Goal: Task Accomplishment & Management: Use online tool/utility

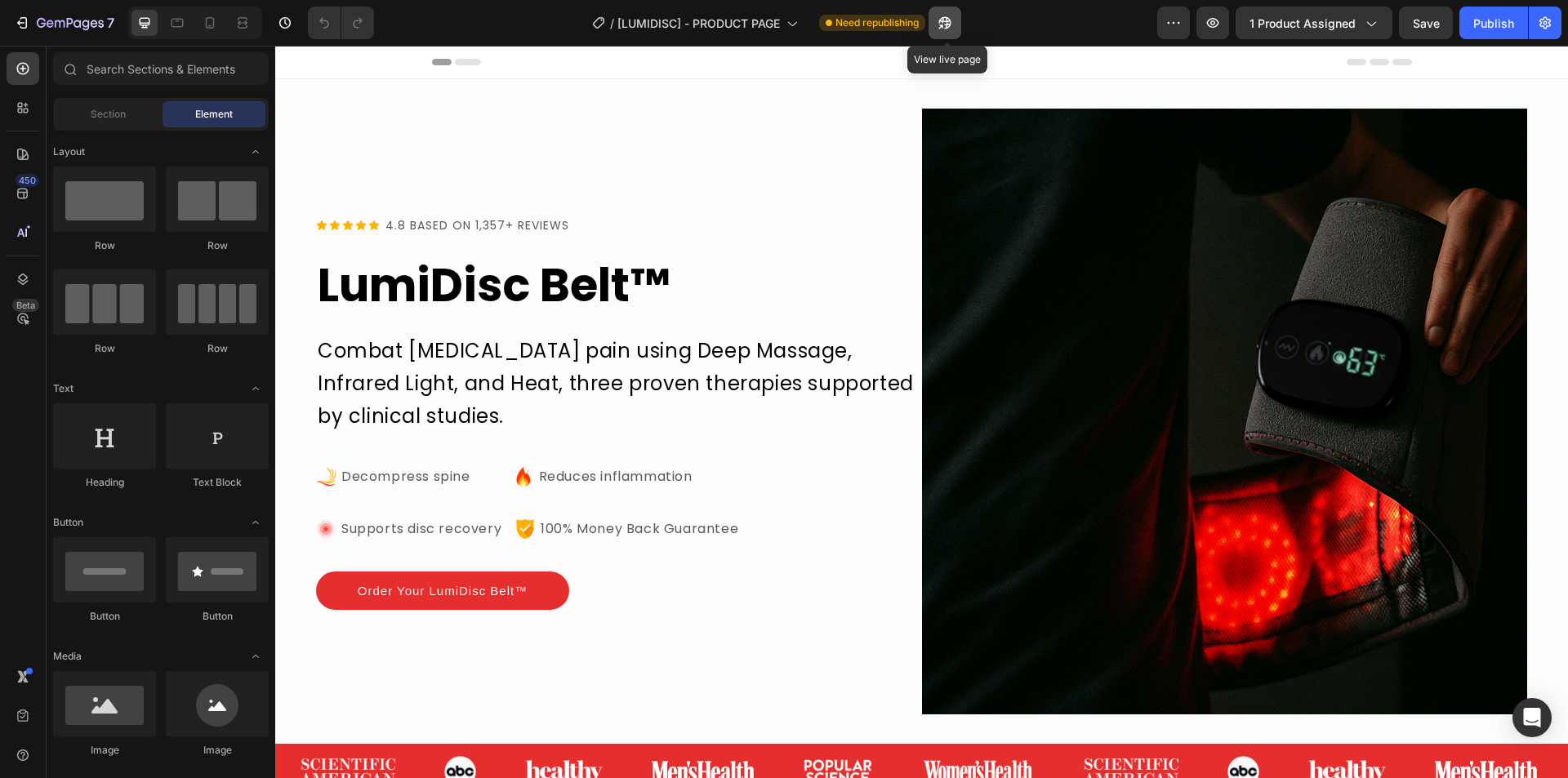
click at [943, 23] on icon "button" at bounding box center [945, 23] width 17 height 17
click at [278, 22] on icon "button" at bounding box center [285, 23] width 17 height 17
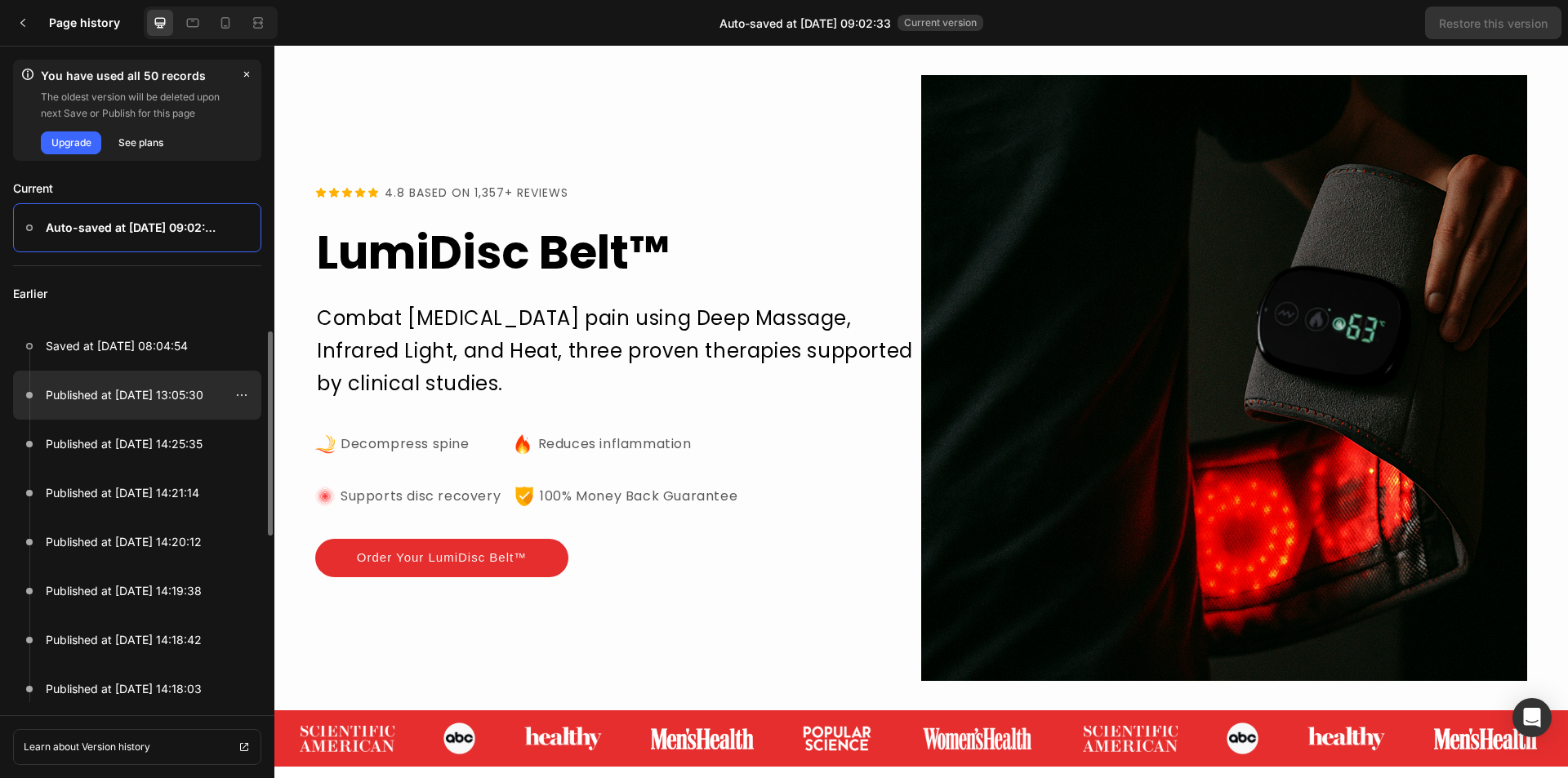
click at [151, 410] on div at bounding box center [137, 395] width 249 height 49
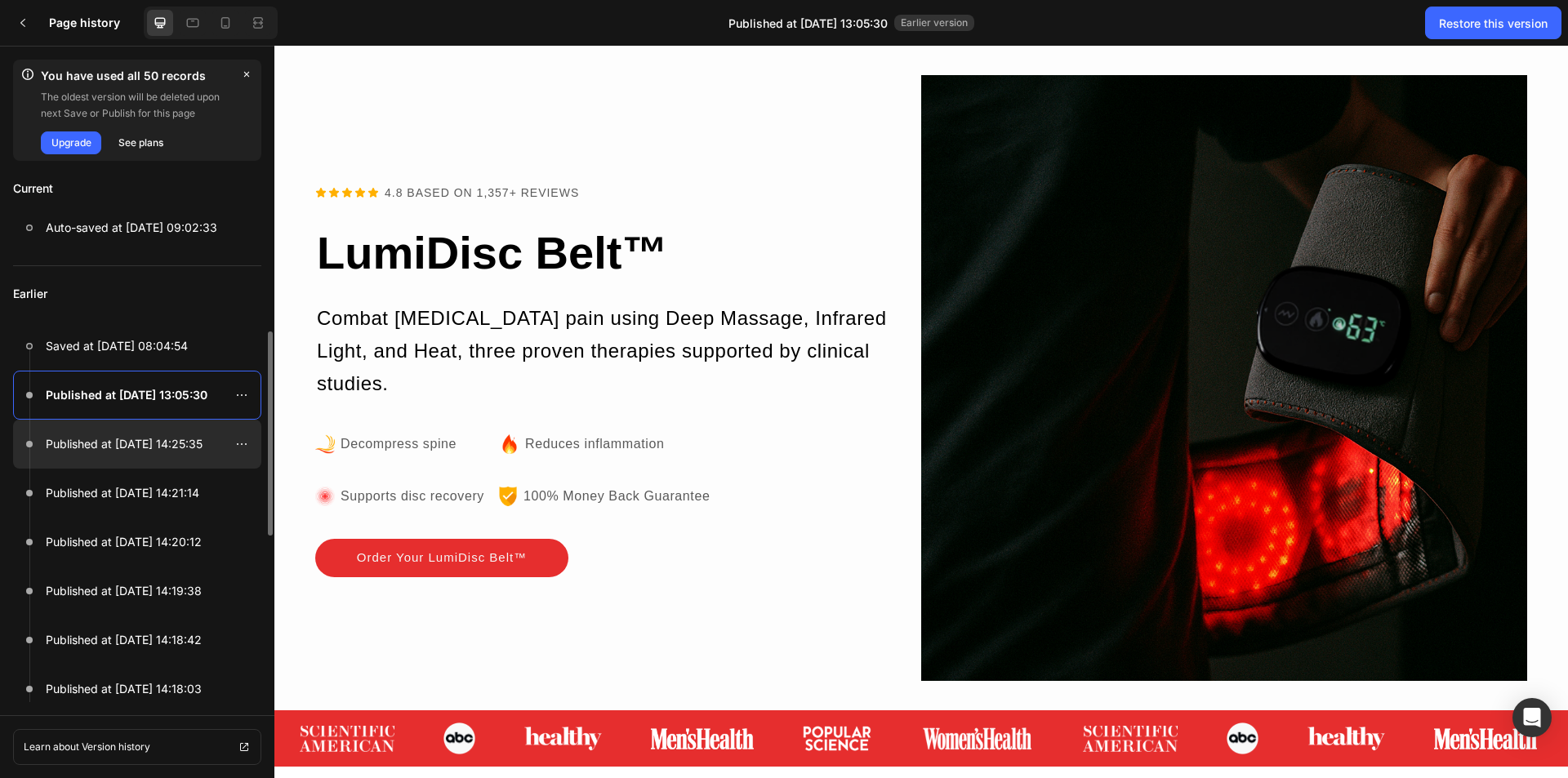
click at [132, 446] on p "Published at [DATE] 14:25:35" at bounding box center [124, 444] width 157 height 20
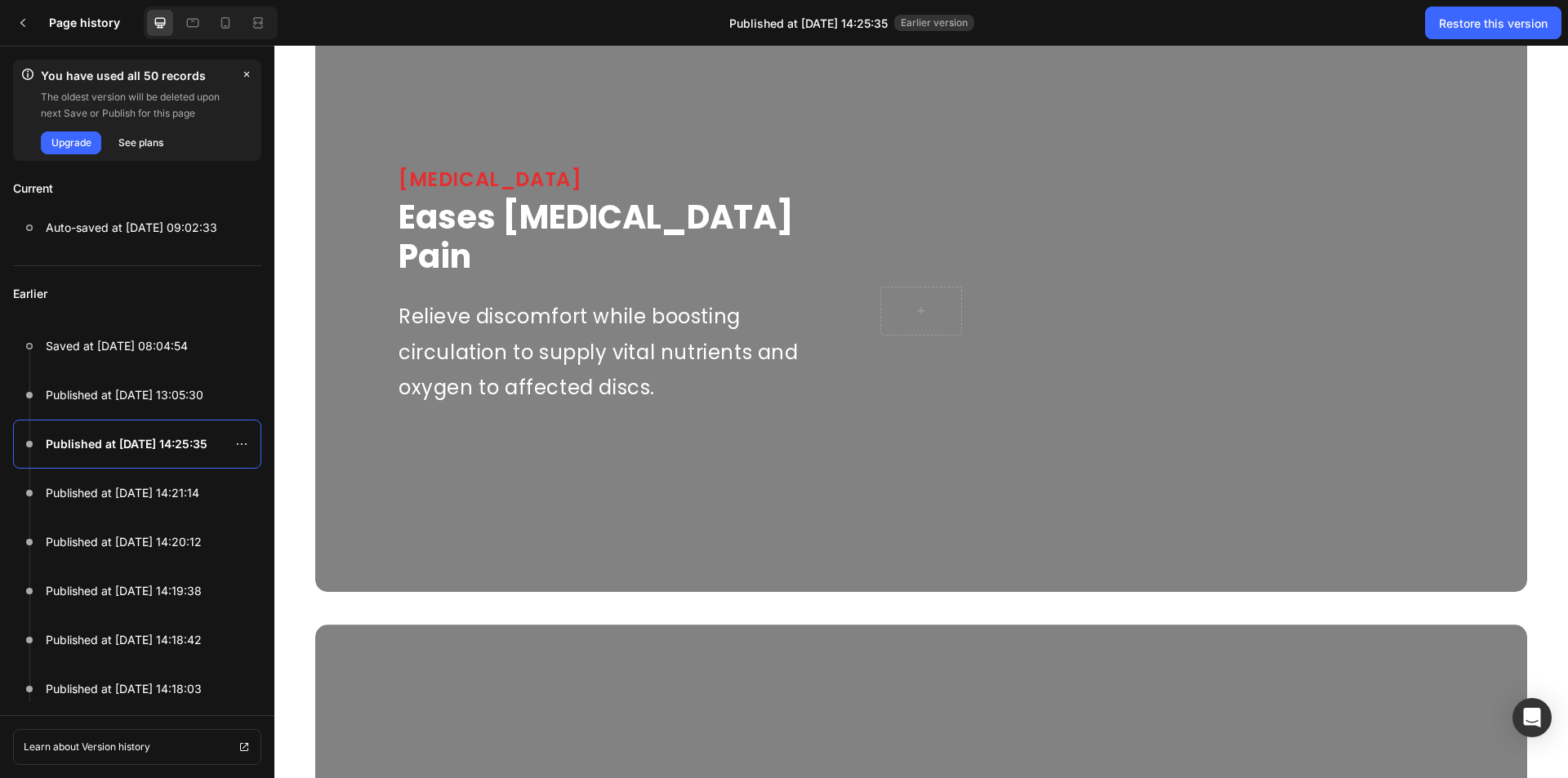
scroll to position [1470, 0]
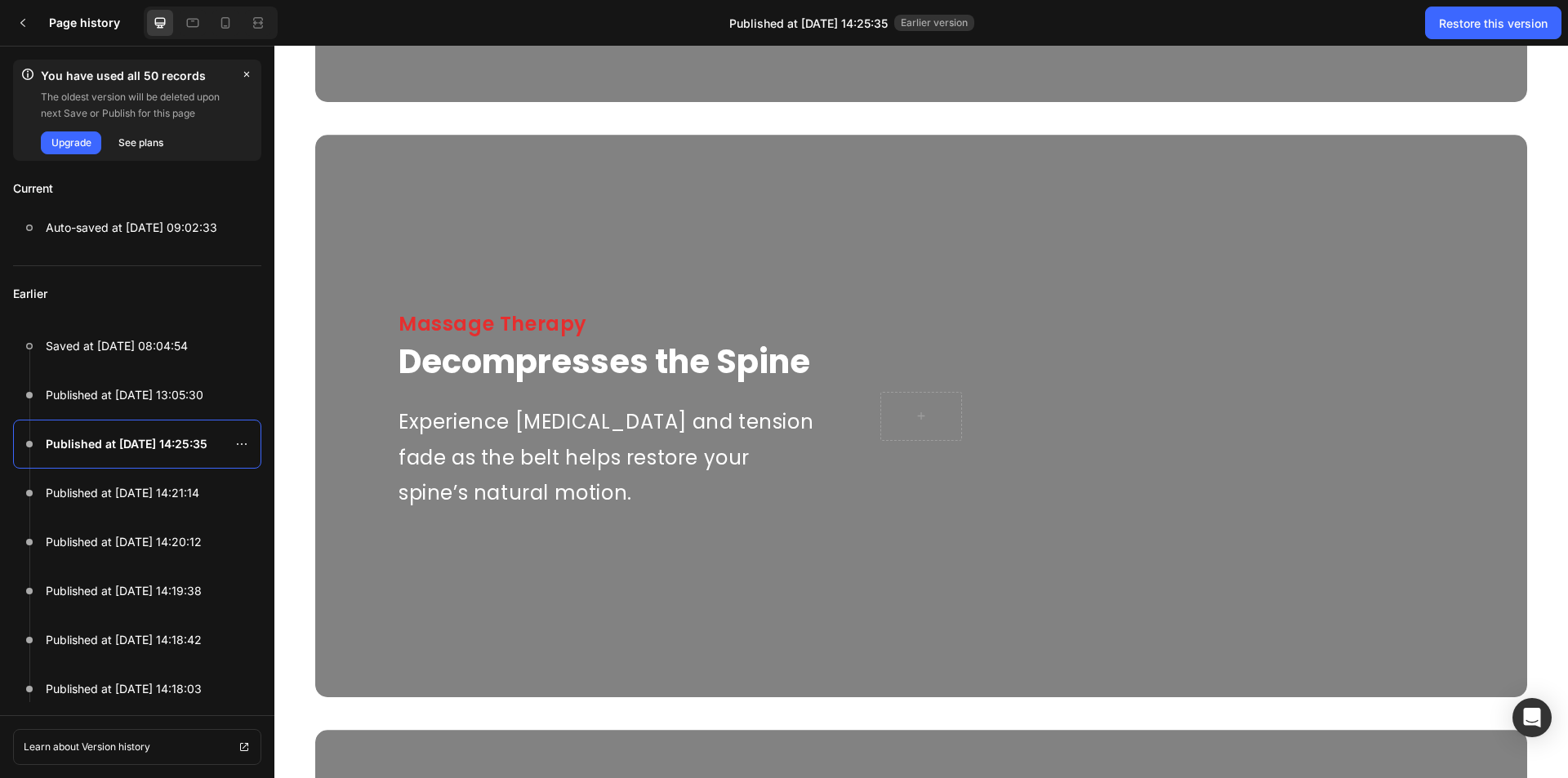
drag, startPoint x: 496, startPoint y: 209, endPoint x: 422, endPoint y: 208, distance: 74.0
click at [422, 208] on div "Overlay" at bounding box center [921, 416] width 1212 height 563
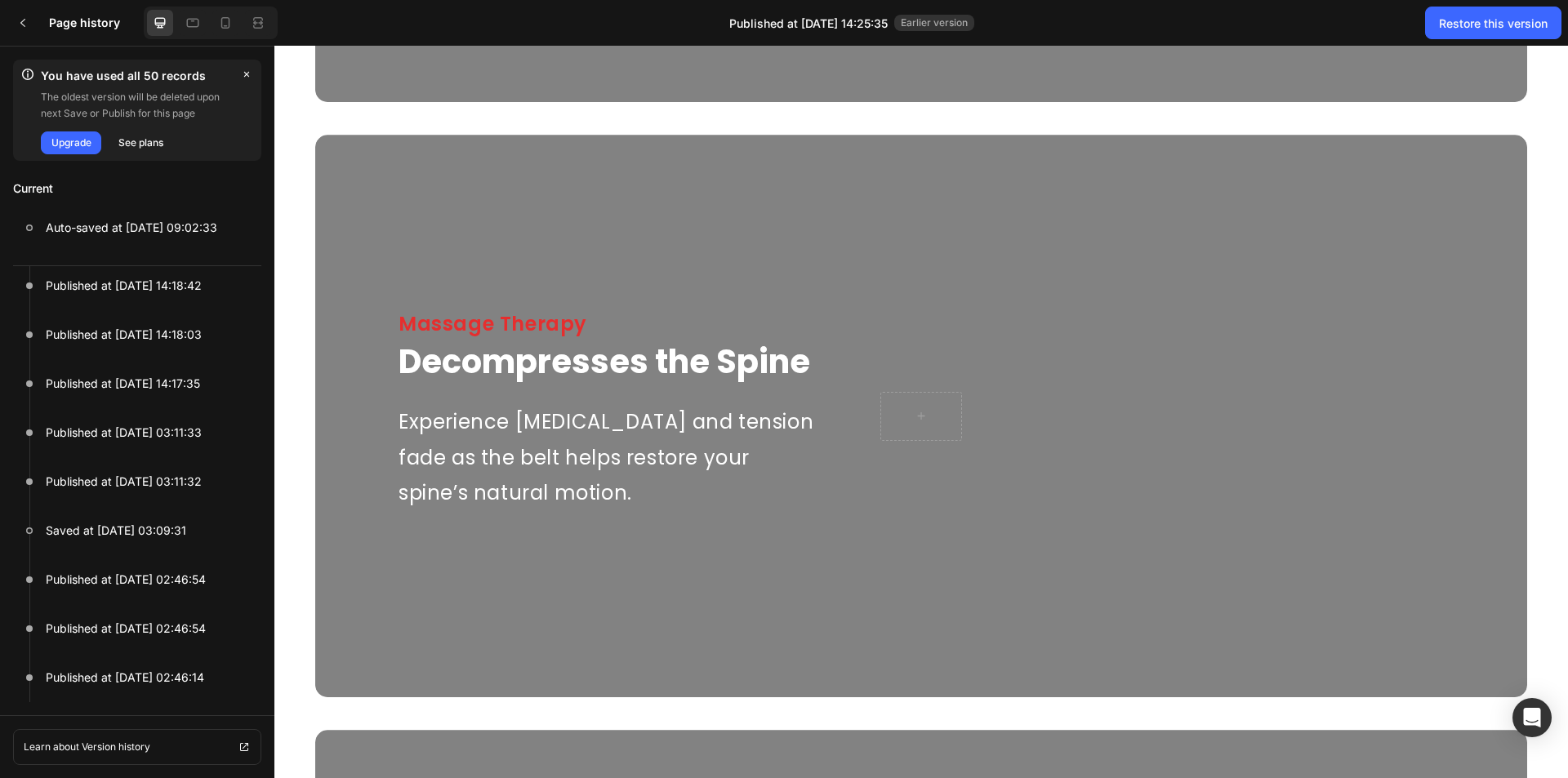
scroll to position [0, 0]
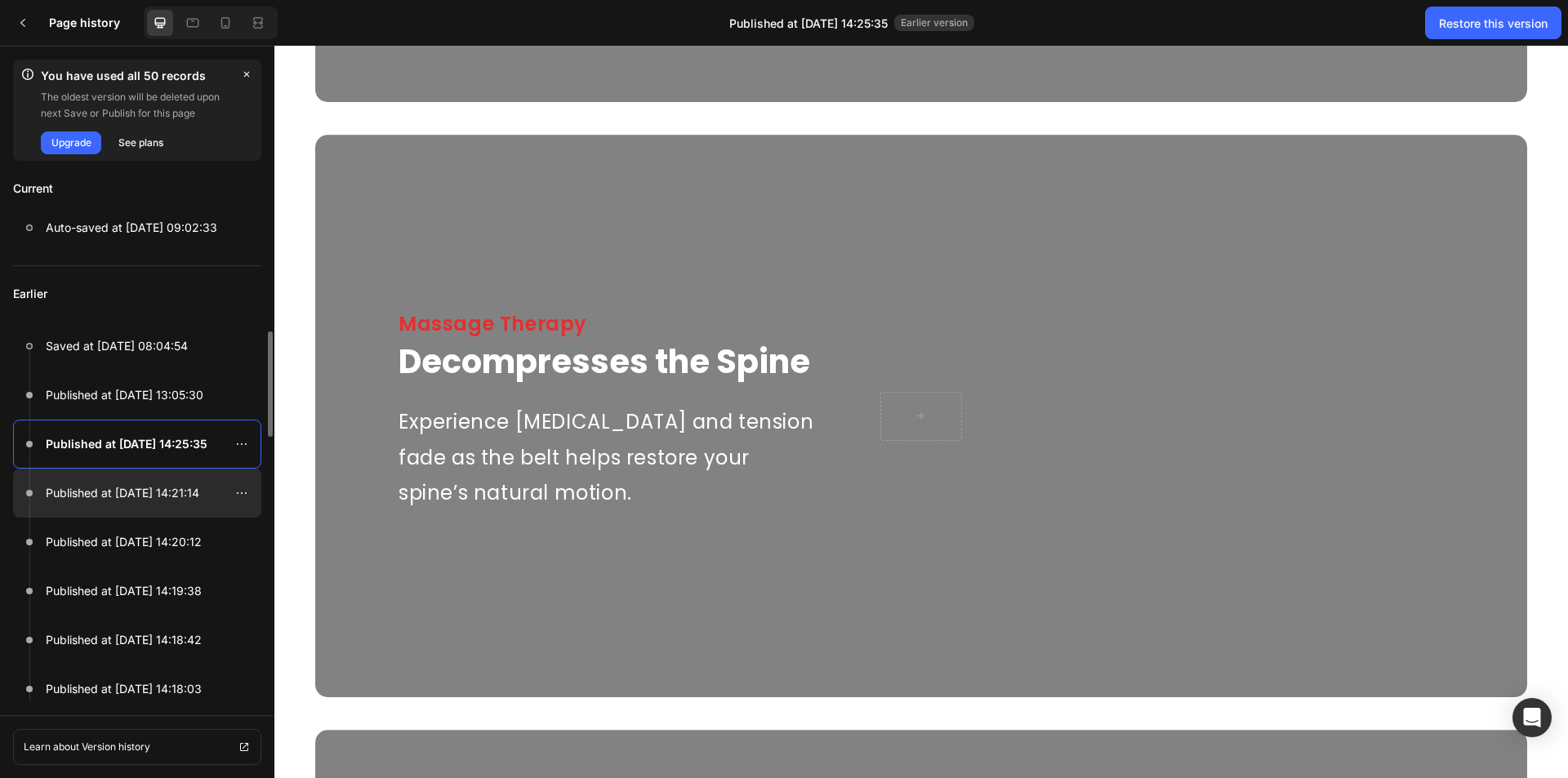
click at [104, 509] on div at bounding box center [137, 493] width 249 height 49
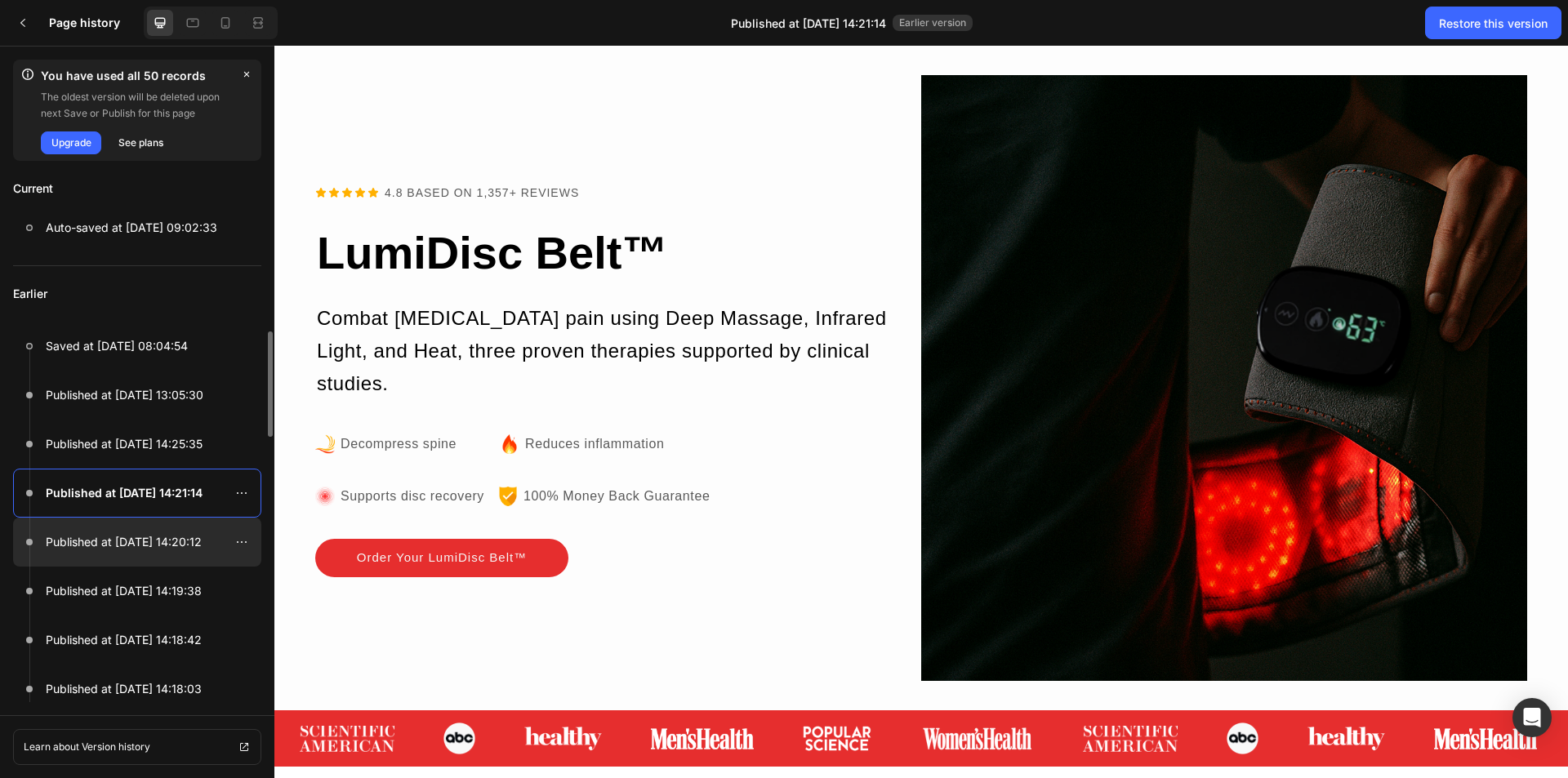
click at [111, 563] on div at bounding box center [137, 542] width 249 height 49
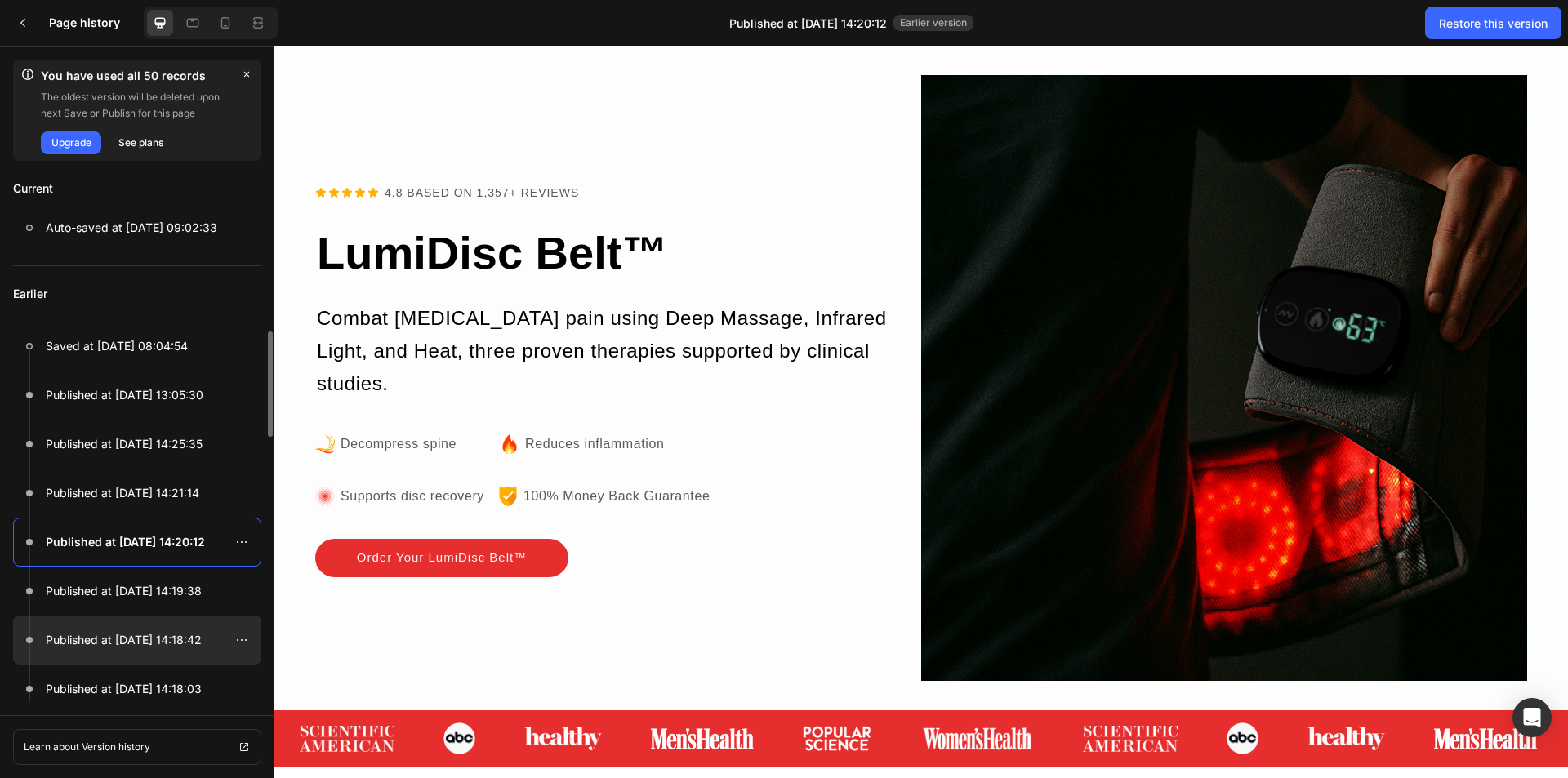
click at [107, 643] on p "Published at [DATE] 14:18:42" at bounding box center [123, 640] width 156 height 20
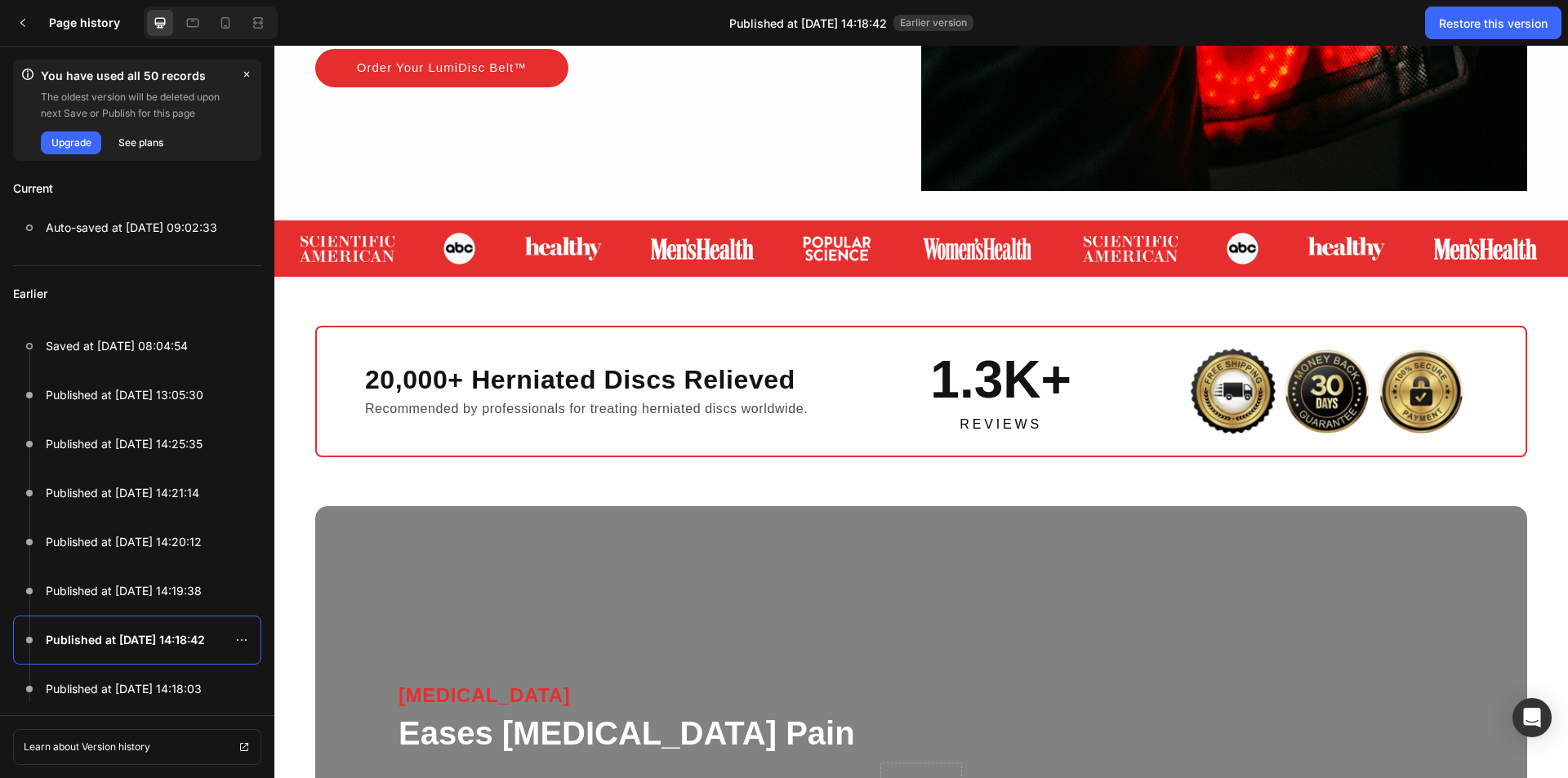
scroll to position [898, 0]
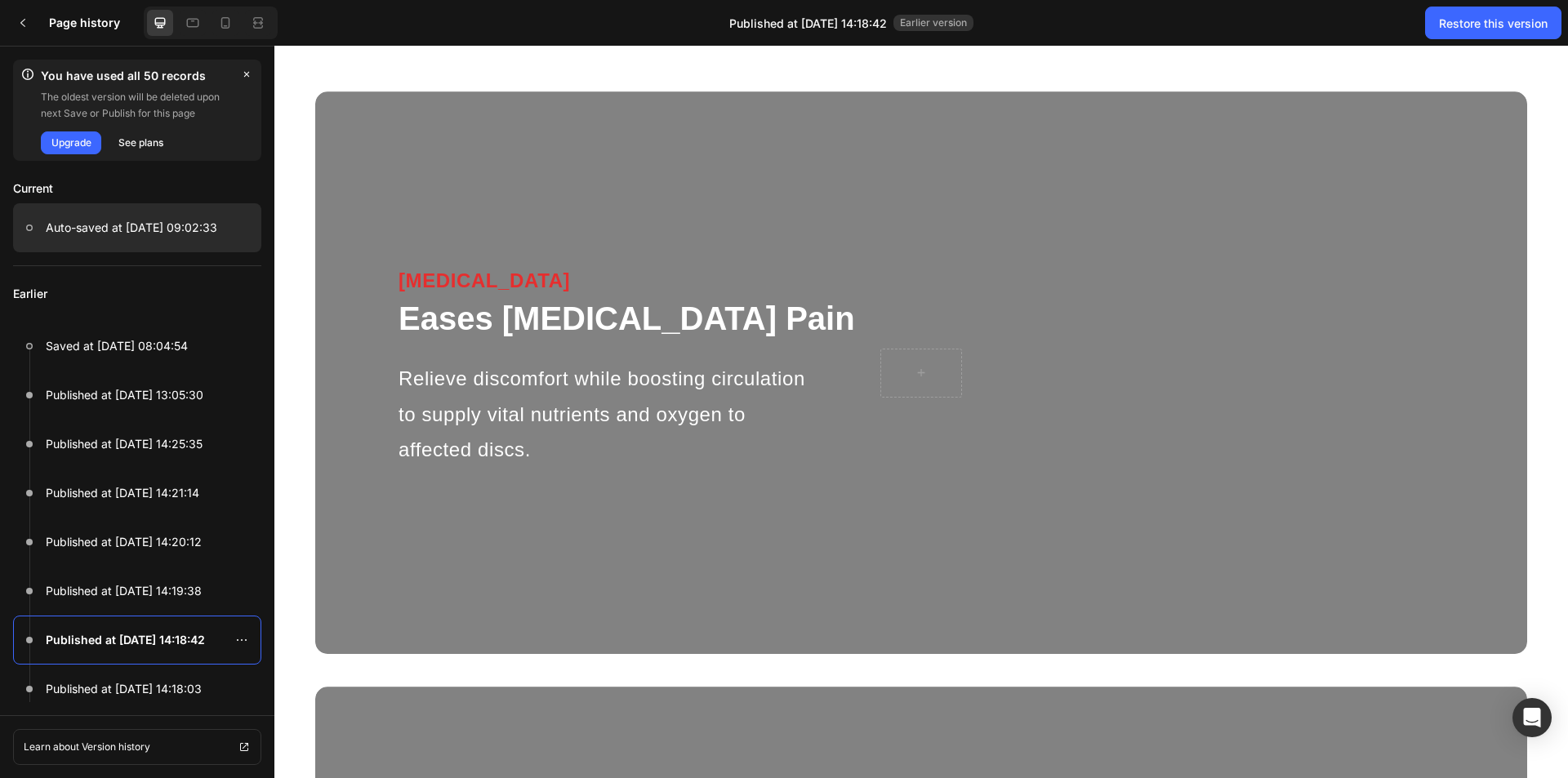
click at [130, 230] on p "Auto-saved at [DATE] 09:02:33" at bounding box center [131, 228] width 171 height 20
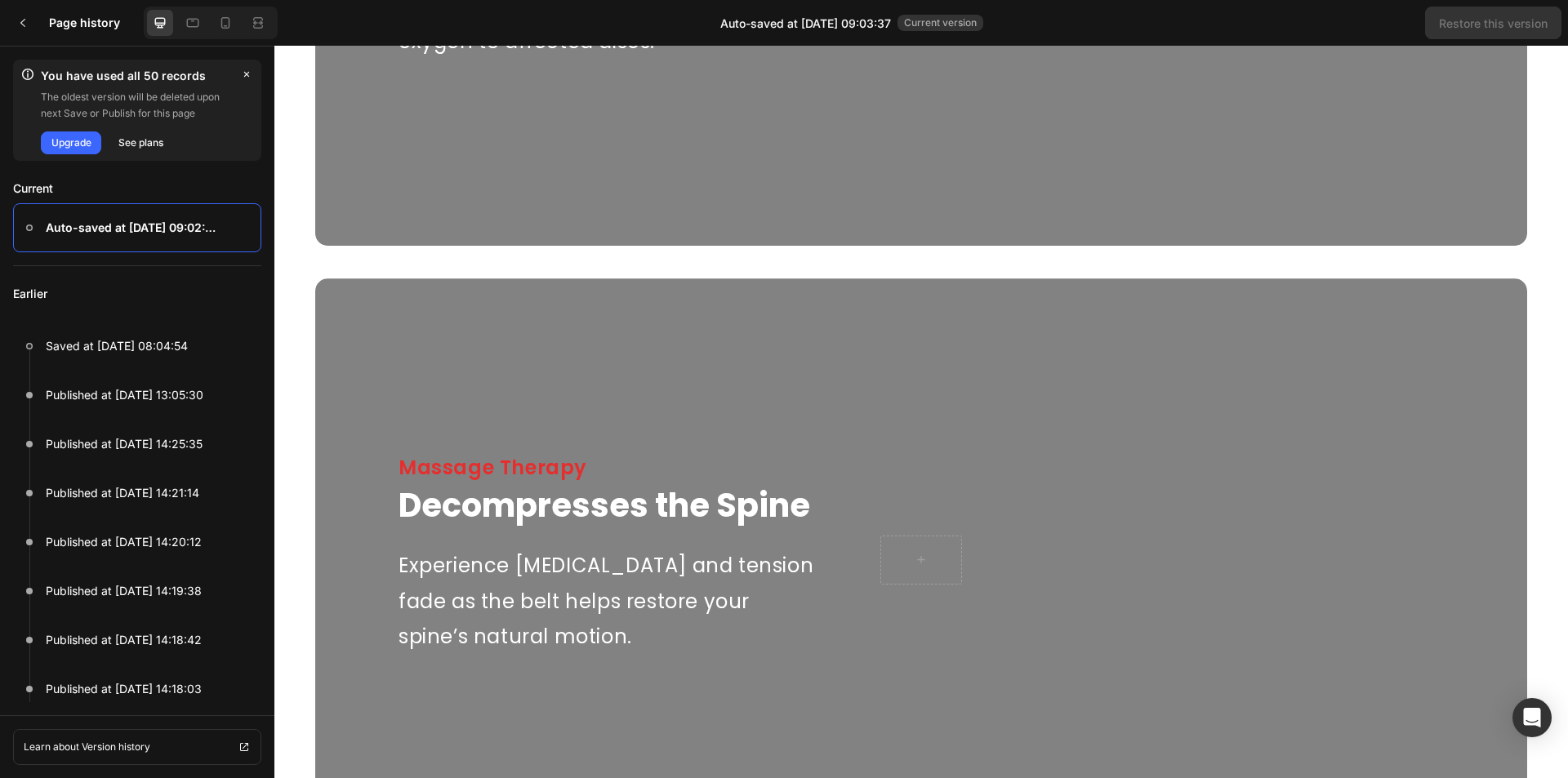
scroll to position [816, 0]
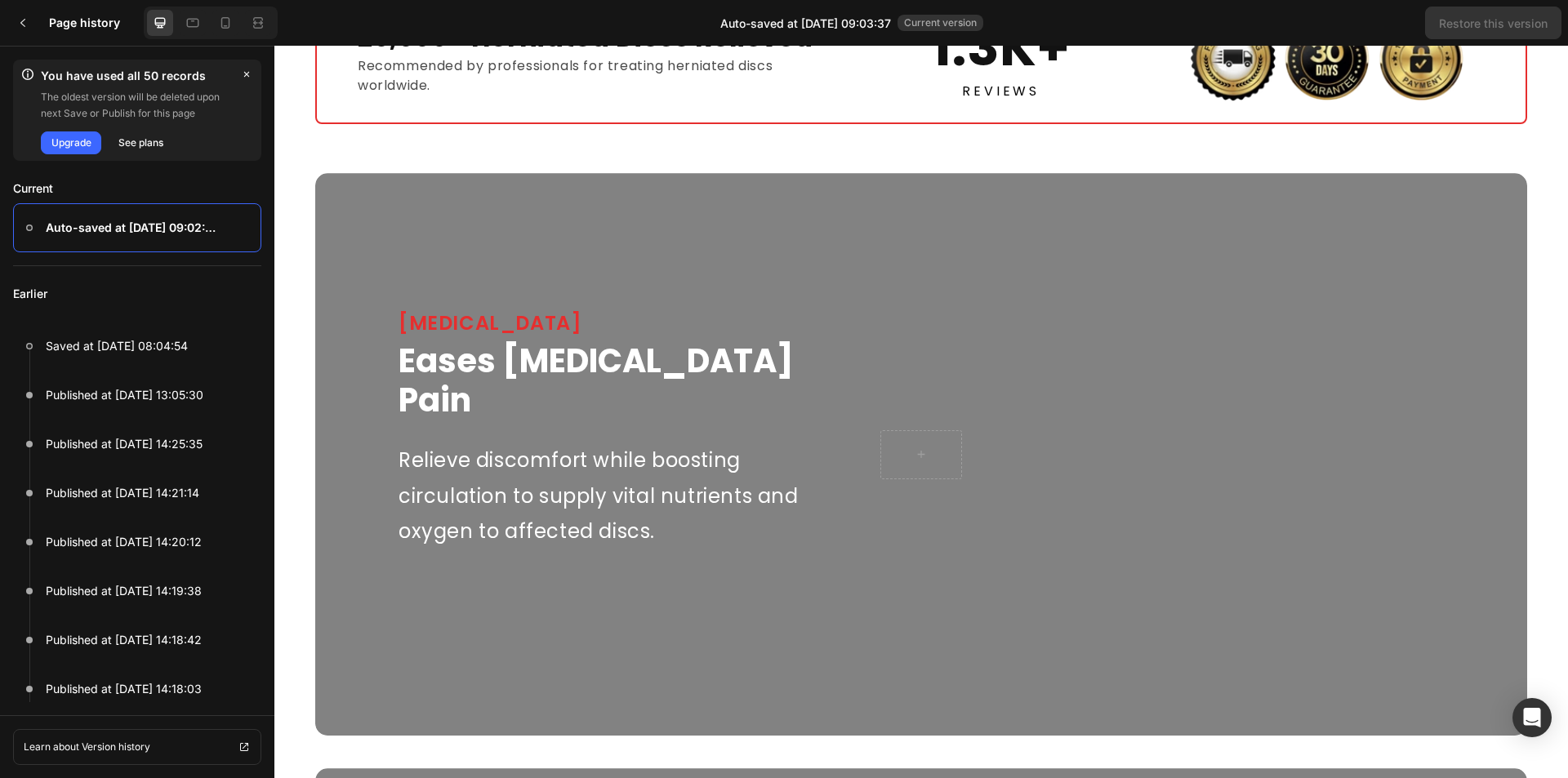
click at [408, 258] on div "Overlay" at bounding box center [921, 454] width 1212 height 563
drag, startPoint x: 134, startPoint y: 212, endPoint x: 25, endPoint y: 21, distance: 219.9
click at [25, 21] on icon at bounding box center [23, 23] width 13 height 13
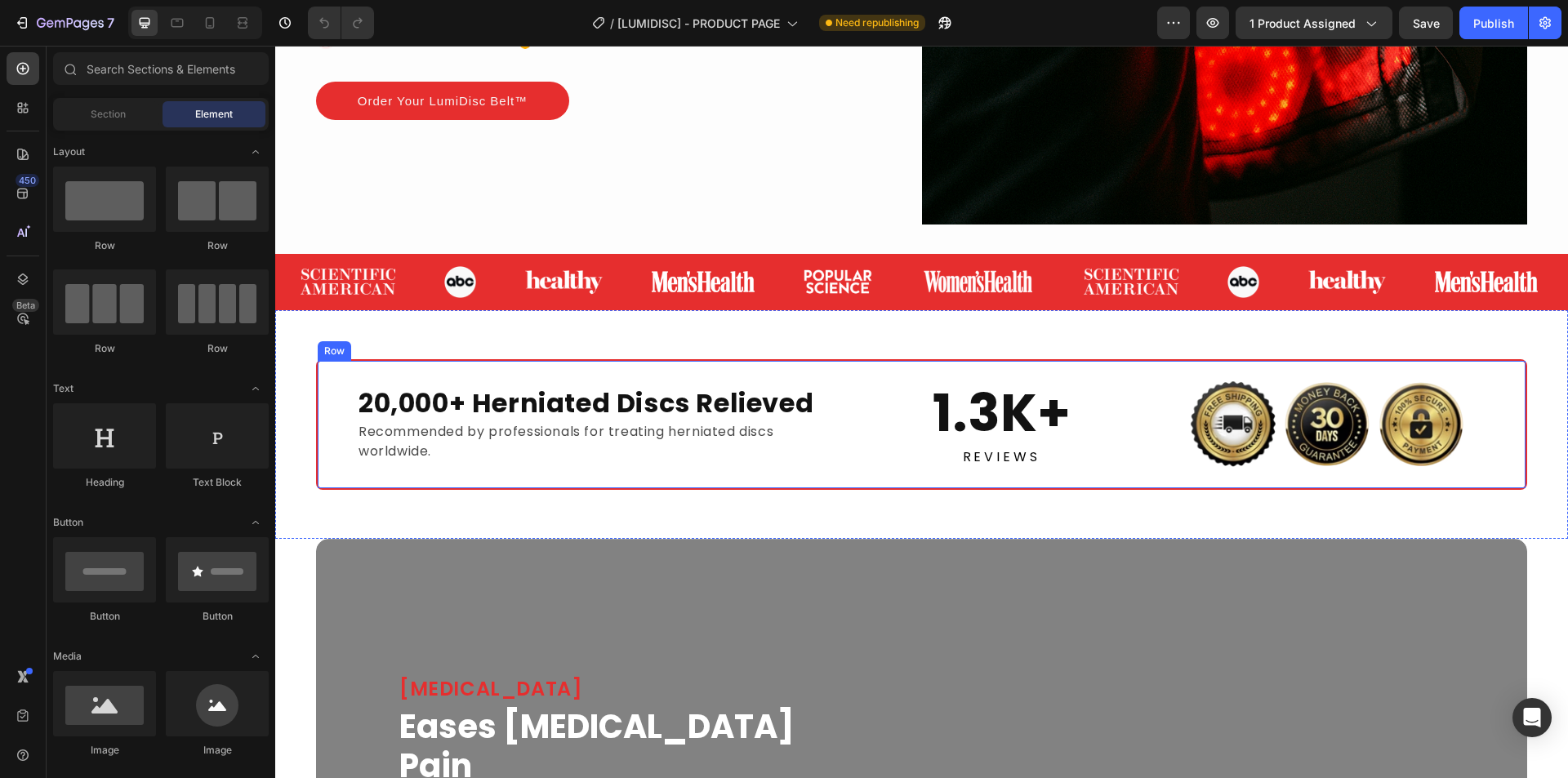
scroll to position [735, 0]
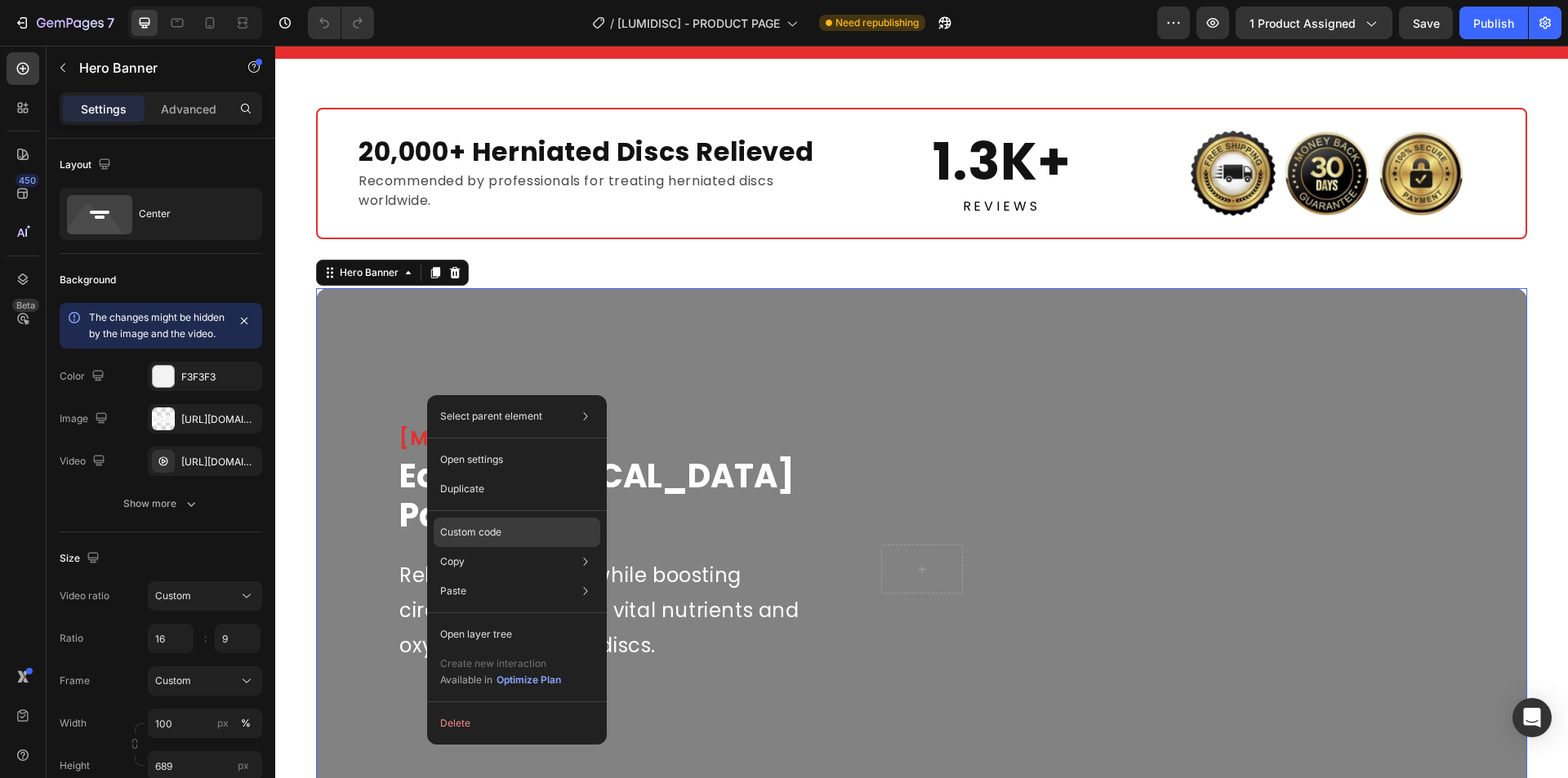
click at [528, 576] on div "Custom code" at bounding box center [517, 591] width 166 height 29
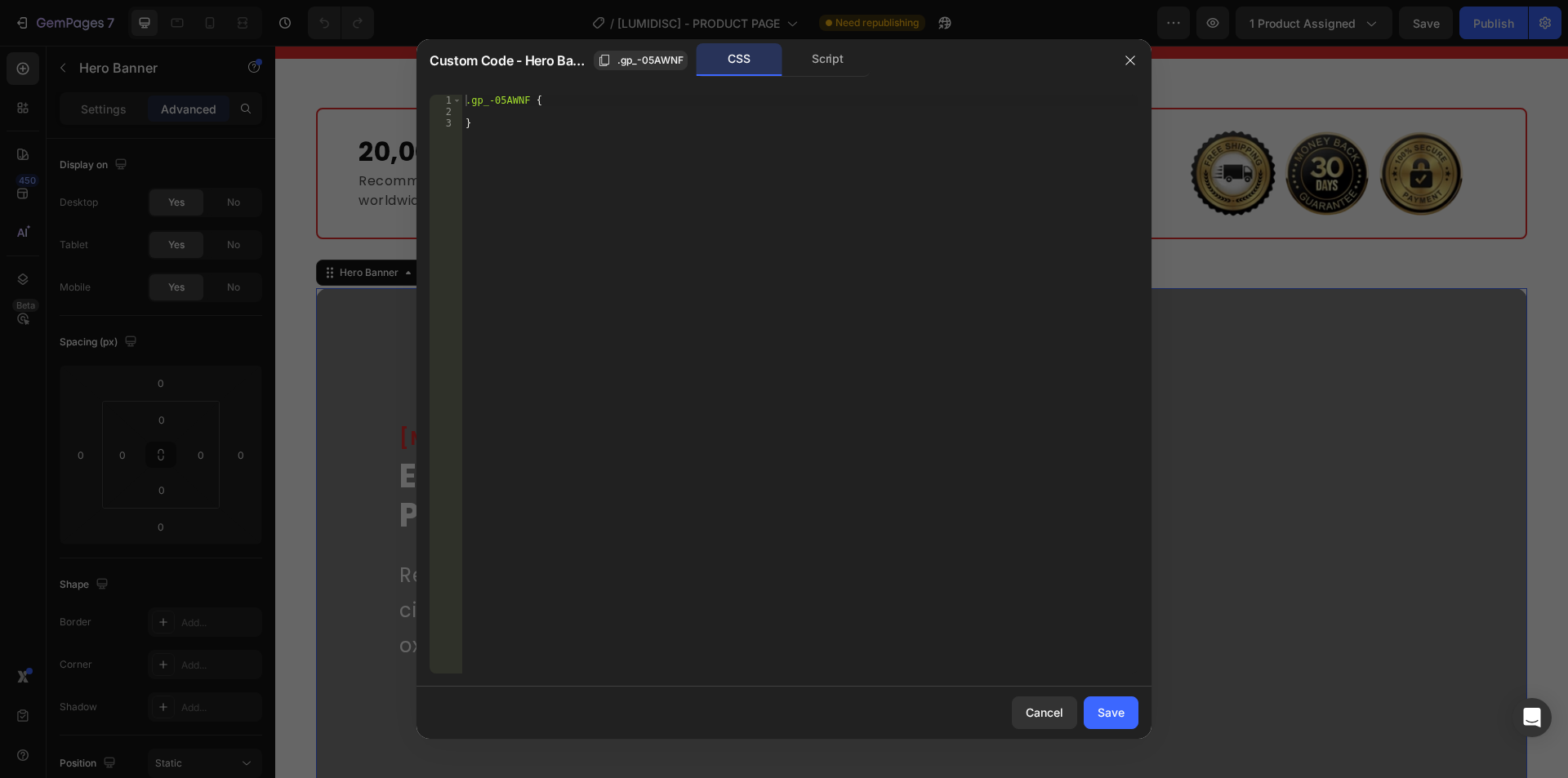
click at [810, 59] on div "Script" at bounding box center [828, 59] width 86 height 32
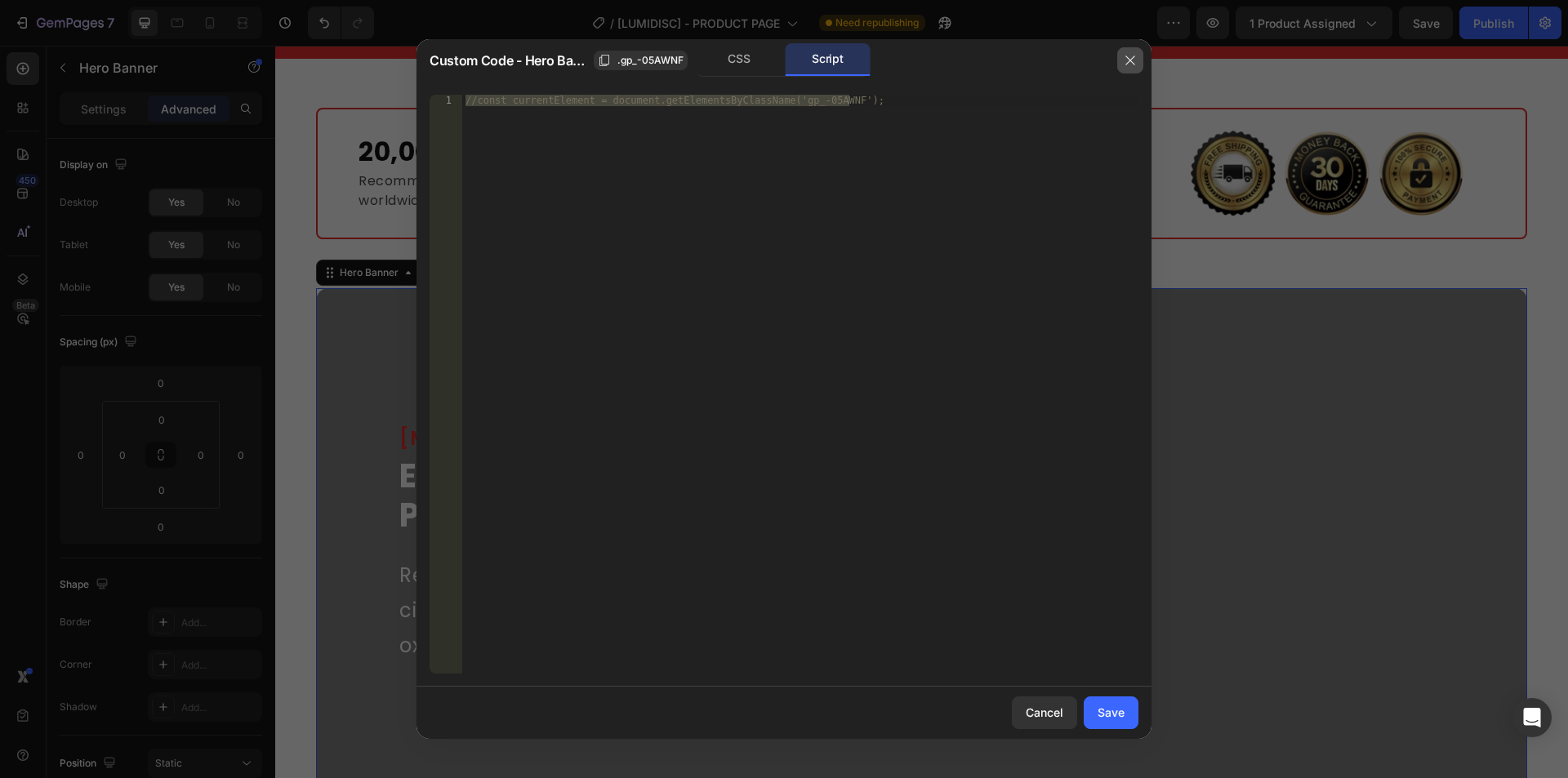
click at [1133, 59] on icon "button" at bounding box center [1130, 60] width 13 height 13
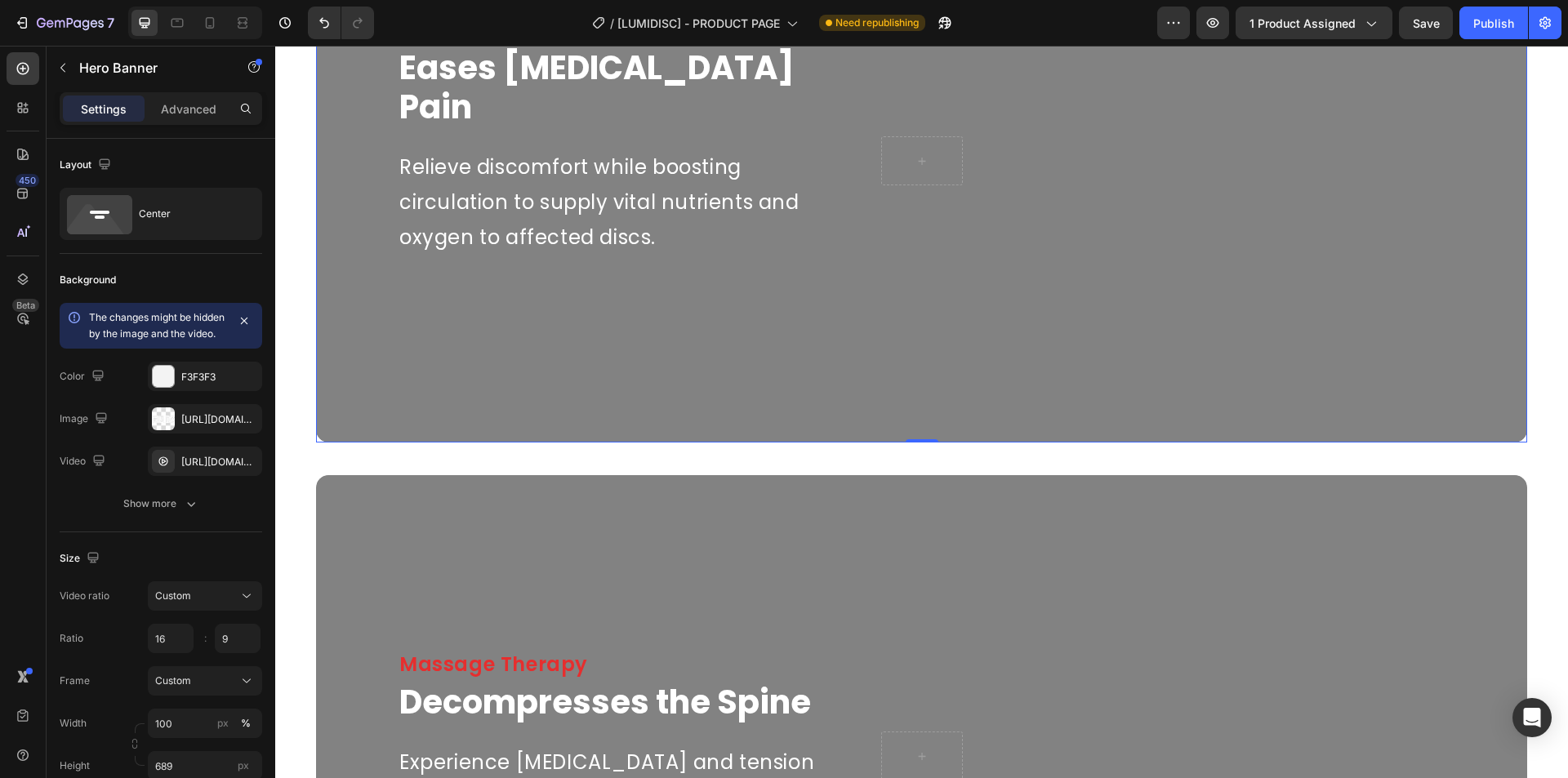
scroll to position [1224, 0]
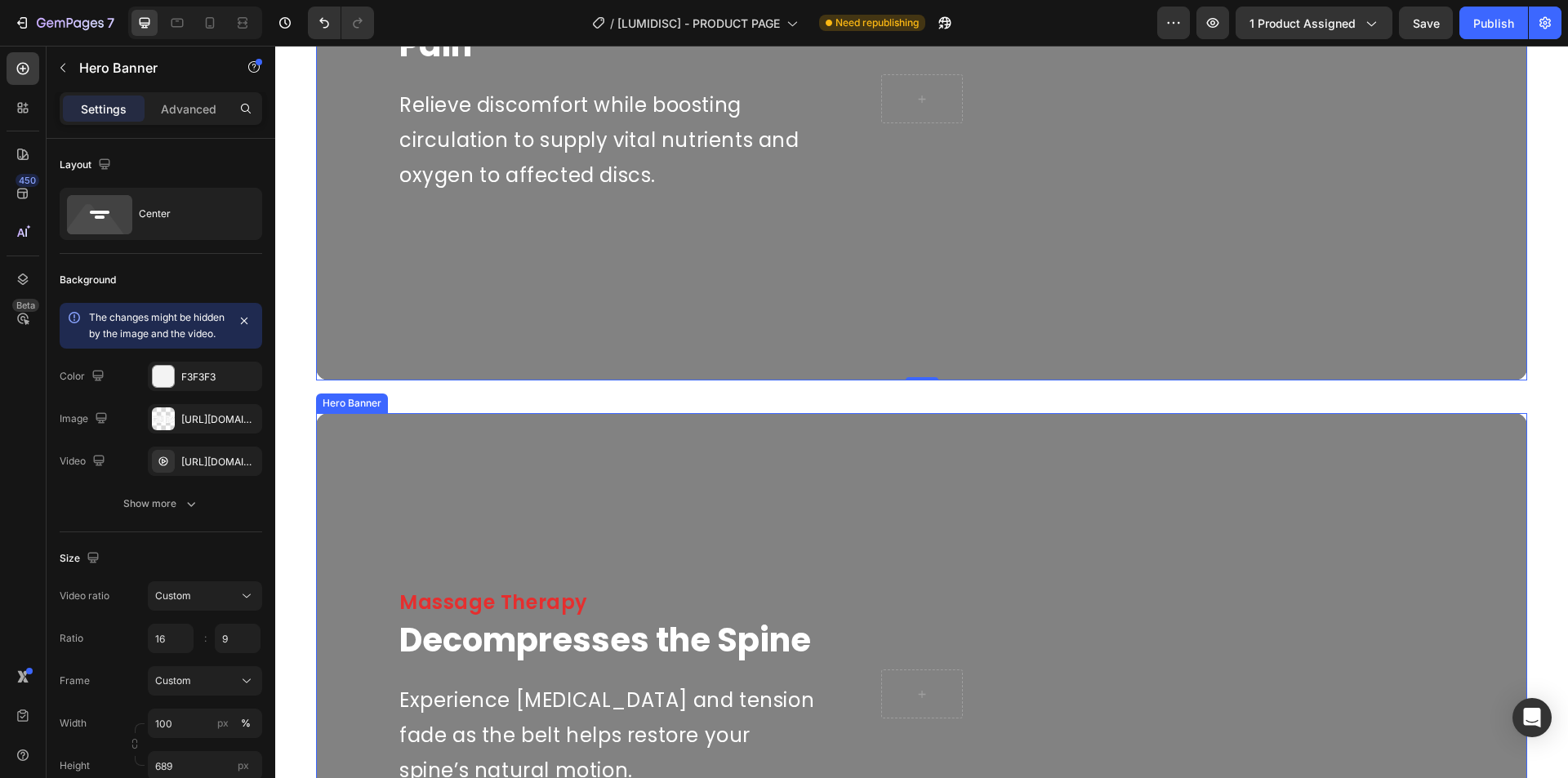
click at [375, 449] on div "Overlay" at bounding box center [921, 694] width 1211 height 563
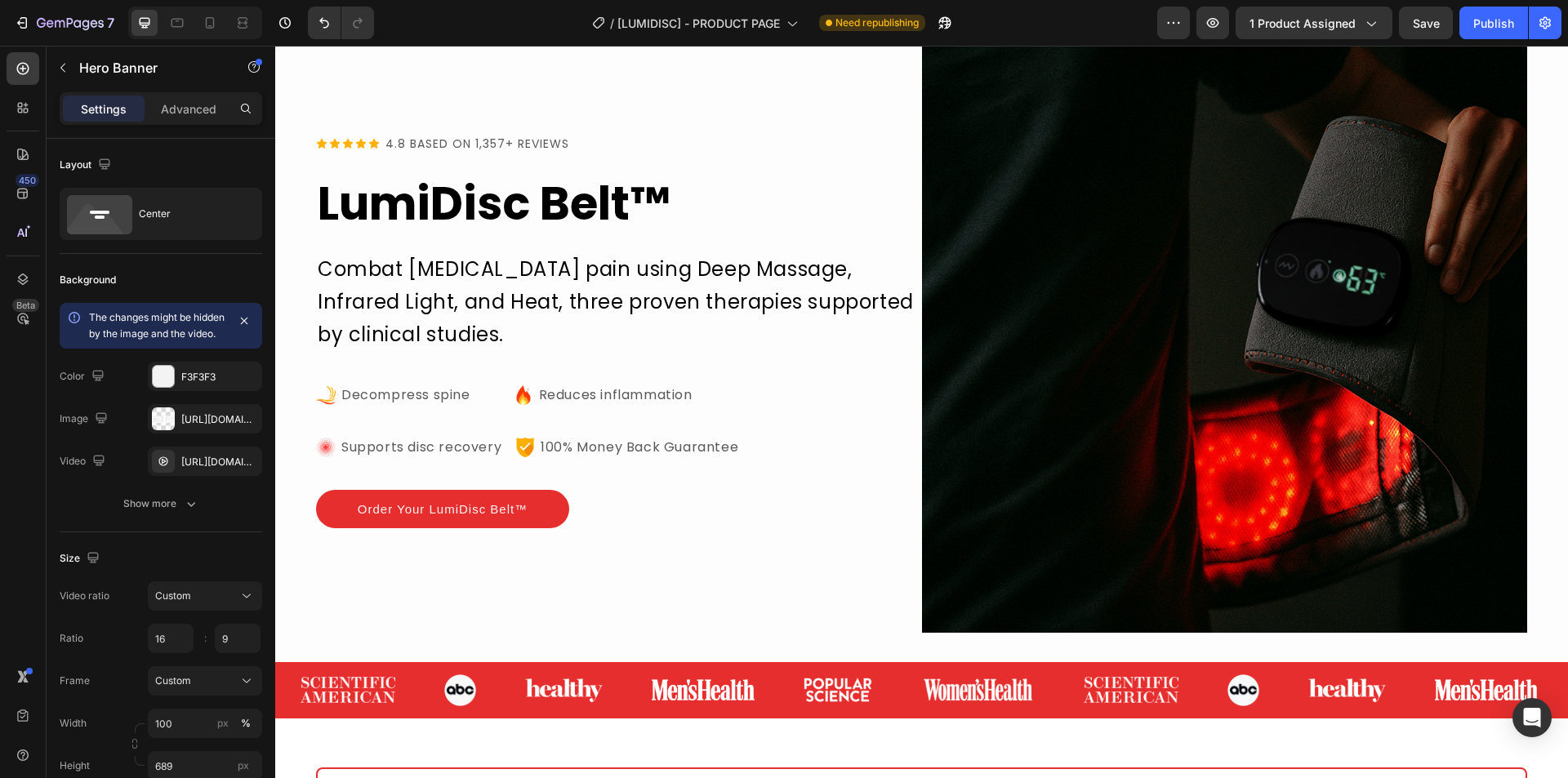
scroll to position [0, 0]
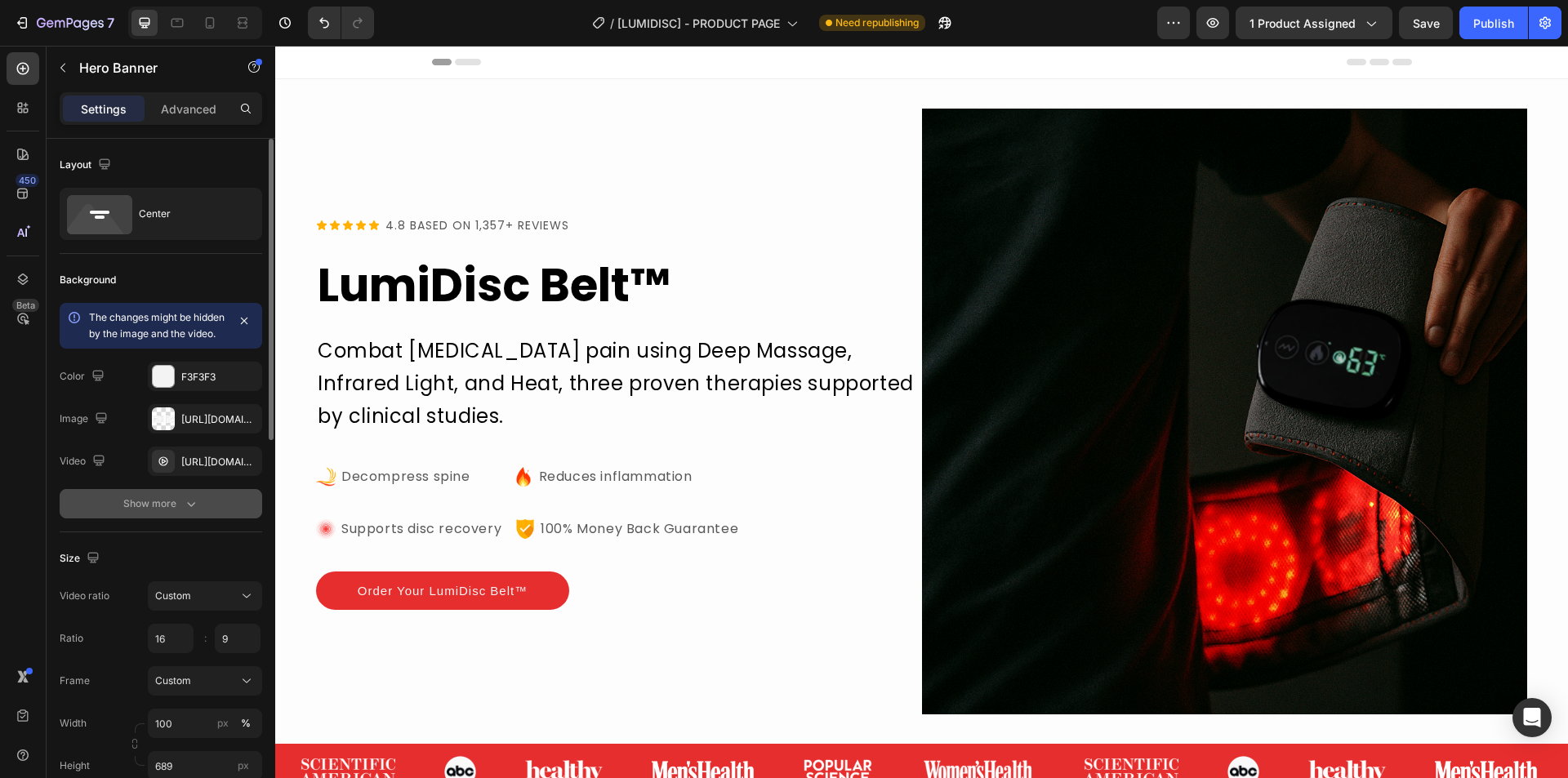
click at [143, 512] on div "Show more" at bounding box center [161, 503] width 76 height 17
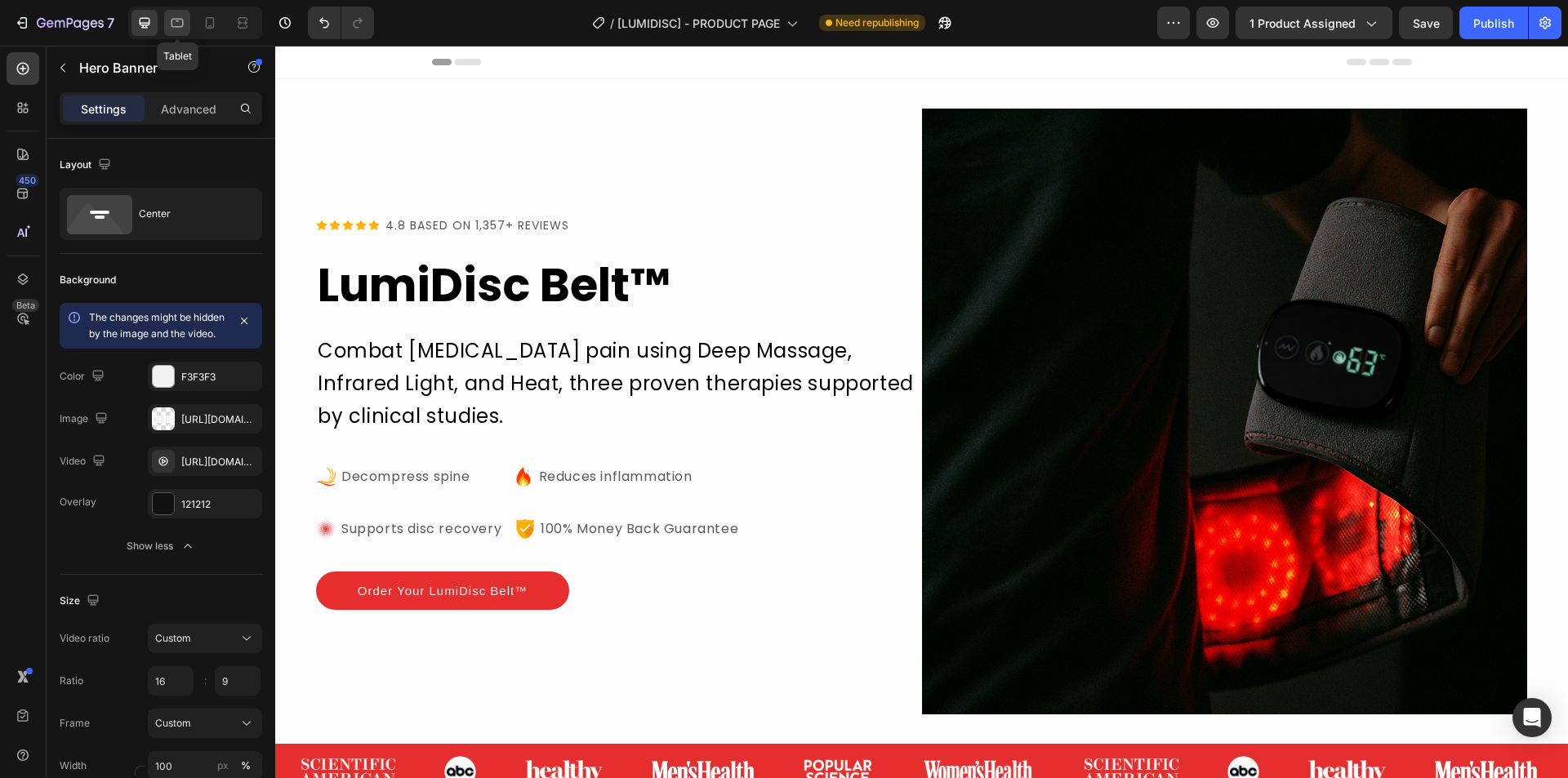
click at [173, 26] on icon at bounding box center [177, 23] width 13 height 9
type input "100%"
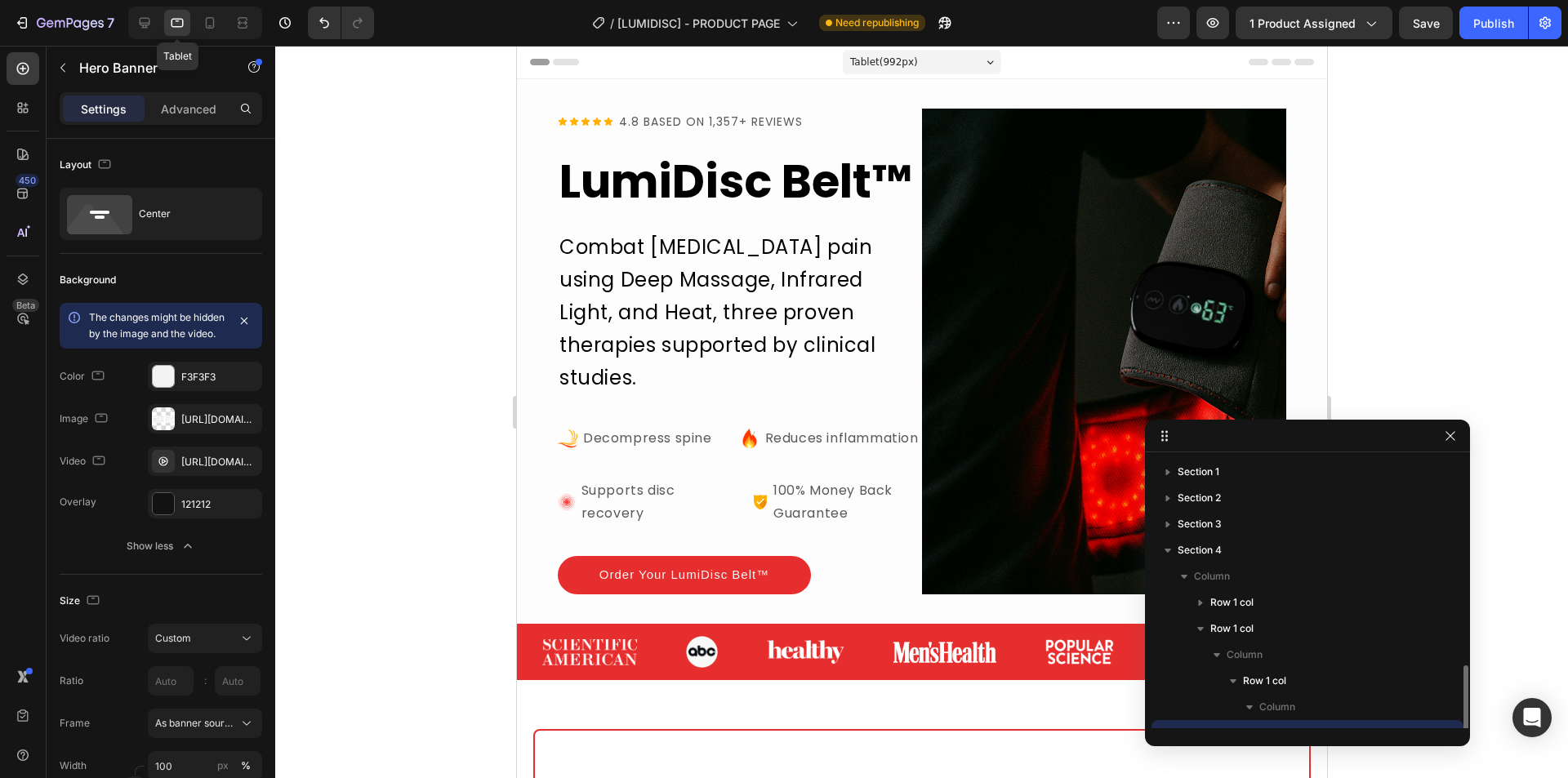
scroll to position [153, 0]
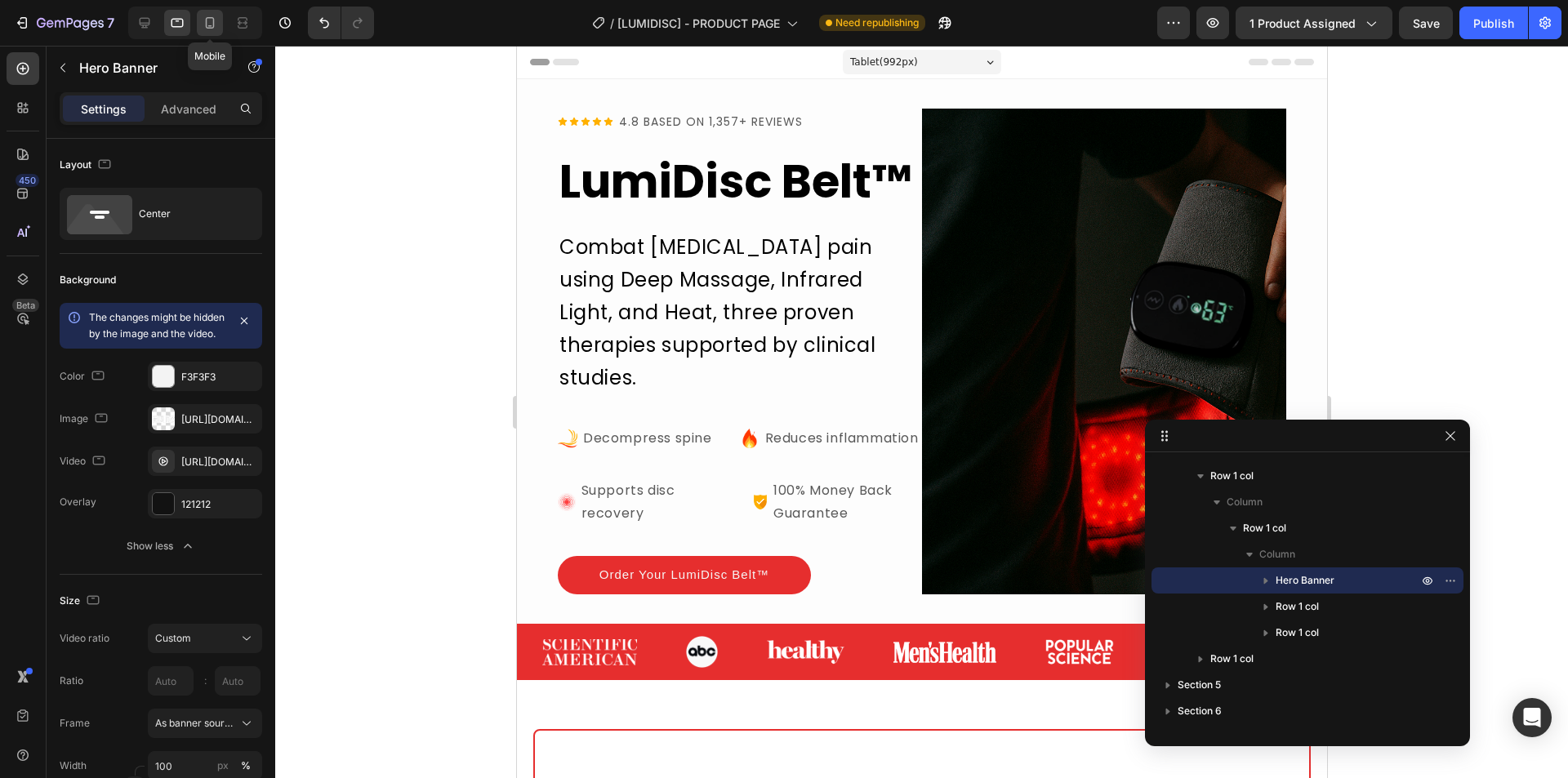
click at [218, 28] on icon at bounding box center [209, 23] width 17 height 17
type input "Auto"
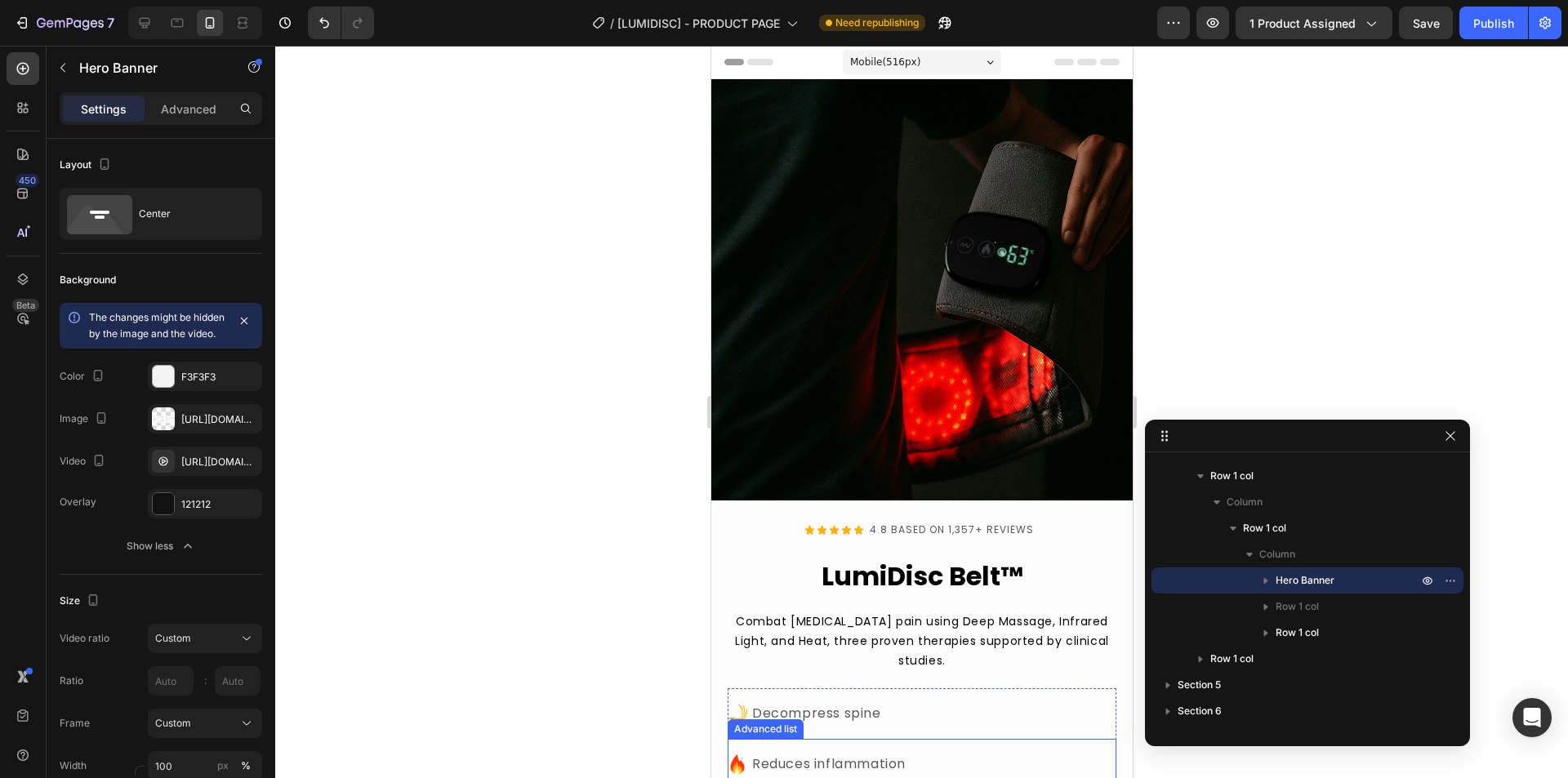
scroll to position [408, 0]
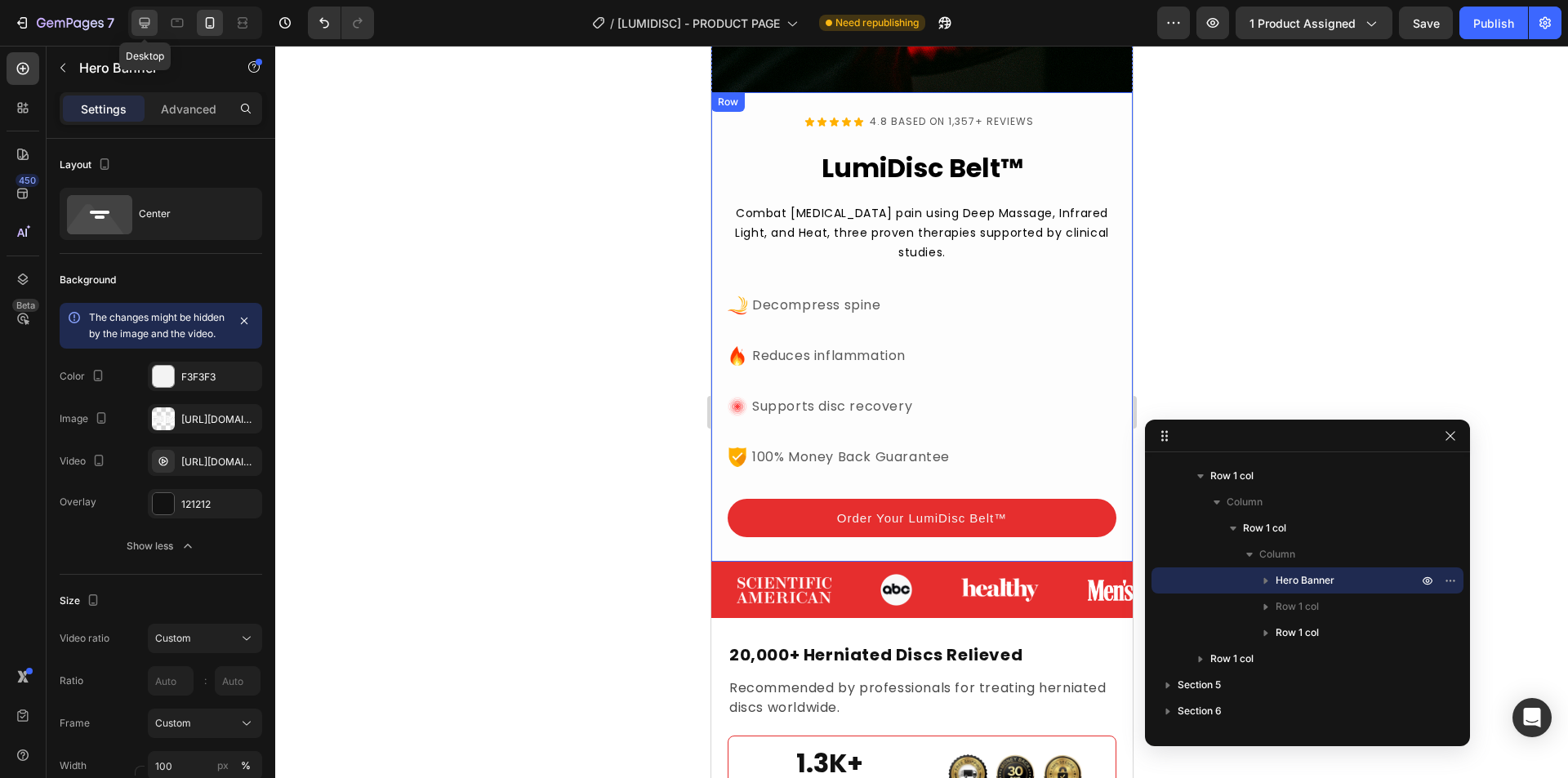
click at [147, 25] on icon at bounding box center [145, 23] width 11 height 11
type input "16"
type input "9"
type input "689"
type input "100"
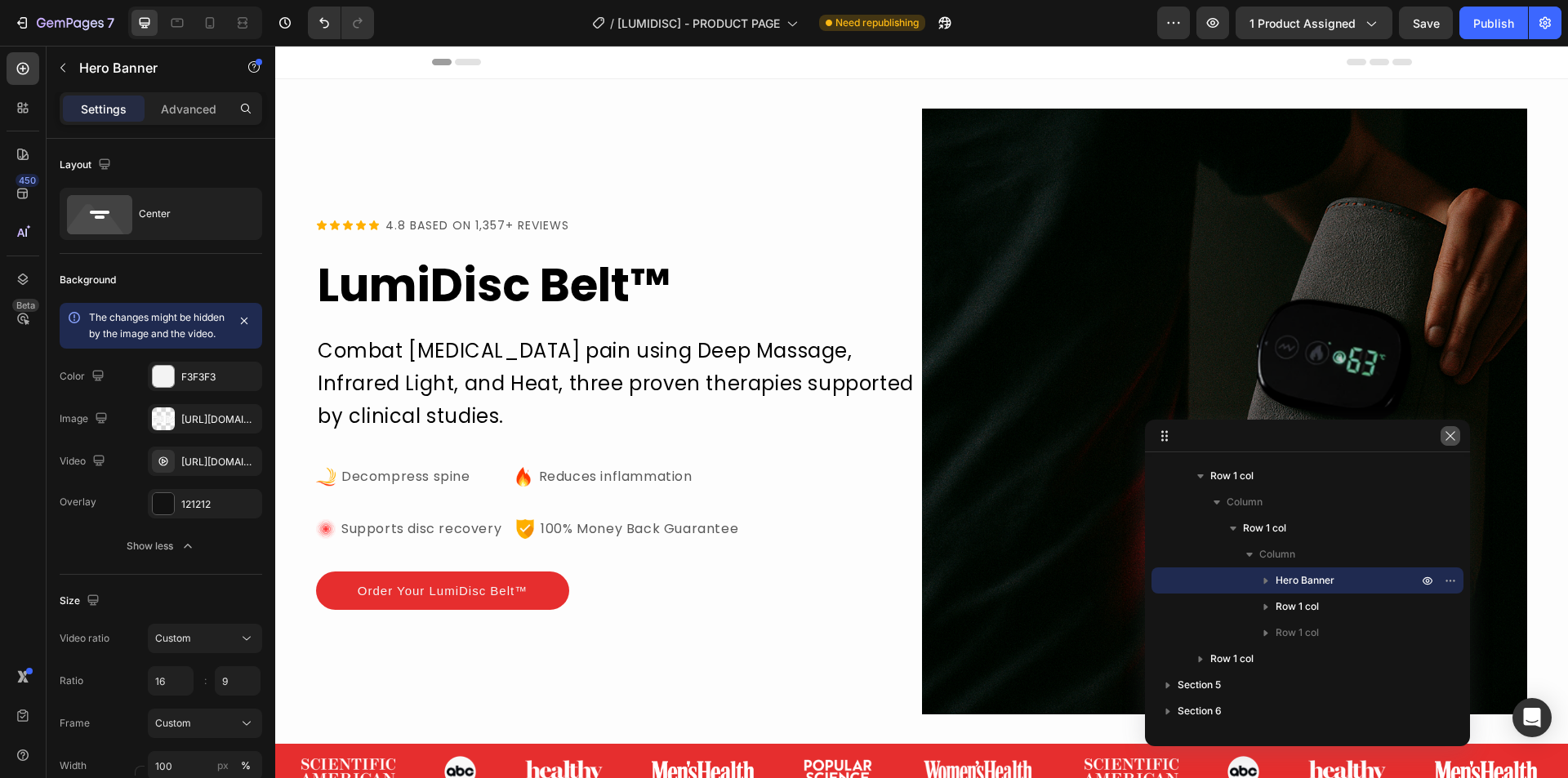
click at [1453, 438] on icon "button" at bounding box center [1450, 435] width 9 height 9
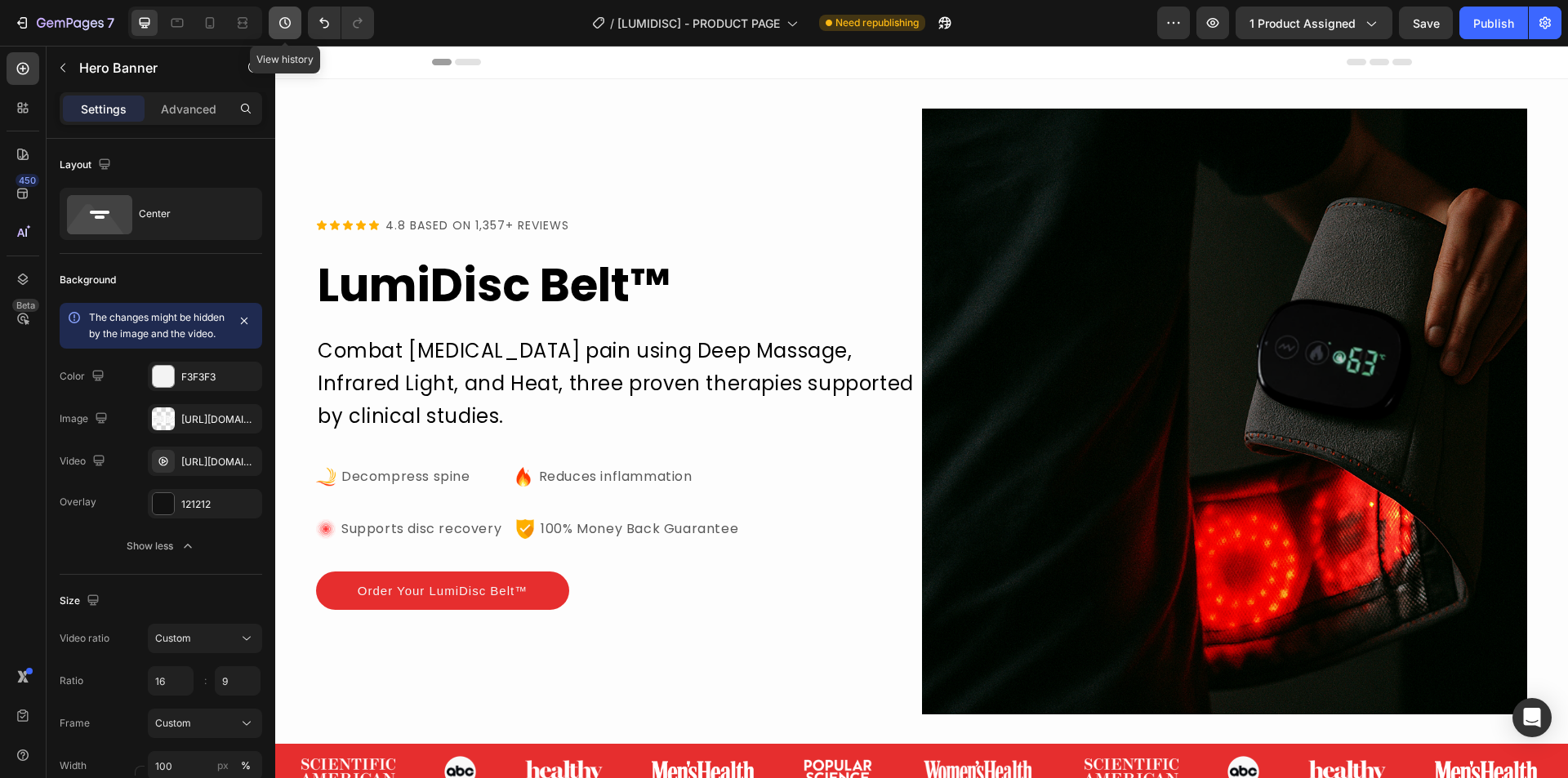
click at [284, 25] on icon "button" at bounding box center [285, 23] width 17 height 17
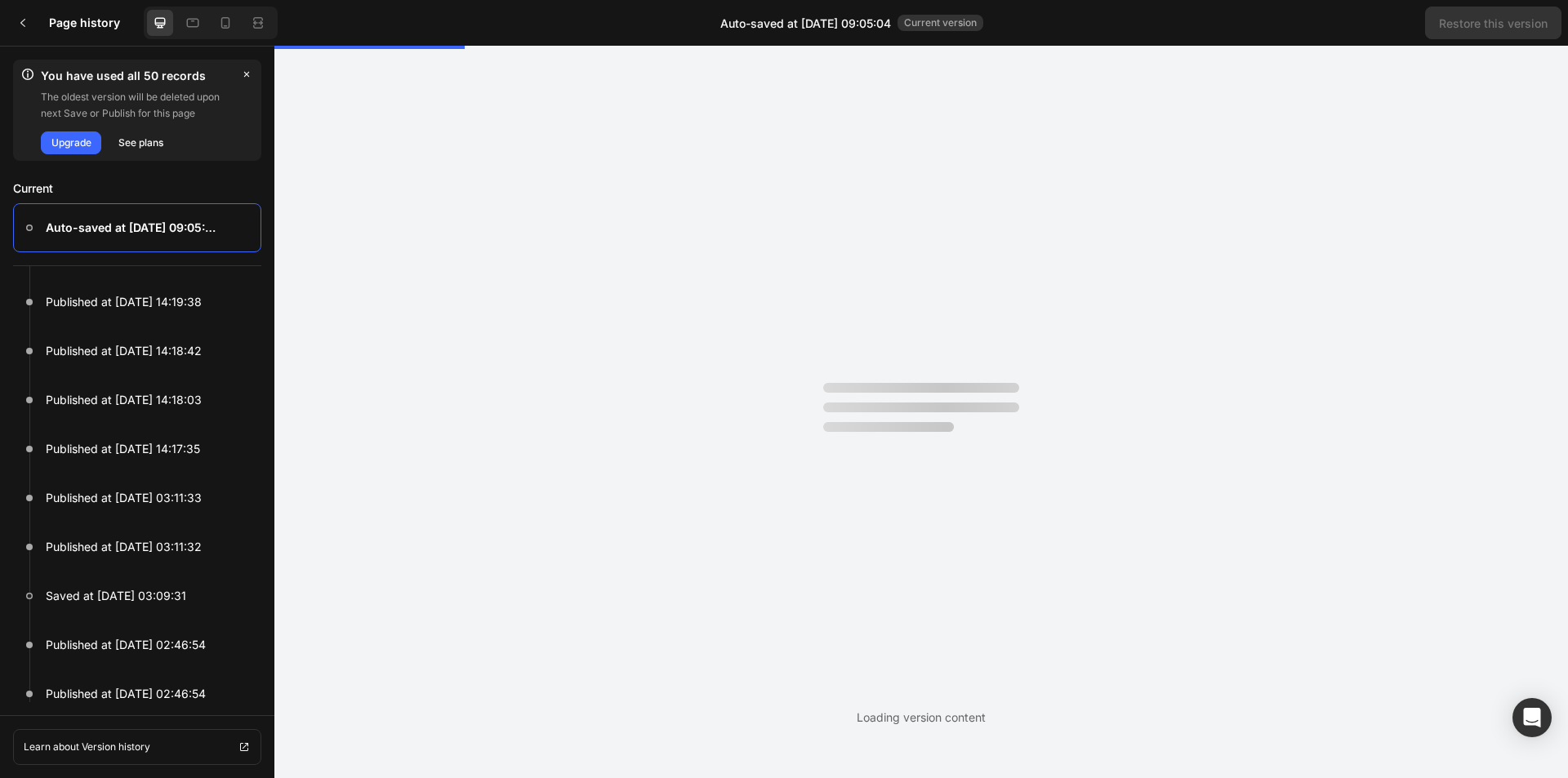
scroll to position [697, 0]
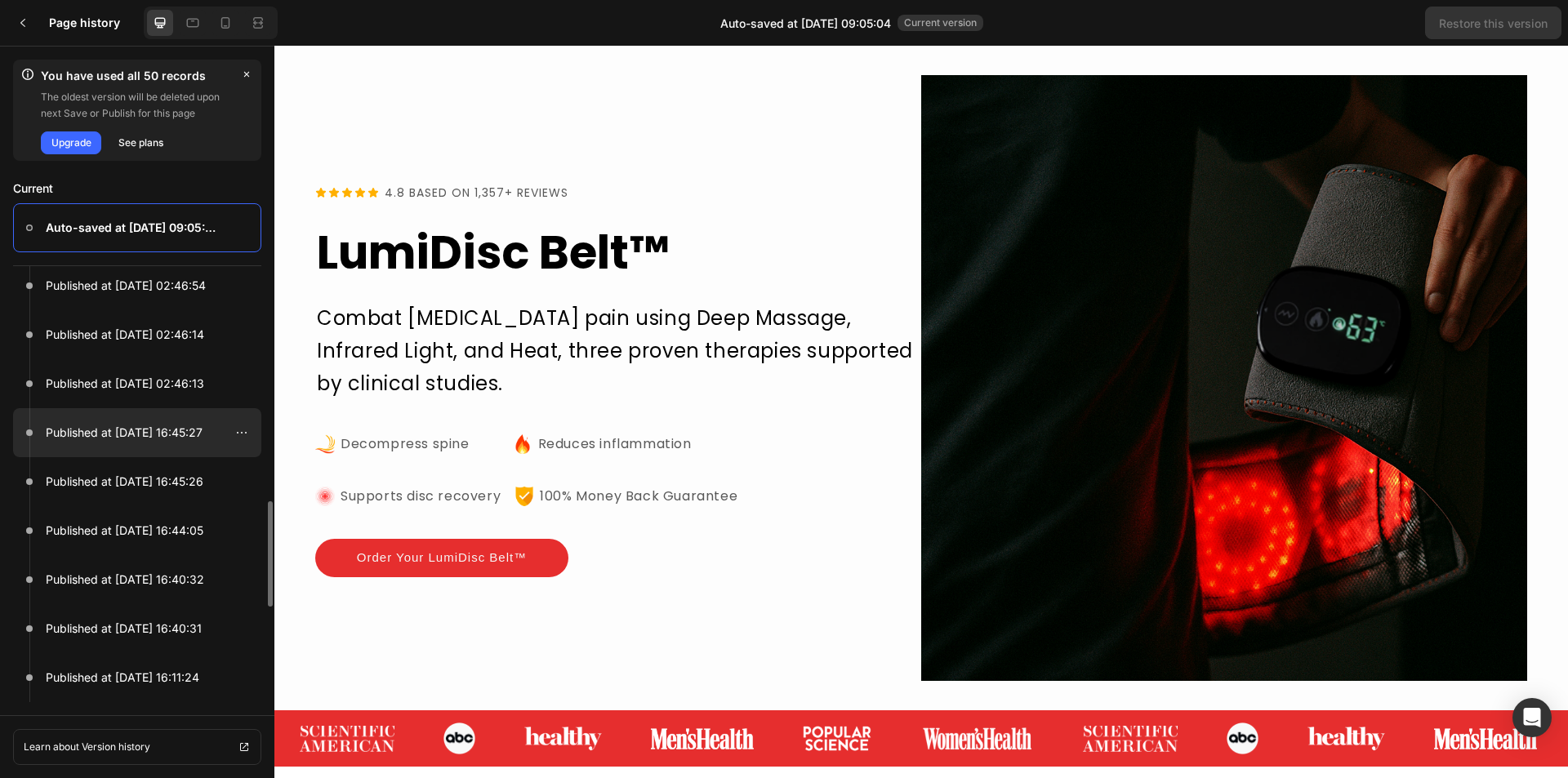
click at [109, 448] on div at bounding box center [137, 433] width 249 height 49
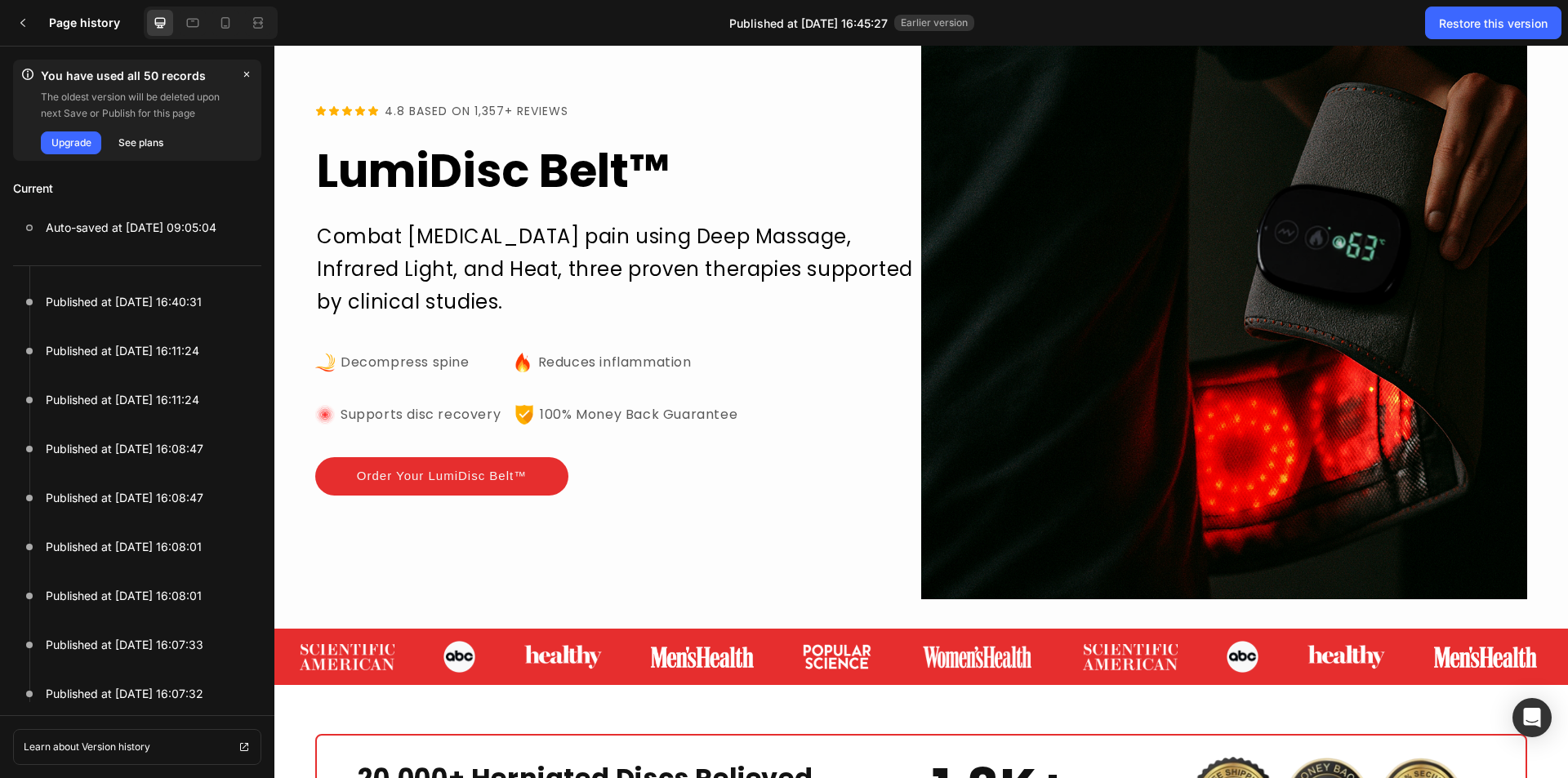
scroll to position [490, 0]
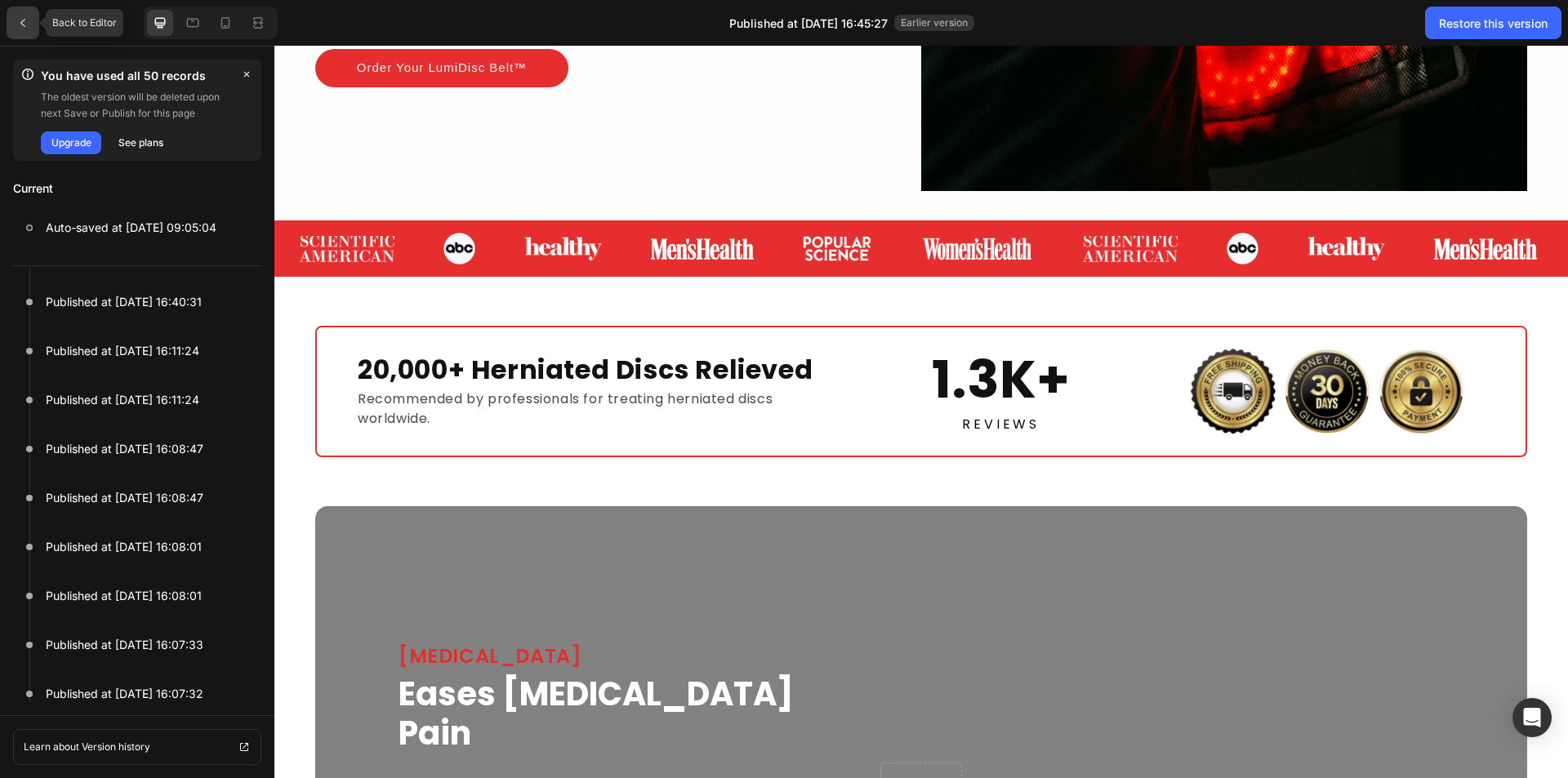
click at [17, 19] on icon at bounding box center [23, 23] width 13 height 13
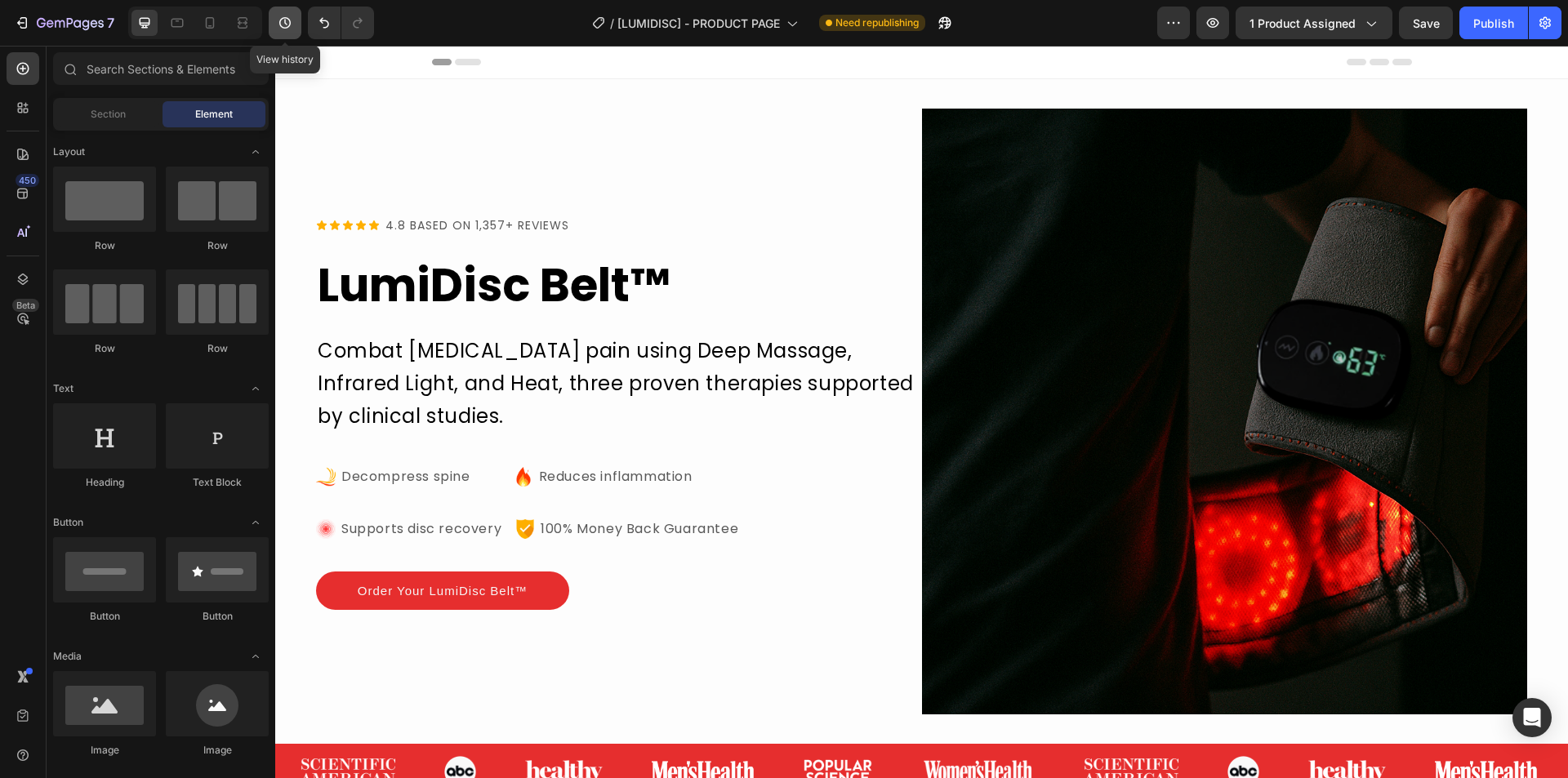
click at [273, 17] on button "button" at bounding box center [284, 23] width 32 height 32
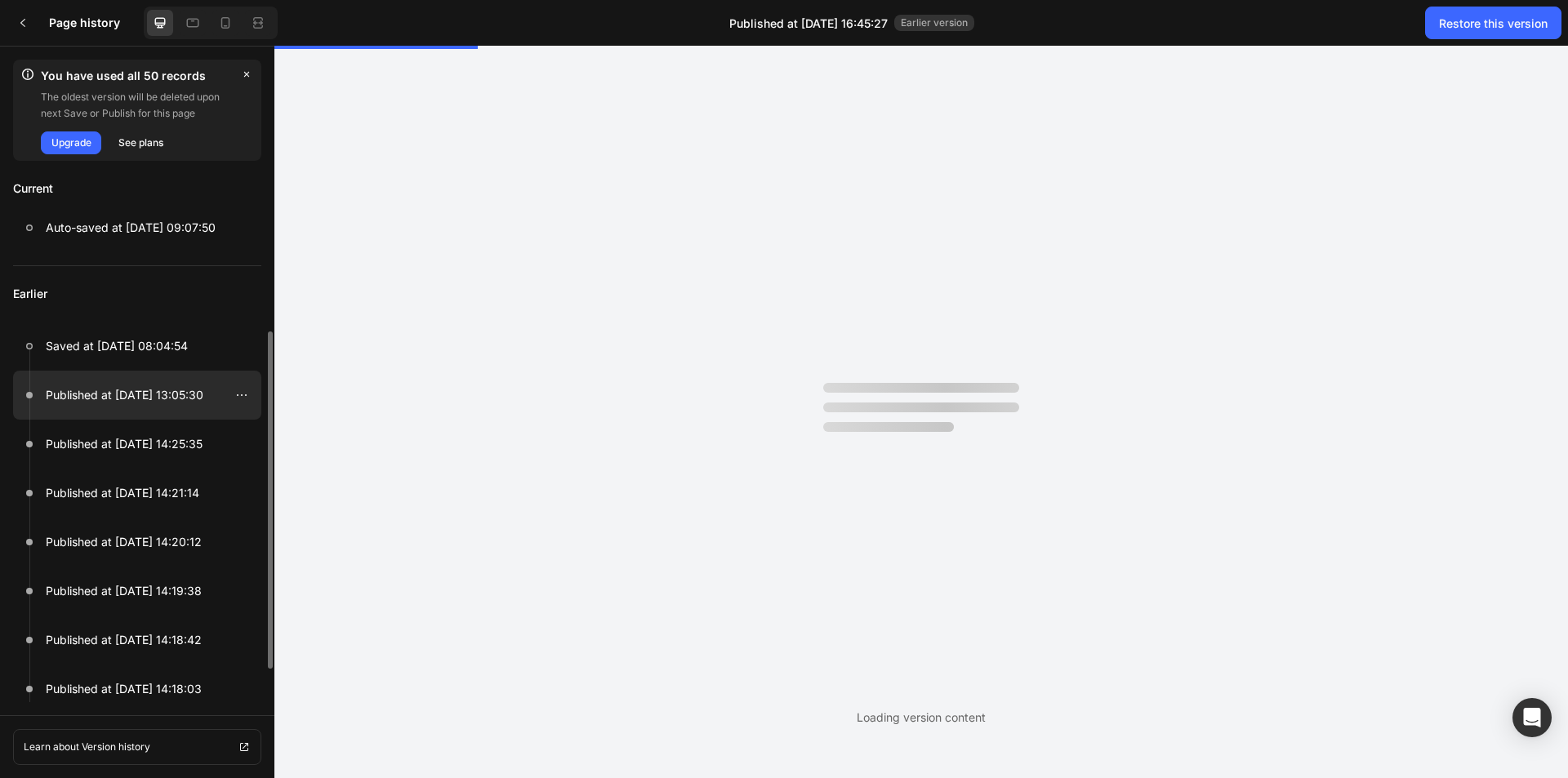
scroll to position [0, 0]
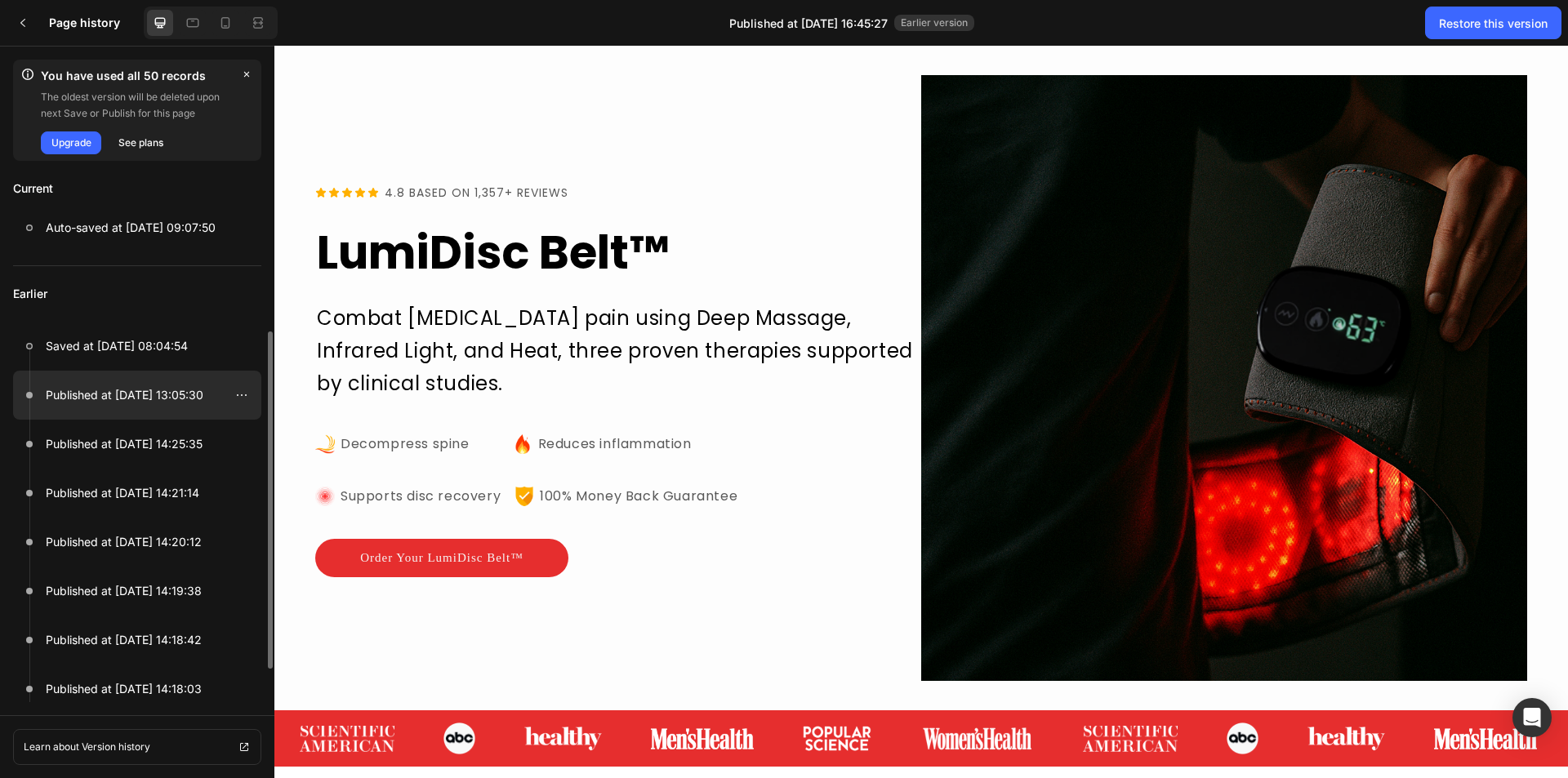
click at [134, 408] on div at bounding box center [137, 395] width 249 height 49
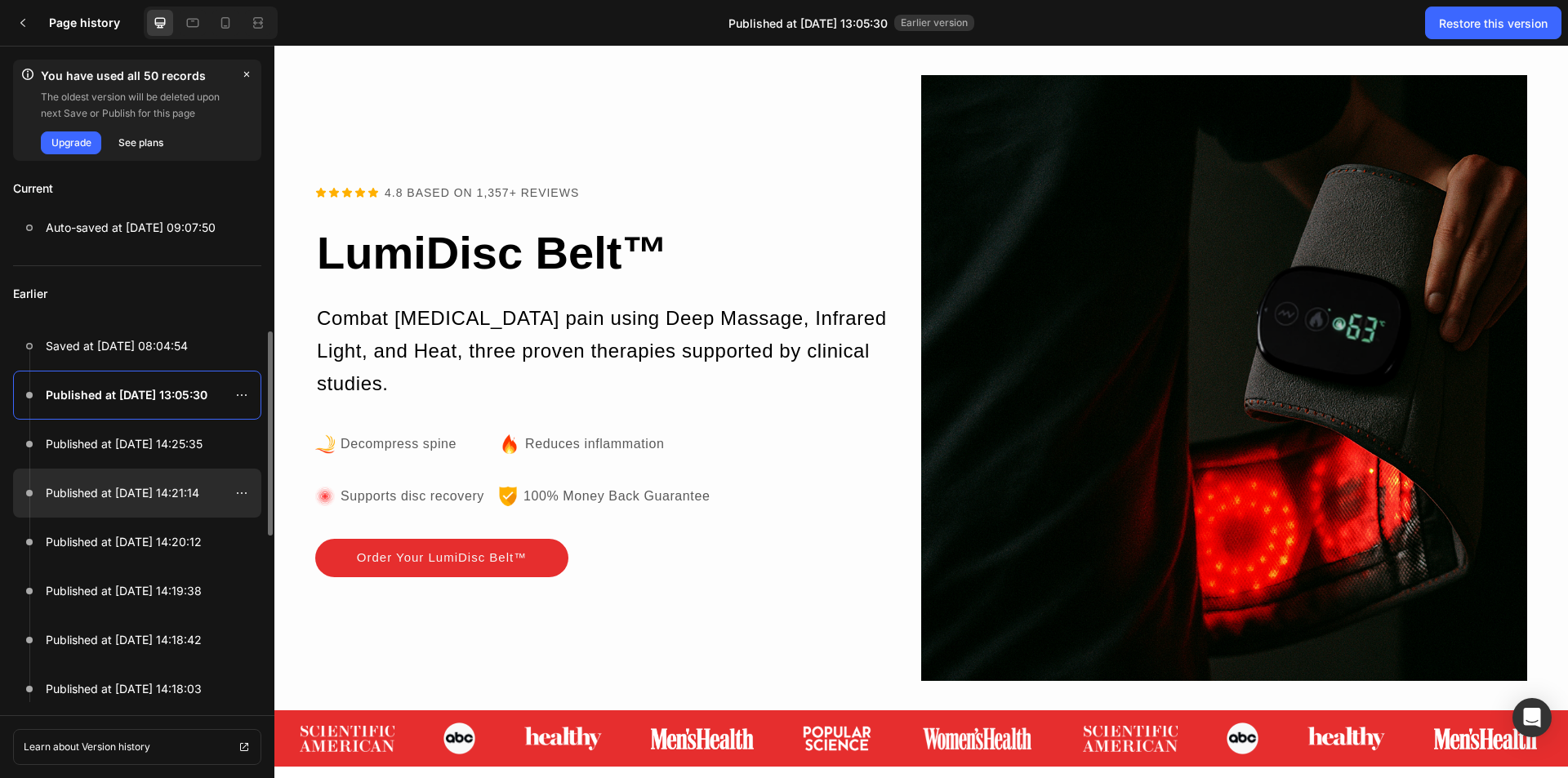
click at [120, 477] on div at bounding box center [137, 493] width 249 height 49
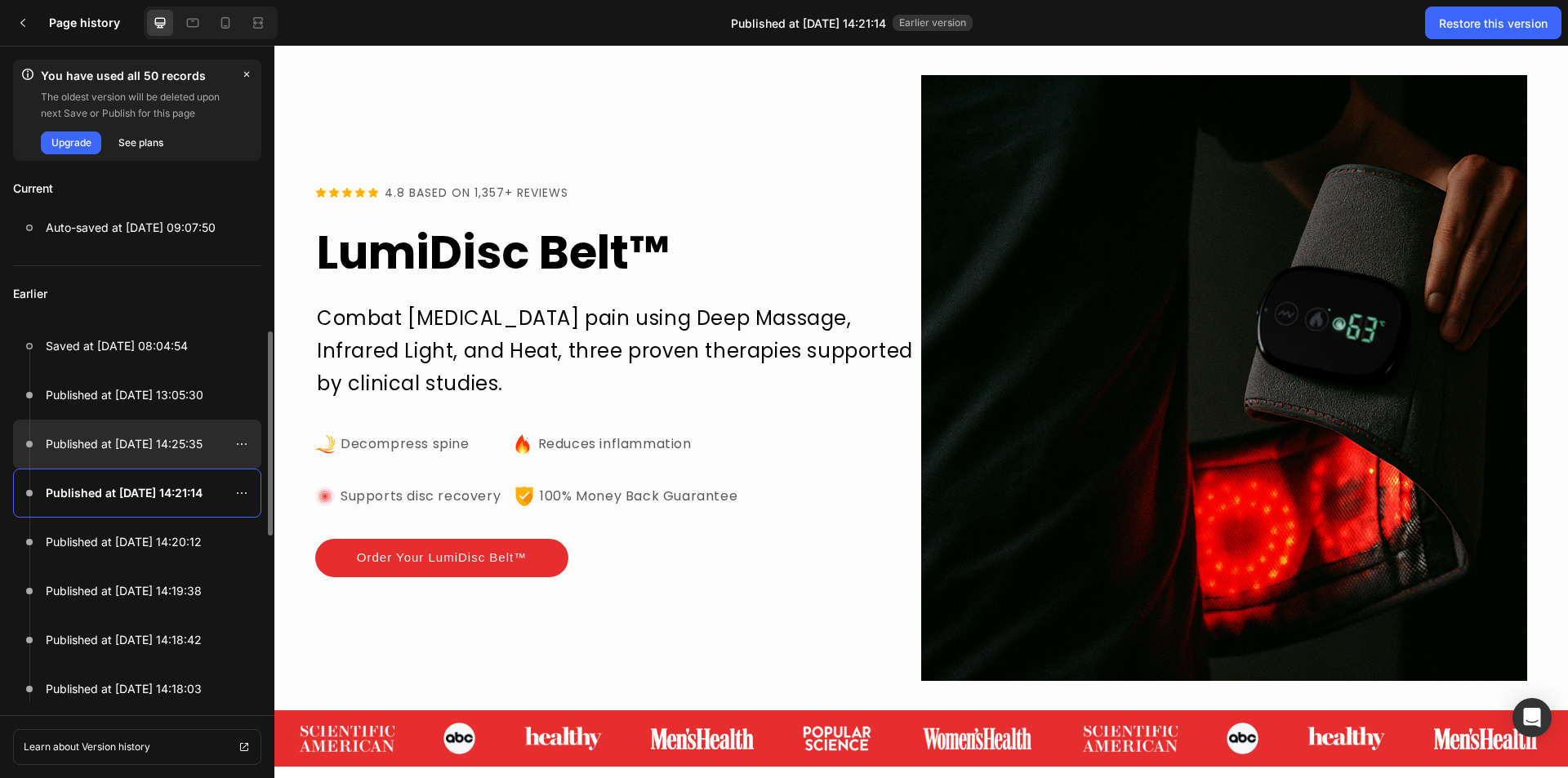
click at [125, 440] on p "Published at [DATE] 14:25:35" at bounding box center [124, 444] width 157 height 20
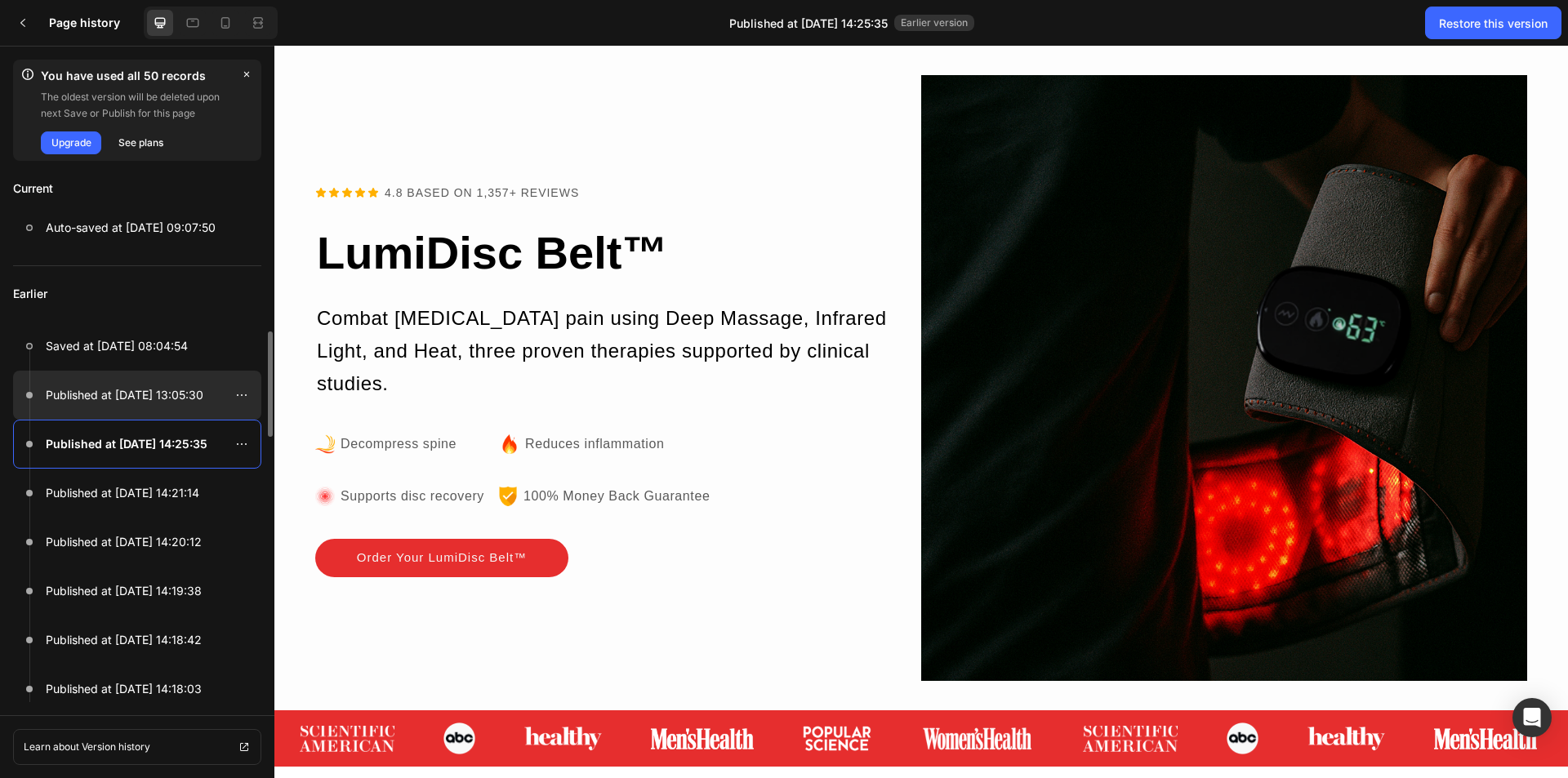
click at [125, 404] on p "Published at [DATE] 13:05:30" at bounding box center [124, 395] width 158 height 20
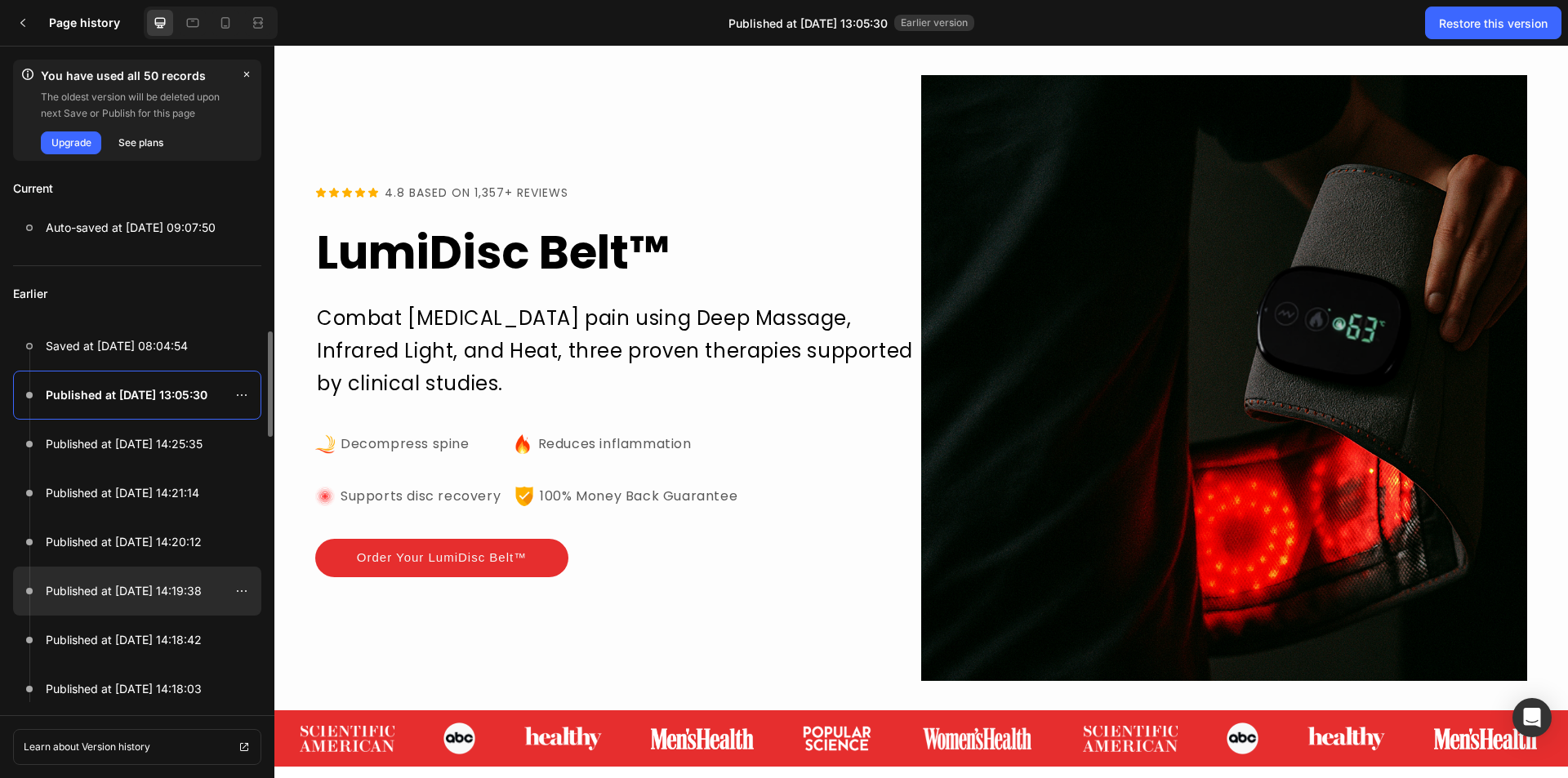
click at [114, 579] on div at bounding box center [137, 591] width 249 height 49
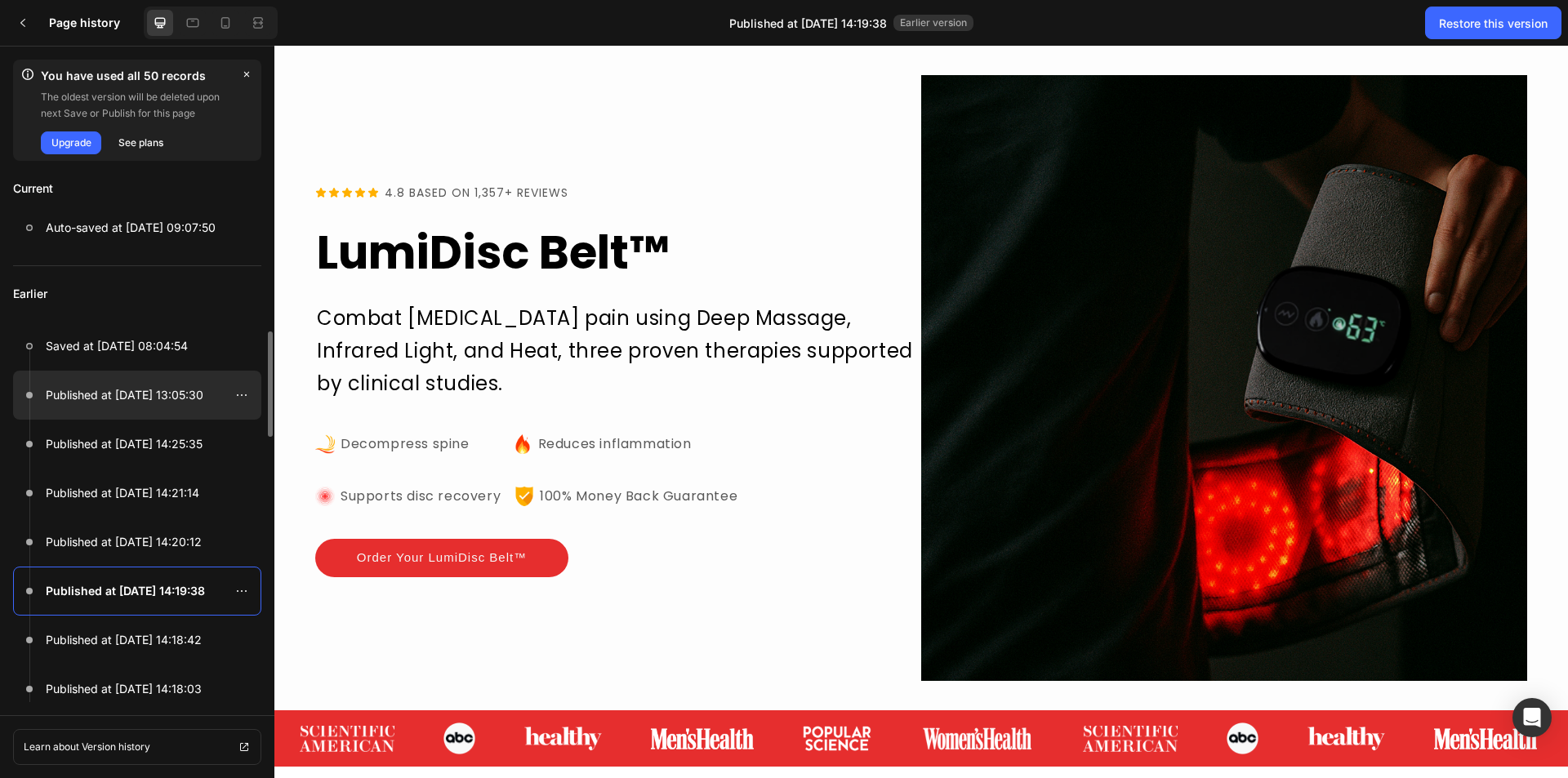
click at [116, 399] on p "Published at [DATE] 13:05:30" at bounding box center [124, 395] width 158 height 20
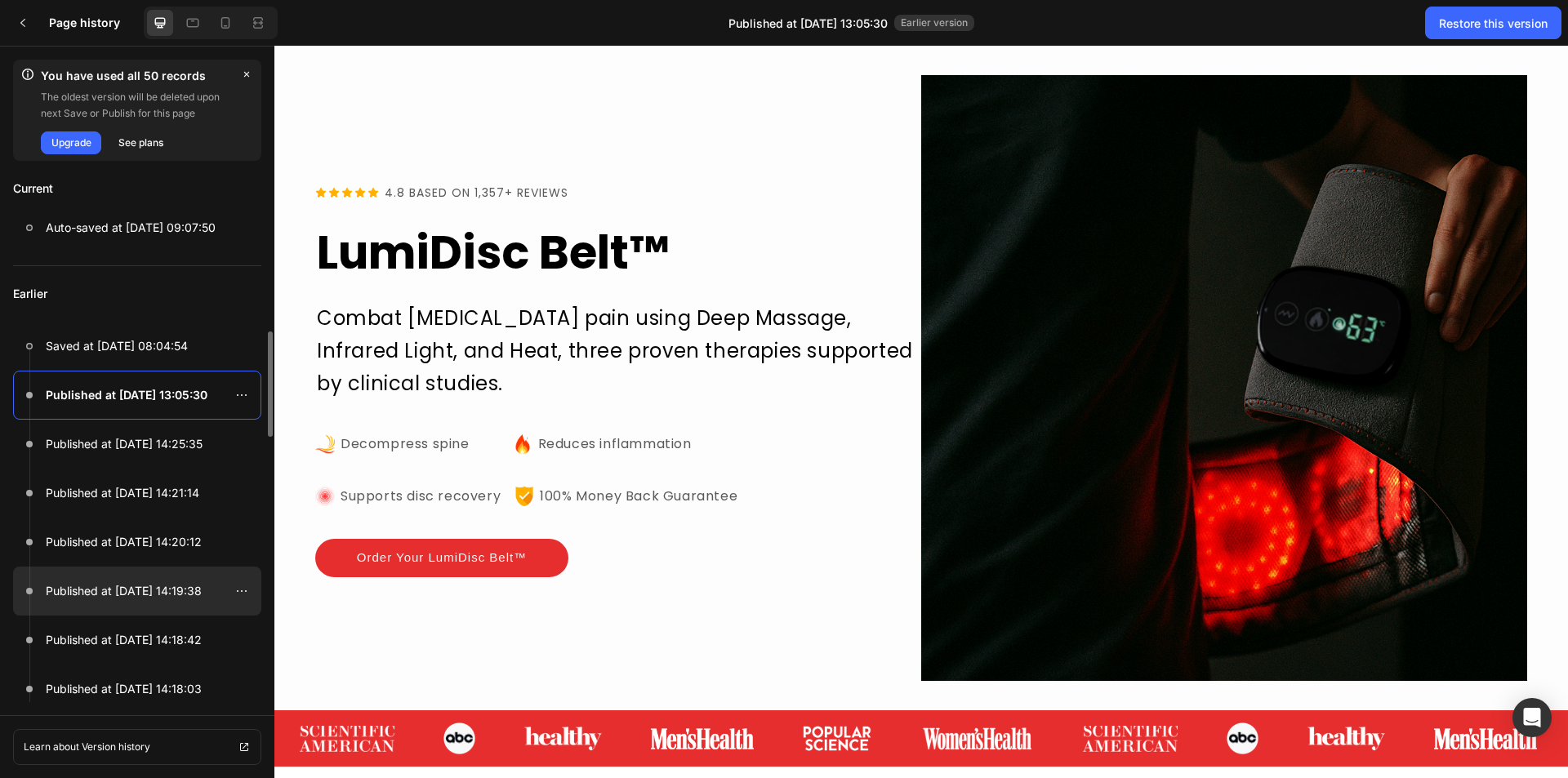
click at [113, 588] on p "Published at [DATE] 14:19:38" at bounding box center [123, 591] width 156 height 20
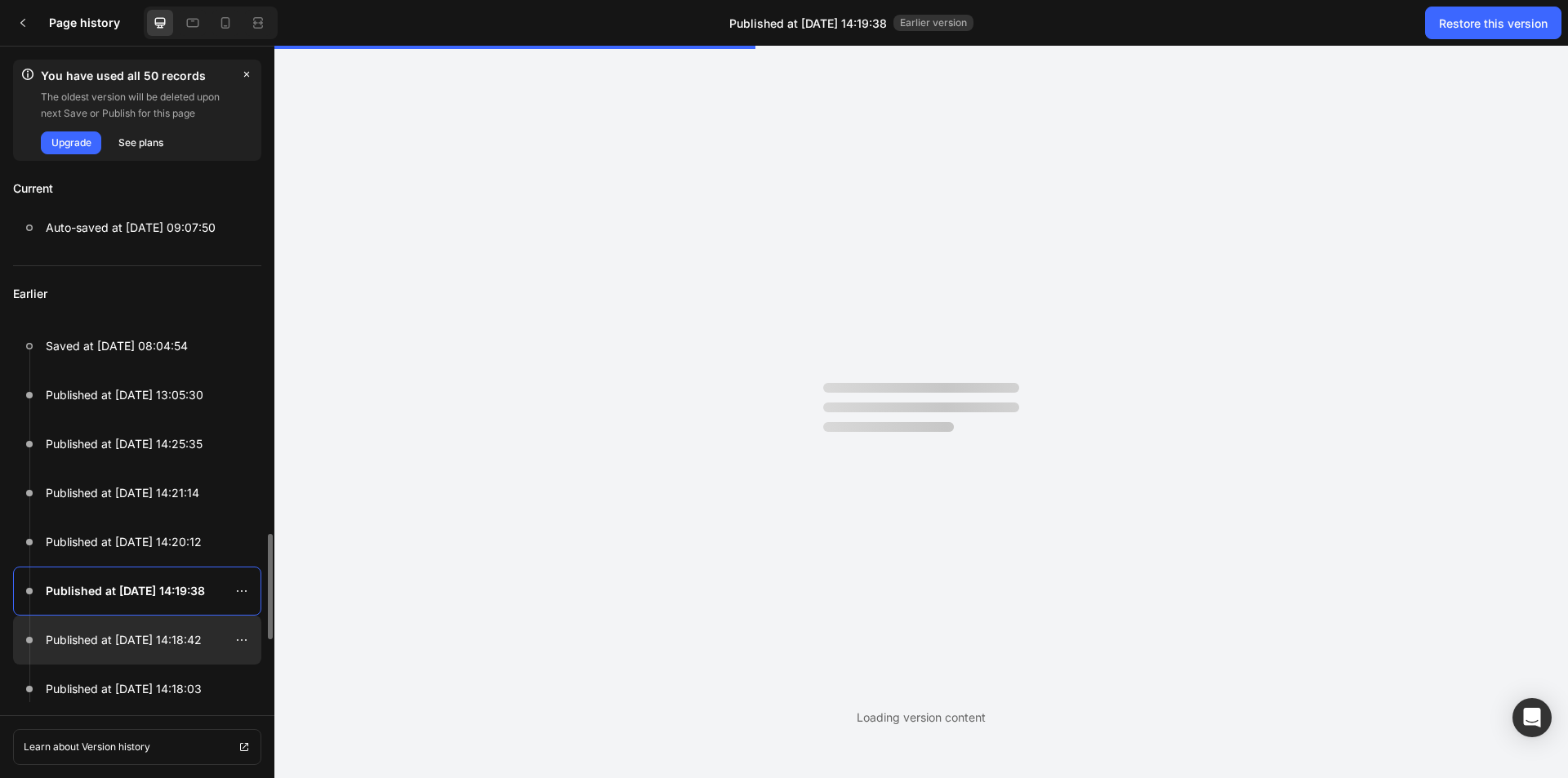
scroll to position [163, 0]
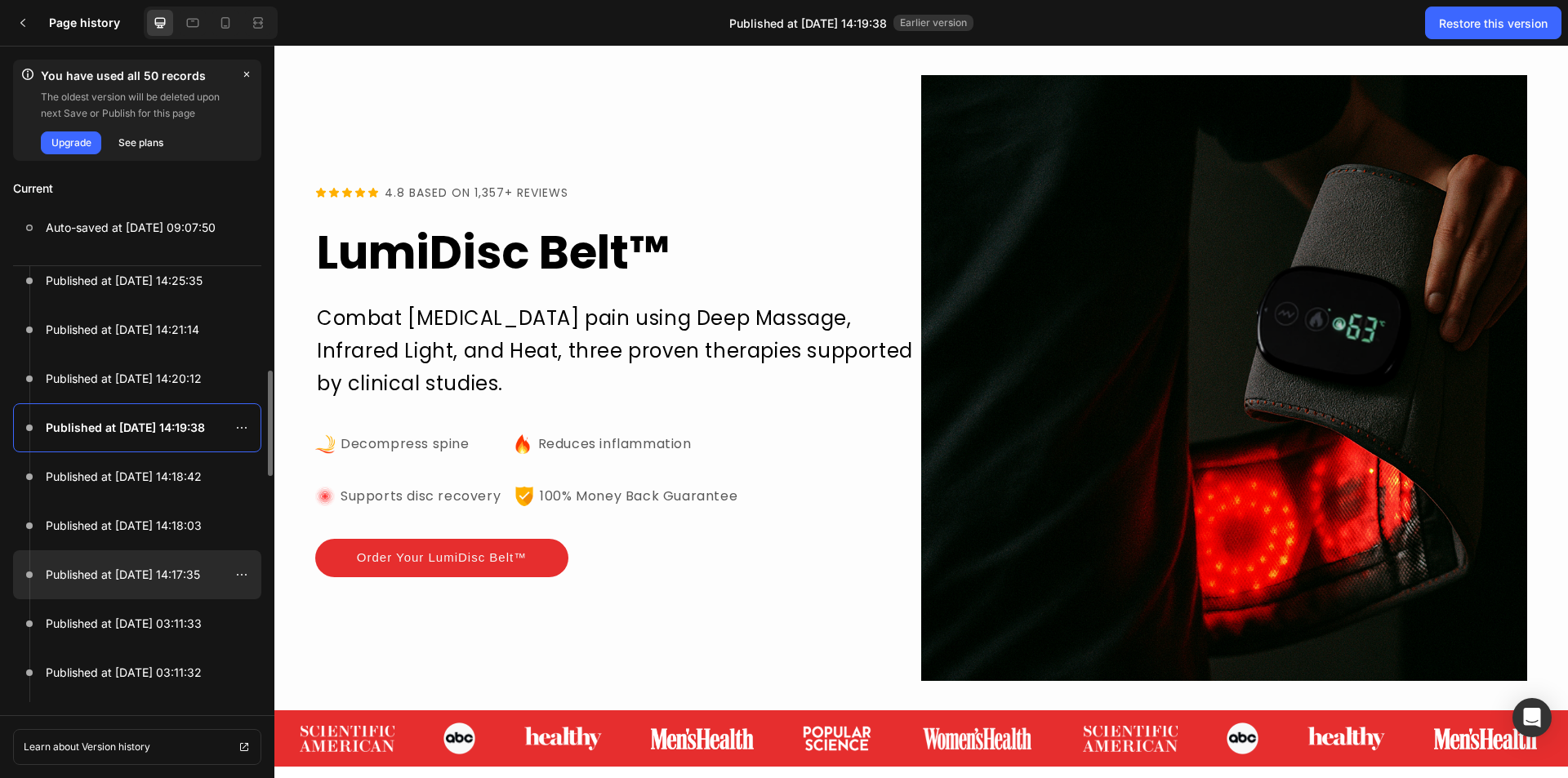
click at [128, 564] on div at bounding box center [137, 574] width 249 height 49
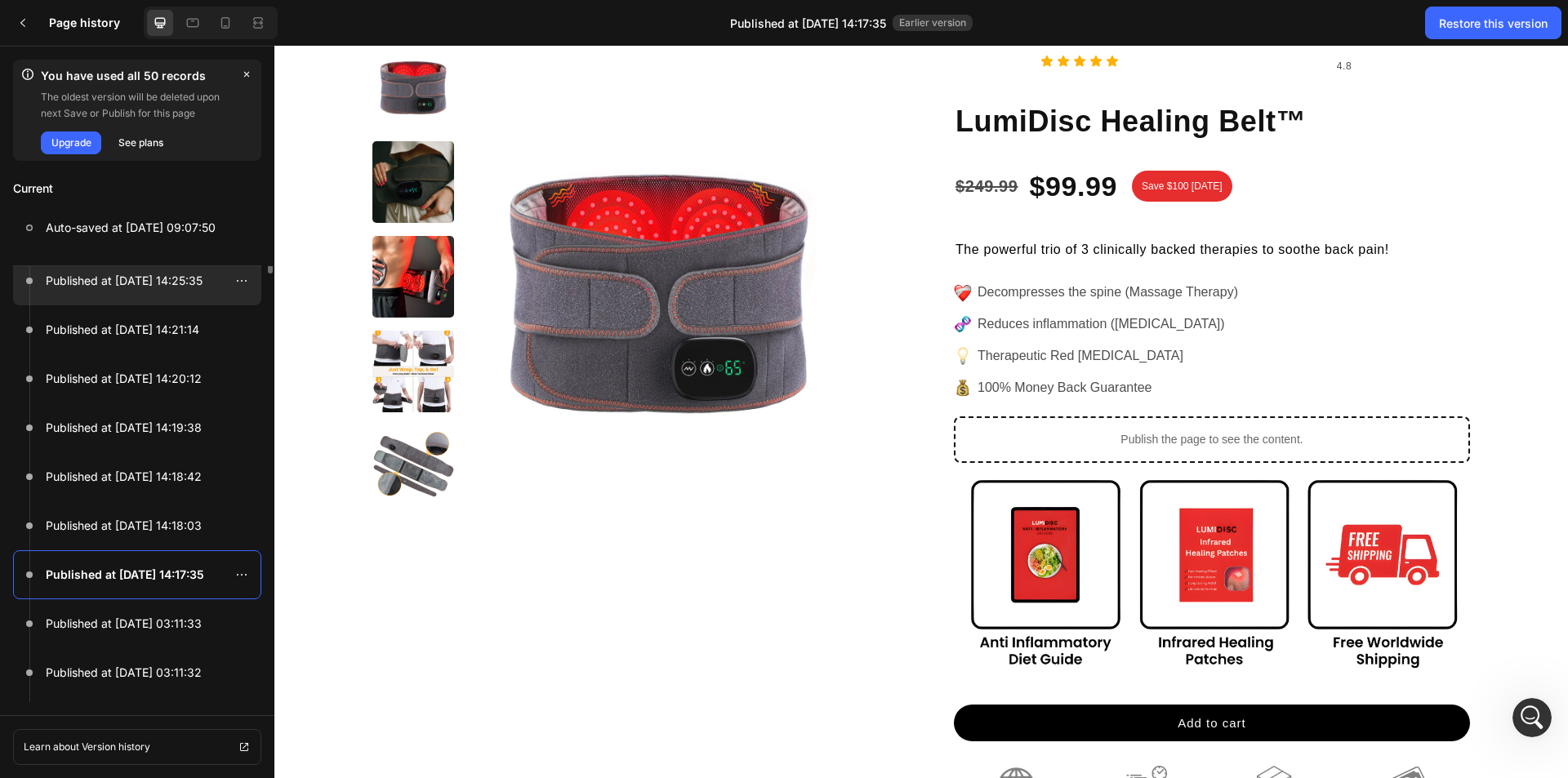
scroll to position [0, 0]
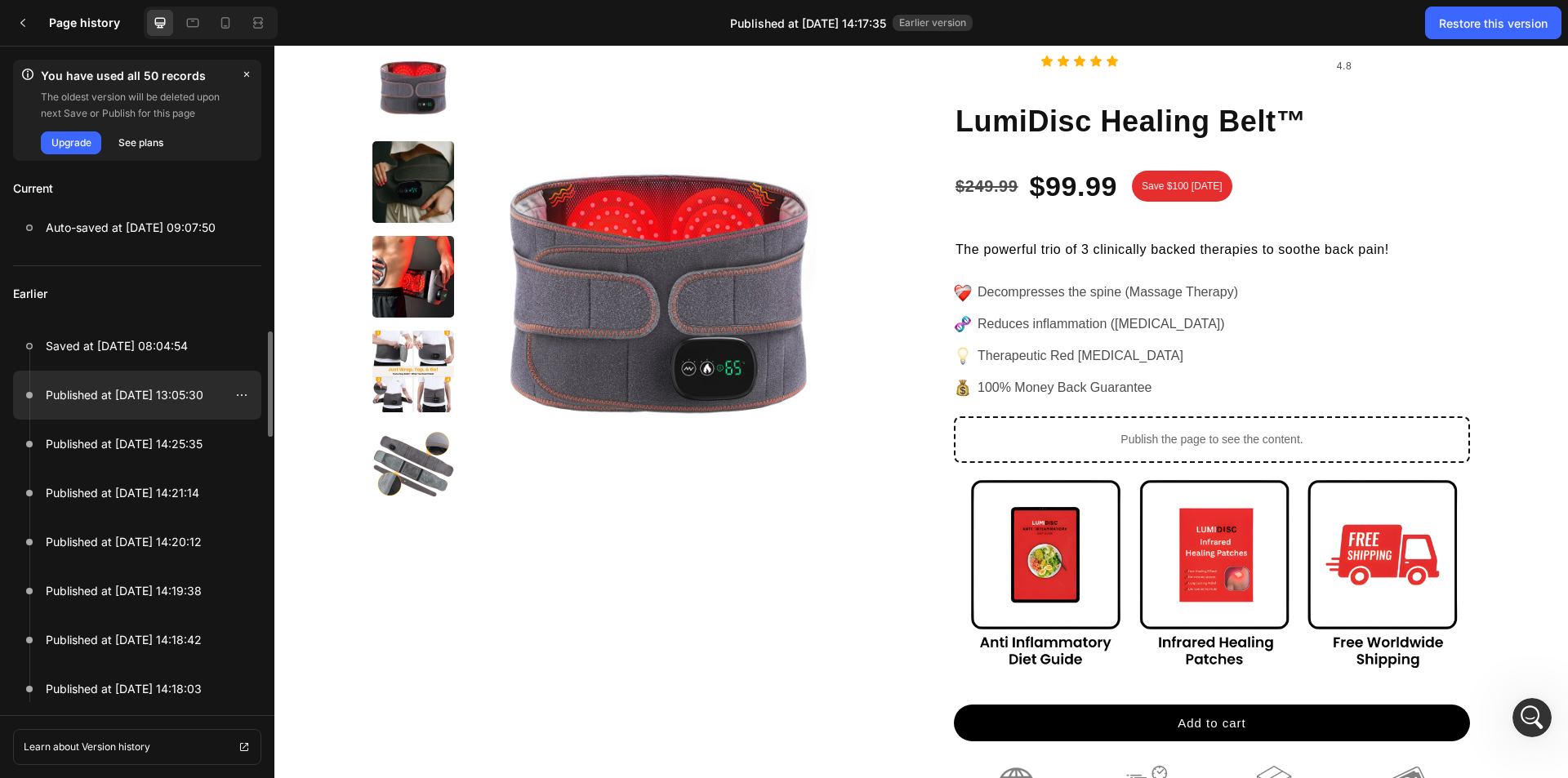
click at [121, 411] on div at bounding box center [137, 395] width 249 height 49
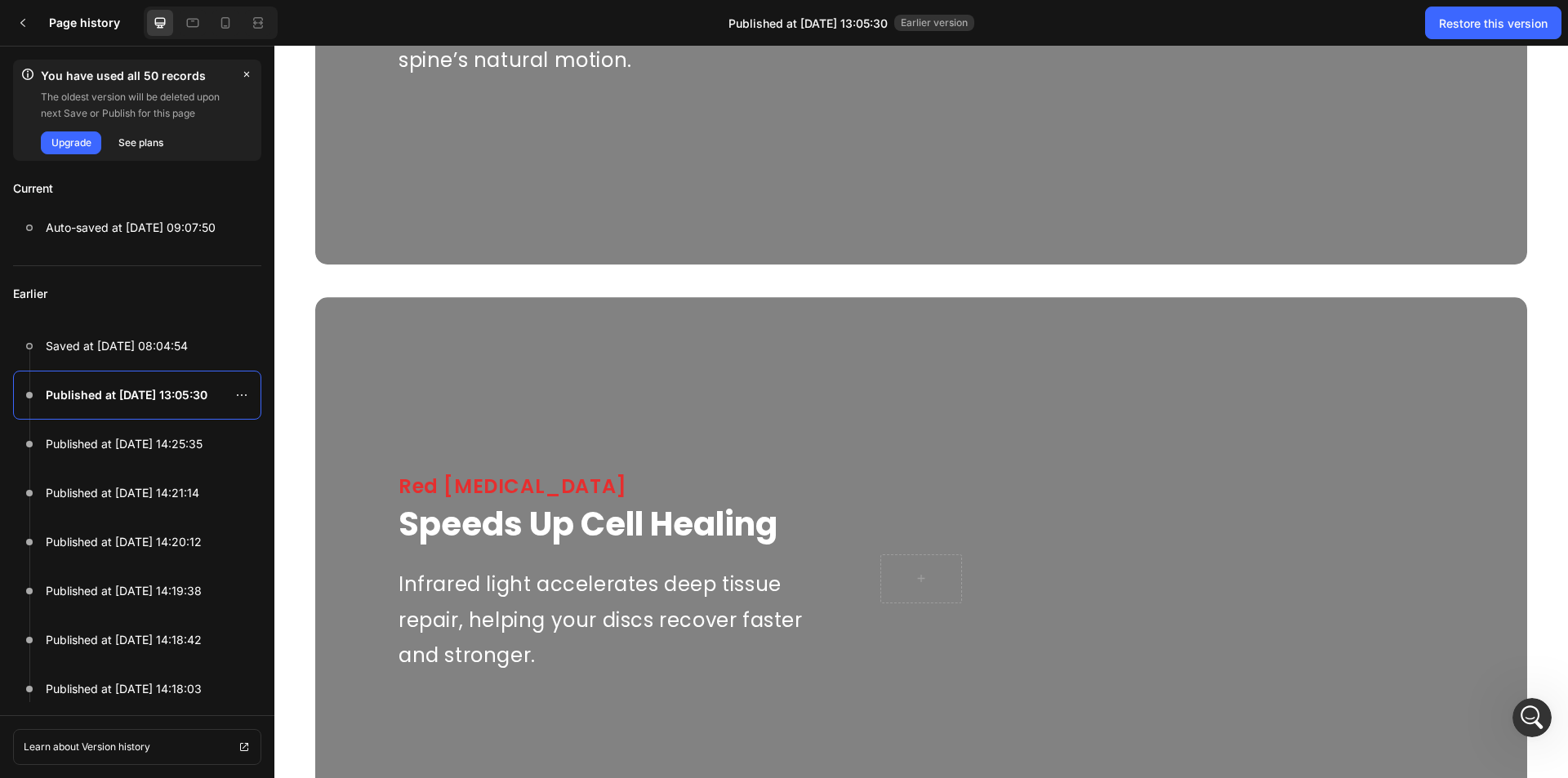
scroll to position [2899, 0]
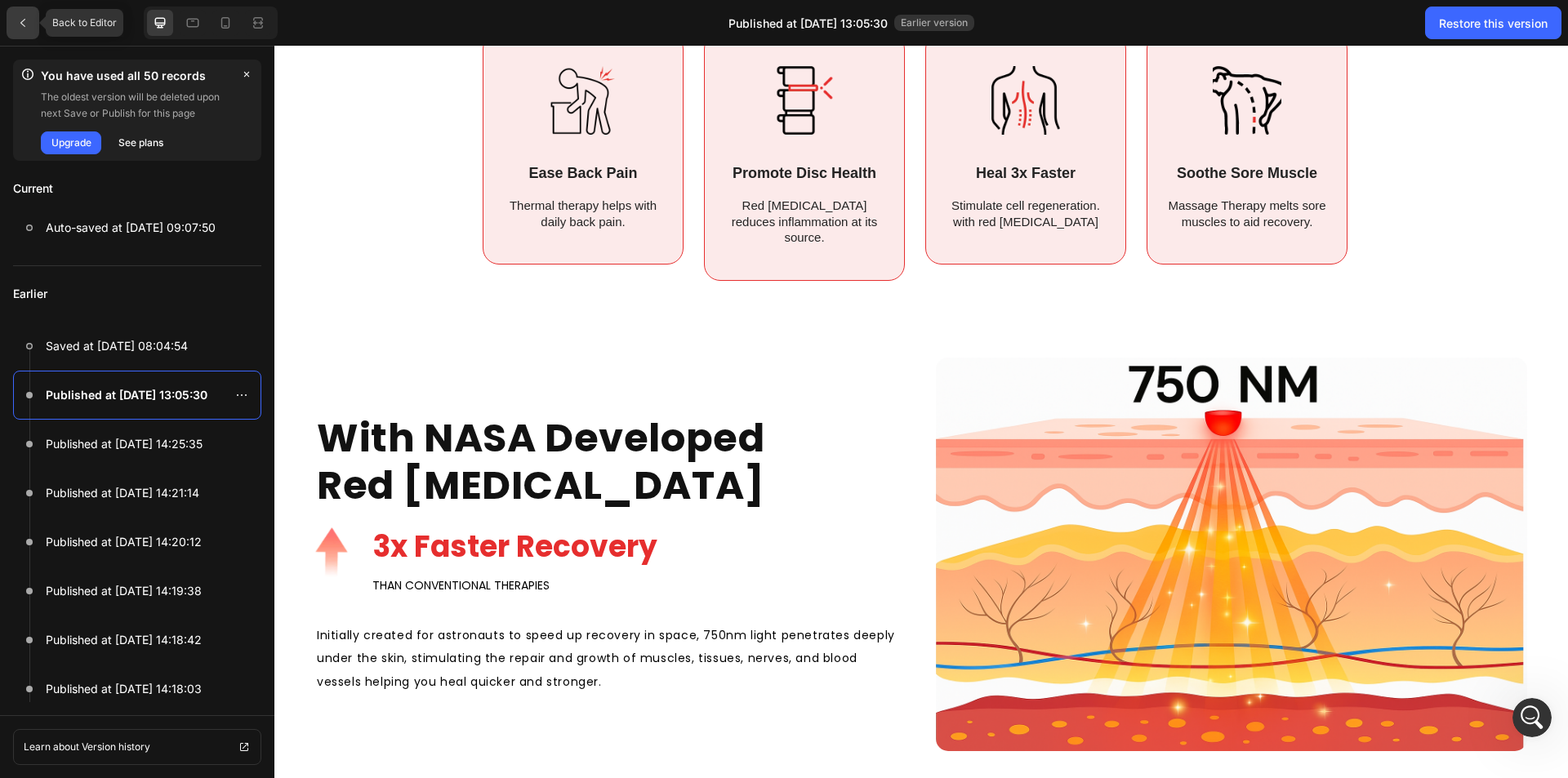
click at [23, 27] on icon at bounding box center [23, 23] width 13 height 13
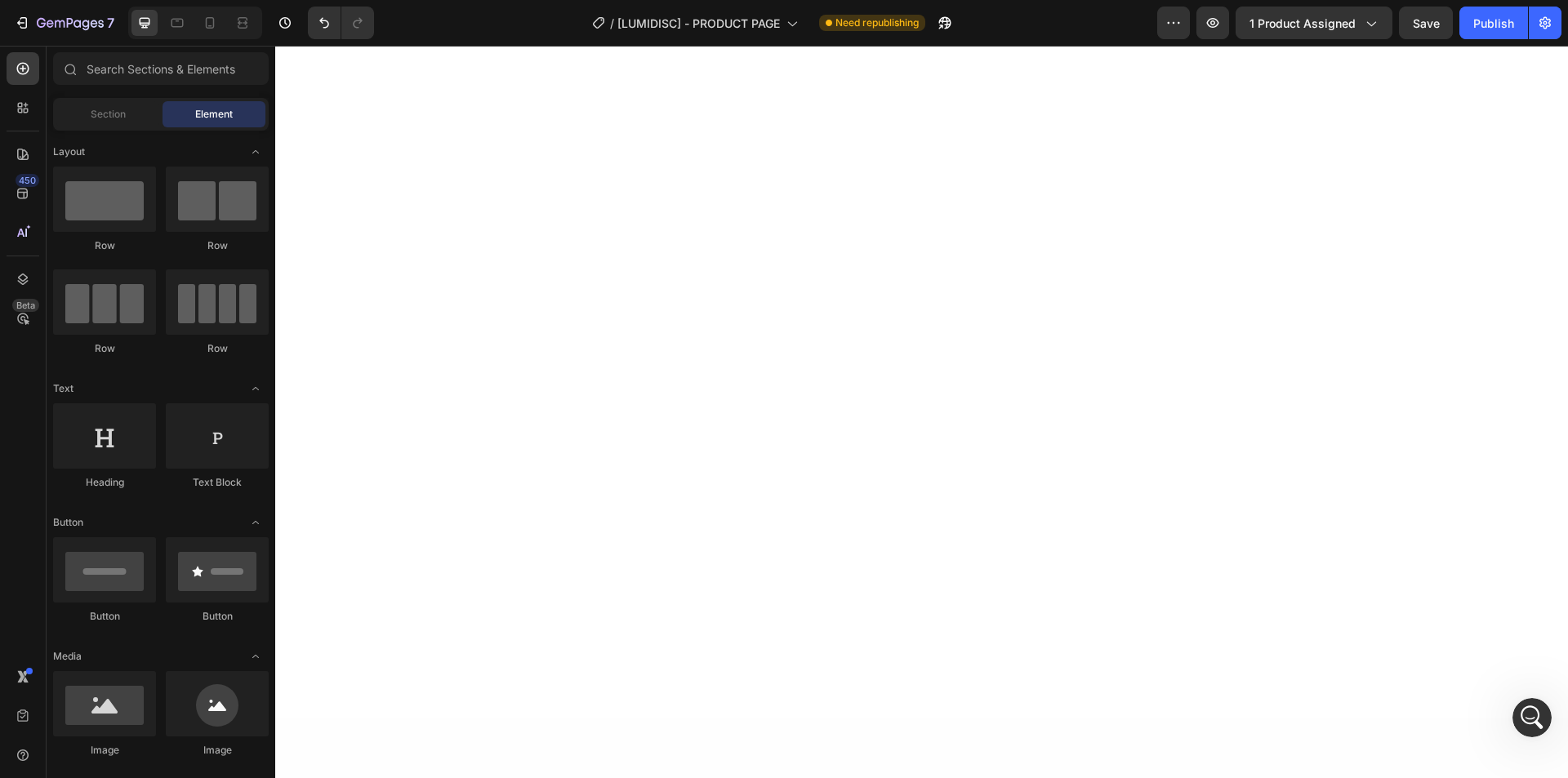
scroll to position [0, 0]
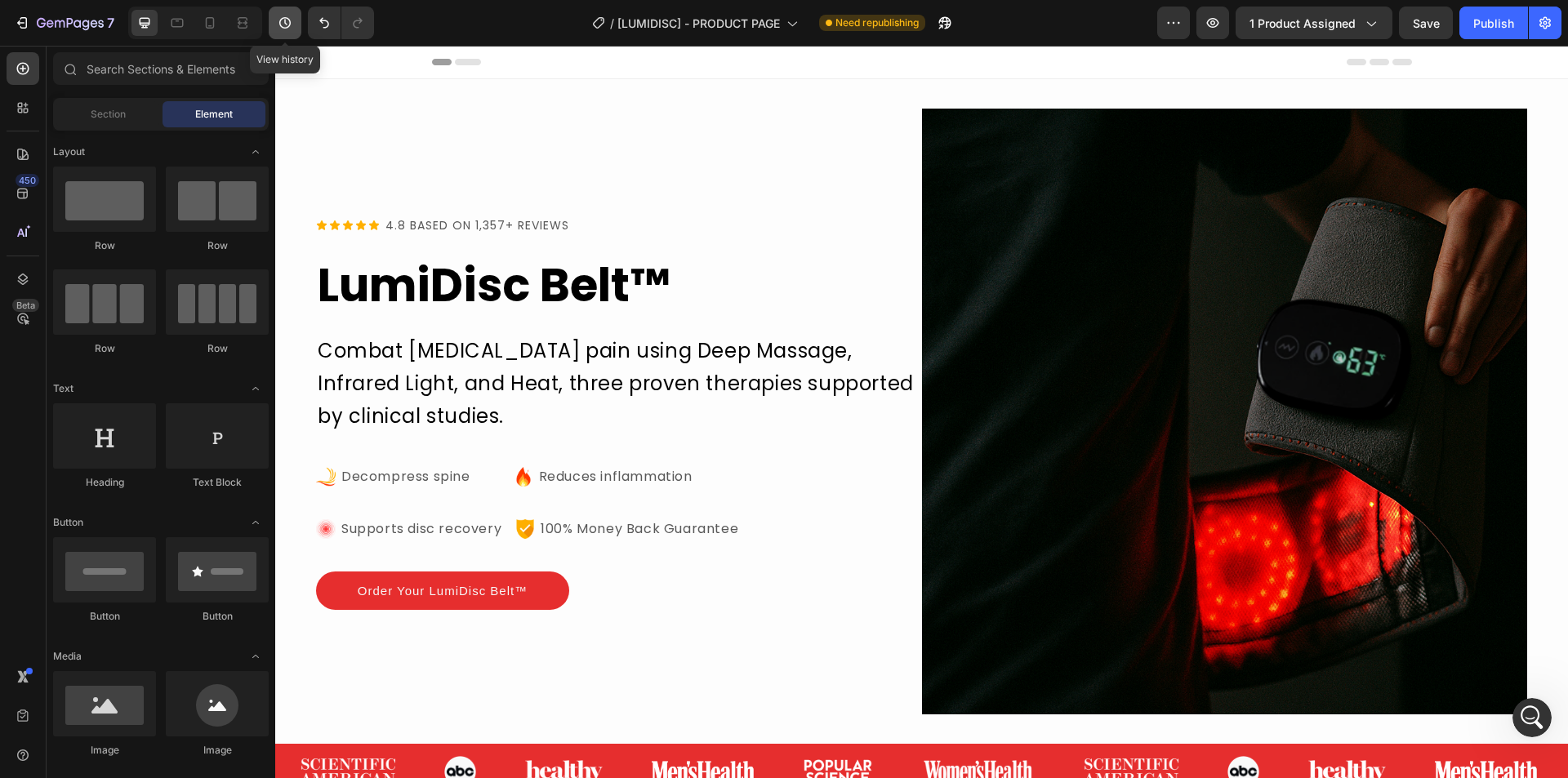
click at [288, 20] on icon "button" at bounding box center [285, 23] width 17 height 17
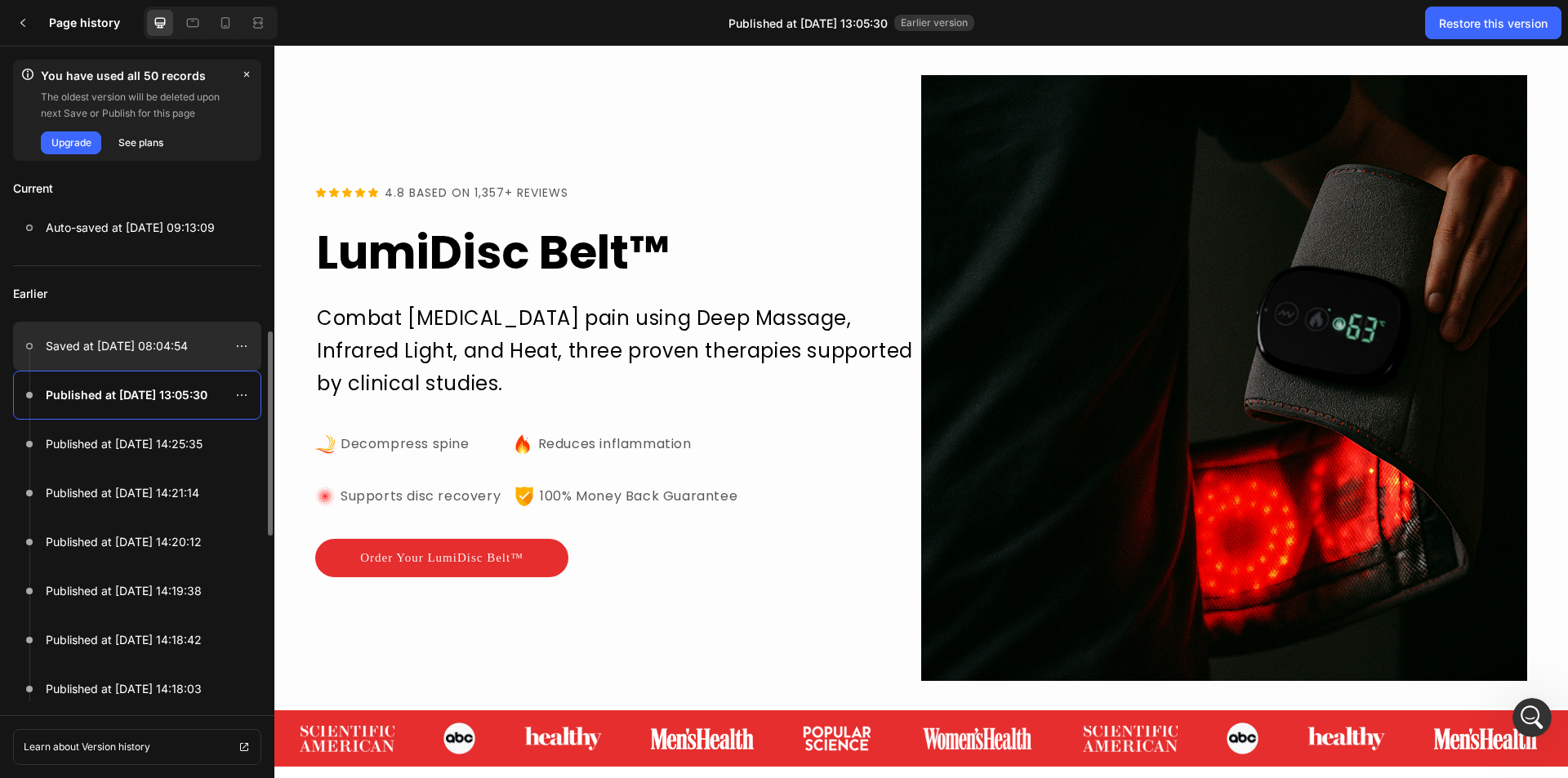
click at [135, 350] on p "Saved at [DATE] 08:04:54" at bounding box center [116, 346] width 142 height 20
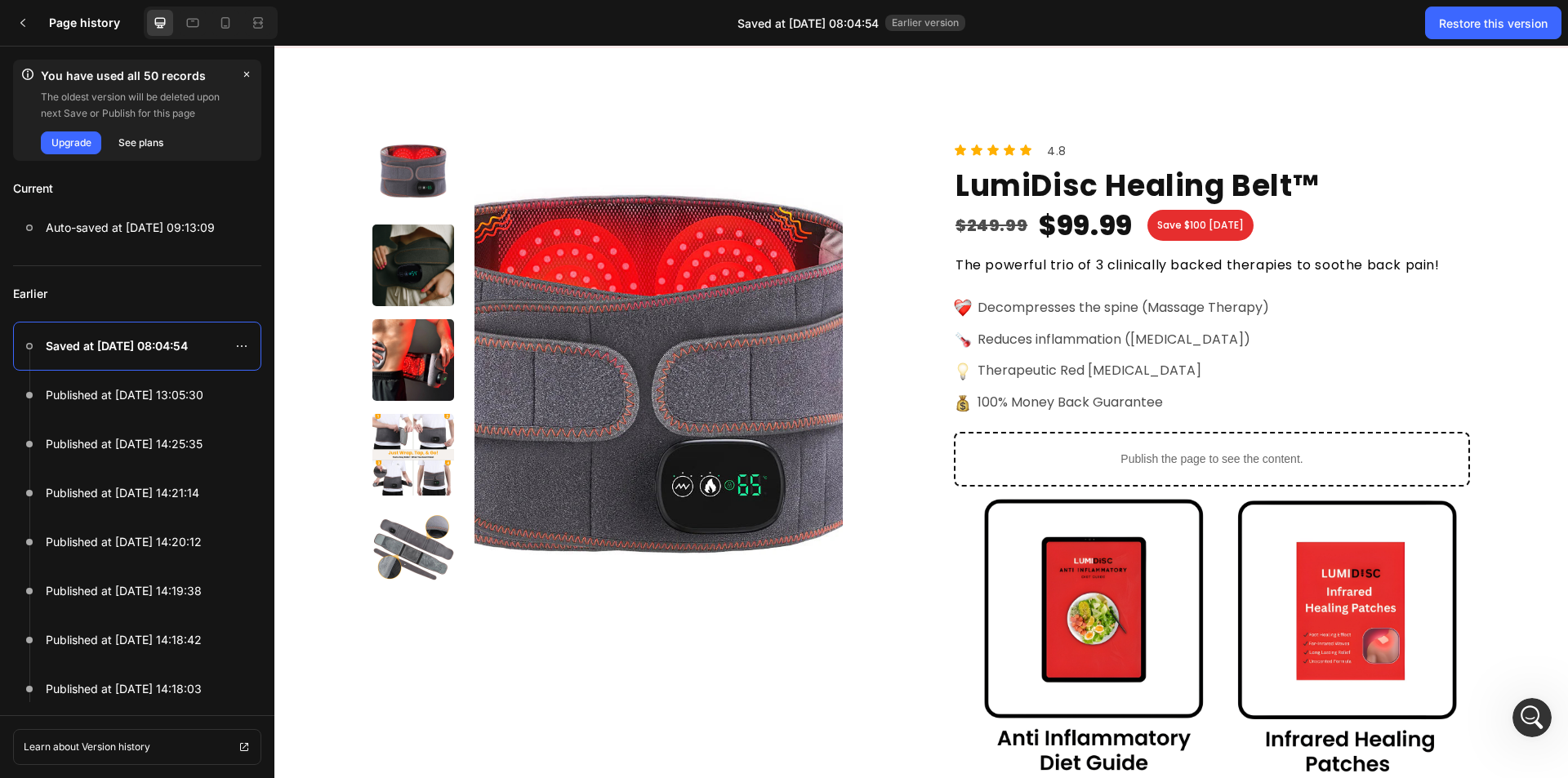
scroll to position [6163, 0]
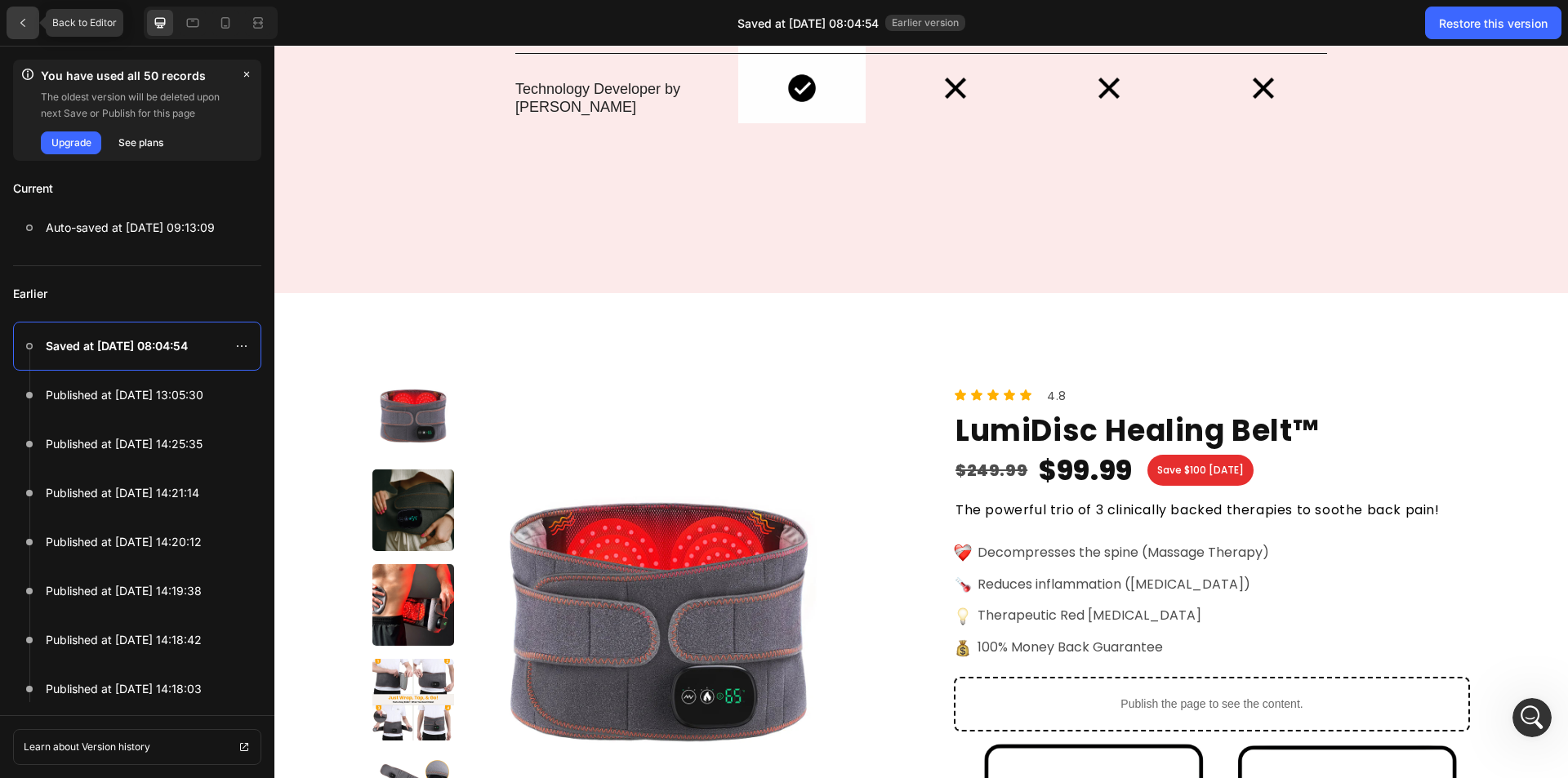
click at [15, 22] on div at bounding box center [23, 23] width 32 height 32
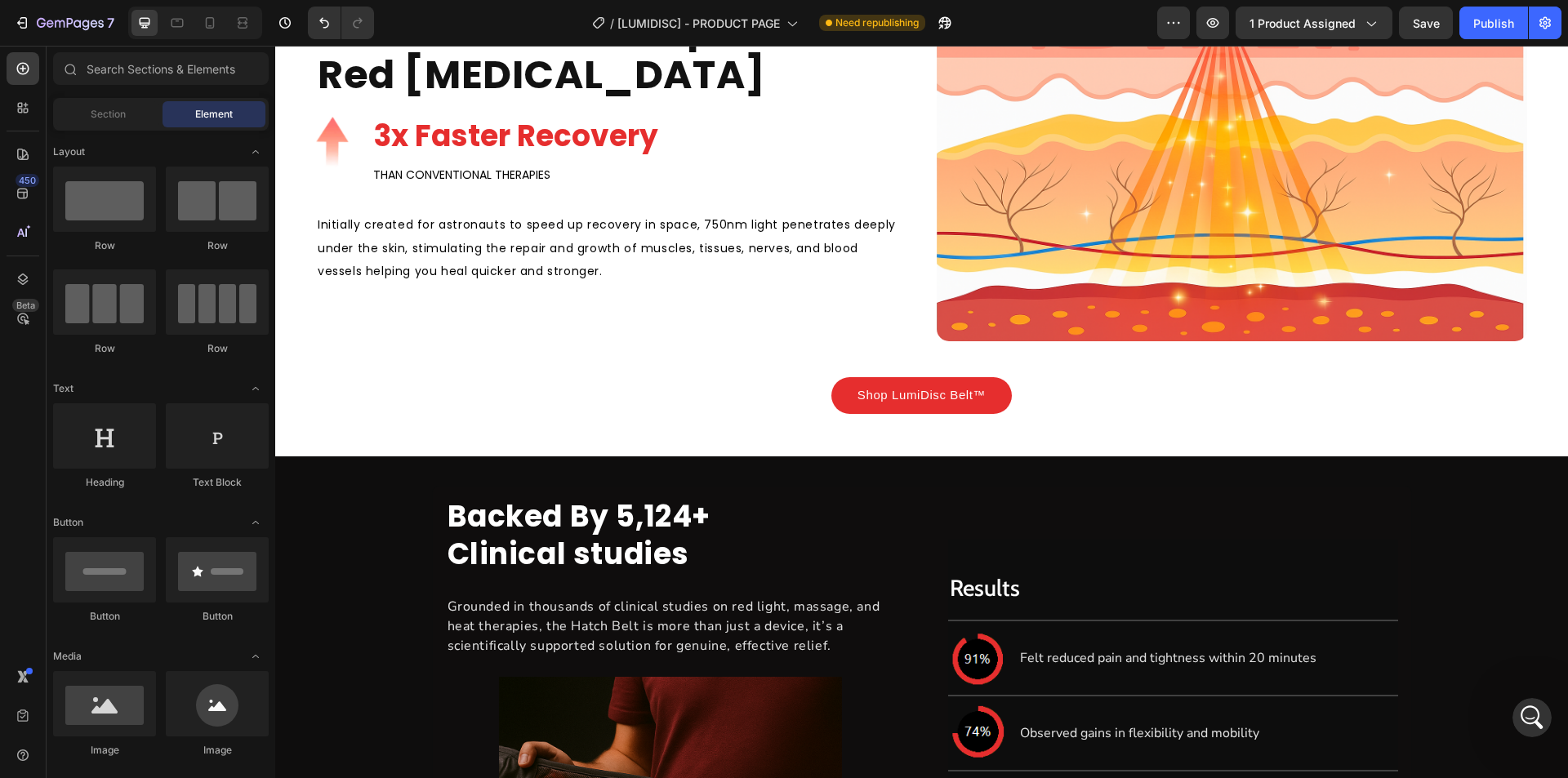
scroll to position [3097, 0]
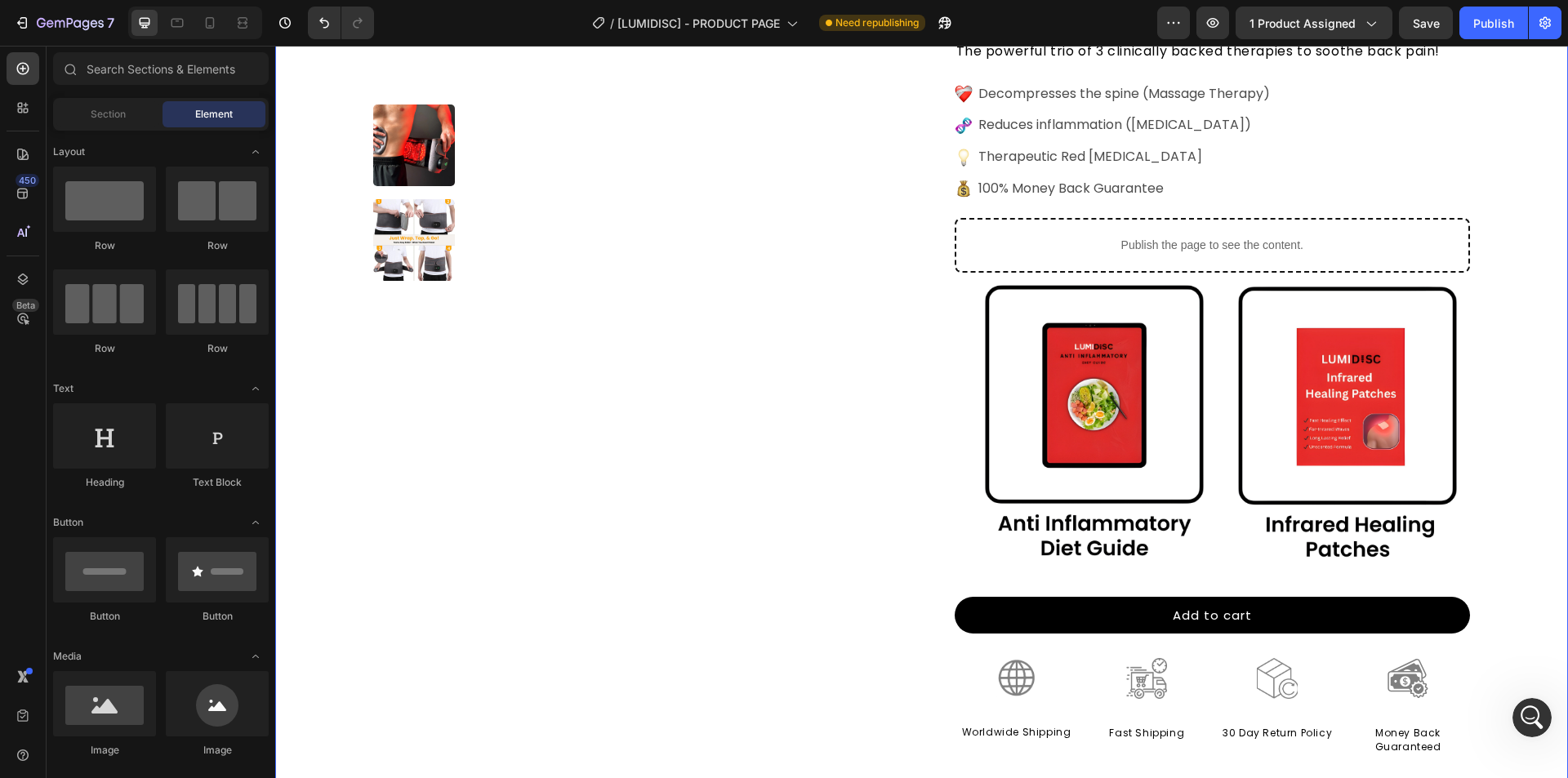
scroll to position [6204, 0]
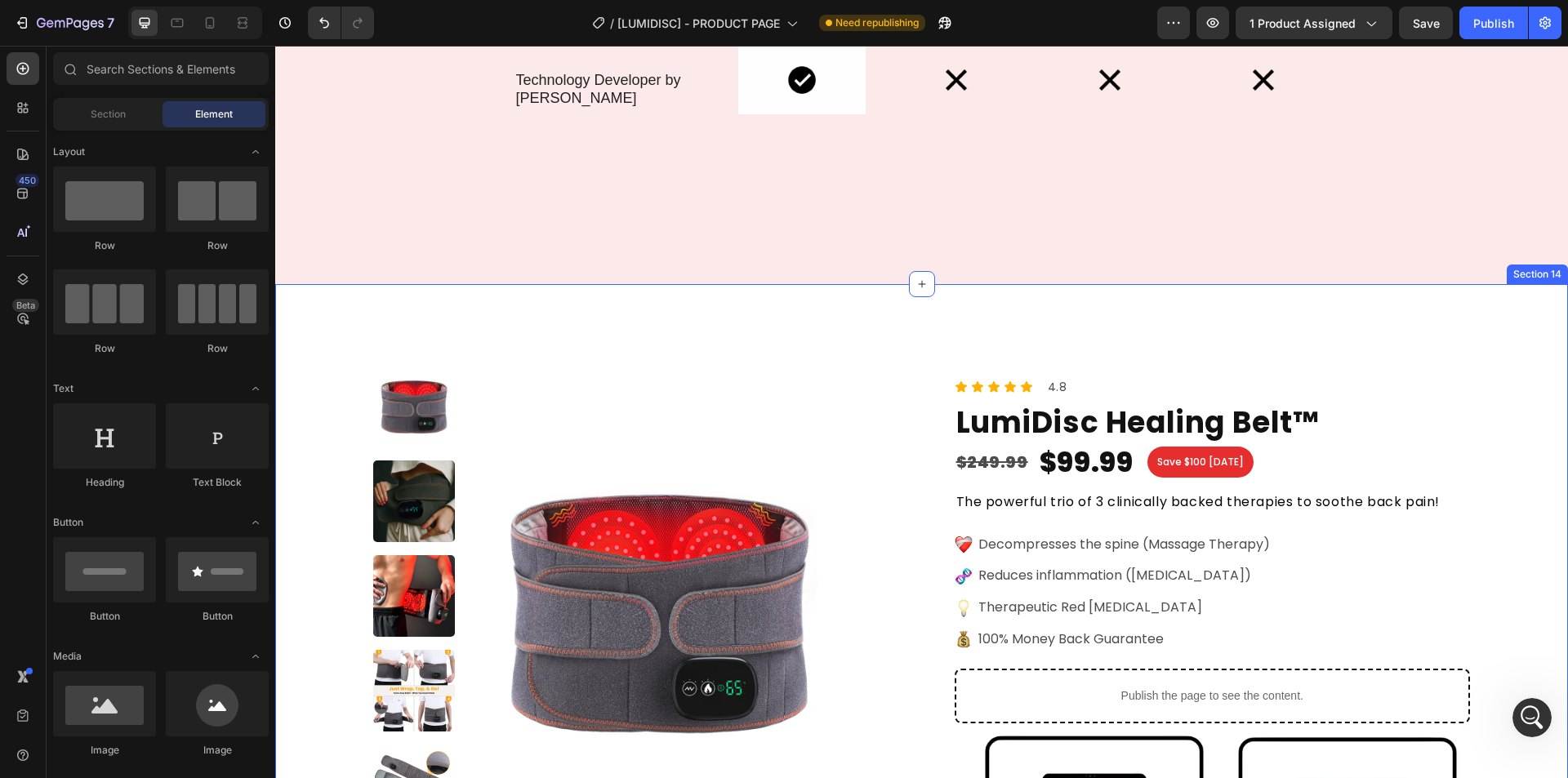
click at [337, 328] on div "Product Images Icon Icon Icon Icon Icon Icon List 4.8 Text Block Row LumiDisc H…" at bounding box center [921, 789] width 1293 height 1011
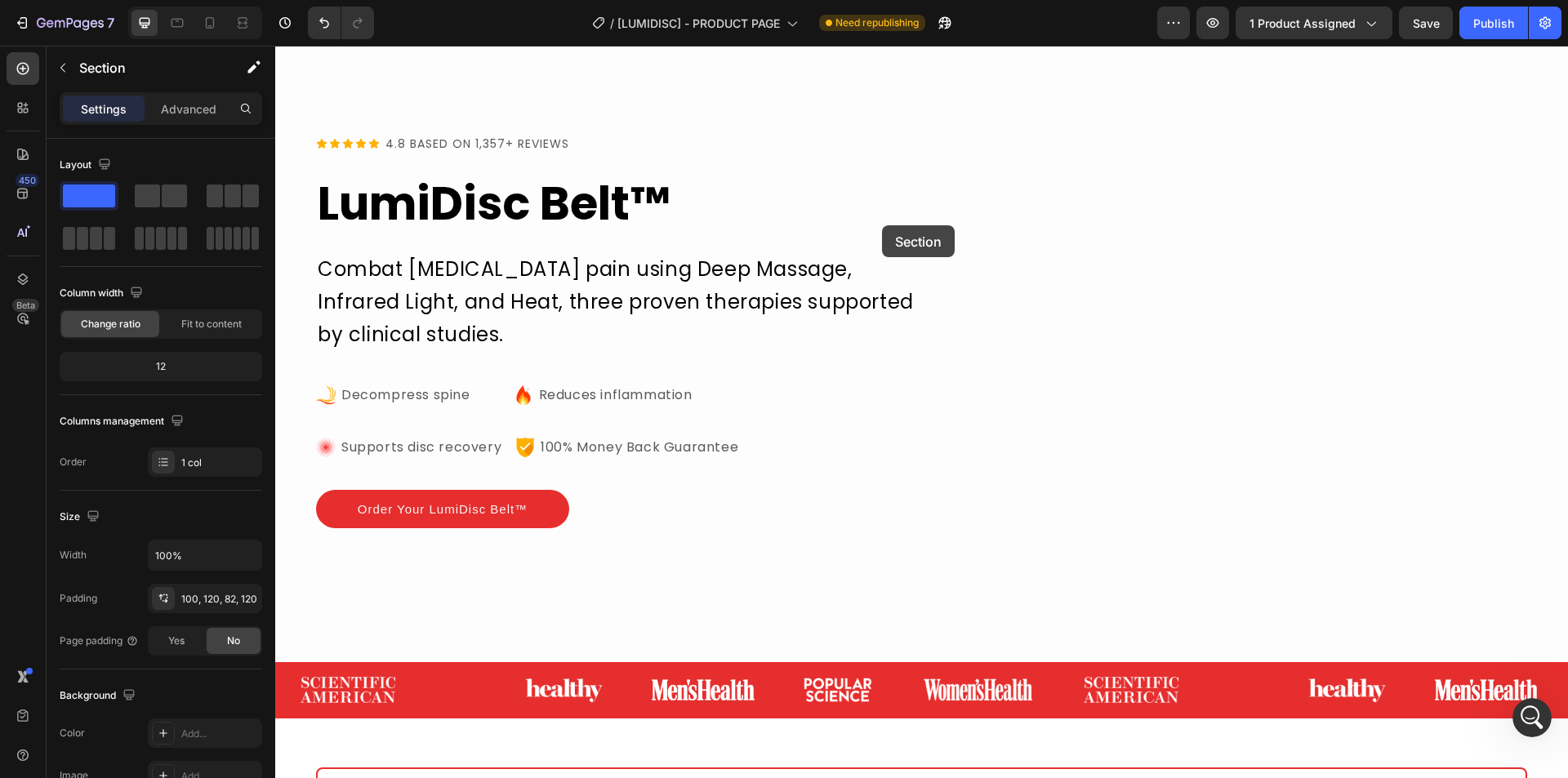
scroll to position [0, 0]
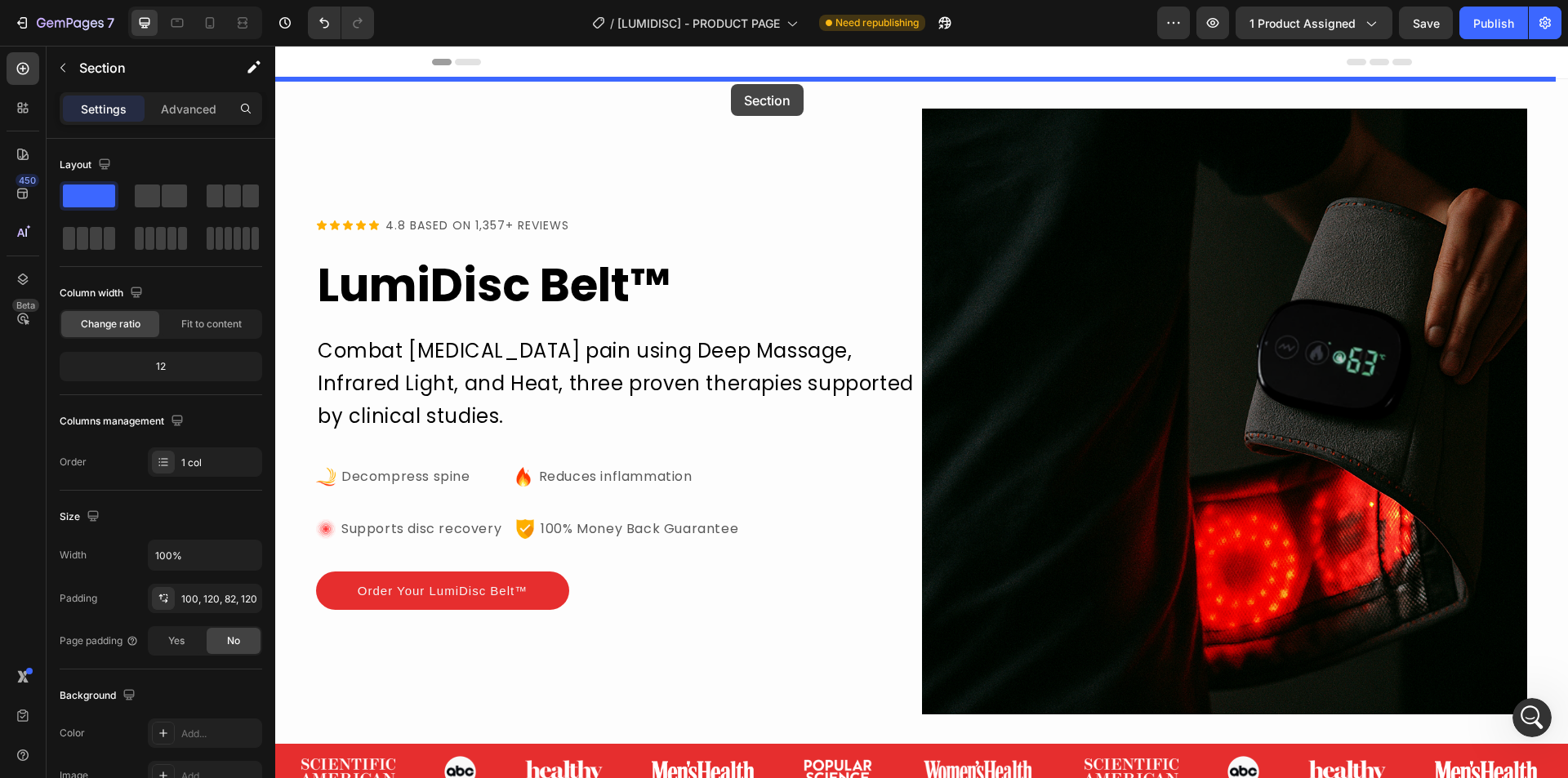
drag, startPoint x: 1245, startPoint y: 273, endPoint x: 731, endPoint y: 83, distance: 548.0
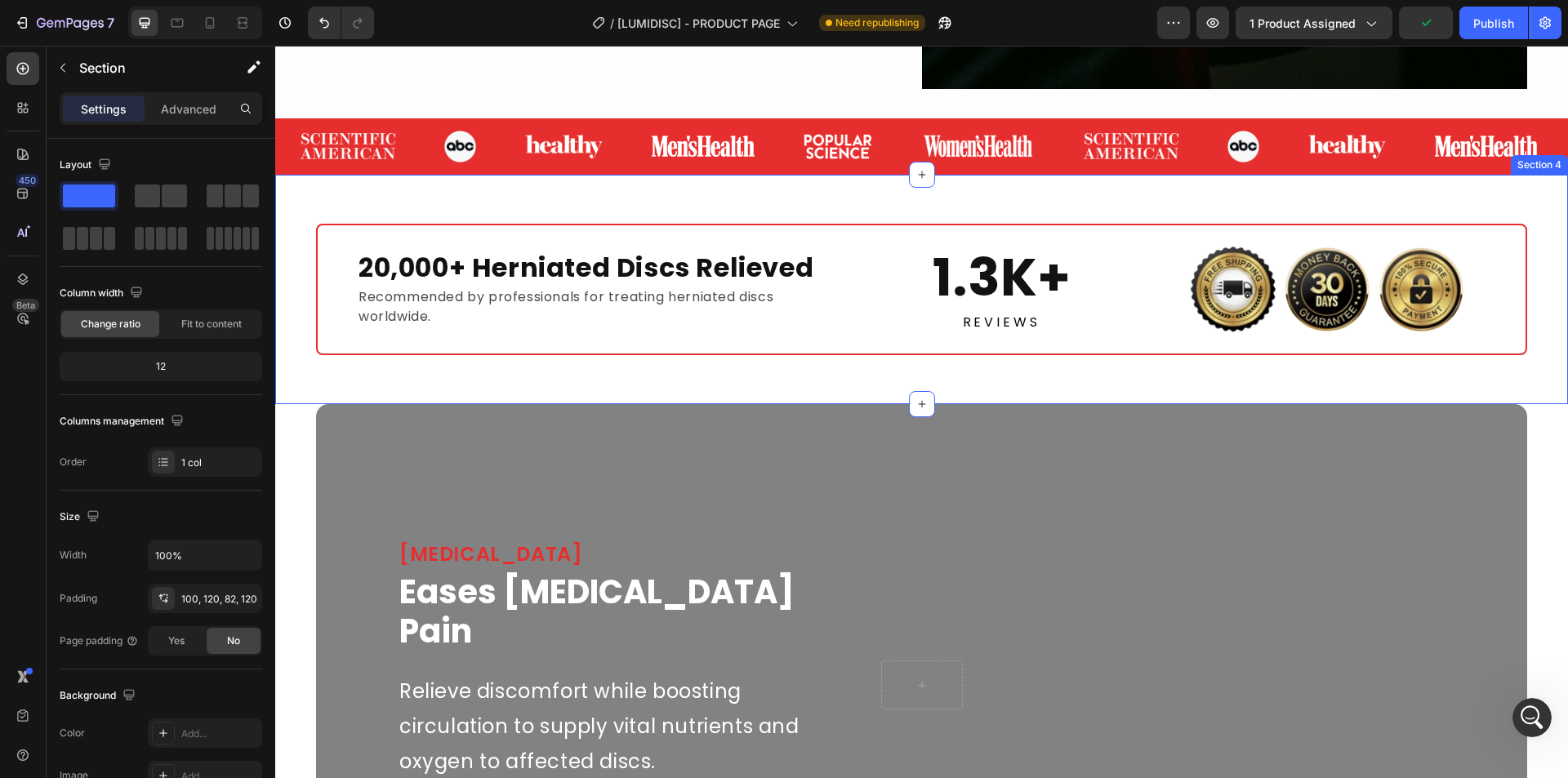
scroll to position [1470, 0]
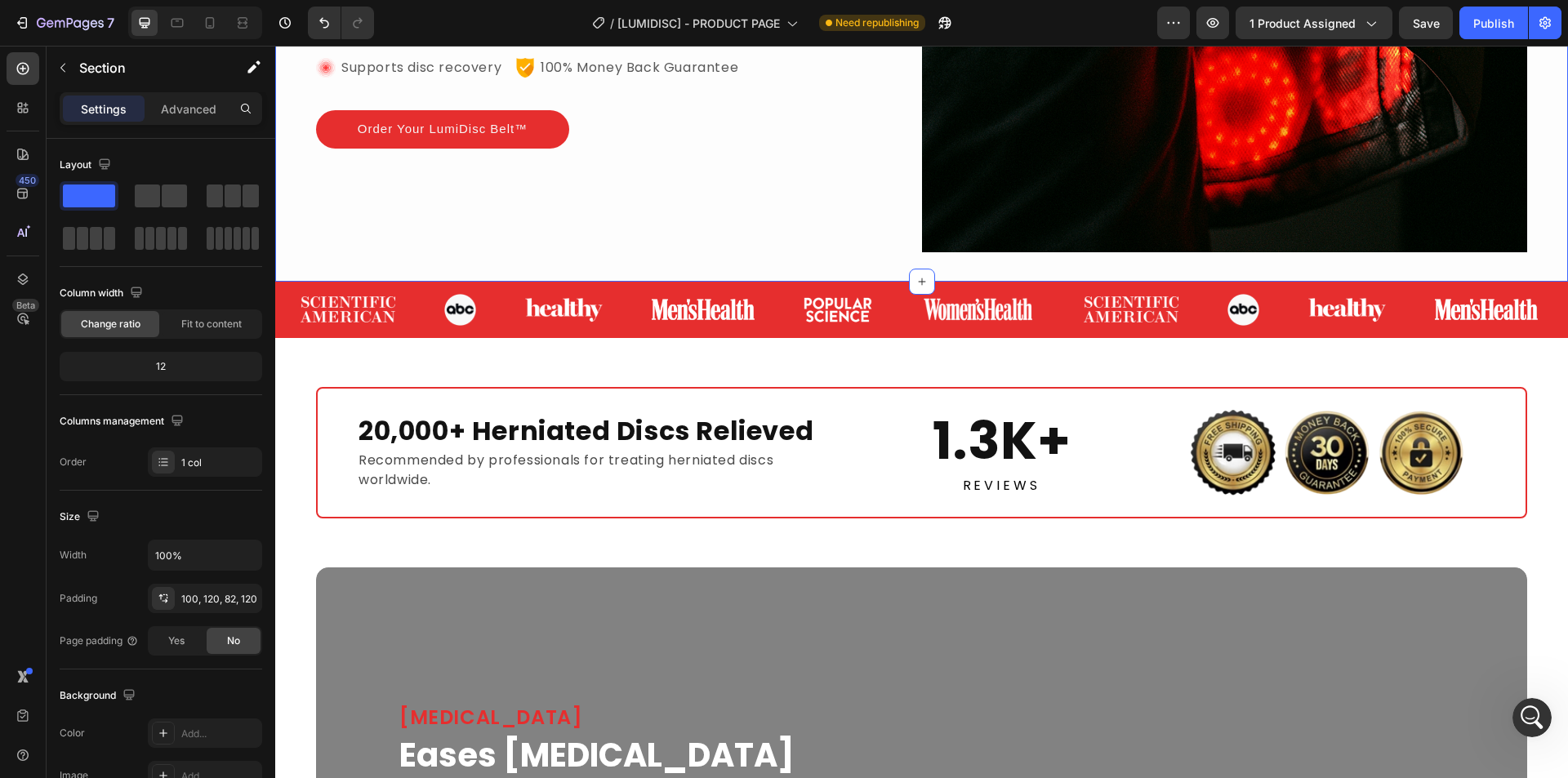
click at [1207, 297] on div "Image" at bounding box center [1243, 310] width 81 height 57
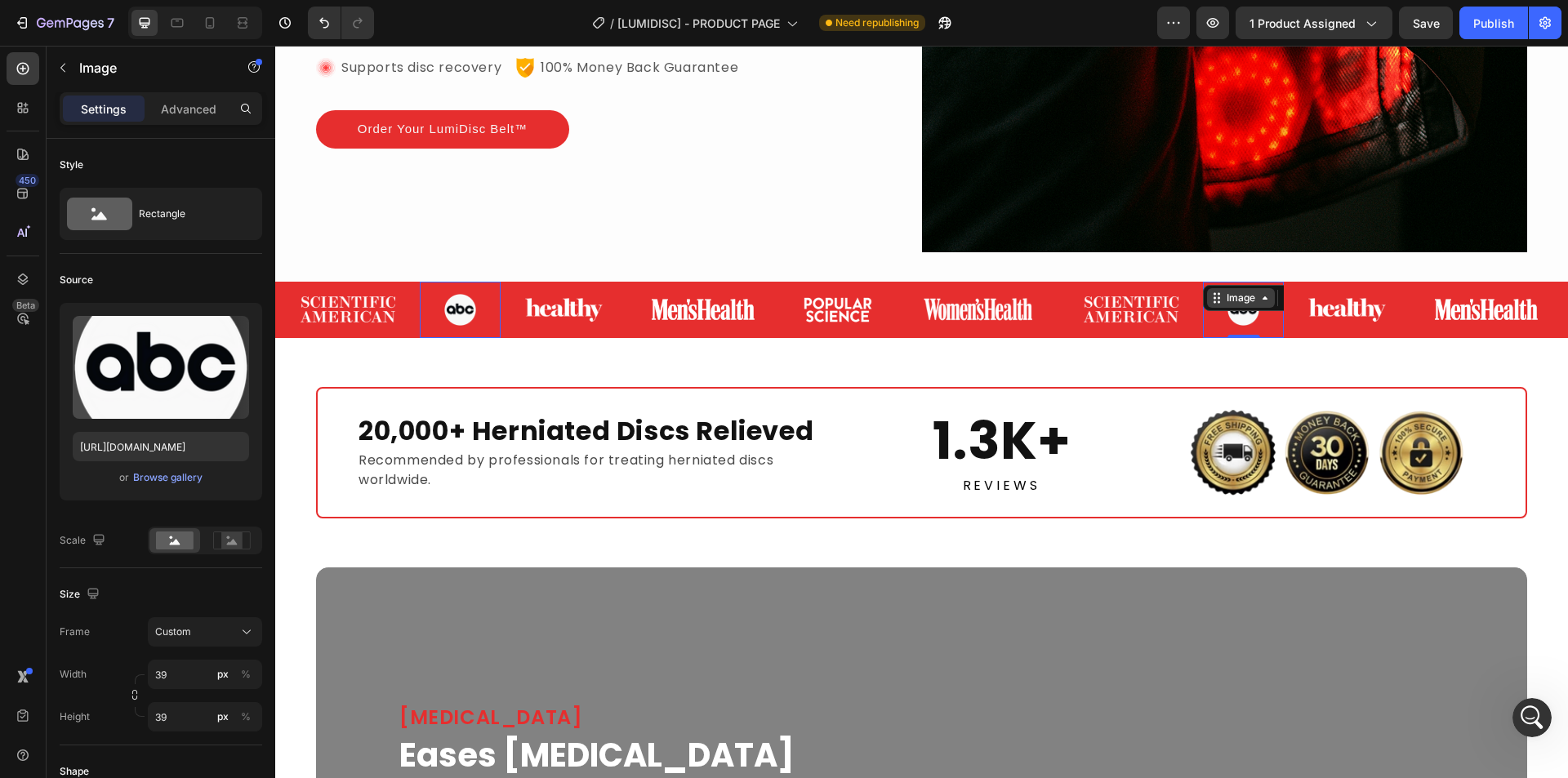
click at [1225, 291] on div "Image" at bounding box center [1241, 297] width 35 height 15
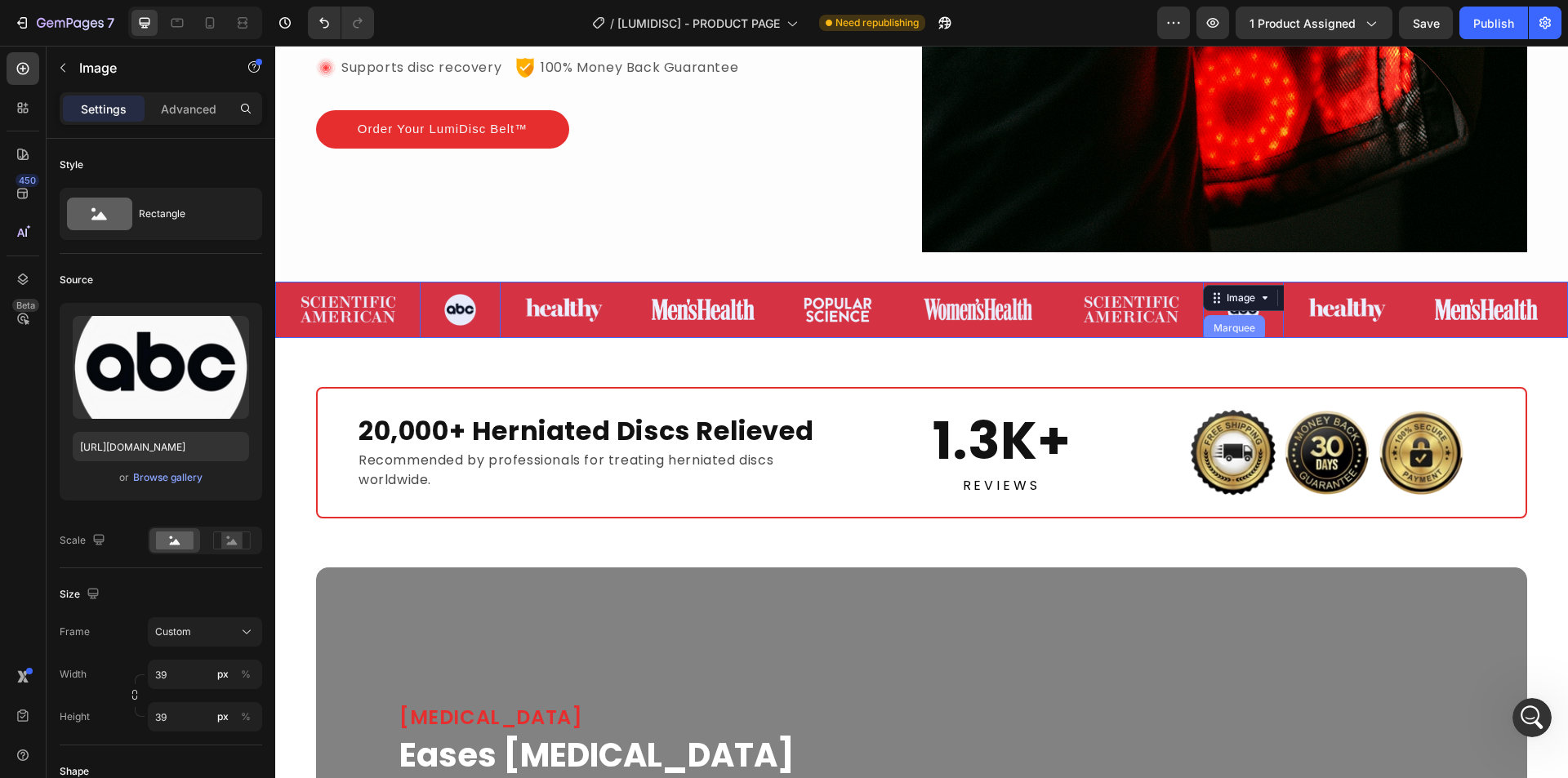
click at [1229, 323] on div "Marquee" at bounding box center [1233, 328] width 48 height 10
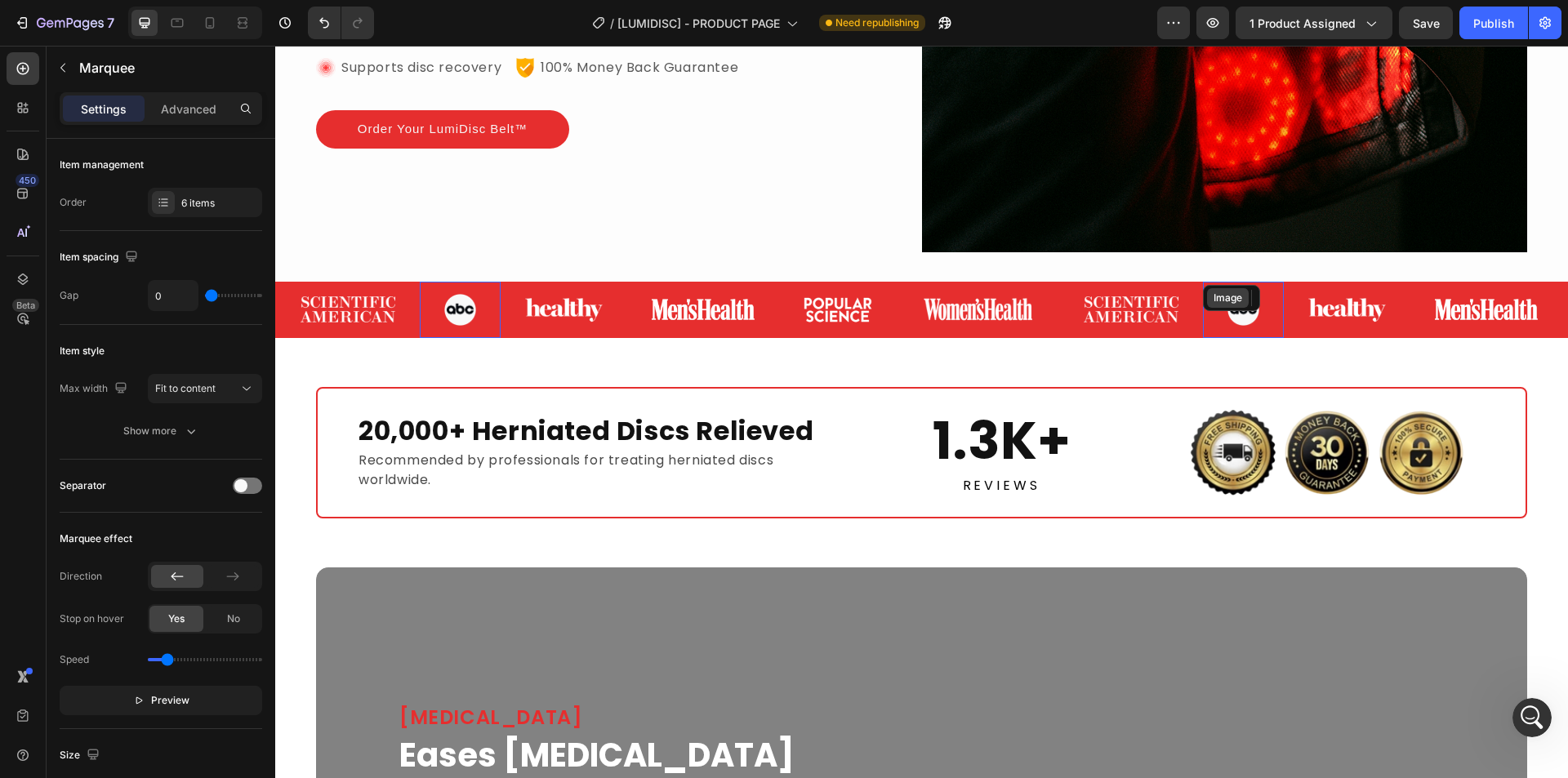
click at [1222, 297] on div "Image" at bounding box center [1227, 297] width 35 height 15
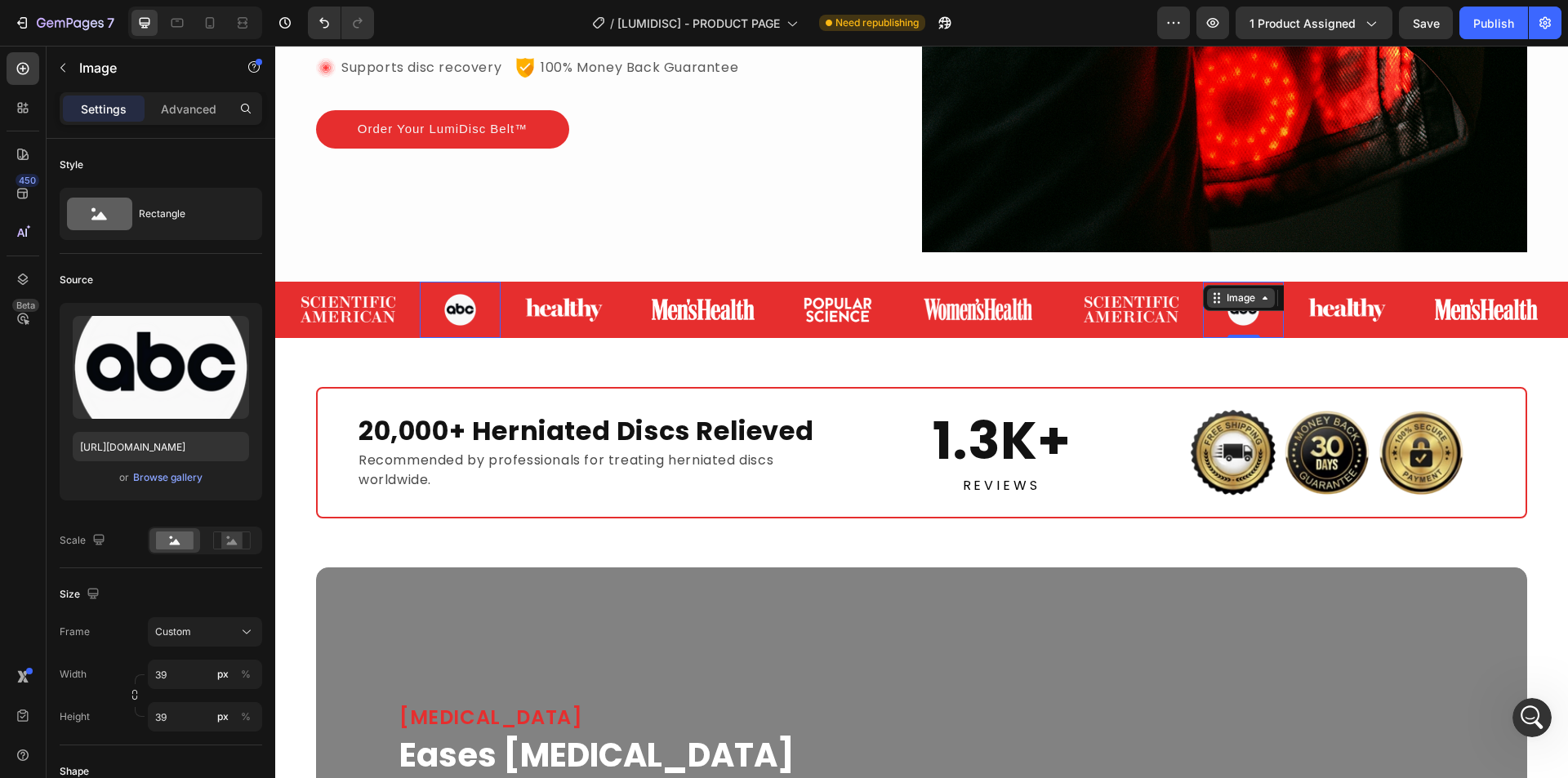
click at [1233, 292] on div "Image" at bounding box center [1241, 297] width 35 height 15
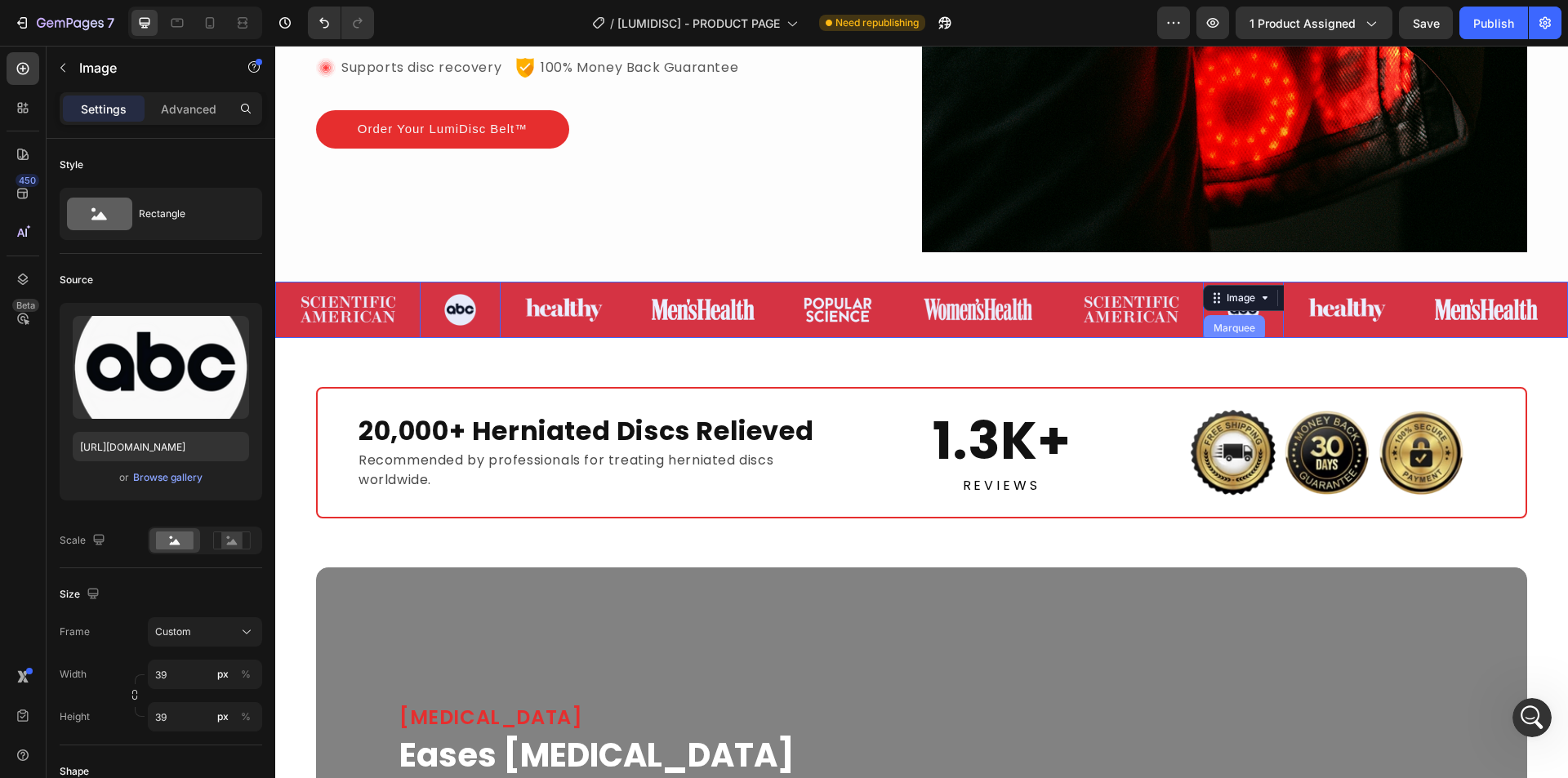
click at [1228, 323] on div "Marquee" at bounding box center [1233, 328] width 48 height 10
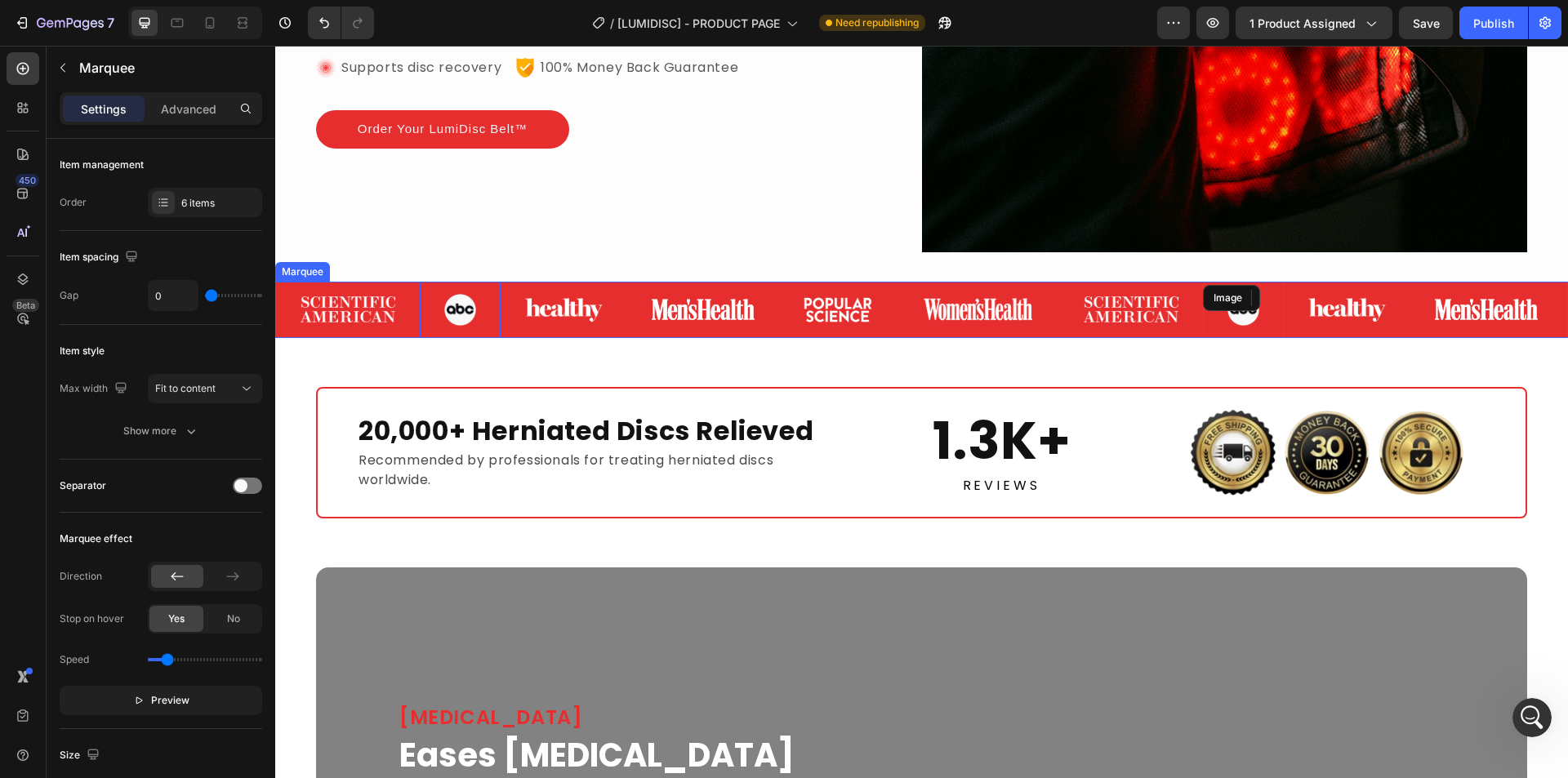
click at [1522, 287] on div "Image" at bounding box center [1486, 309] width 152 height 46
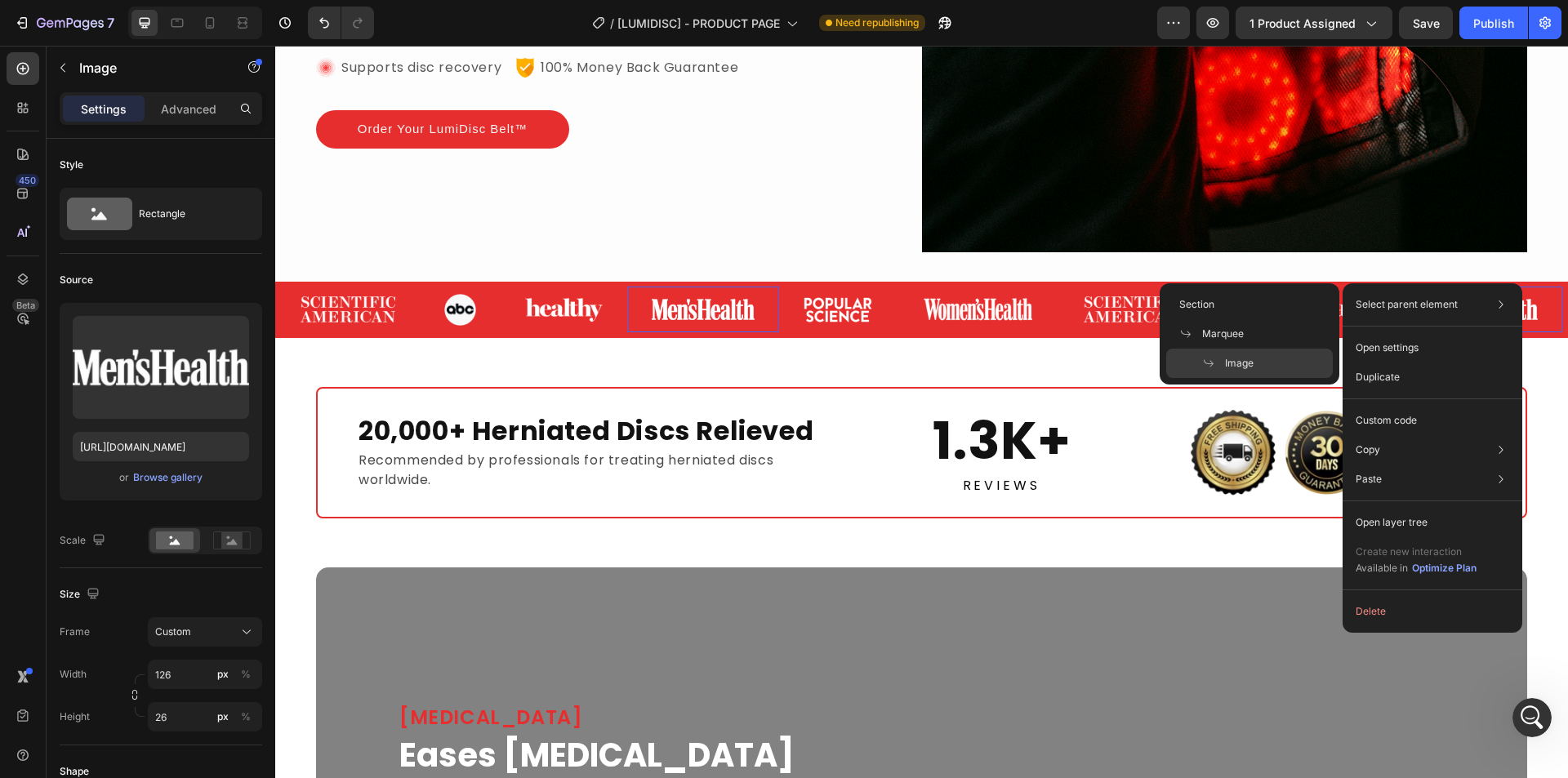
click at [1482, 300] on div "Select parent element Section Marquee Image" at bounding box center [1432, 304] width 166 height 29
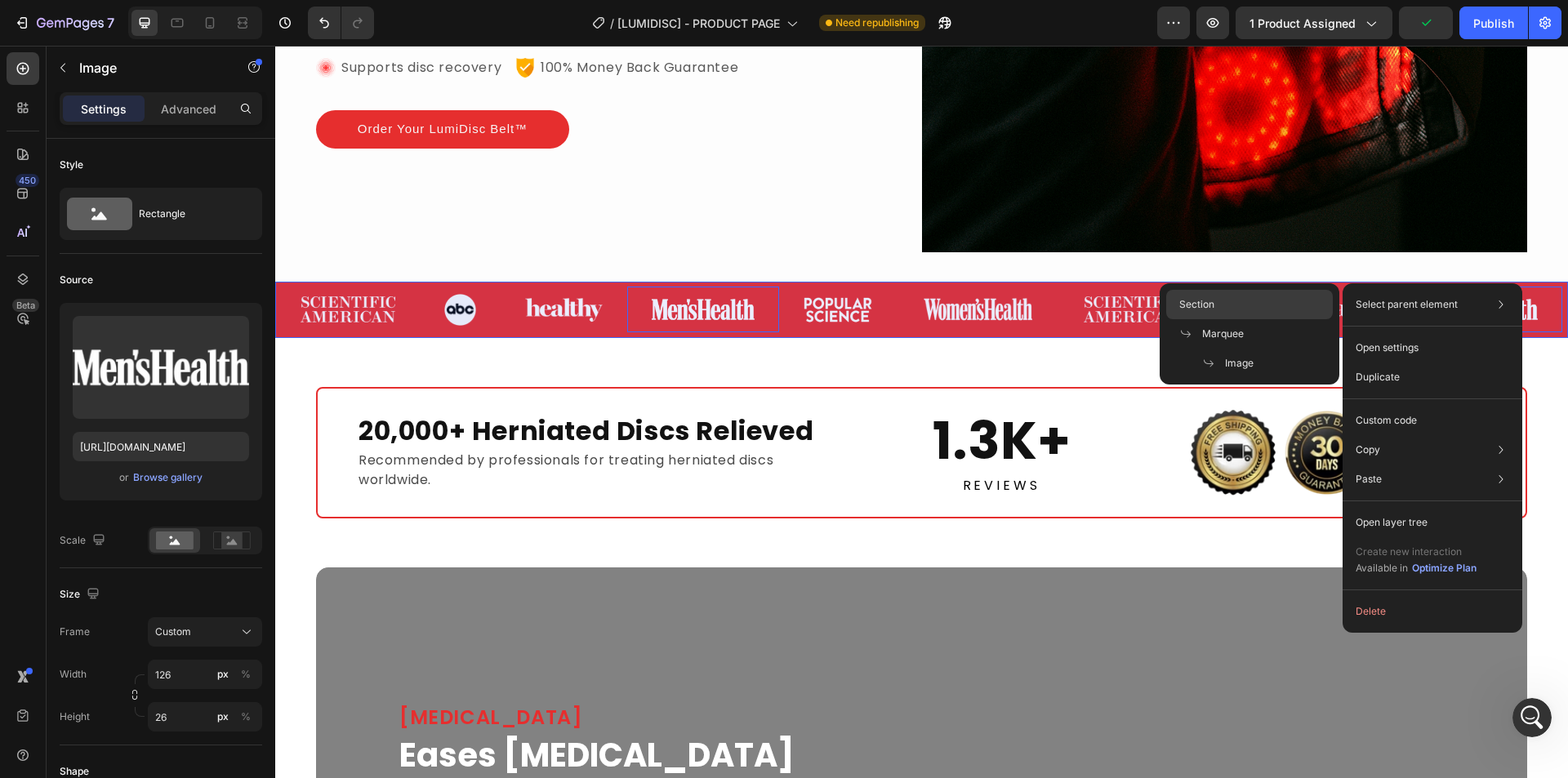
click at [1201, 300] on span "Section" at bounding box center [1197, 304] width 35 height 15
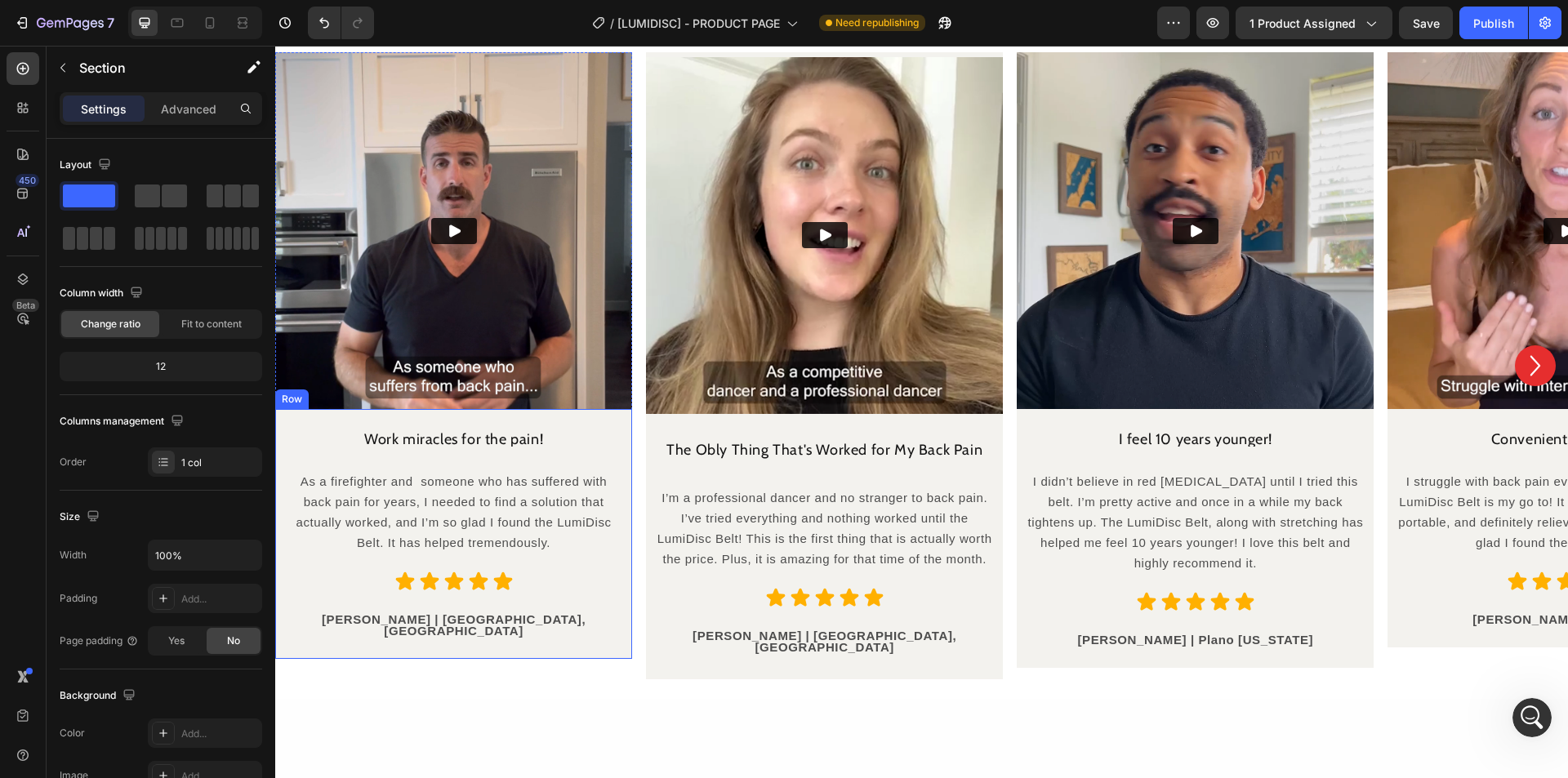
scroll to position [5225, 0]
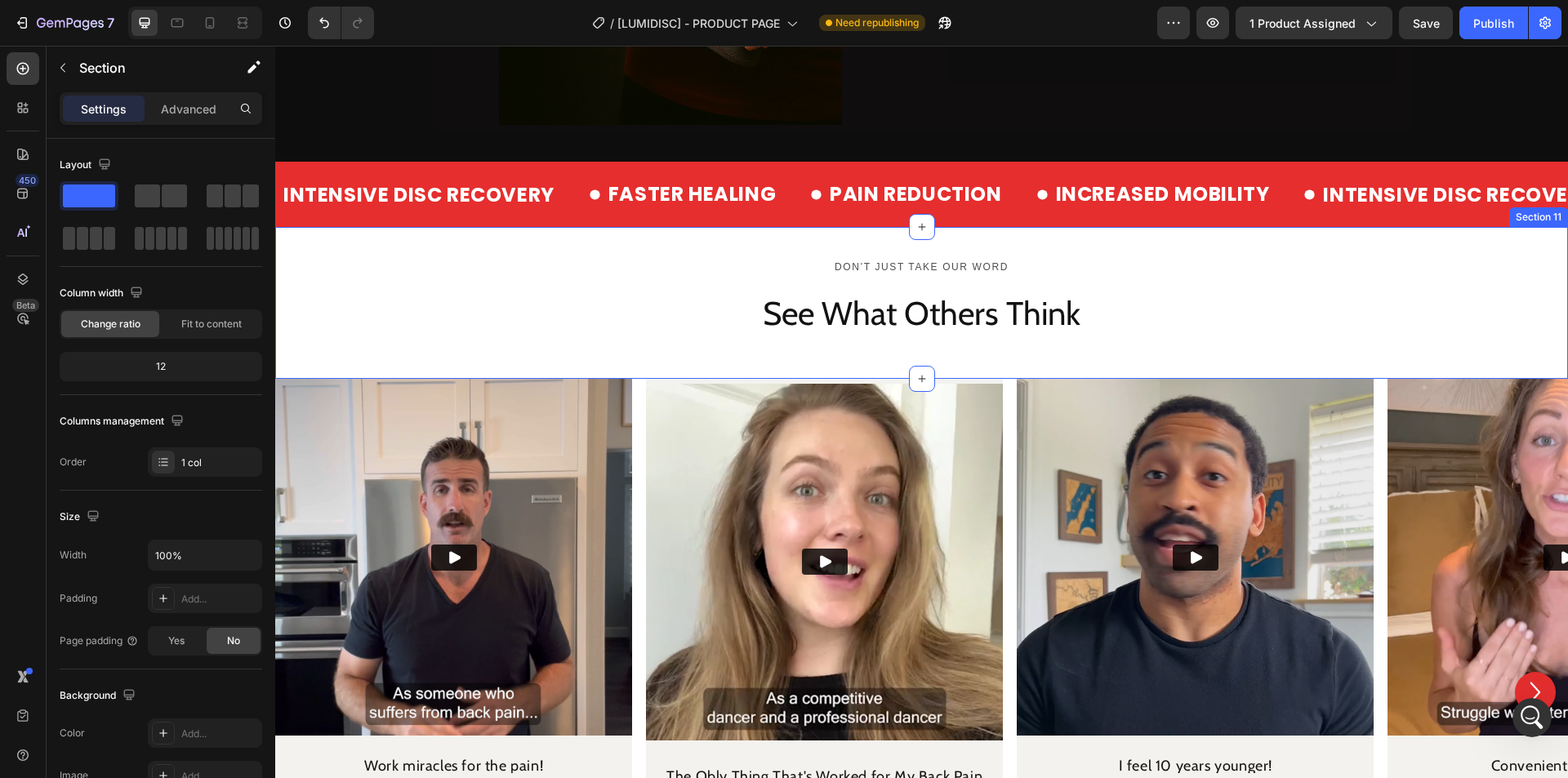
click at [336, 250] on div "Don’t just take our word Text Block See What Others Think Heading Row Row Secti…" at bounding box center [921, 302] width 1293 height 152
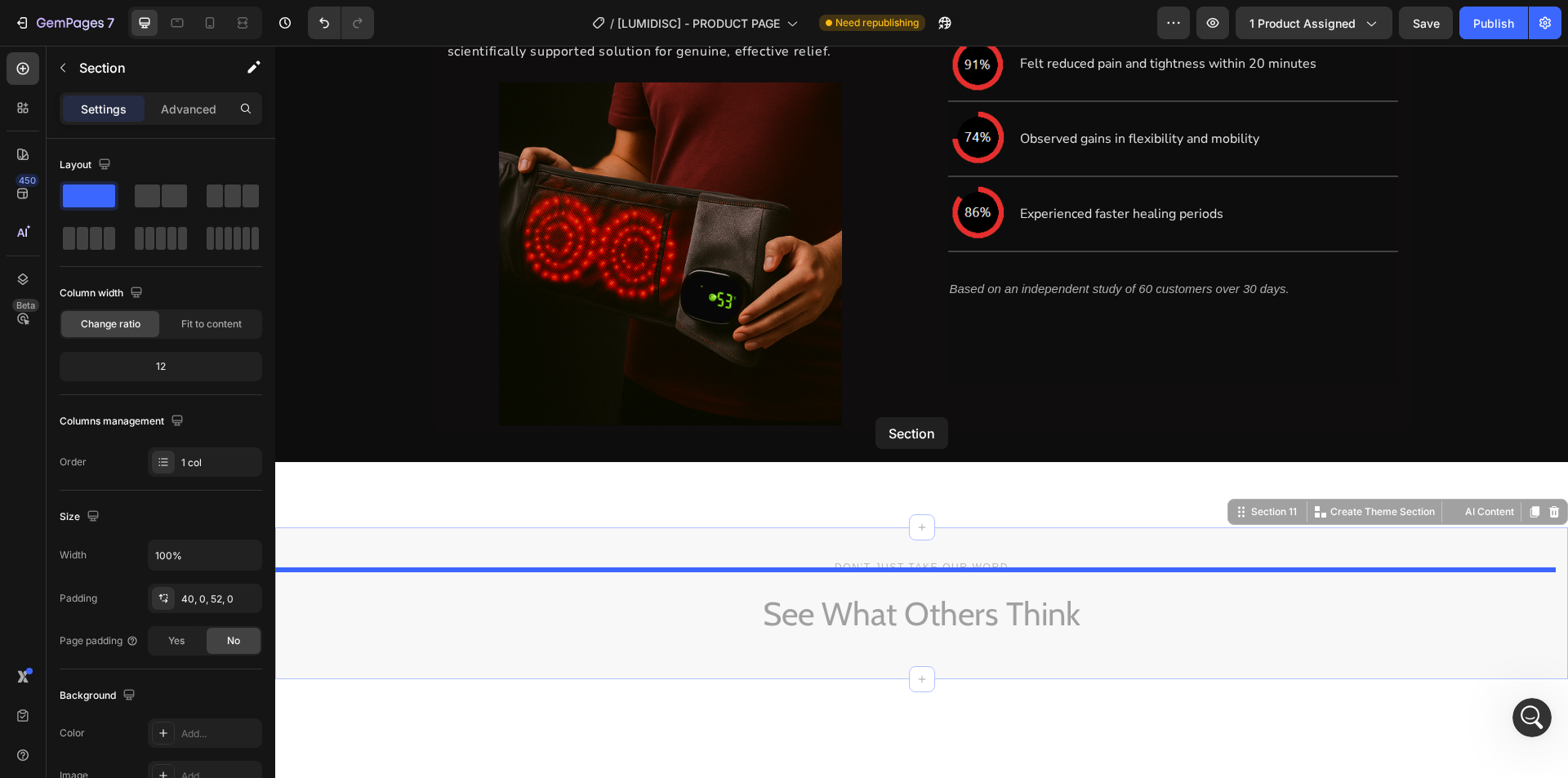
scroll to position [4490, 0]
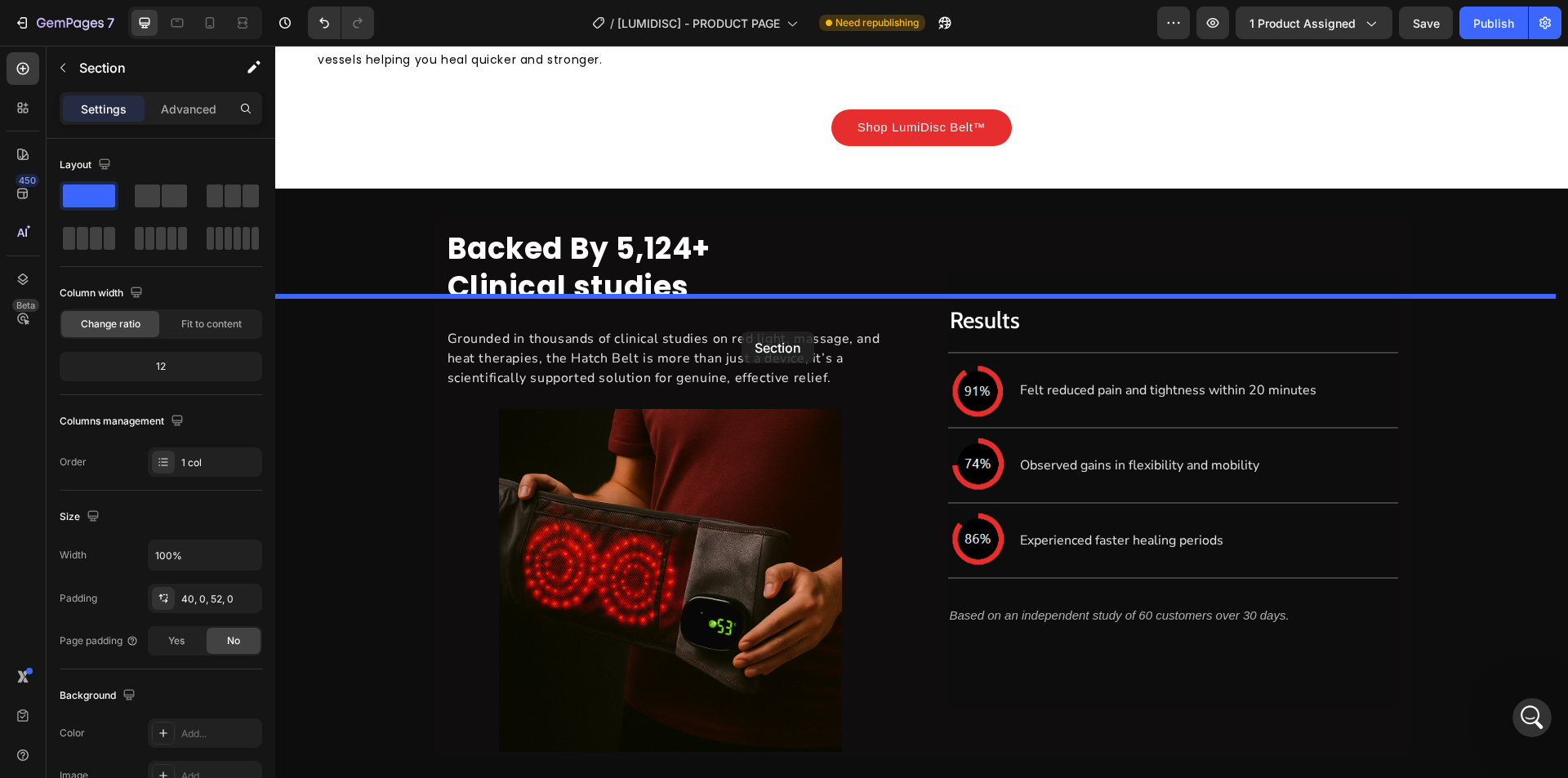
drag, startPoint x: 1257, startPoint y: 212, endPoint x: 741, endPoint y: 331, distance: 529.5
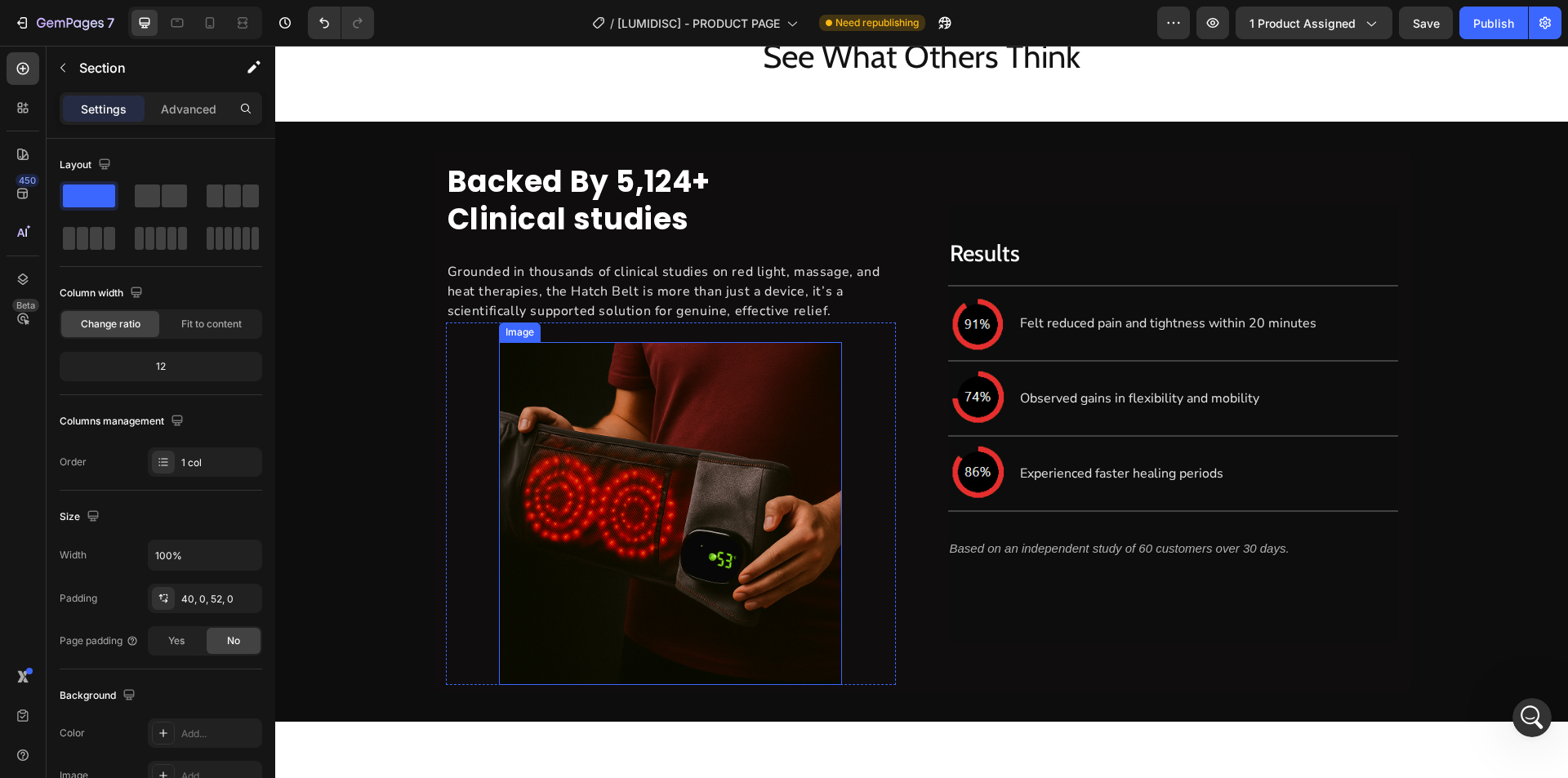
scroll to position [4653, 0]
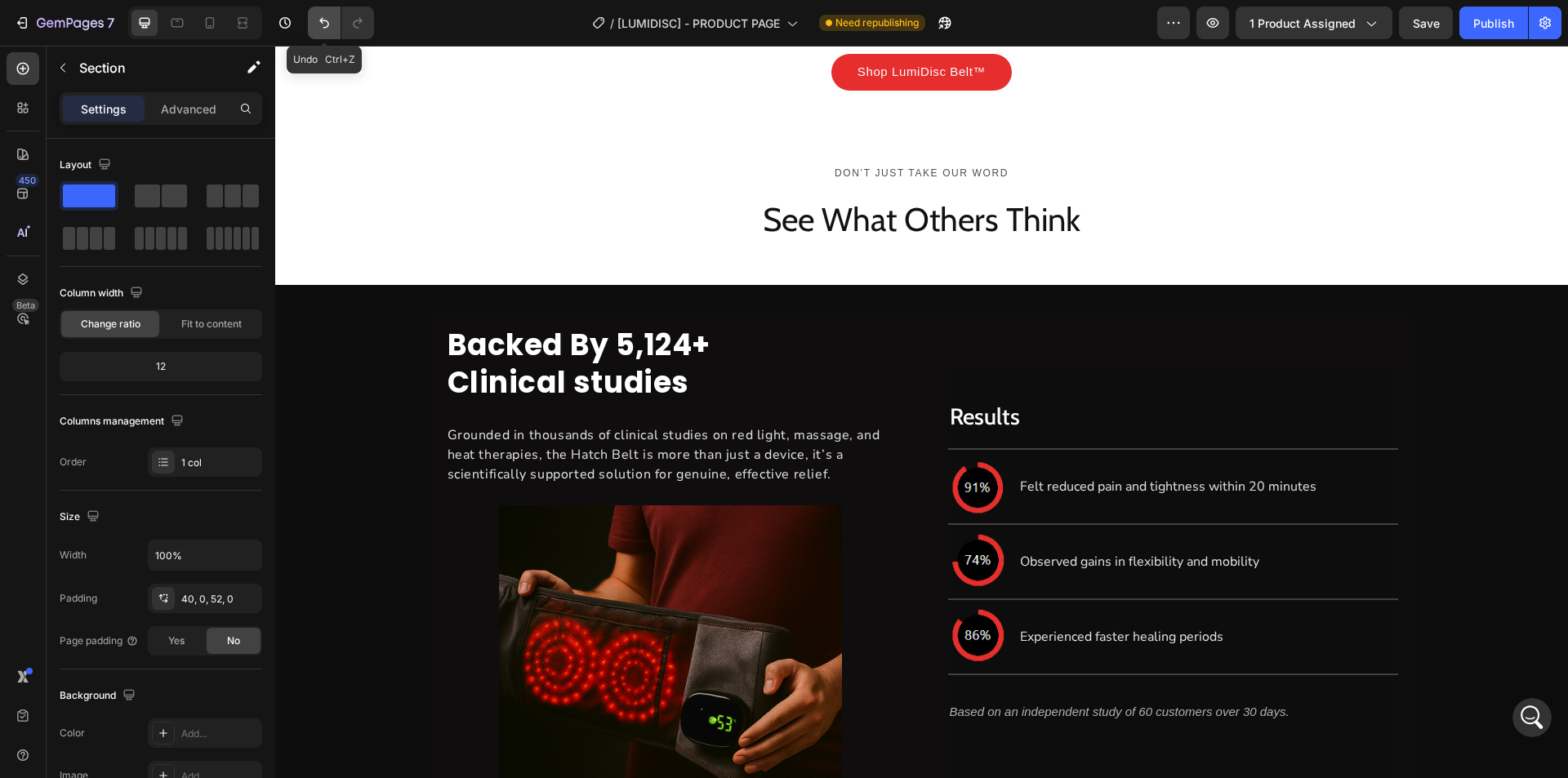
click at [321, 25] on icon "Undo/Redo" at bounding box center [324, 23] width 17 height 17
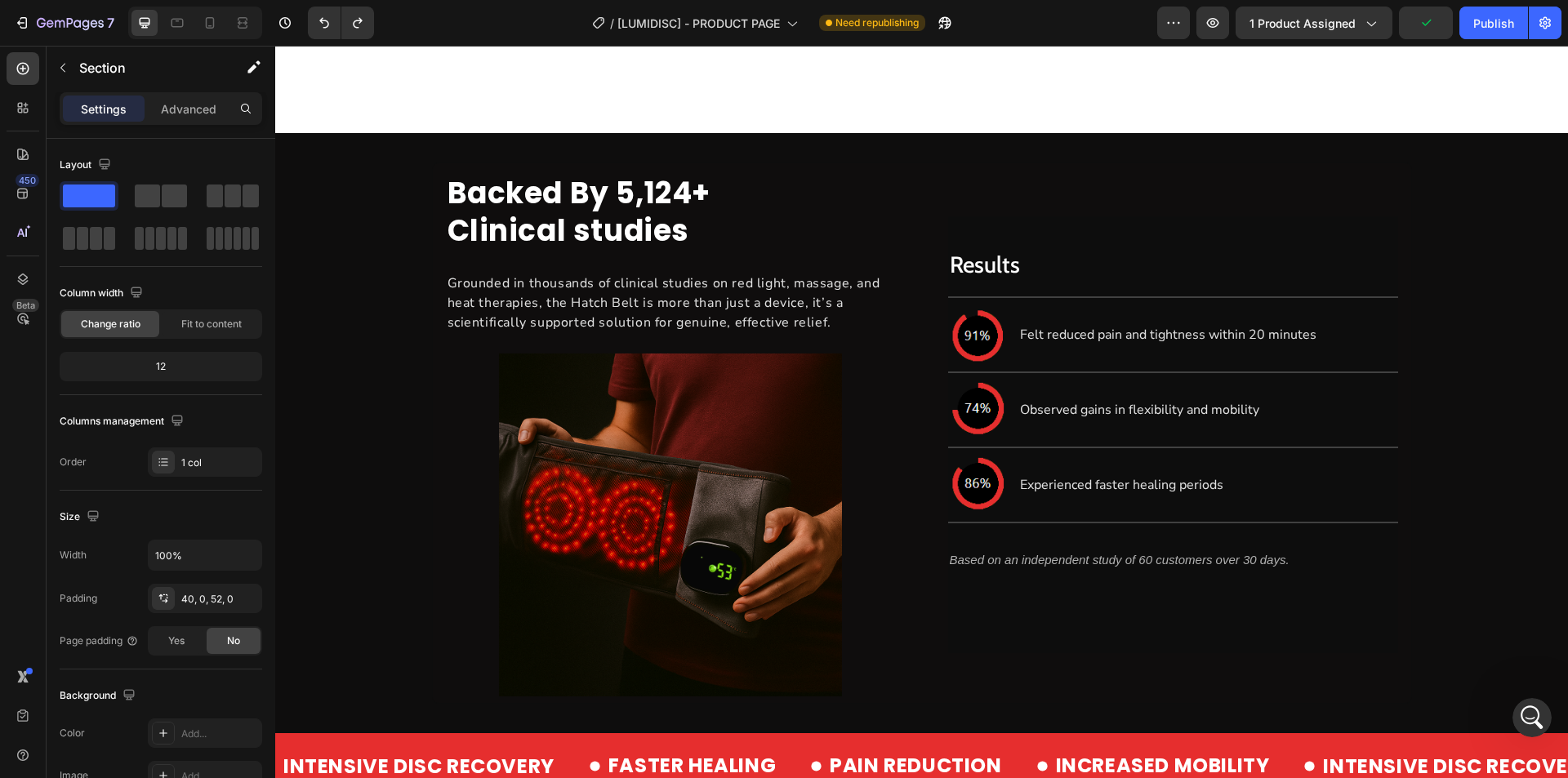
scroll to position [5061, 0]
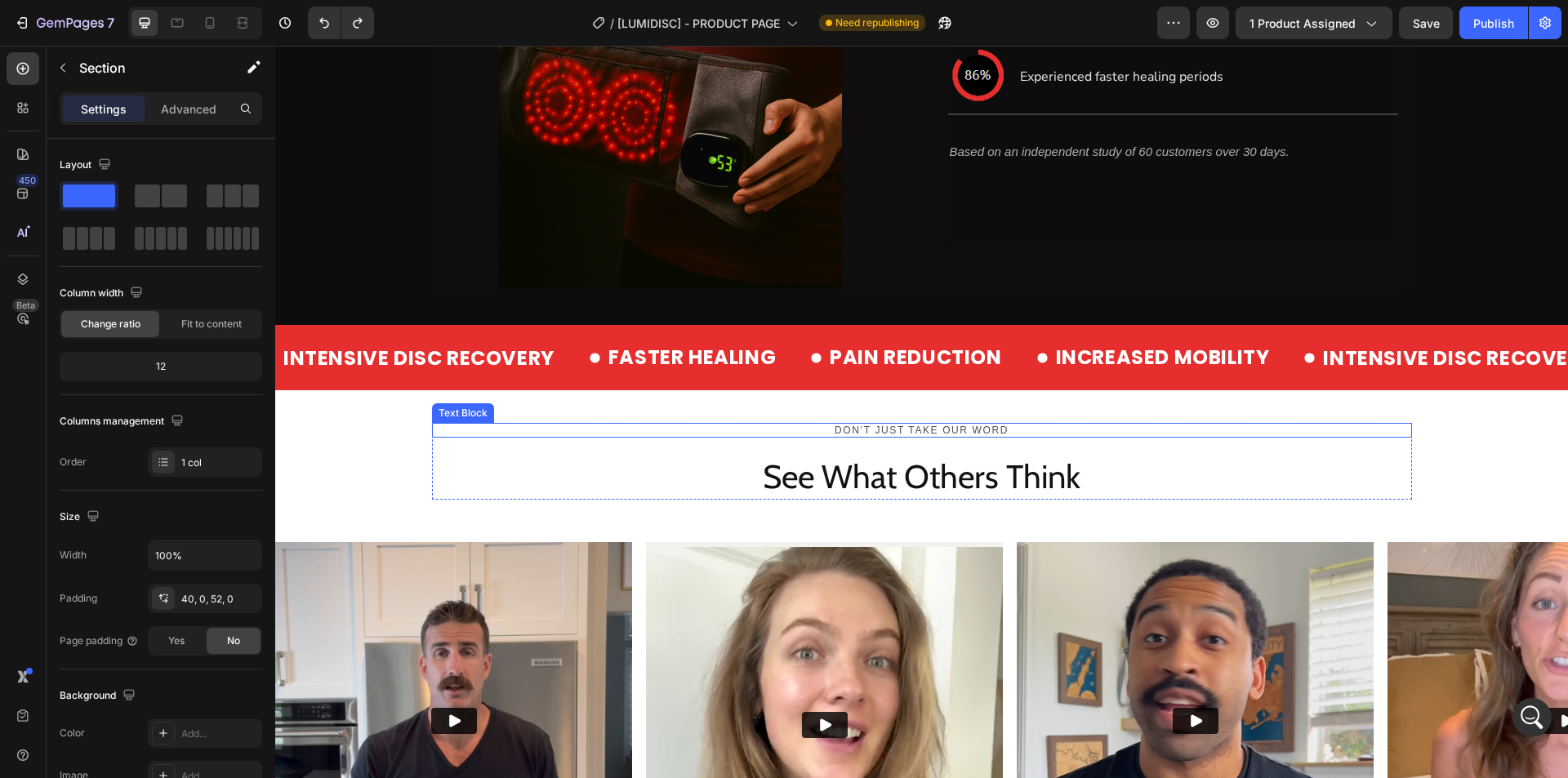
click at [776, 436] on div "Don’t just take our word" at bounding box center [921, 430] width 980 height 15
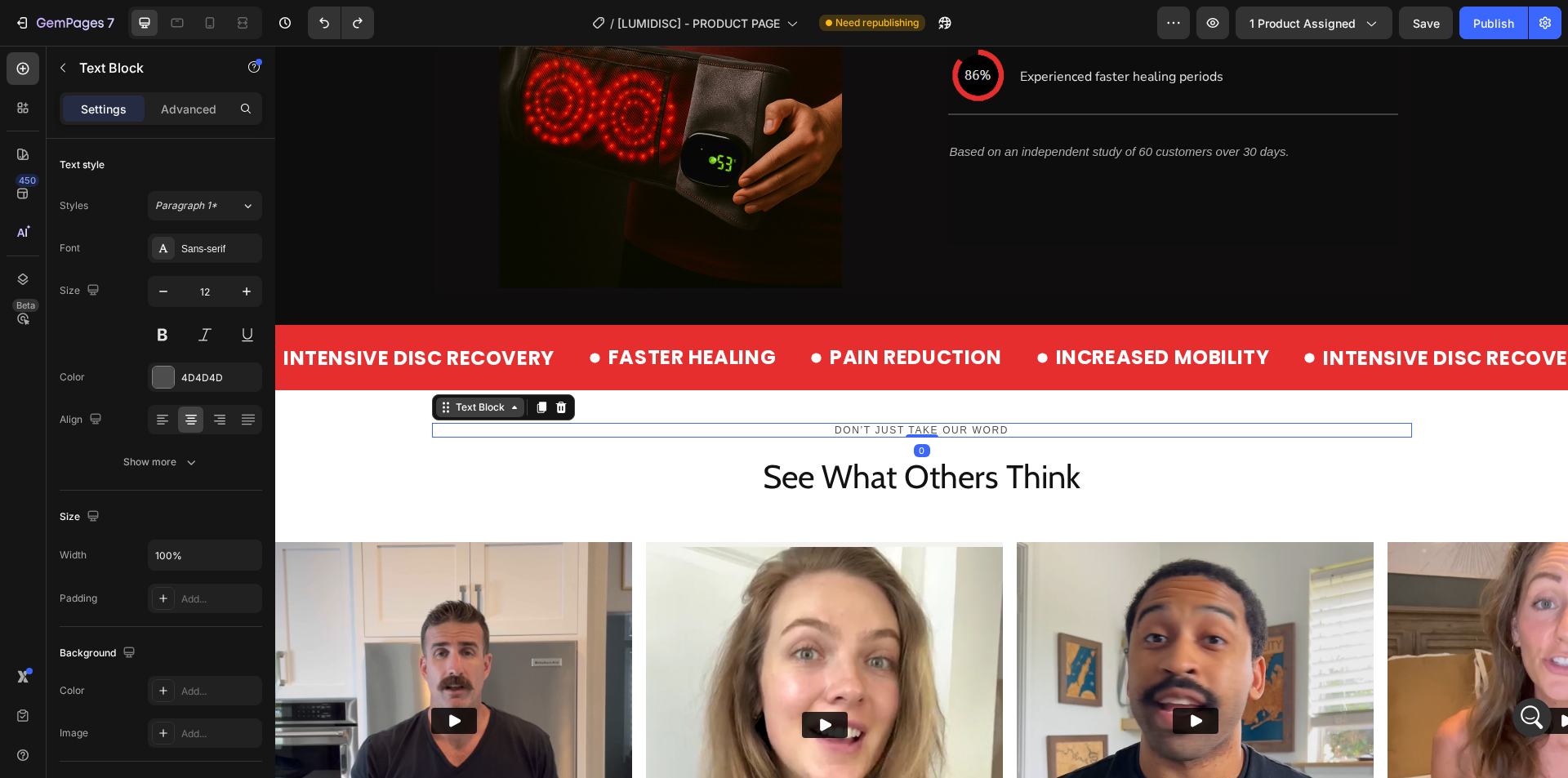
click at [508, 413] on icon at bounding box center [514, 407] width 13 height 13
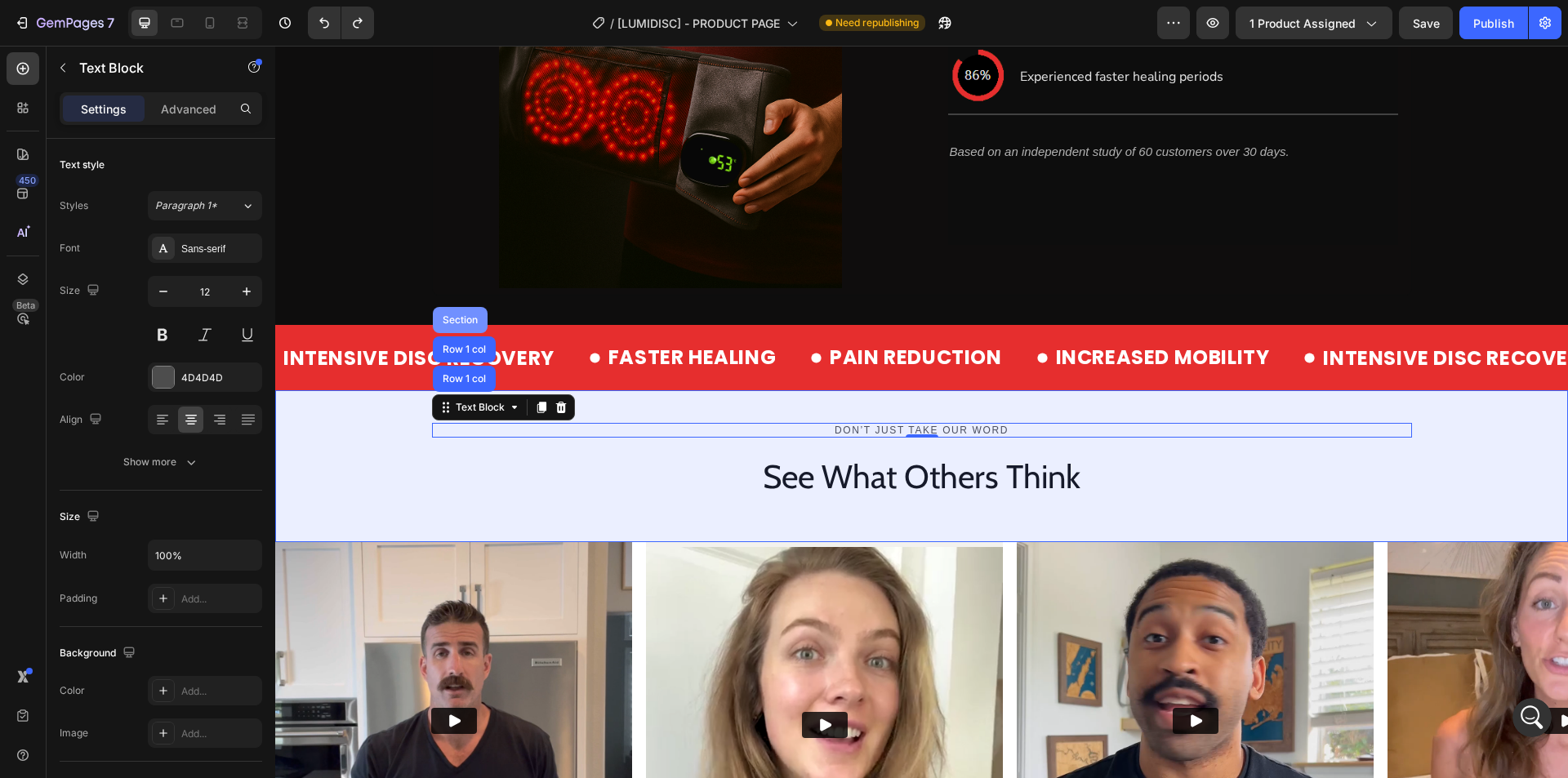
click at [444, 314] on div "Section" at bounding box center [460, 320] width 55 height 26
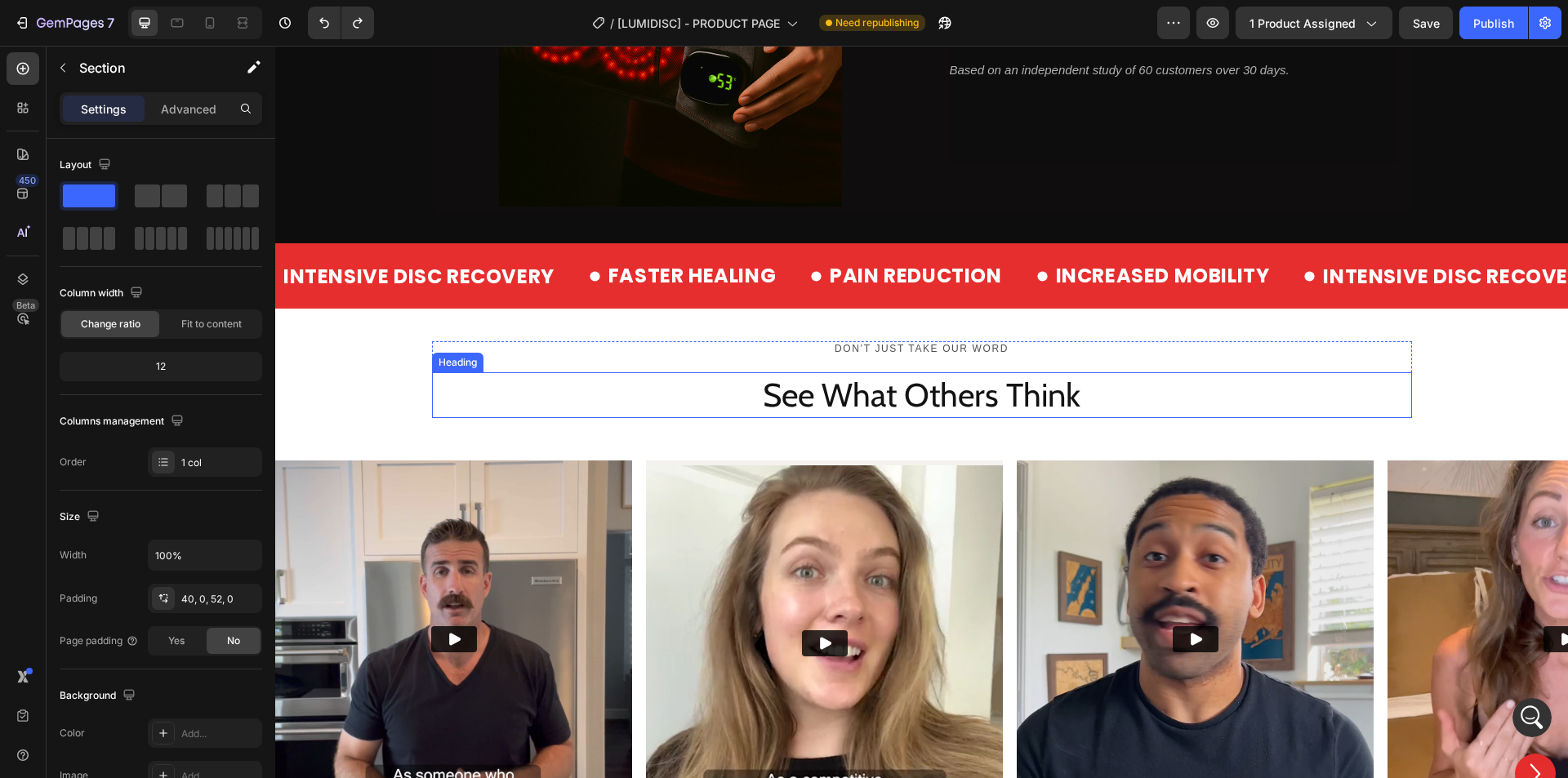
scroll to position [4980, 0]
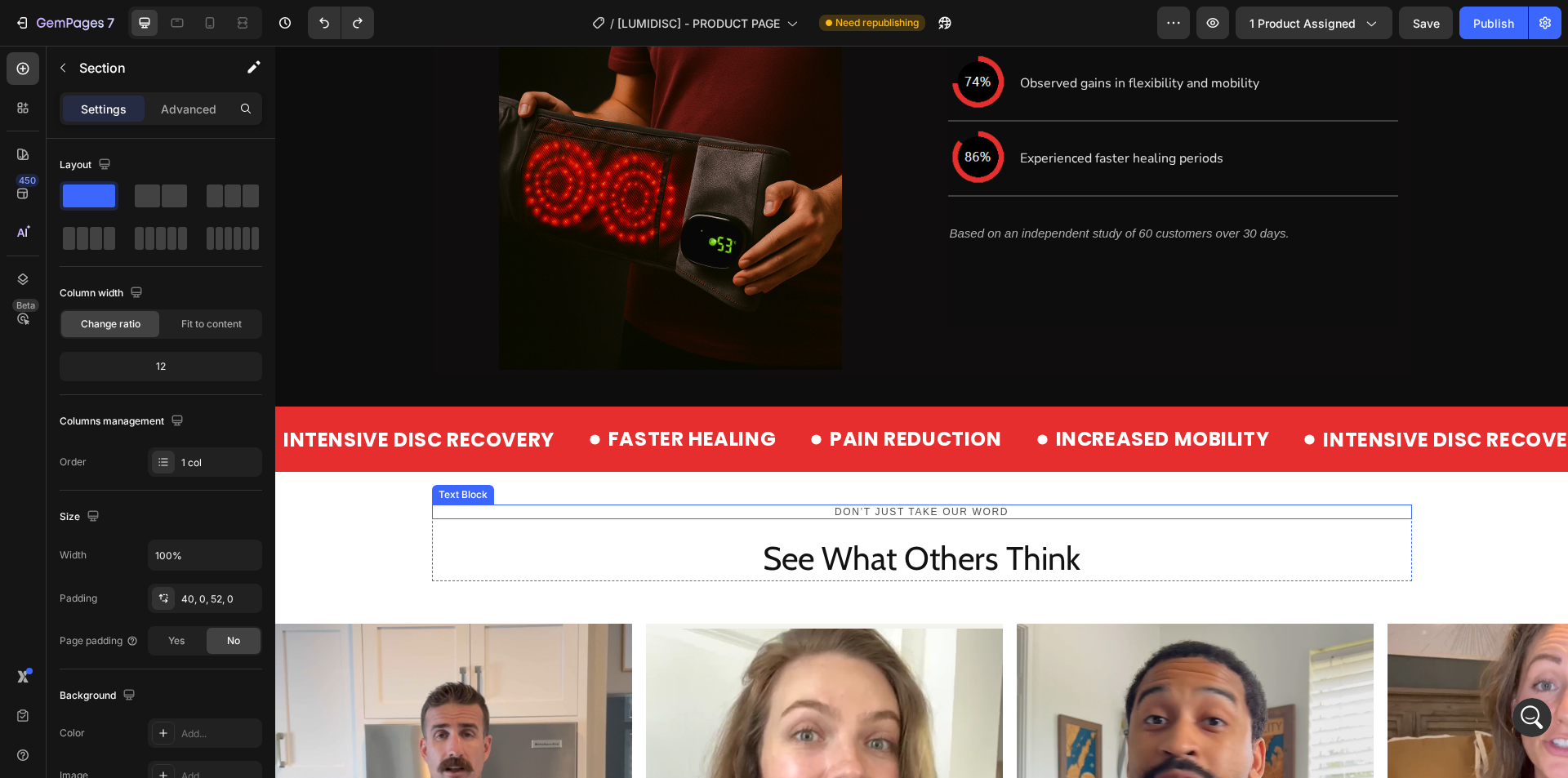
click at [1339, 515] on p "Don’t just take our word" at bounding box center [922, 512] width 977 height 12
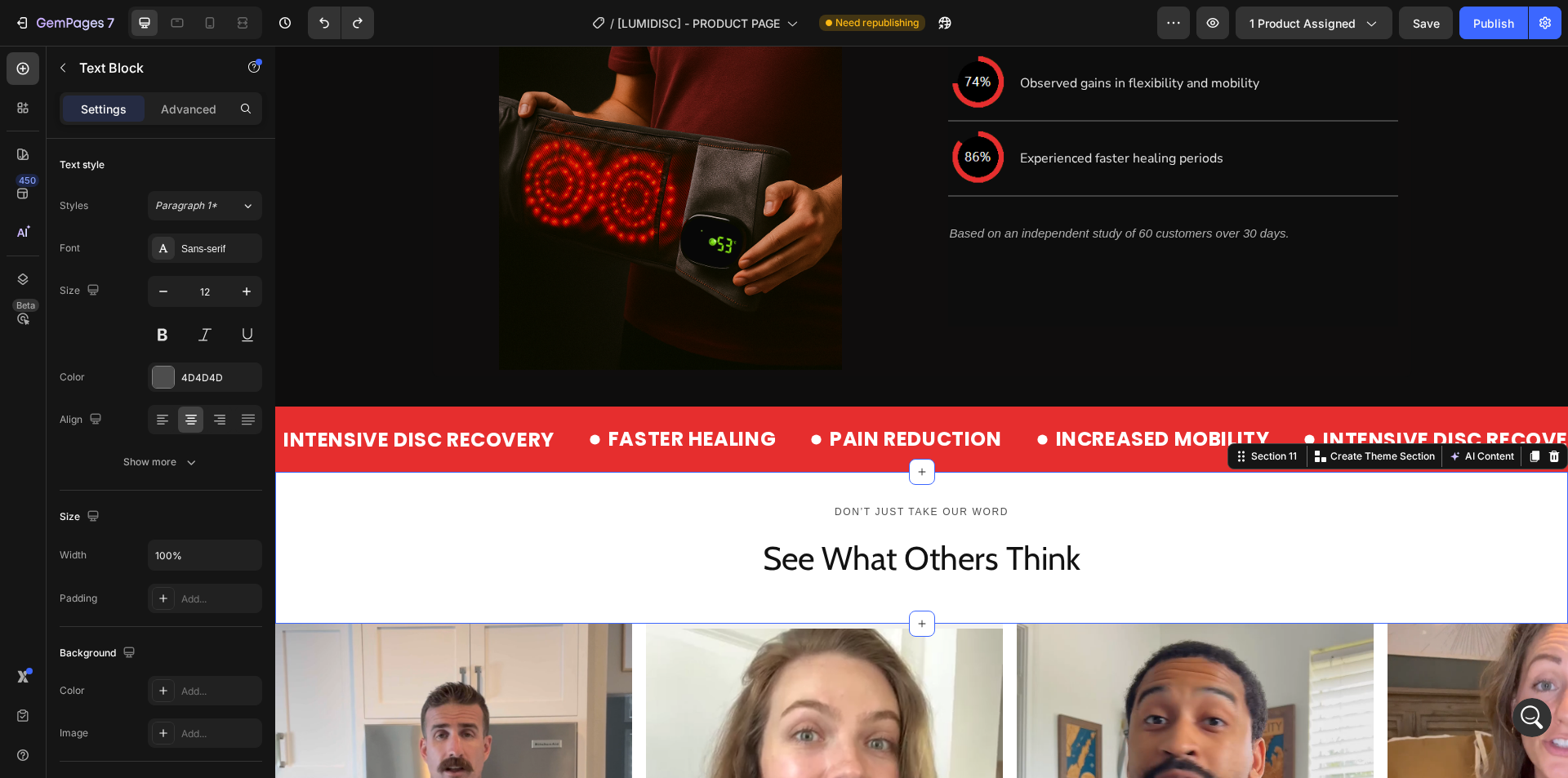
click at [1448, 550] on div "Don’t just take our word Text Block See What Others Think Heading Row Row" at bounding box center [921, 543] width 1293 height 76
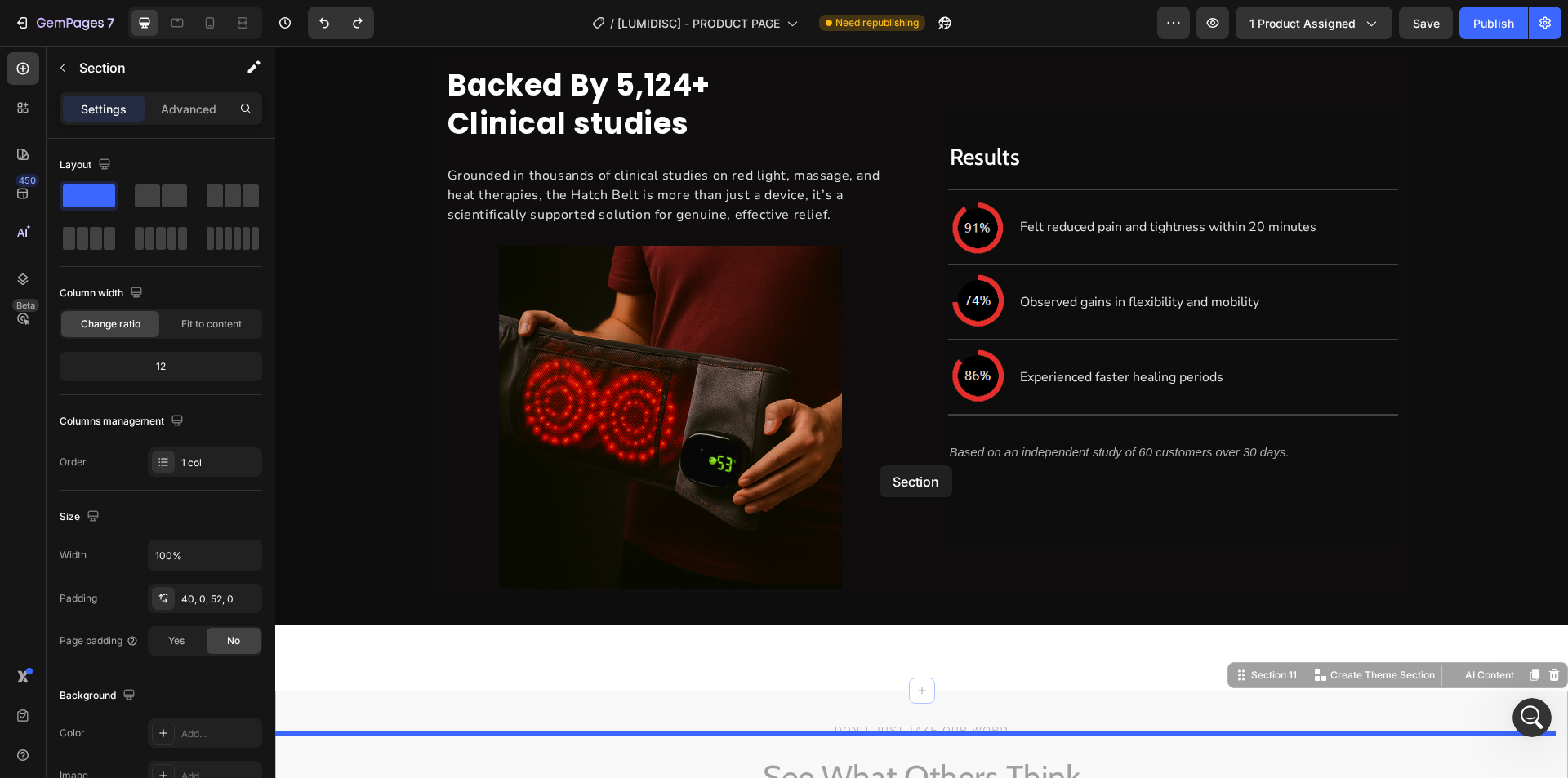
scroll to position [4409, 0]
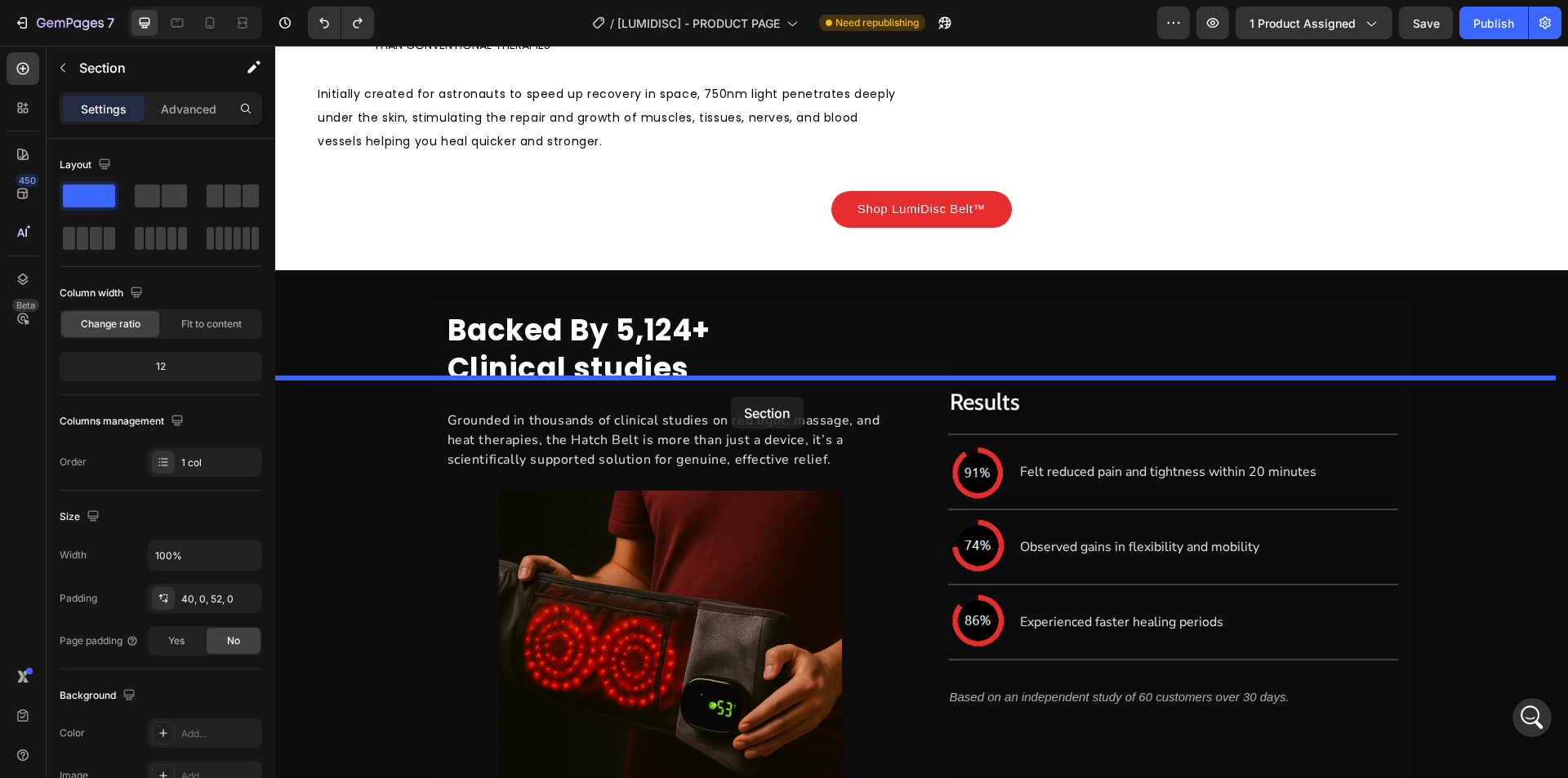
drag, startPoint x: 1260, startPoint y: 460, endPoint x: 731, endPoint y: 396, distance: 532.9
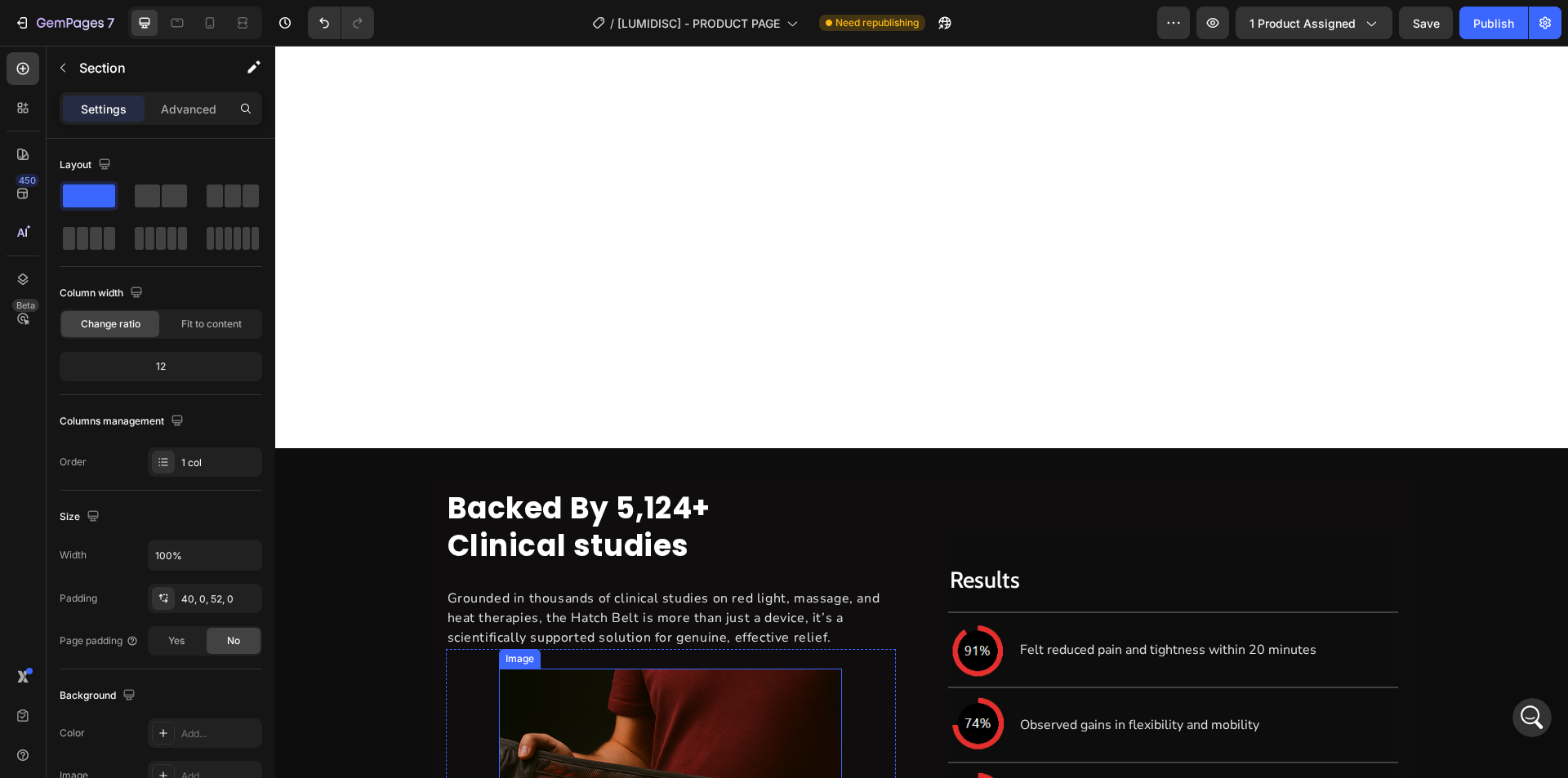
scroll to position [5225, 0]
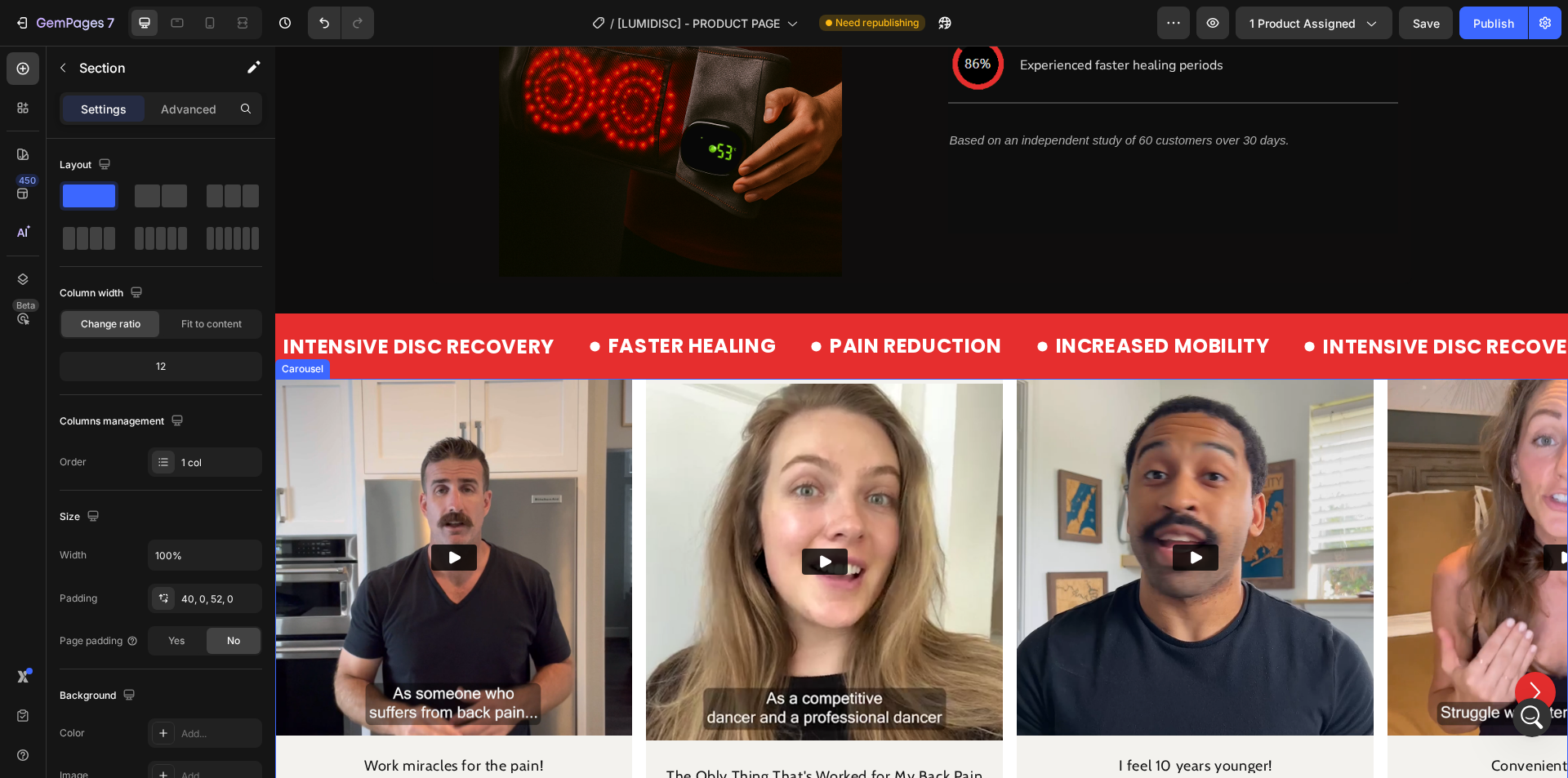
click at [640, 440] on div "Video Work miracles for the pain! Heading As a firefighter and someone who has …" at bounding box center [921, 692] width 1293 height 627
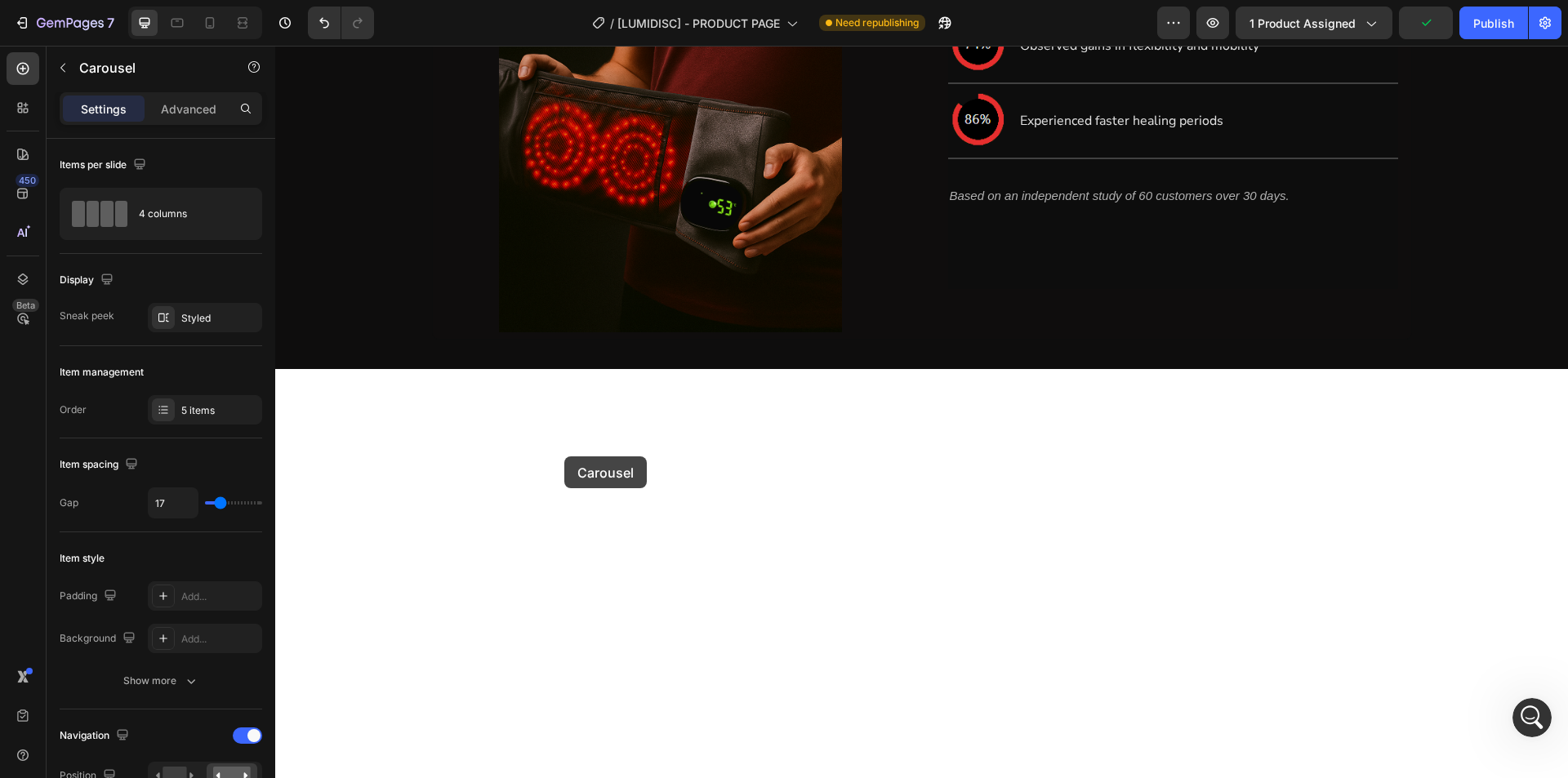
scroll to position [4571, 0]
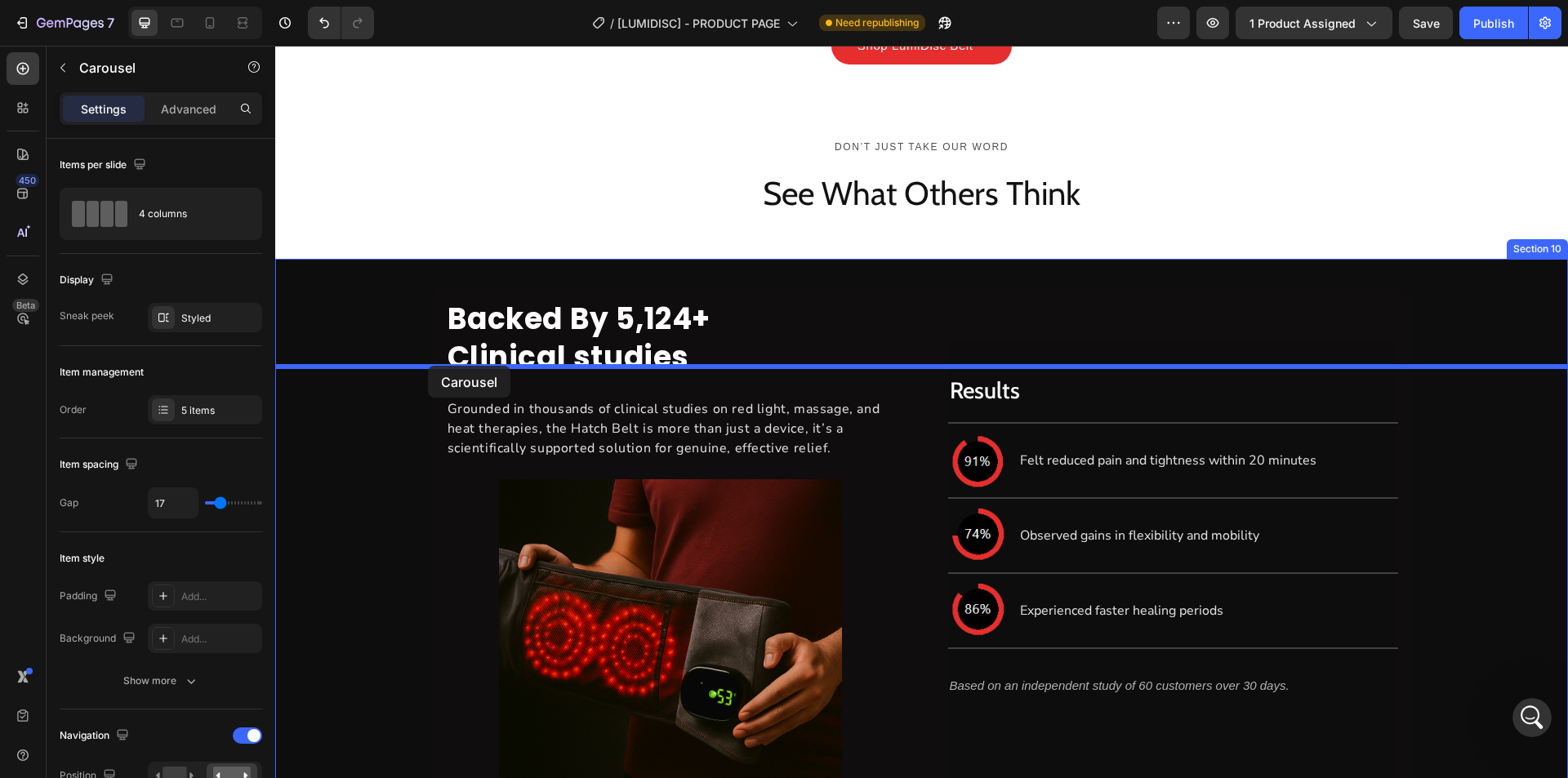
drag, startPoint x: 330, startPoint y: 526, endPoint x: 426, endPoint y: 369, distance: 184.0
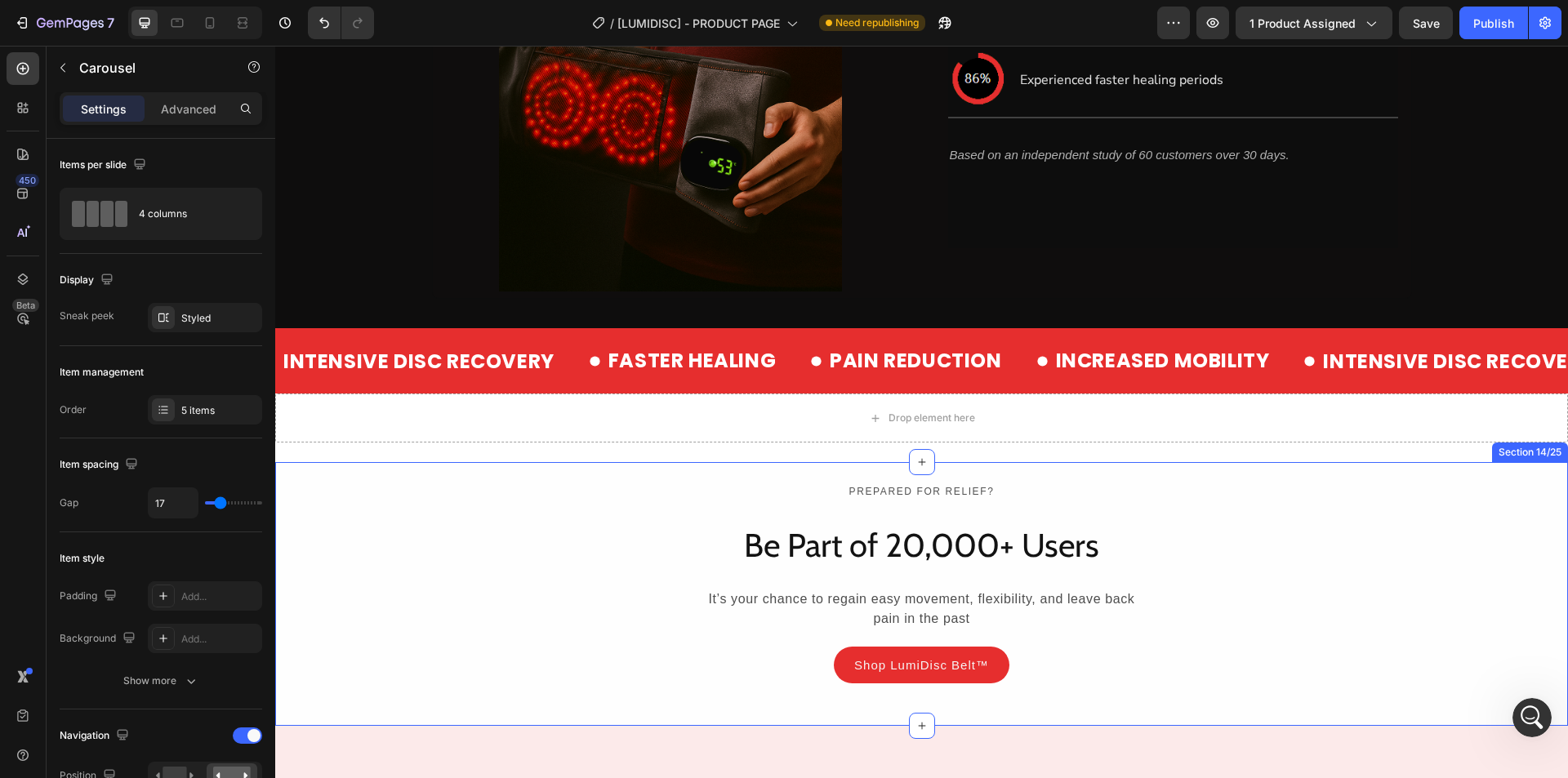
scroll to position [5960, 0]
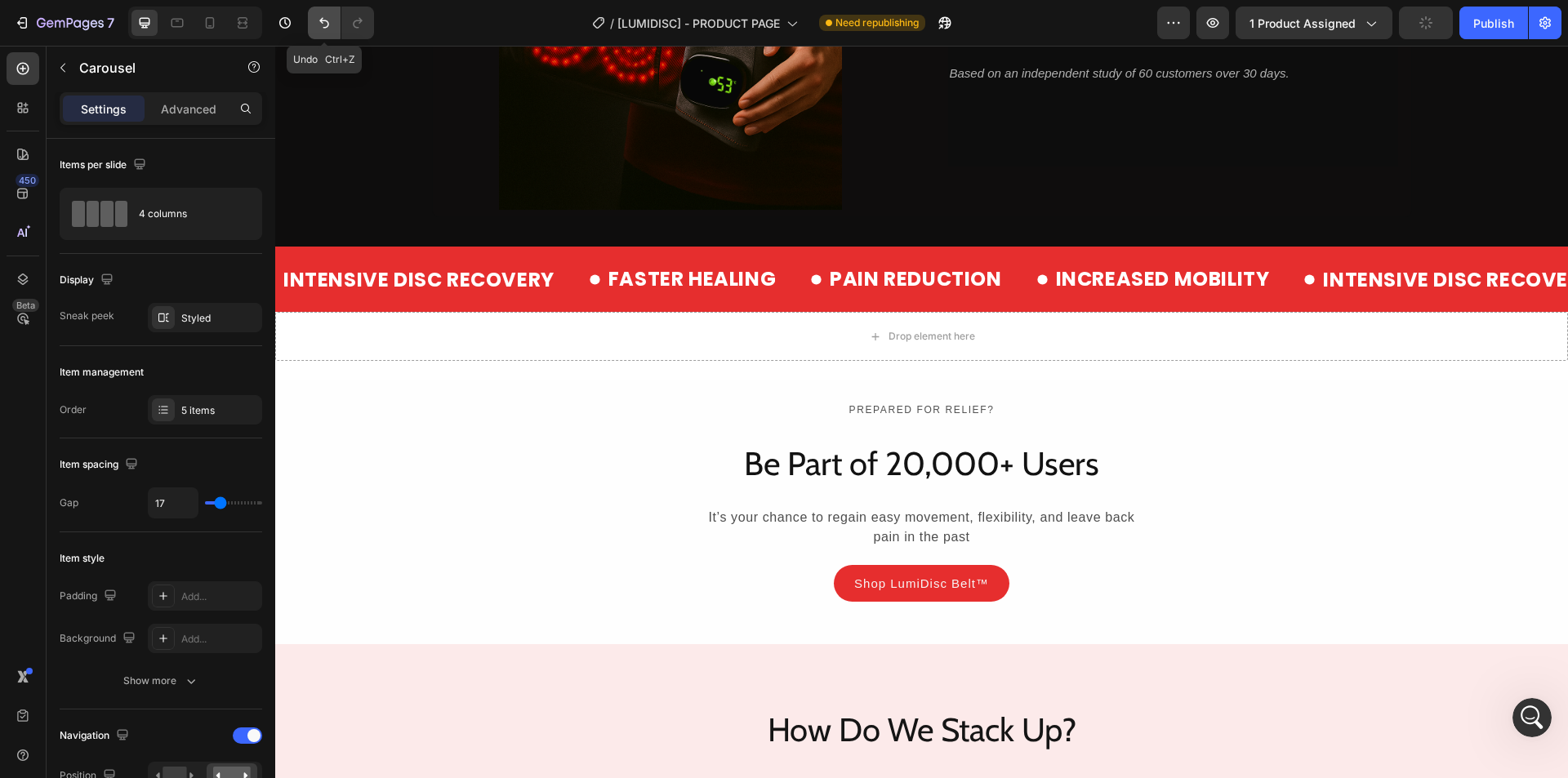
click at [327, 24] on icon "Undo/Redo" at bounding box center [324, 23] width 17 height 17
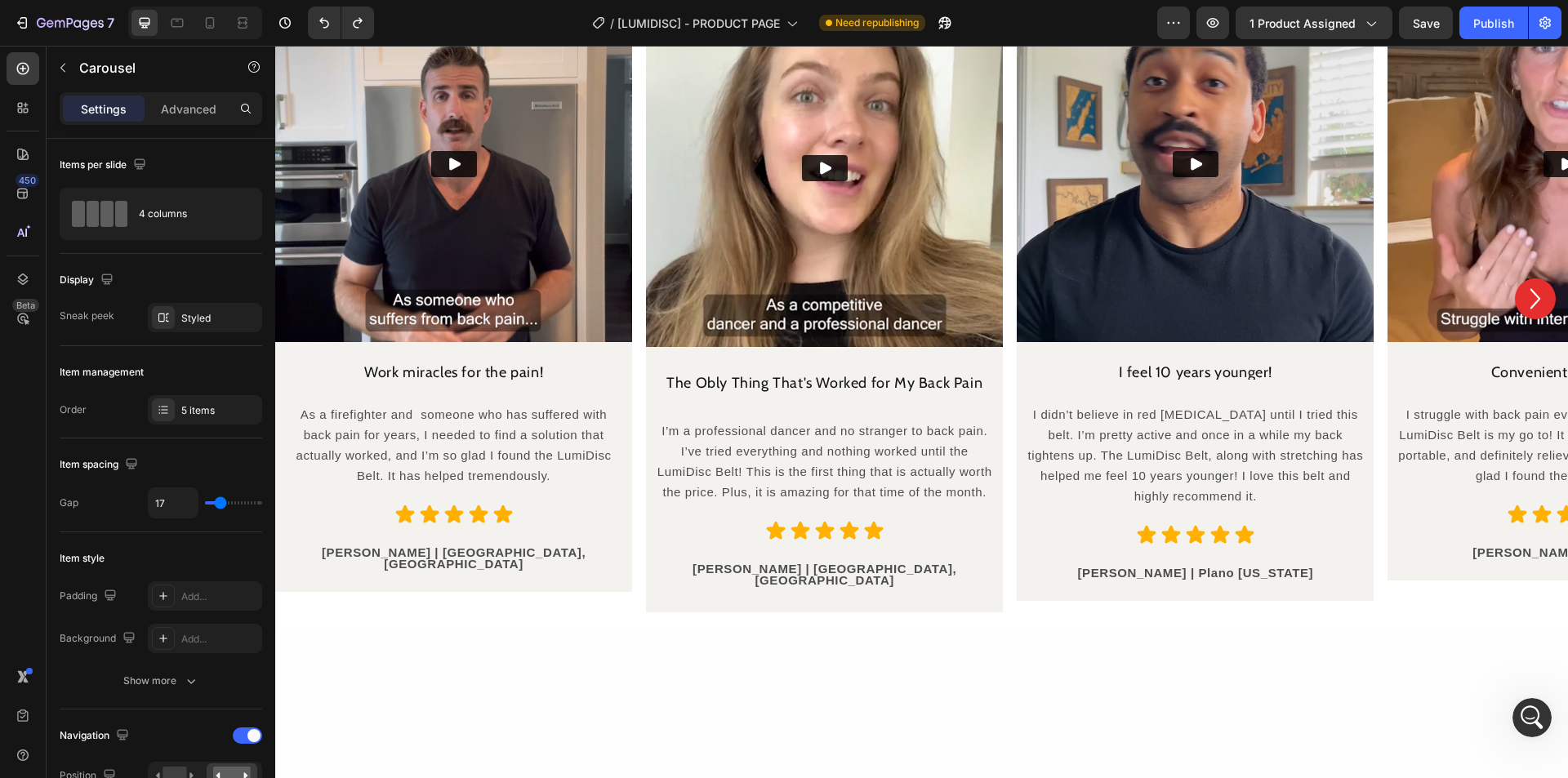
scroll to position [5374, 0]
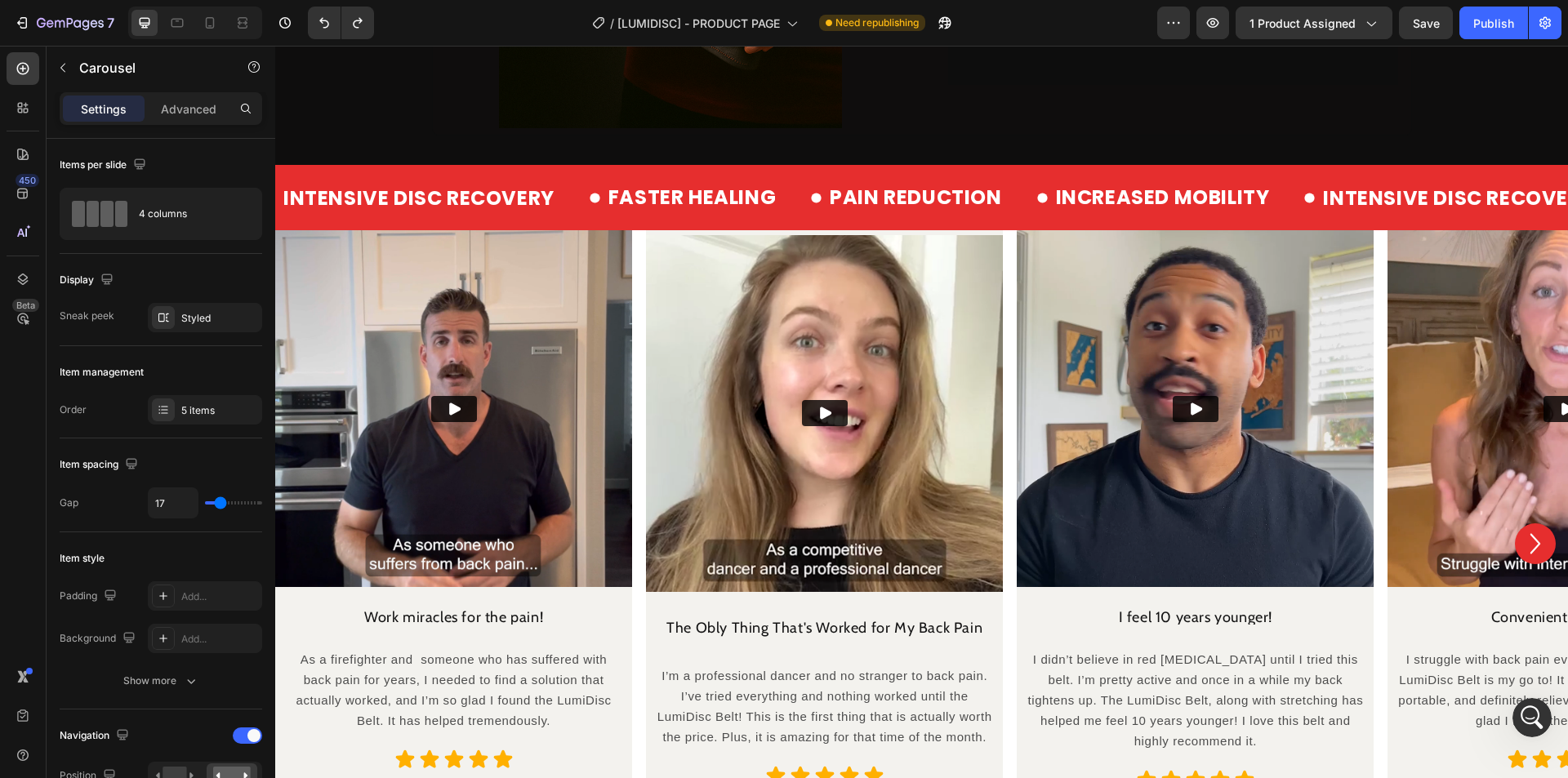
click at [644, 363] on div "Video Work miracles for the pain! Heading As a firefighter and someone who has …" at bounding box center [921, 543] width 1293 height 627
click at [292, 243] on div "Video" at bounding box center [312, 247] width 67 height 20
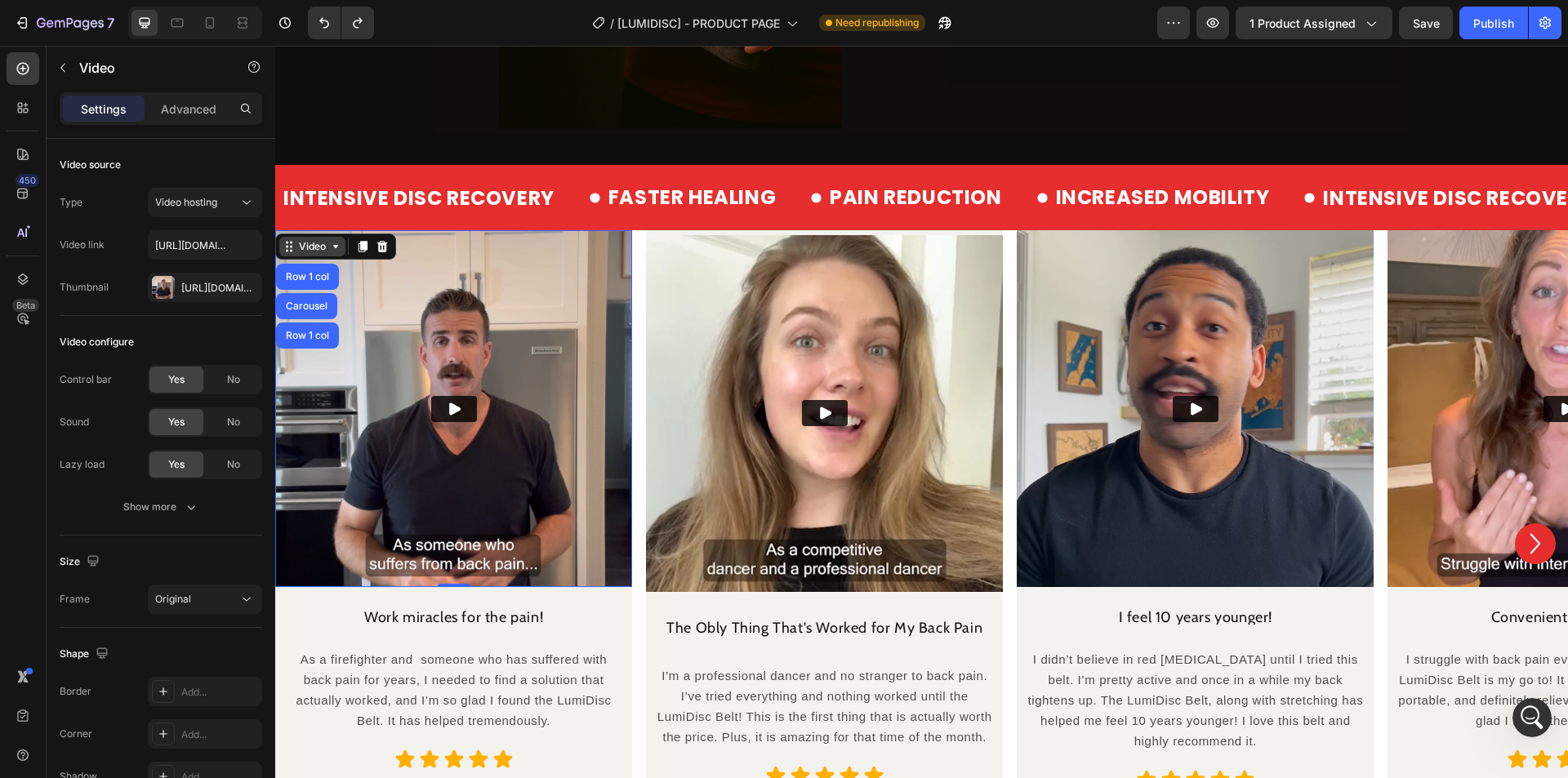
click at [305, 245] on div "Video" at bounding box center [312, 246] width 33 height 15
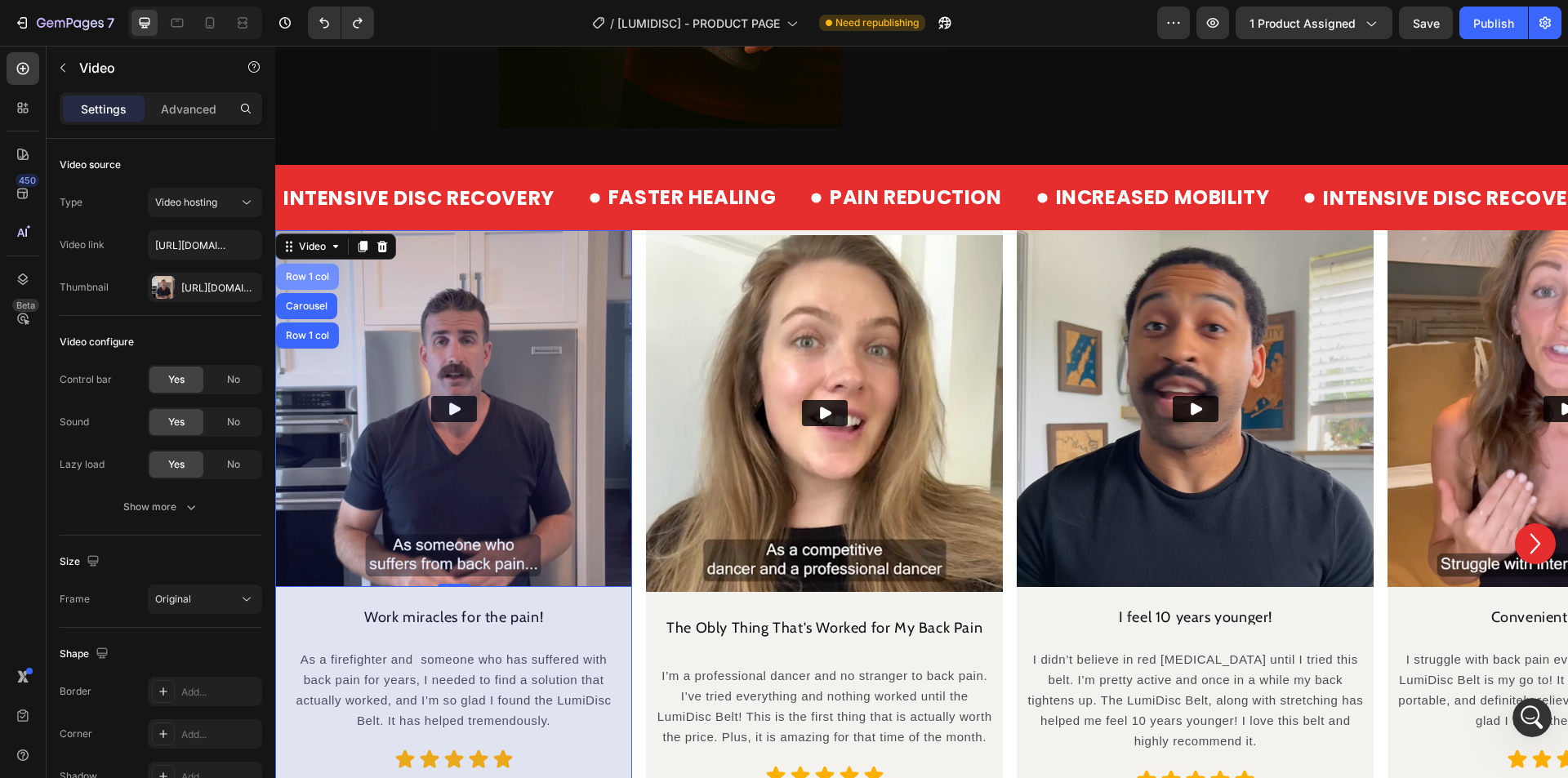
click at [307, 282] on div "Row 1 col" at bounding box center [307, 277] width 50 height 10
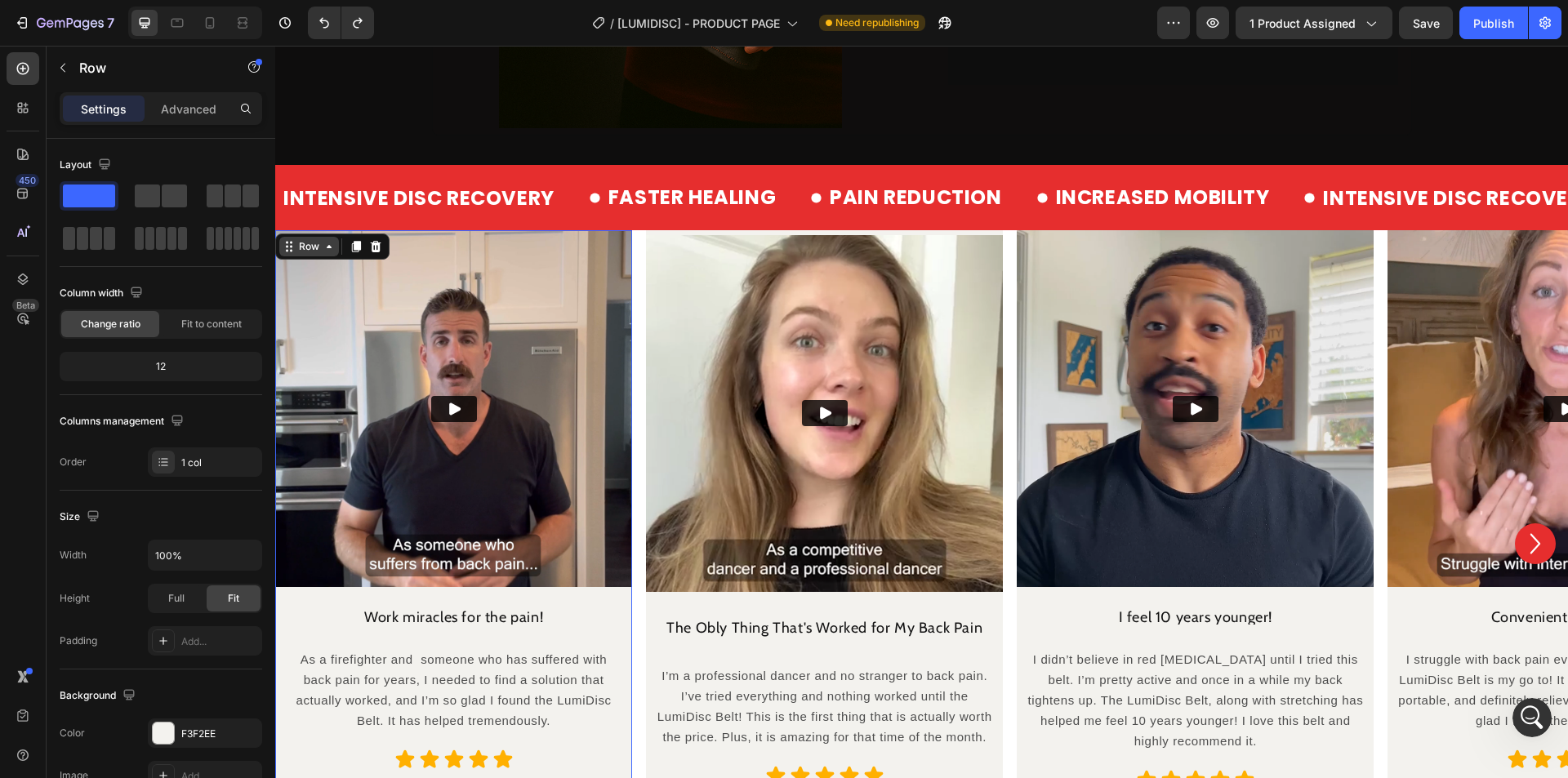
click at [317, 249] on div "Row" at bounding box center [309, 246] width 27 height 15
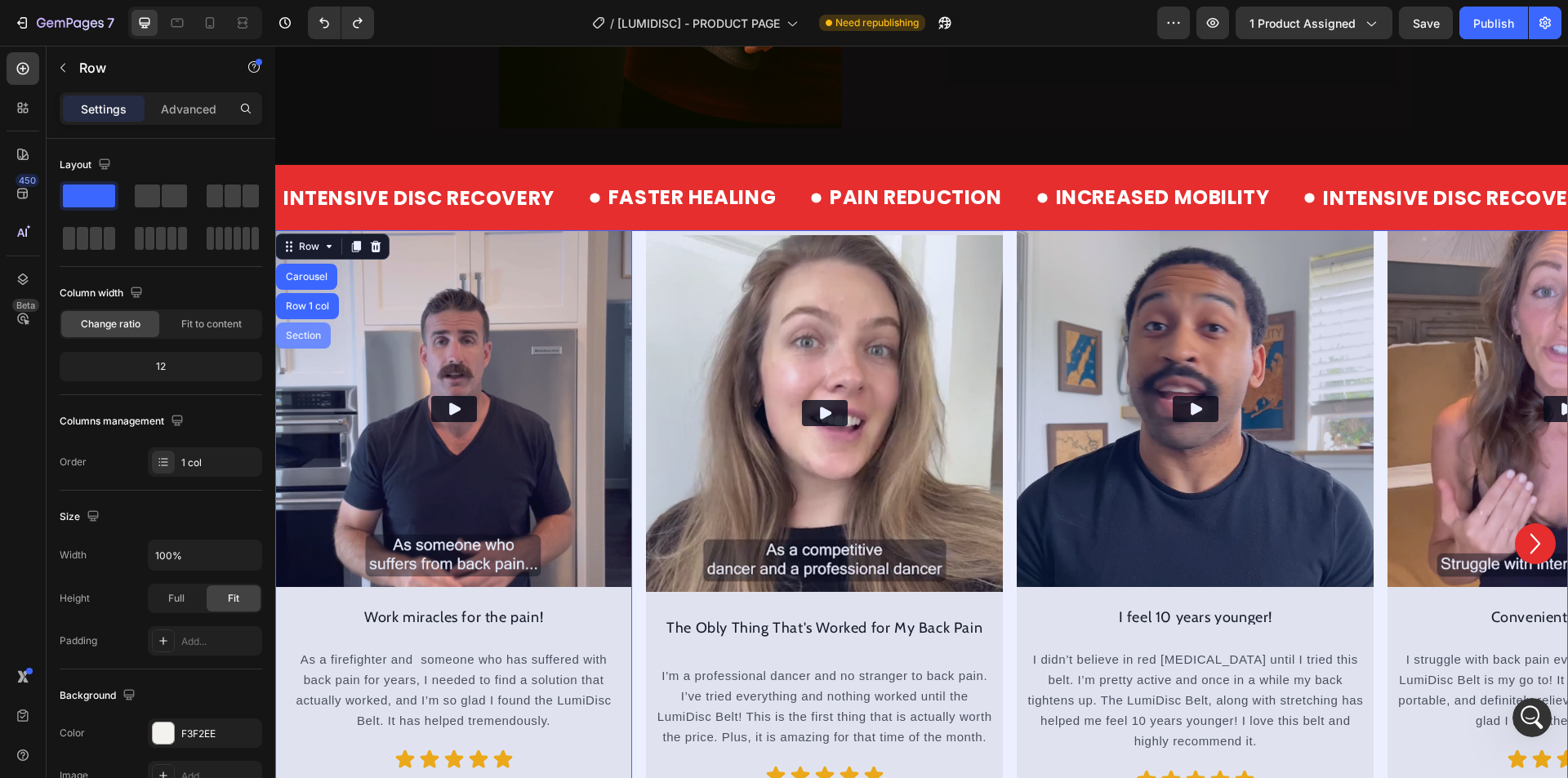
click at [303, 333] on div "Section" at bounding box center [303, 336] width 42 height 10
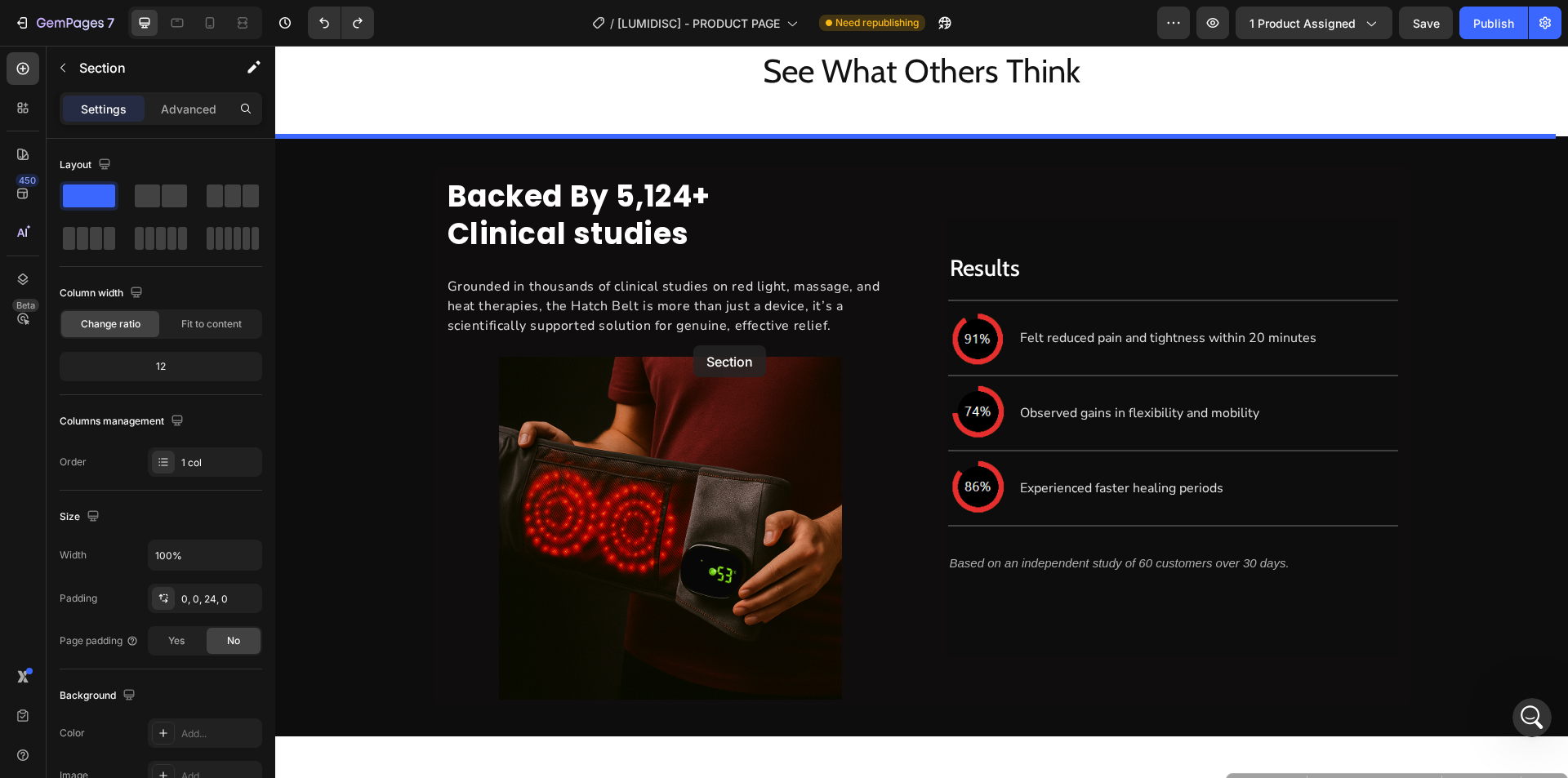
scroll to position [4720, 0]
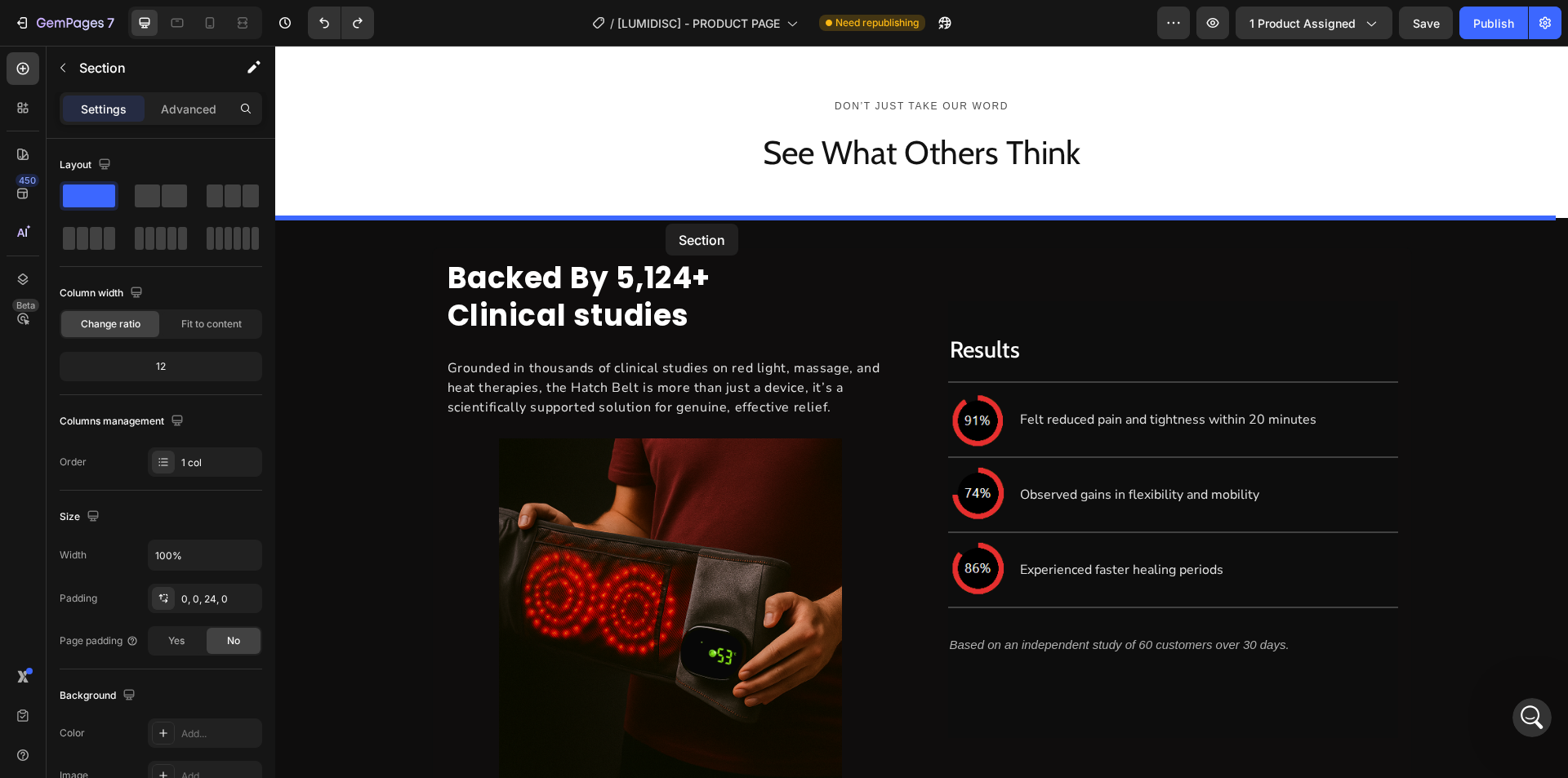
drag, startPoint x: 1264, startPoint y: 377, endPoint x: 666, endPoint y: 224, distance: 617.3
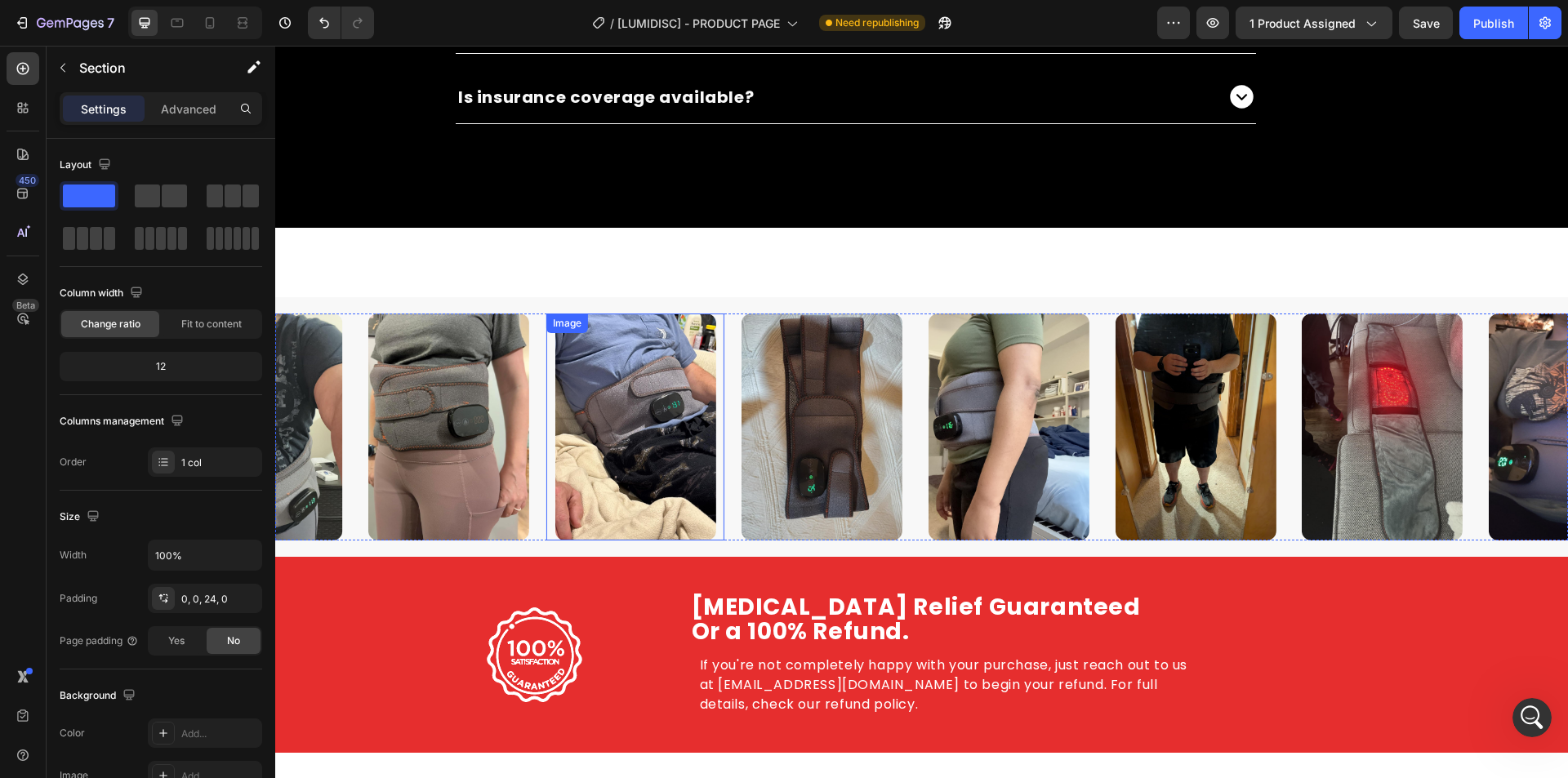
scroll to position [8394, 0]
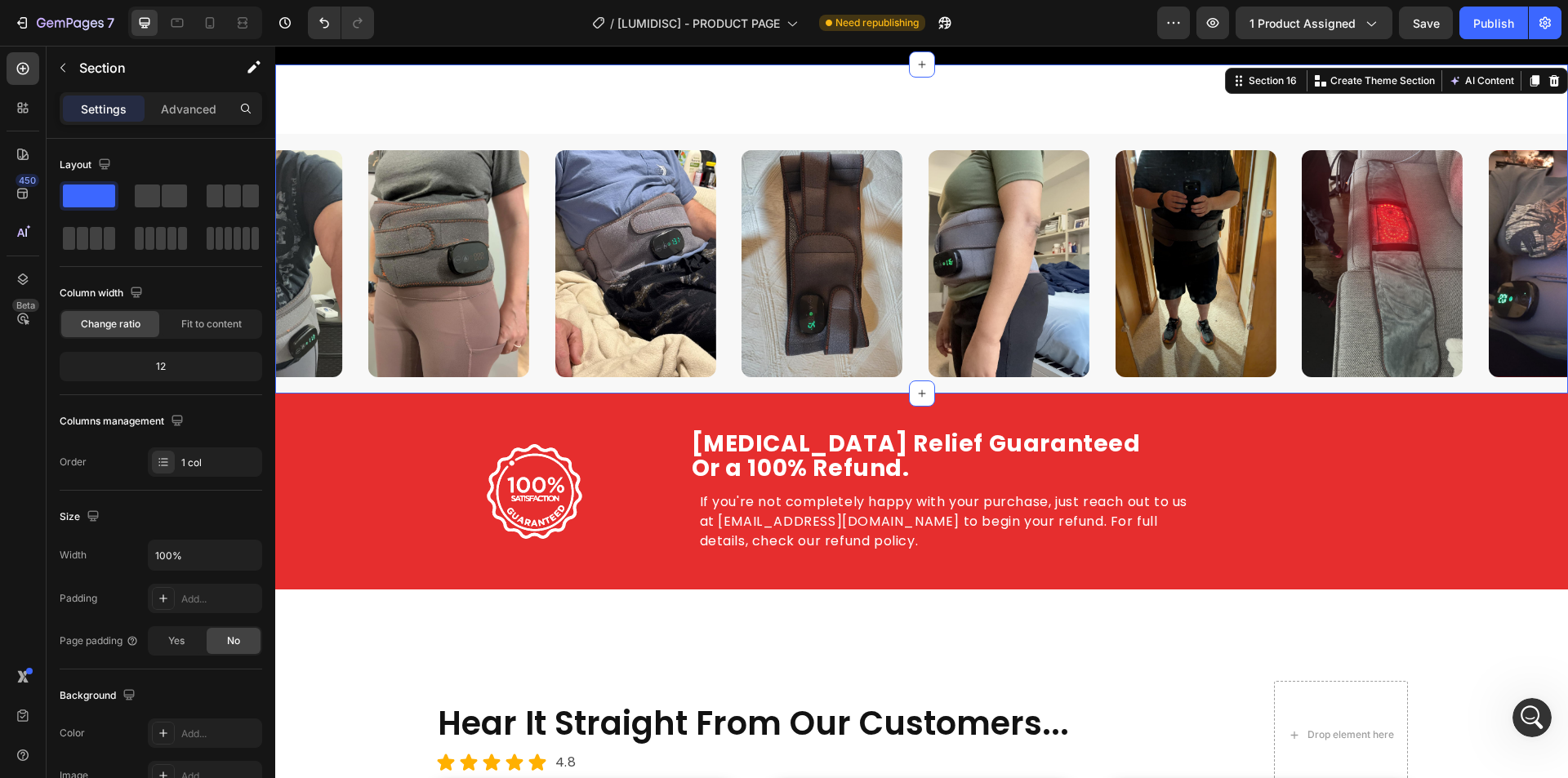
click at [380, 96] on div "Image Image Image Image Image Image Image Image Carousel Row" at bounding box center [921, 229] width 1293 height 329
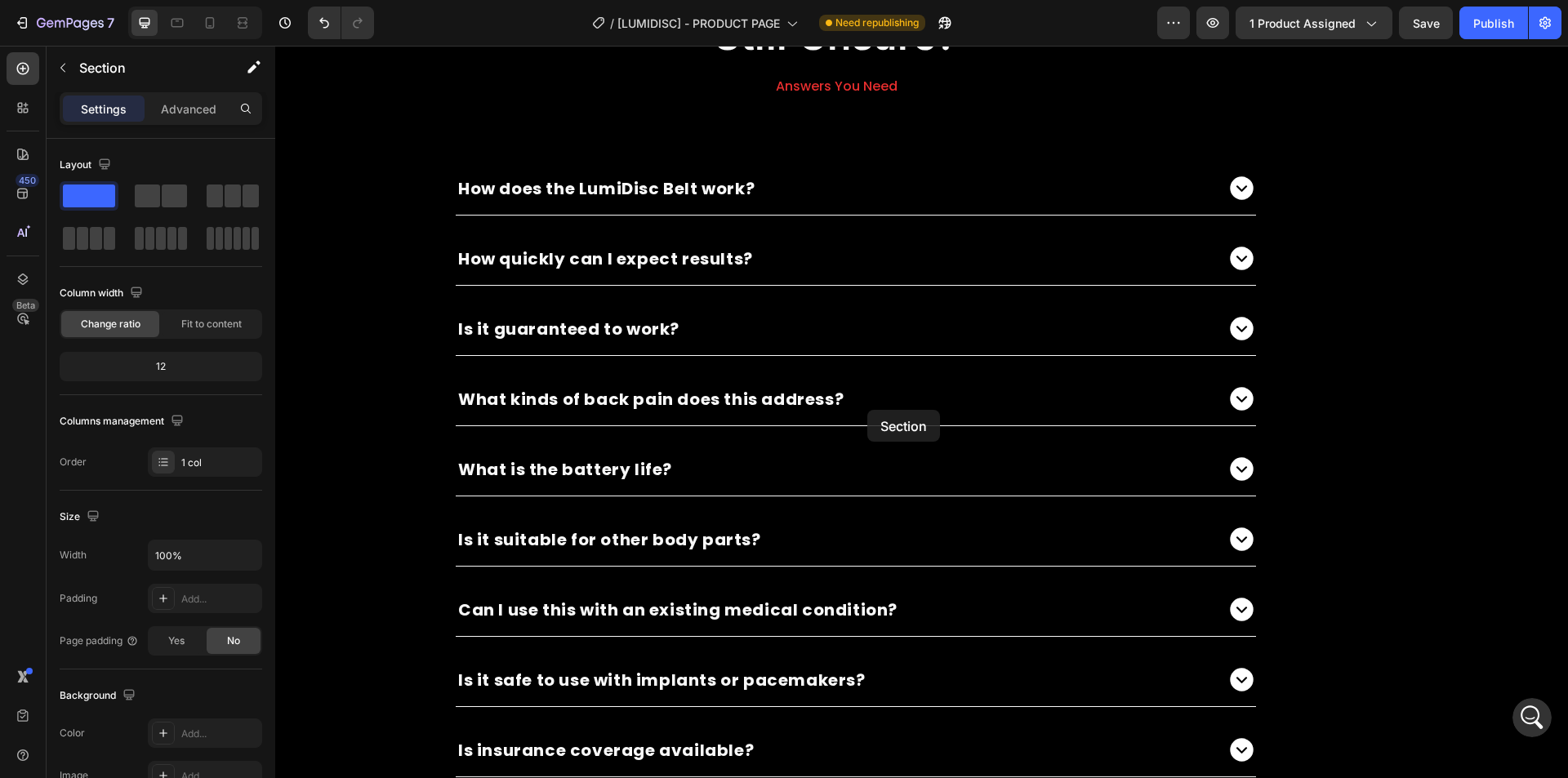
scroll to position [6842, 0]
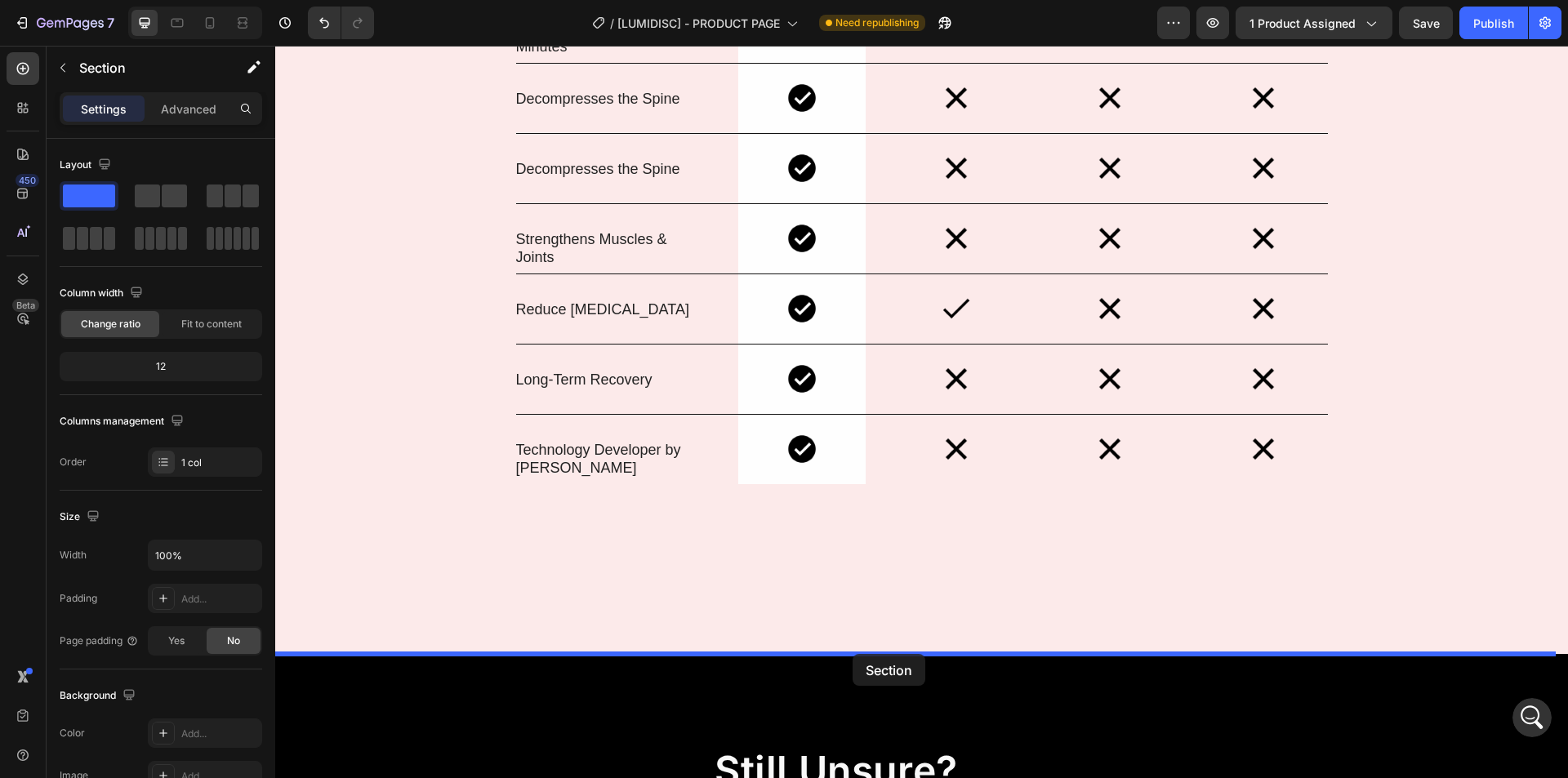
drag, startPoint x: 1267, startPoint y: 240, endPoint x: 853, endPoint y: 654, distance: 585.5
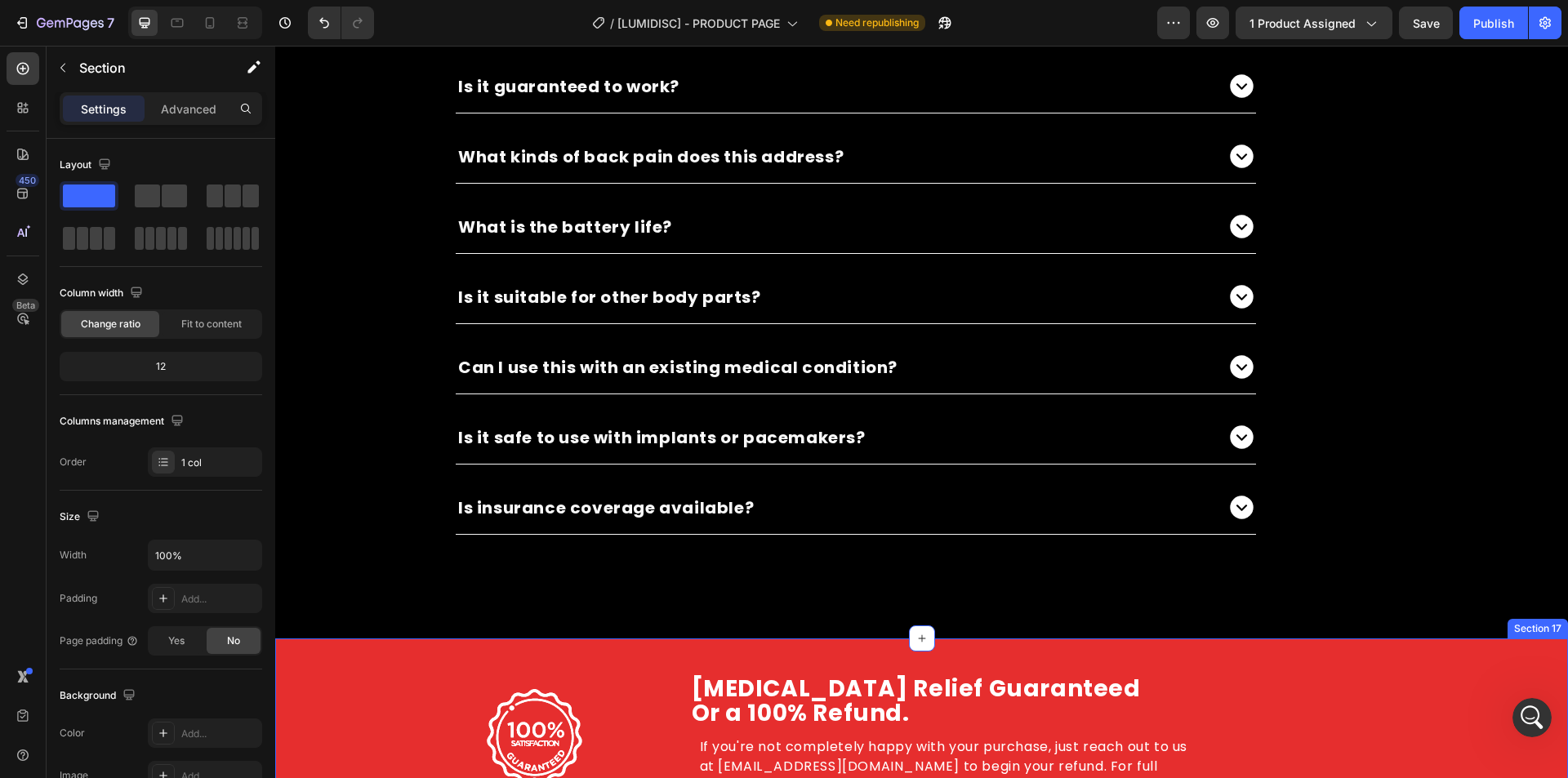
scroll to position [8557, 0]
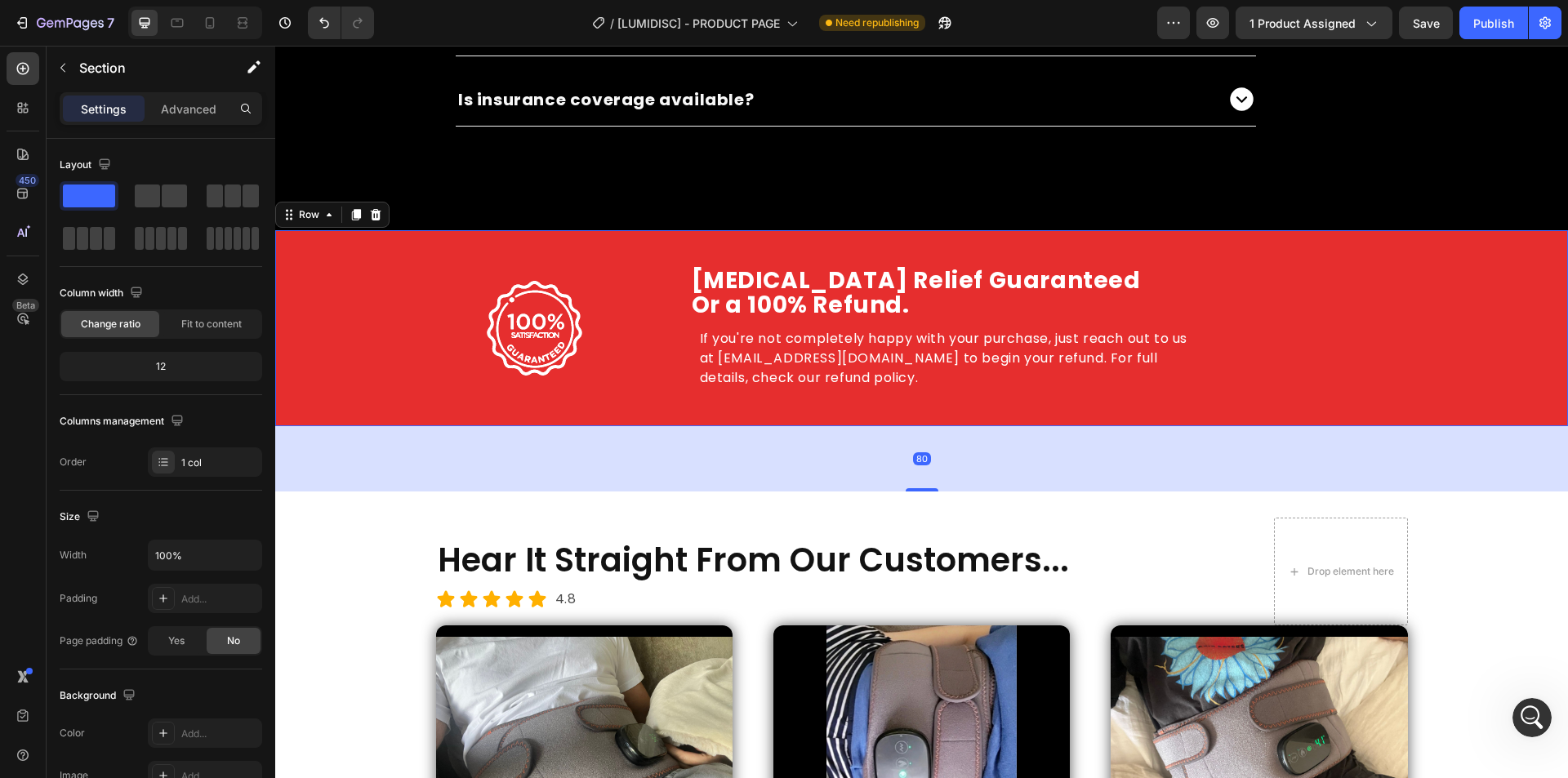
click at [351, 238] on div "Image Row Herniated Disc Relief Guaranteed Or a 100% Refund. Heading Herniated …" at bounding box center [921, 328] width 1293 height 196
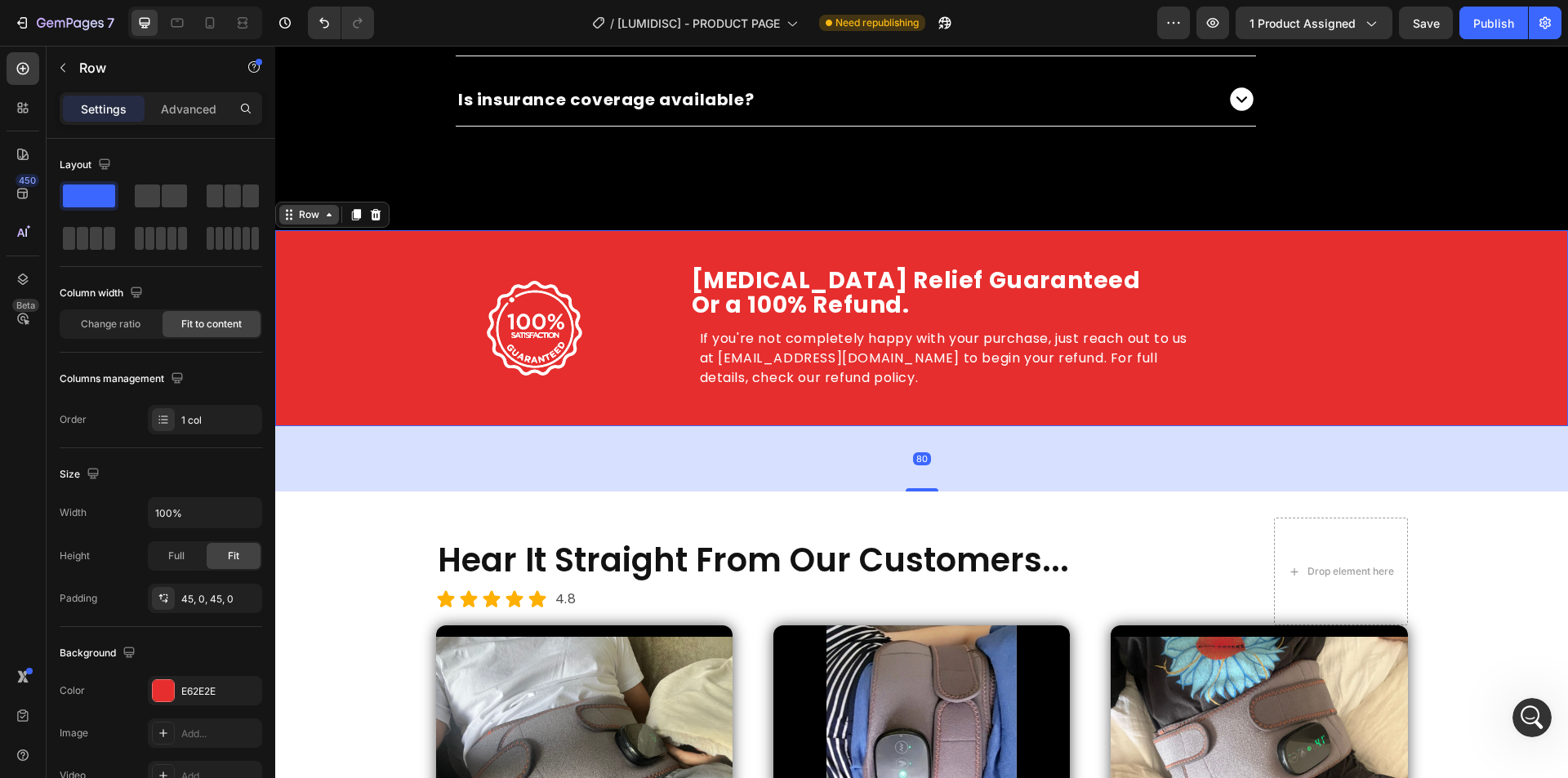
click at [326, 209] on icon at bounding box center [329, 214] width 13 height 13
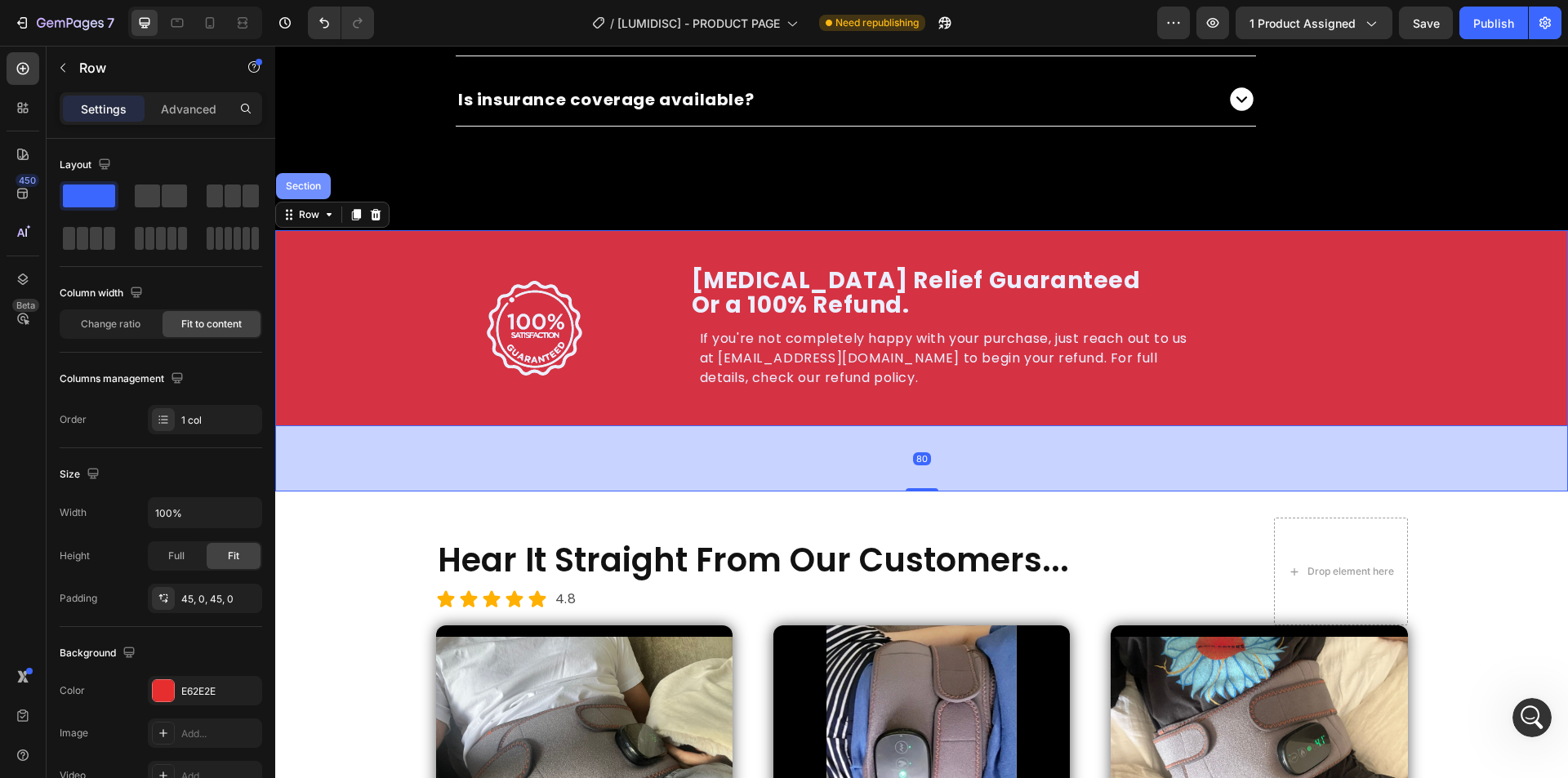
click at [304, 191] on div "Section" at bounding box center [303, 186] width 42 height 10
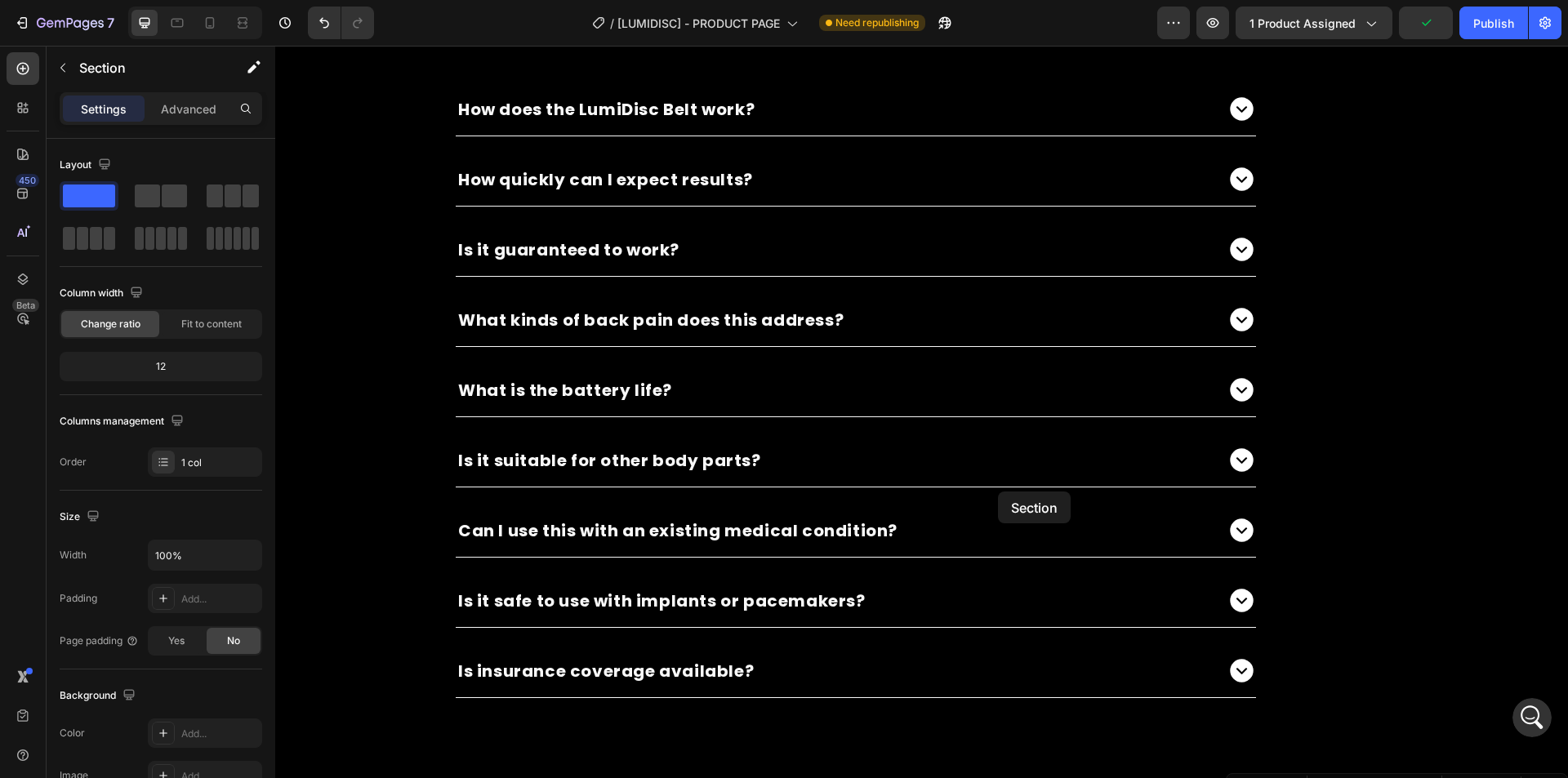
scroll to position [7659, 0]
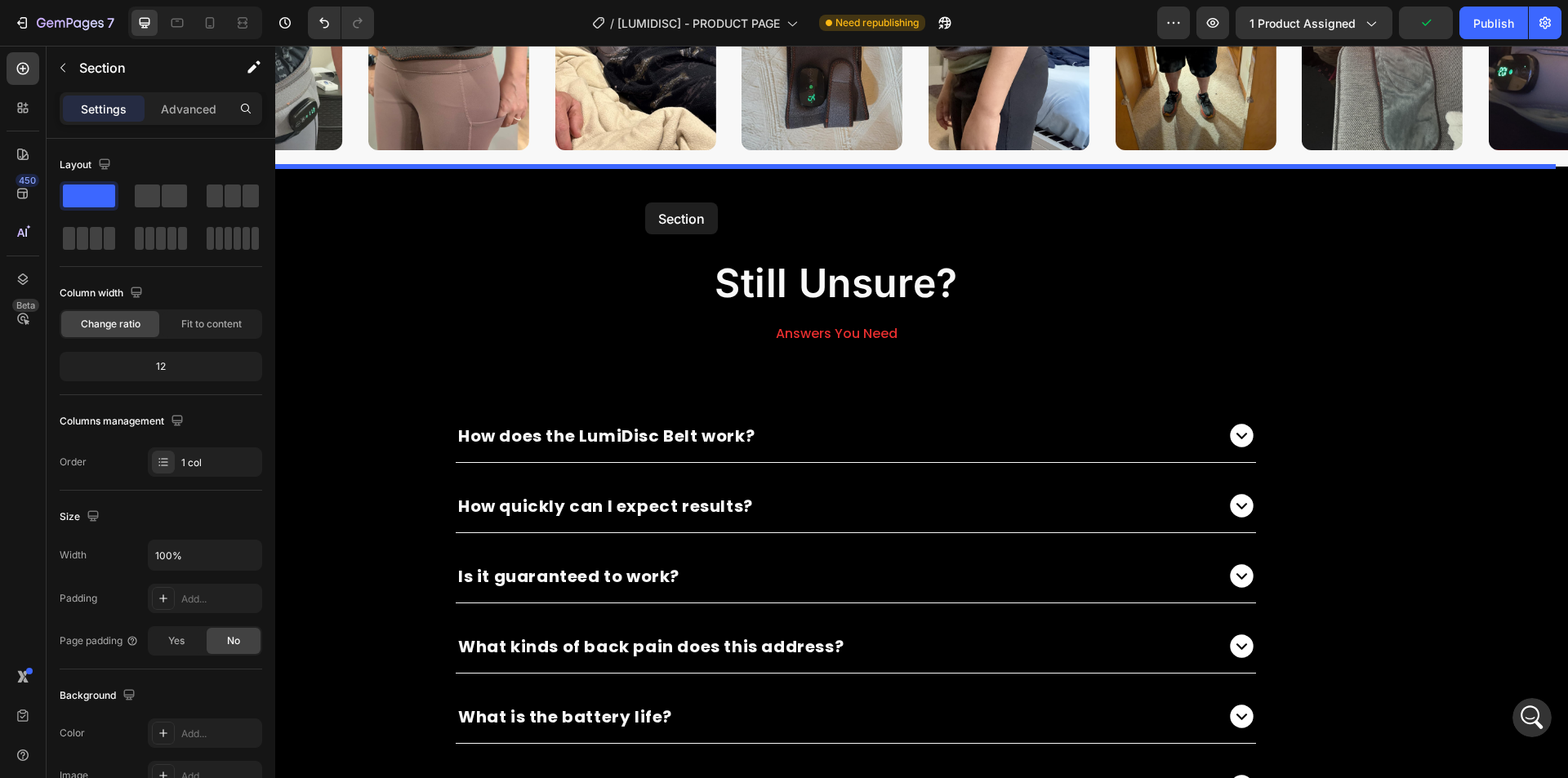
drag, startPoint x: 1248, startPoint y: 460, endPoint x: 645, endPoint y: 201, distance: 656.3
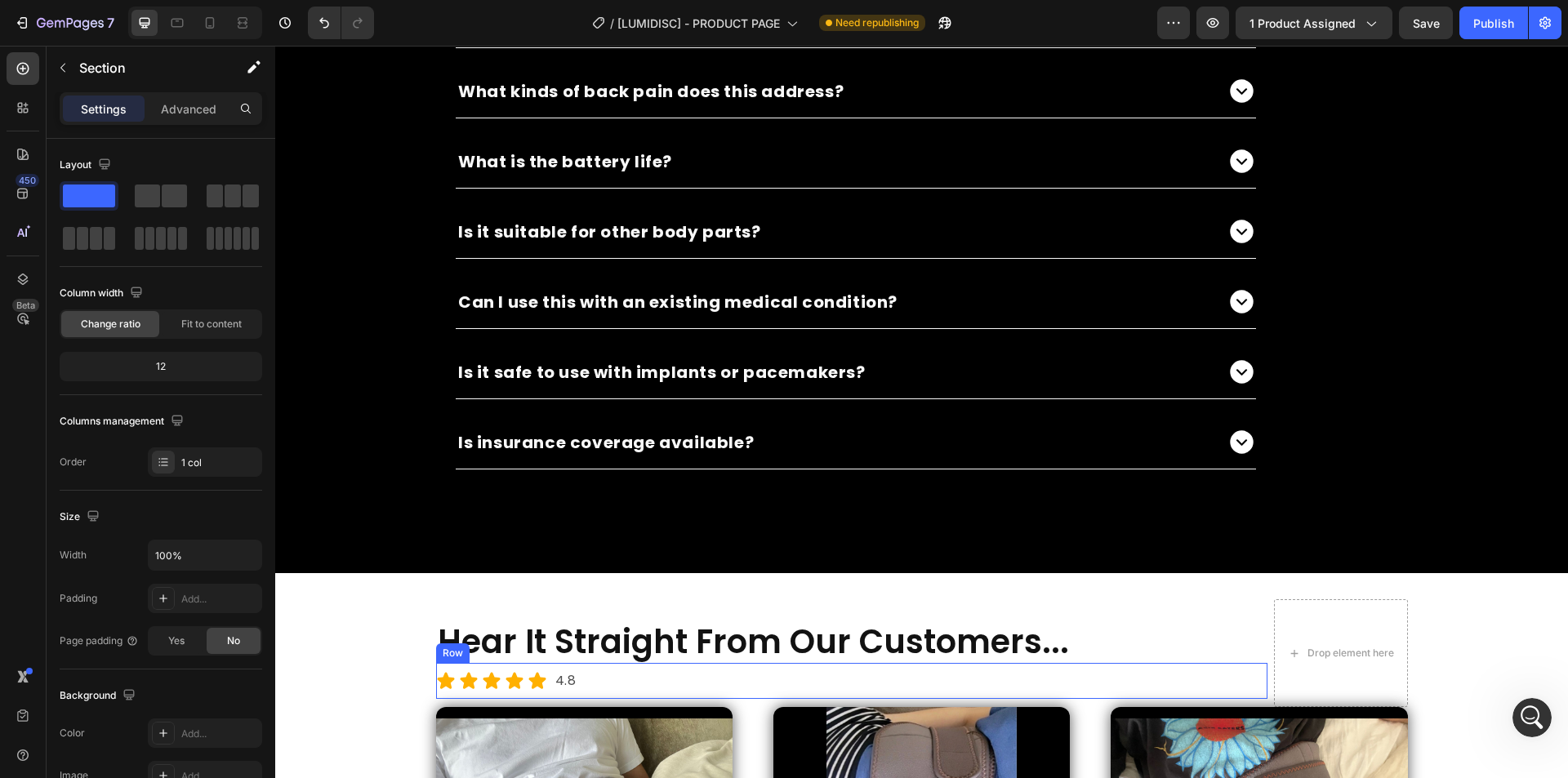
scroll to position [8802, 0]
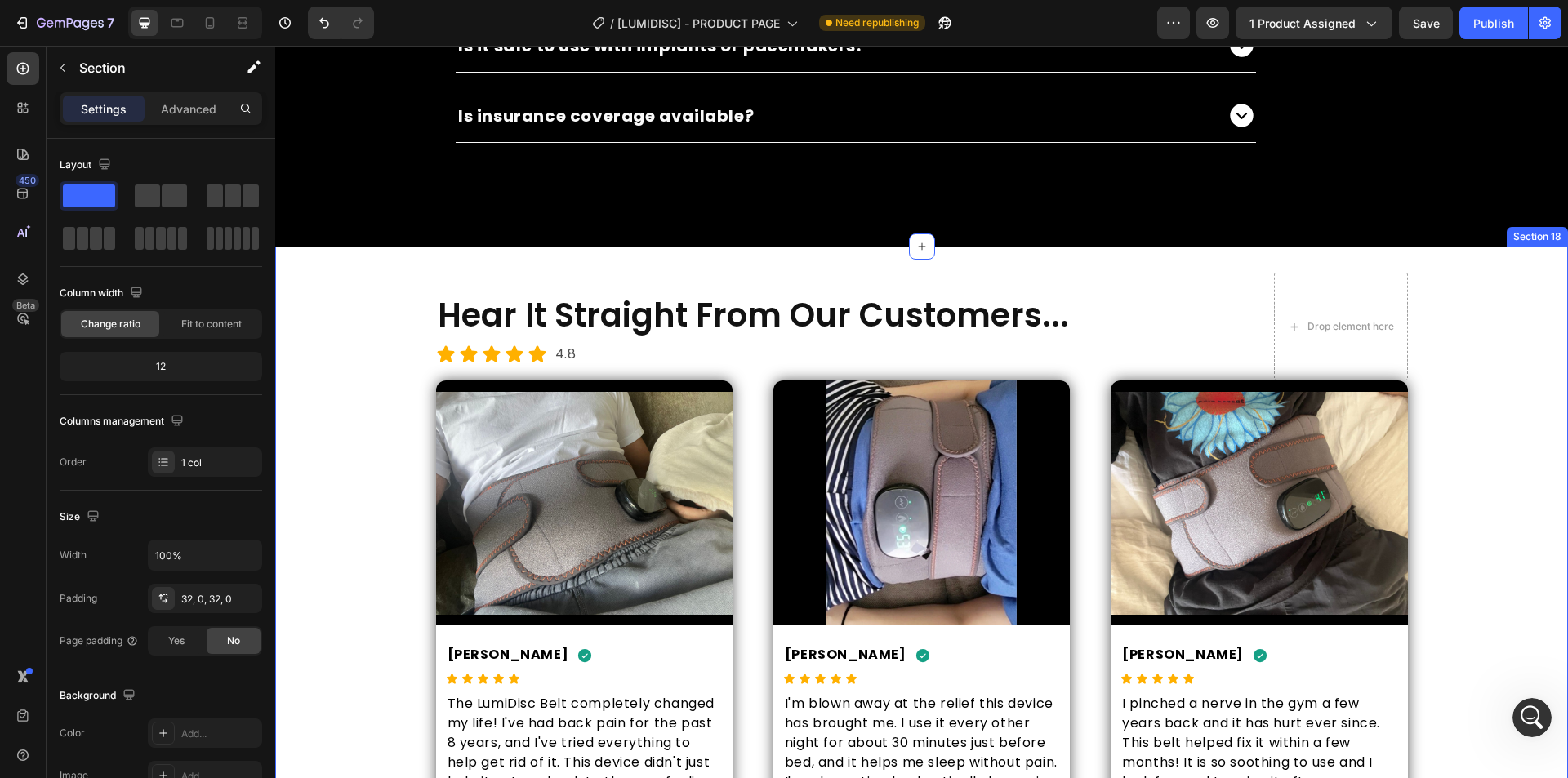
click at [372, 310] on div "Hear It Straight From Our Customers... Heading Icon Icon Icon Icon Icon Icon Li…" at bounding box center [921, 571] width 1293 height 596
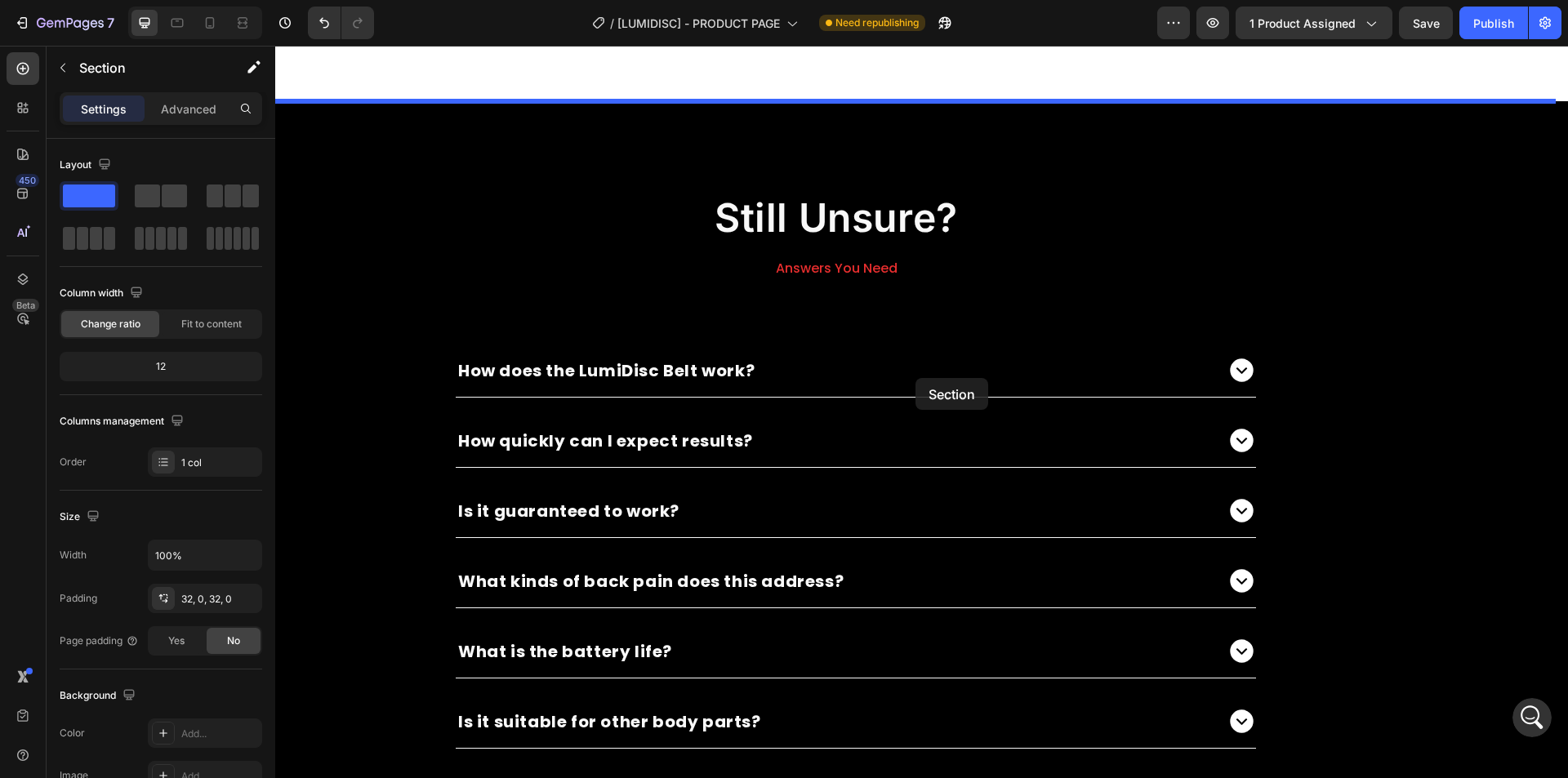
scroll to position [7741, 0]
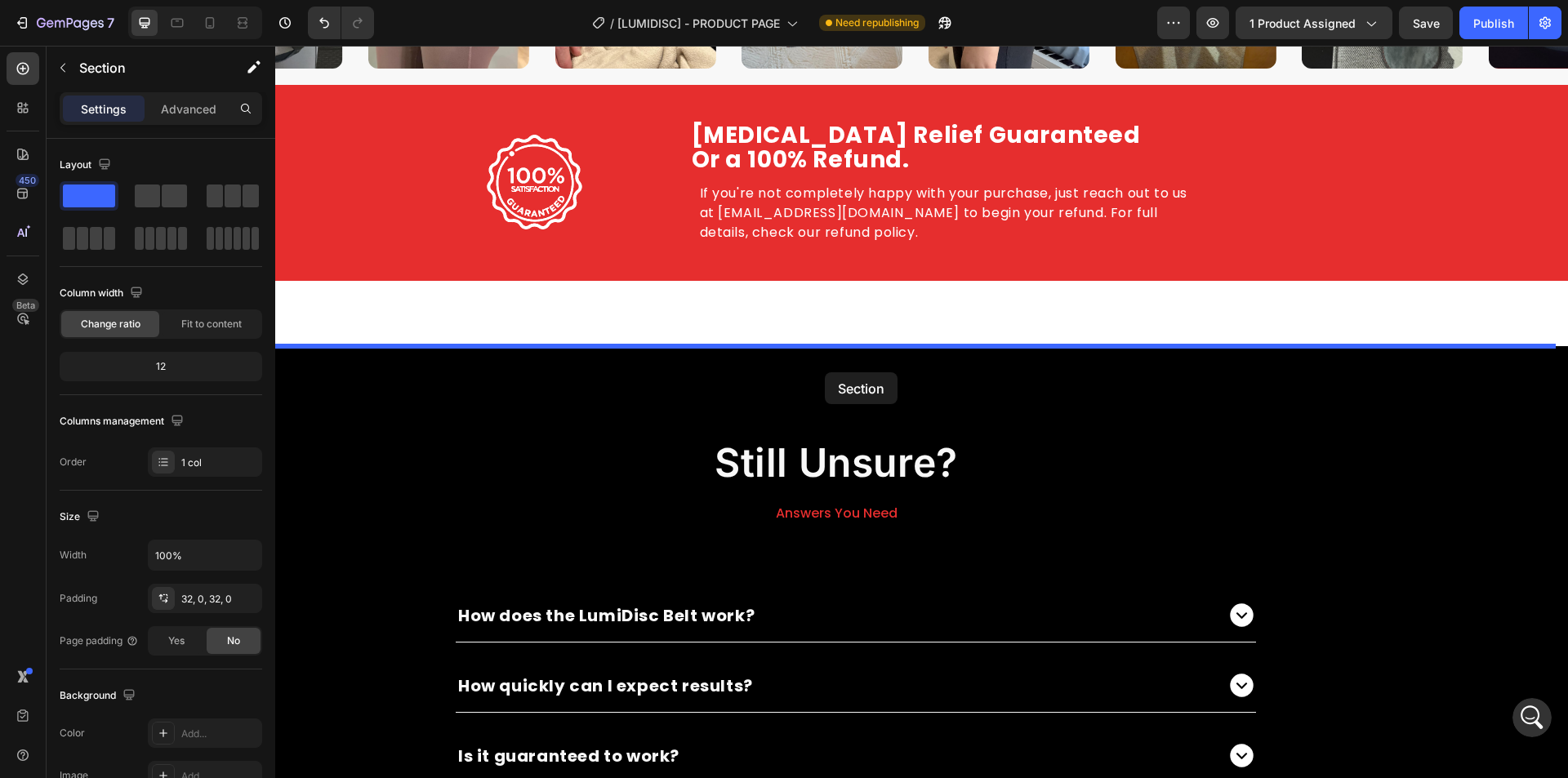
drag, startPoint x: 1260, startPoint y: 240, endPoint x: 815, endPoint y: 377, distance: 465.6
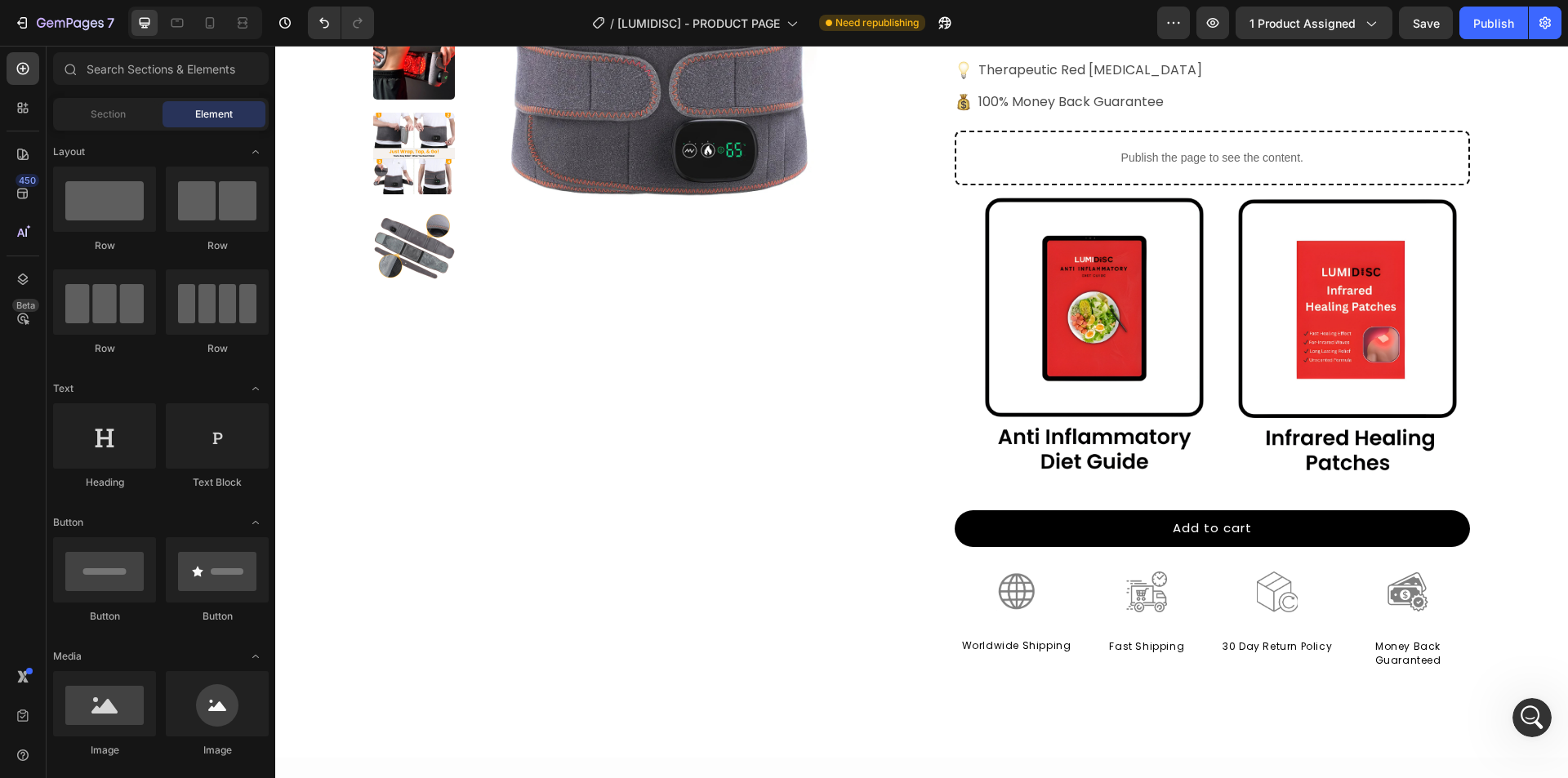
scroll to position [659, 0]
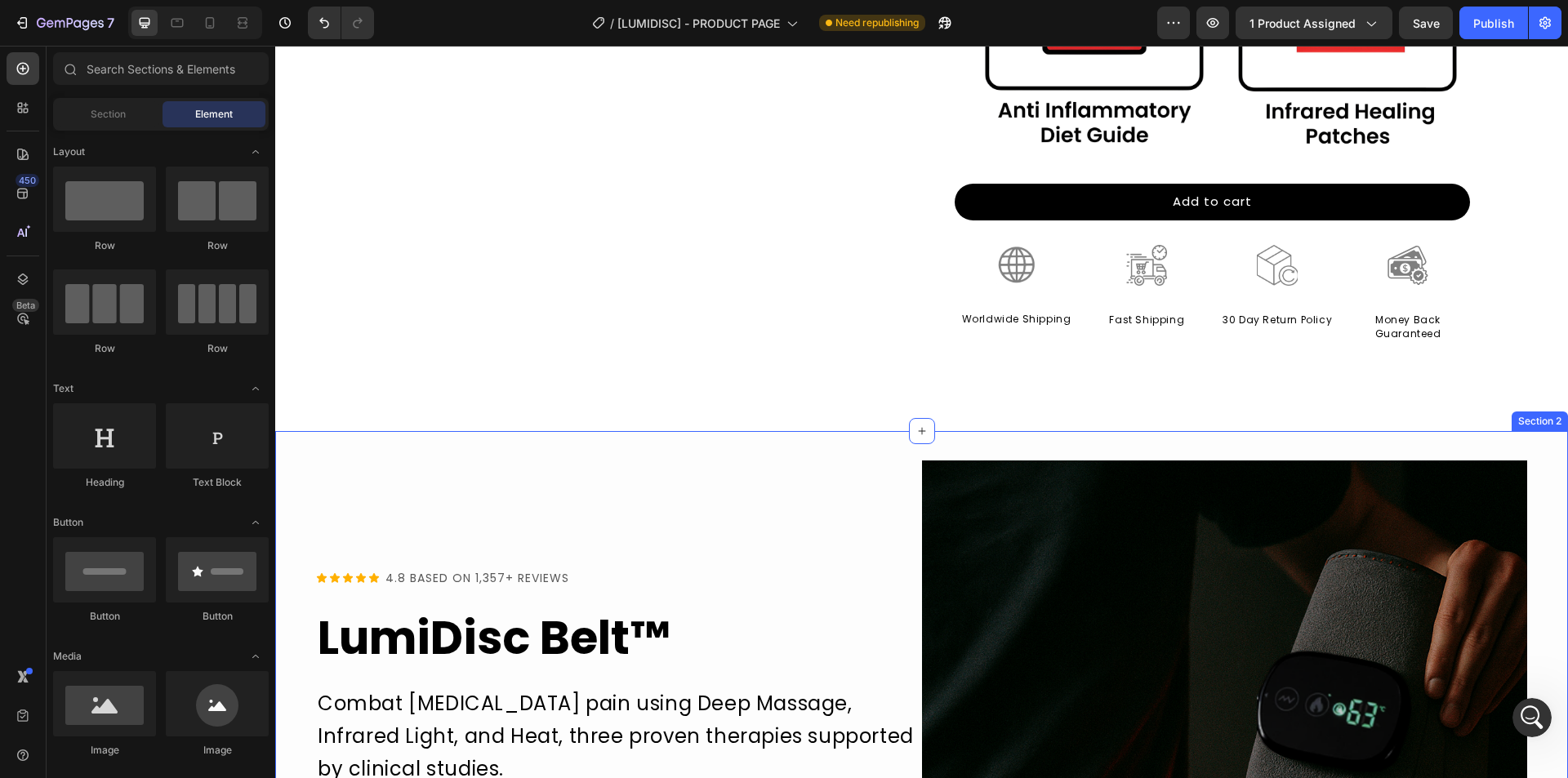
click at [302, 460] on div "Icon Icon Icon Icon Icon Icon List 4.8 BASED ON 1,357+ REVIEWS Text Block Row L…" at bounding box center [921, 762] width 1293 height 664
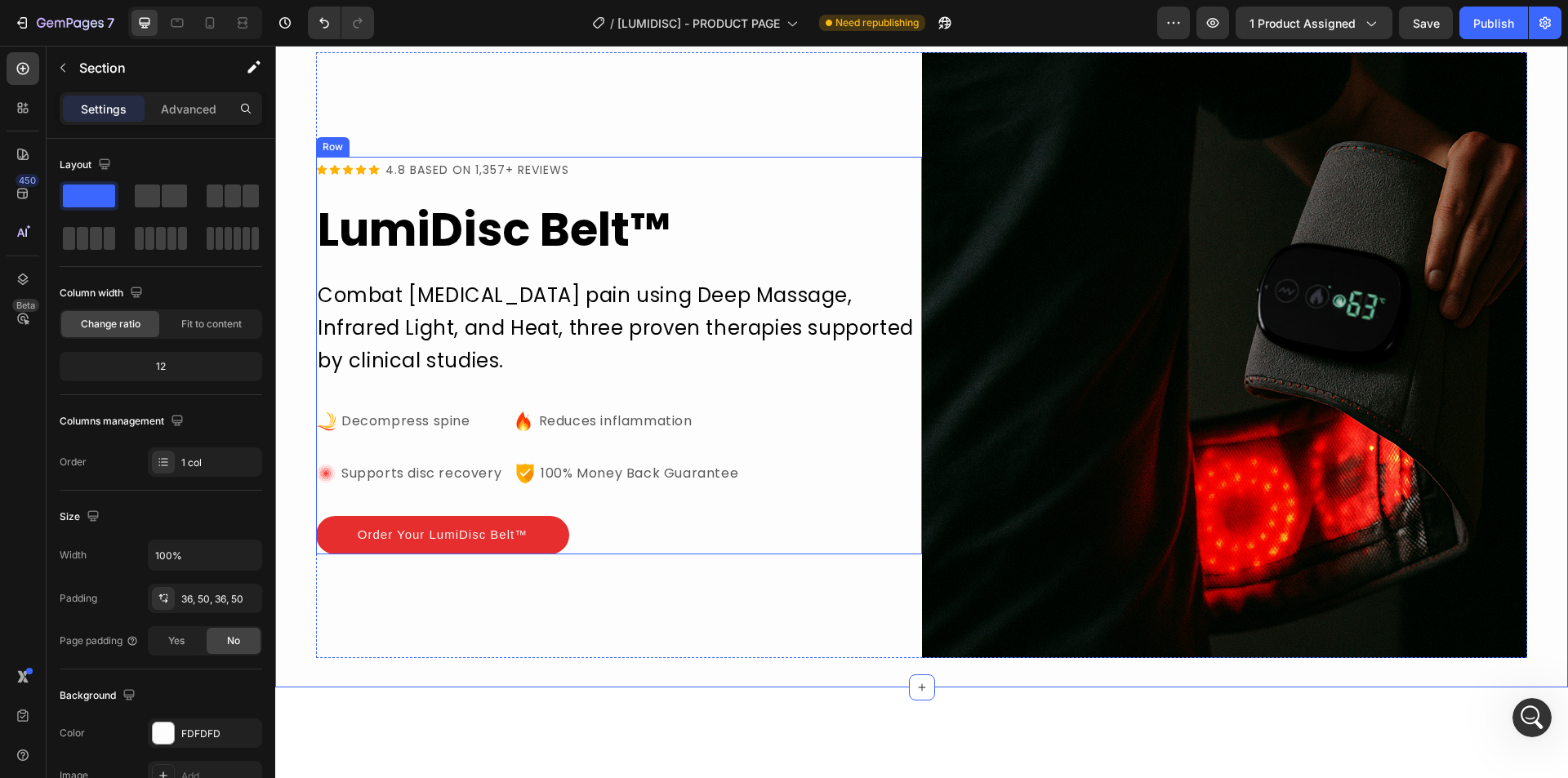
scroll to position [903, 0]
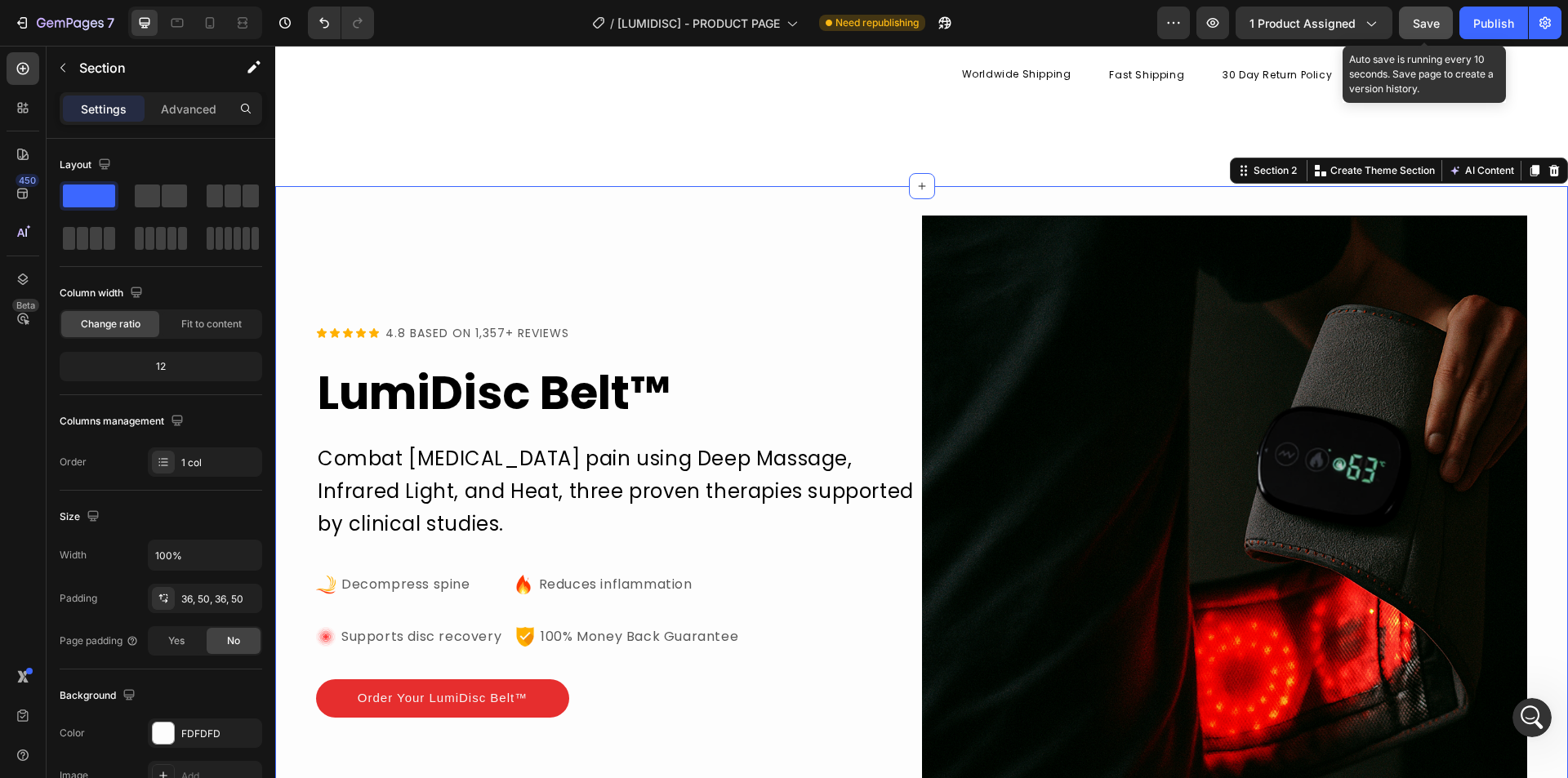
click at [1436, 37] on button "Save" at bounding box center [1425, 23] width 54 height 32
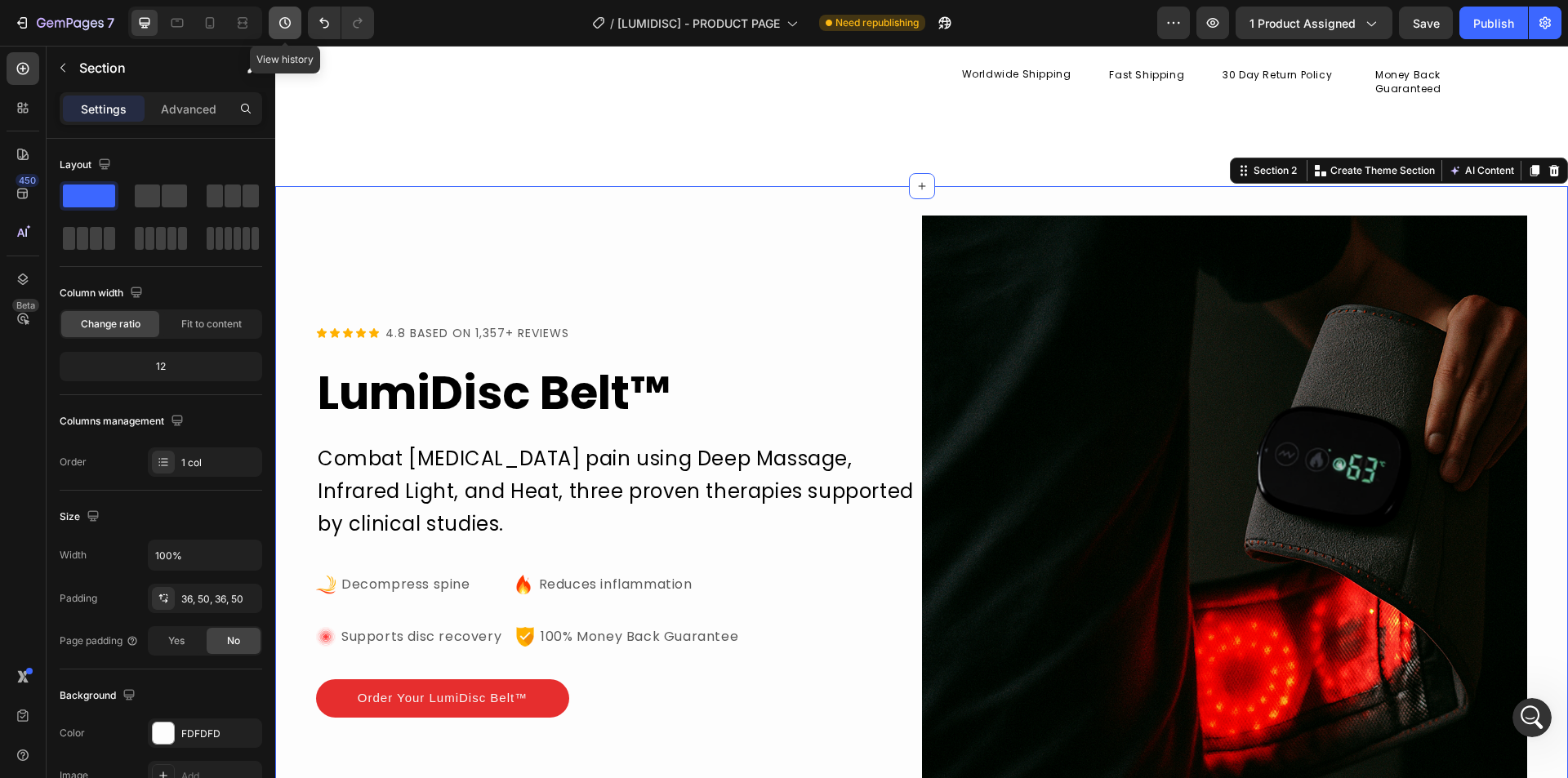
click at [278, 26] on icon "button" at bounding box center [285, 23] width 17 height 17
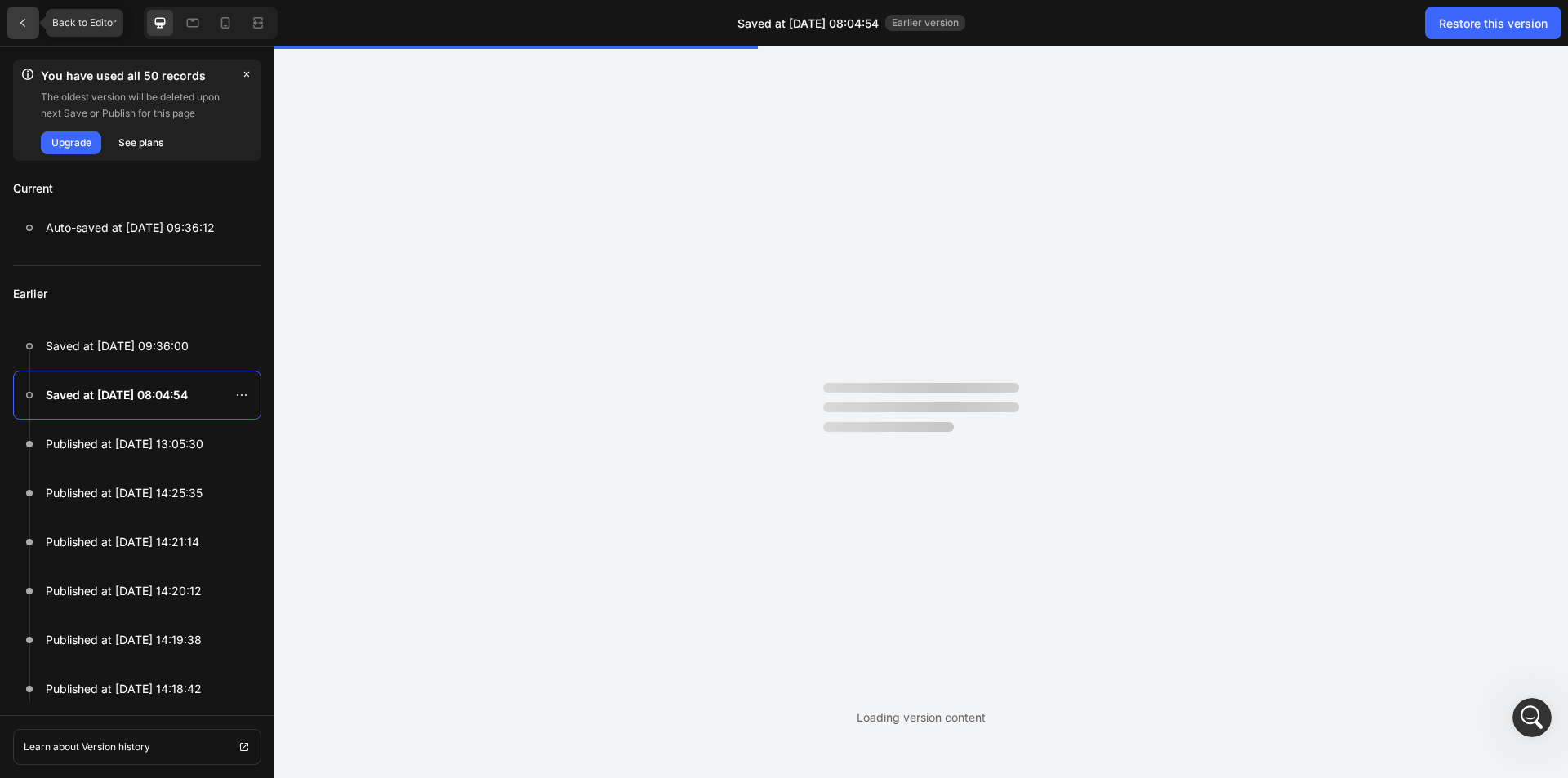
scroll to position [0, 0]
click at [19, 20] on icon at bounding box center [23, 23] width 13 height 13
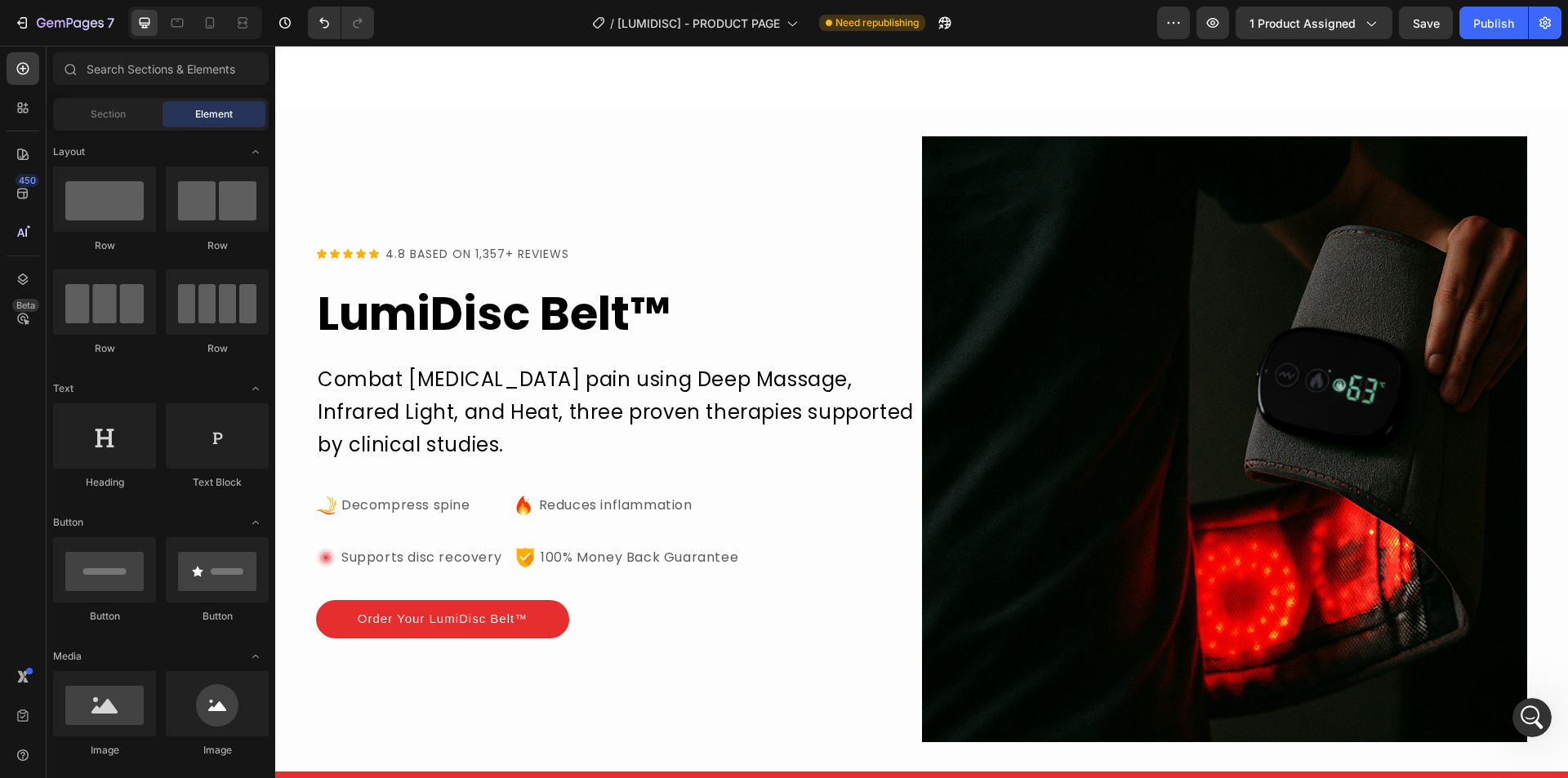
scroll to position [1388, 0]
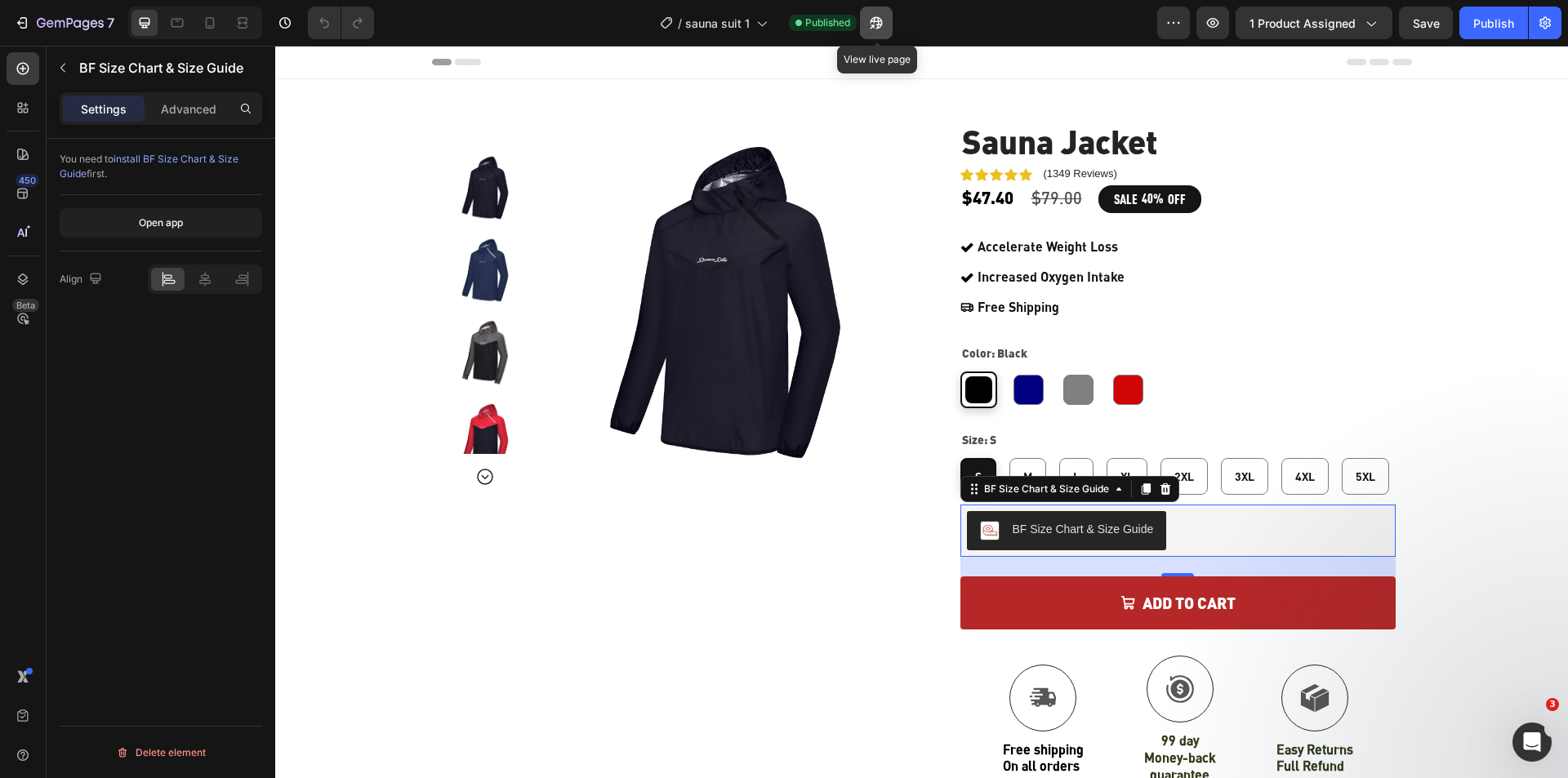
click at [880, 28] on icon "button" at bounding box center [876, 23] width 17 height 17
